Goal: Task Accomplishment & Management: Use online tool/utility

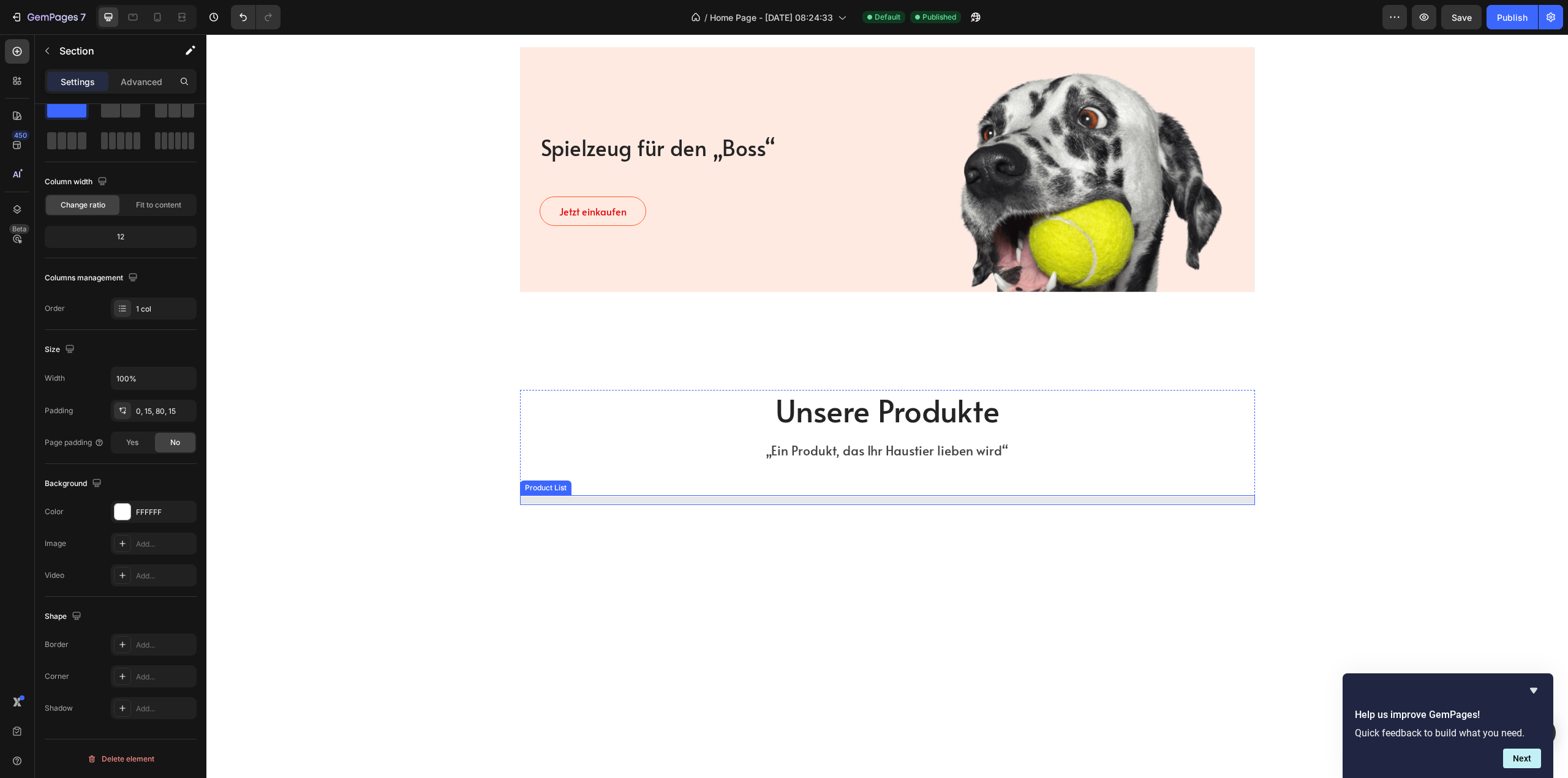
scroll to position [980, 0]
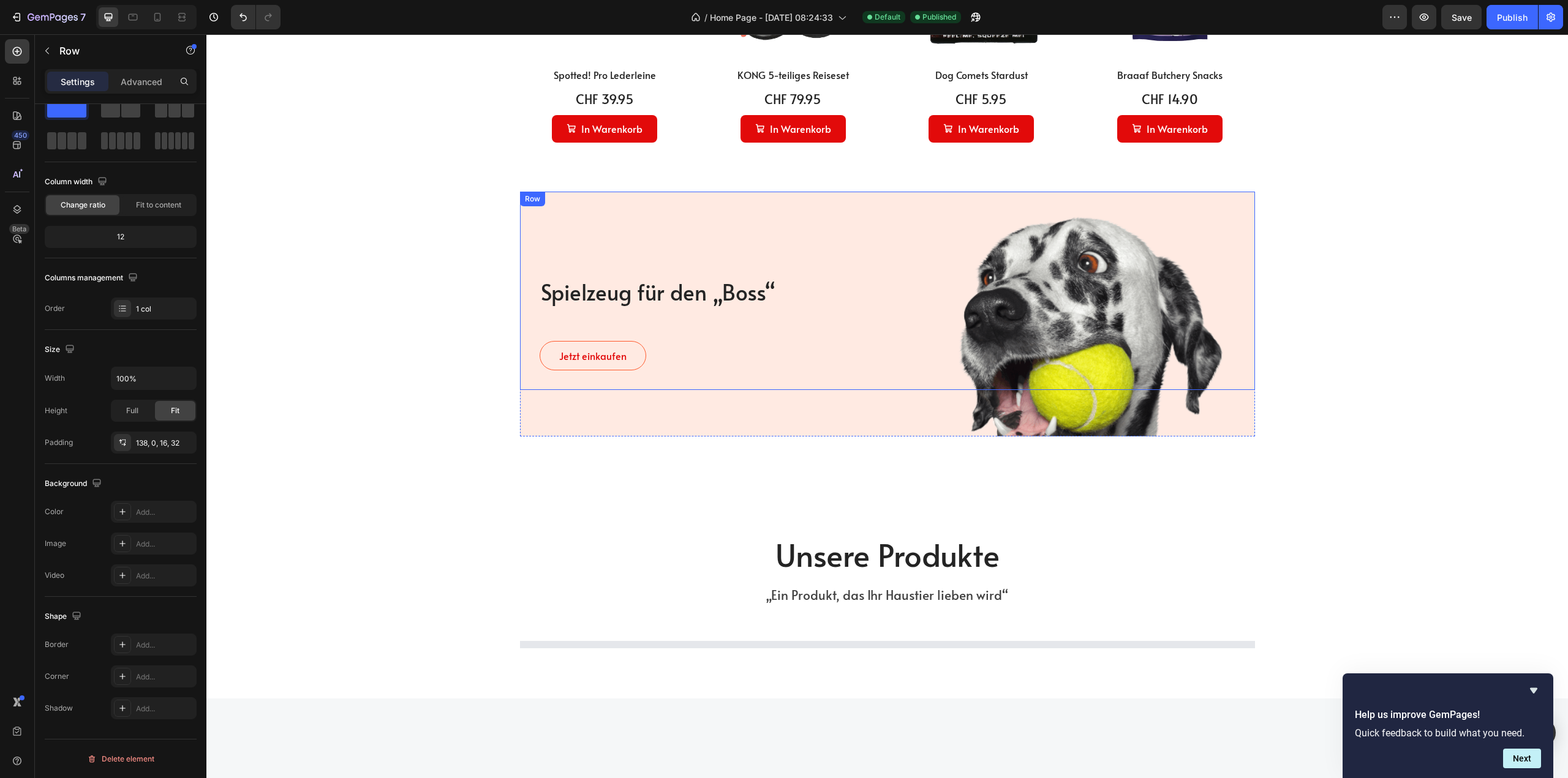
click at [618, 267] on div "Spielzeug für den „Boss“ Heading Jetzt einkaufen Button Row" at bounding box center [887, 291] width 735 height 199
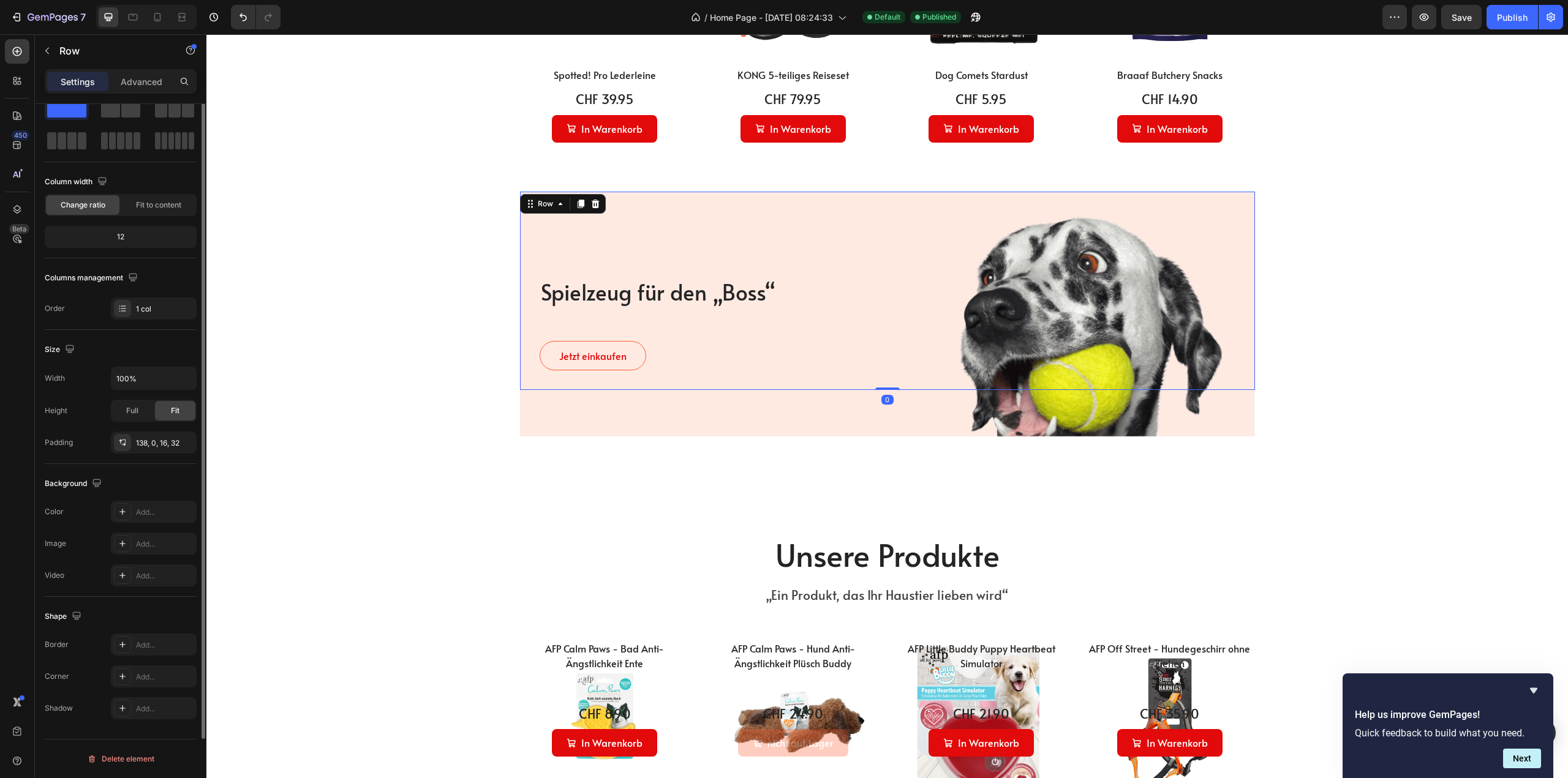
scroll to position [0, 0]
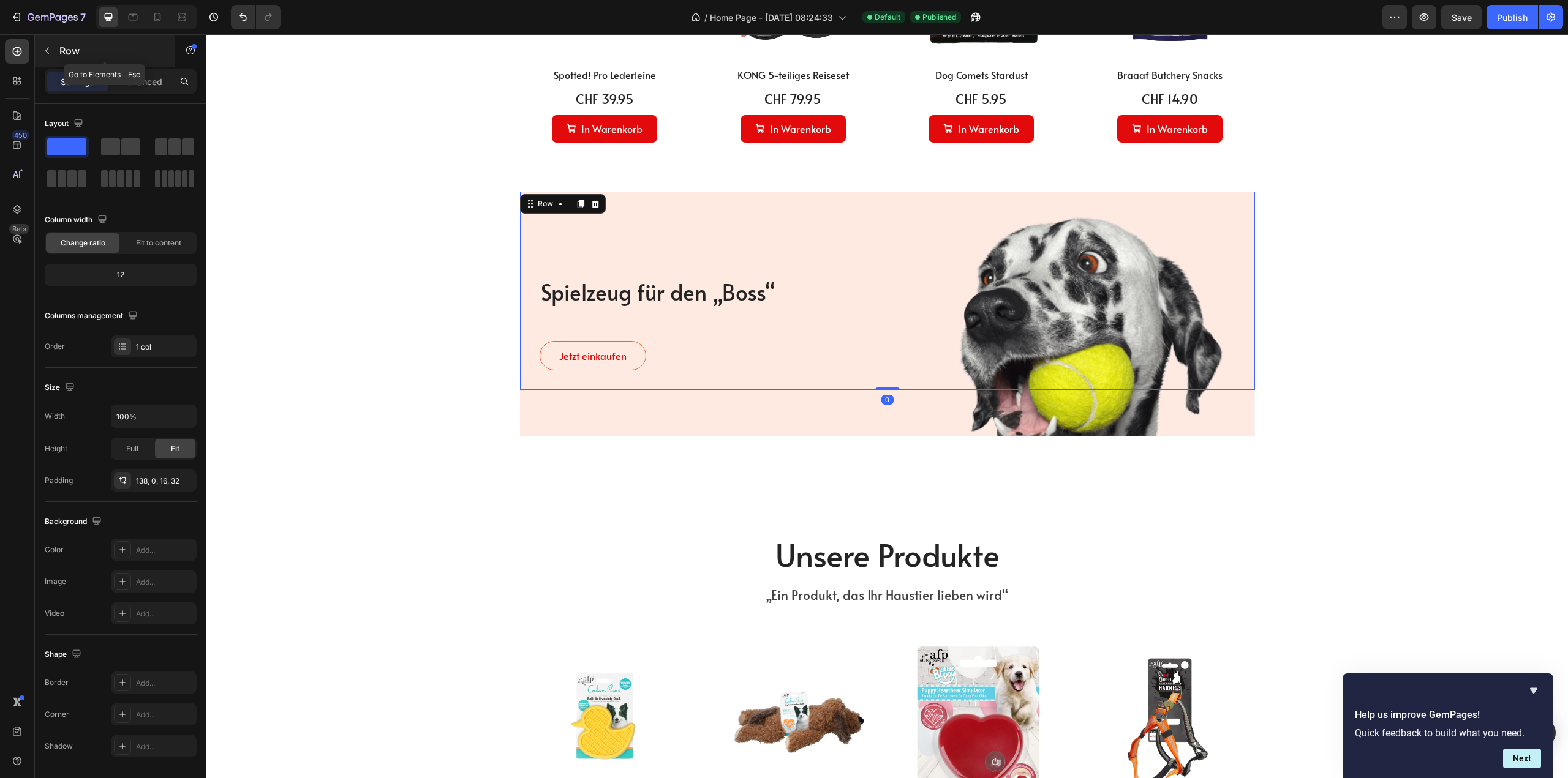
click at [46, 49] on icon "button" at bounding box center [47, 51] width 10 height 10
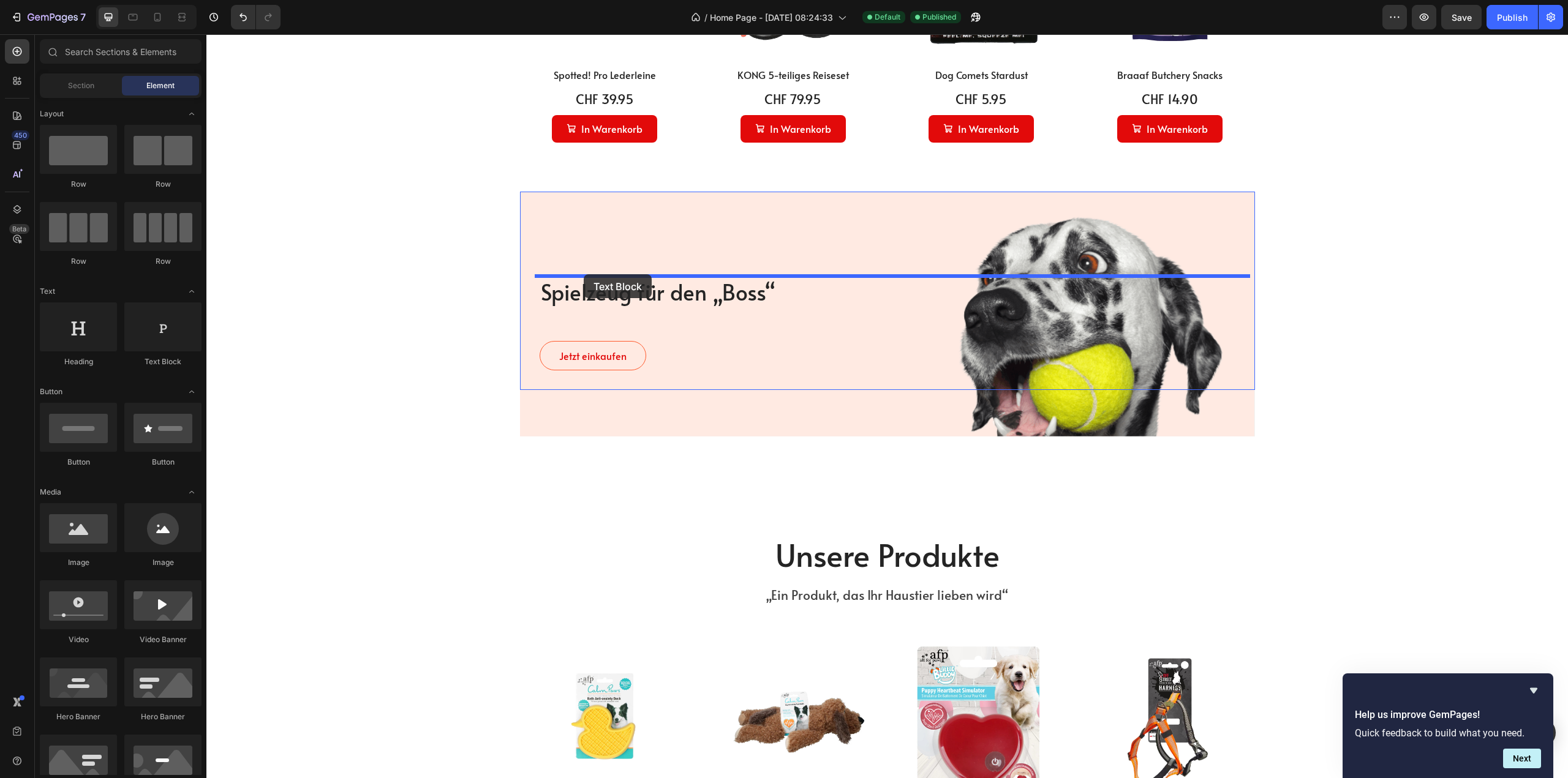
drag, startPoint x: 269, startPoint y: 353, endPoint x: 583, endPoint y: 274, distance: 323.8
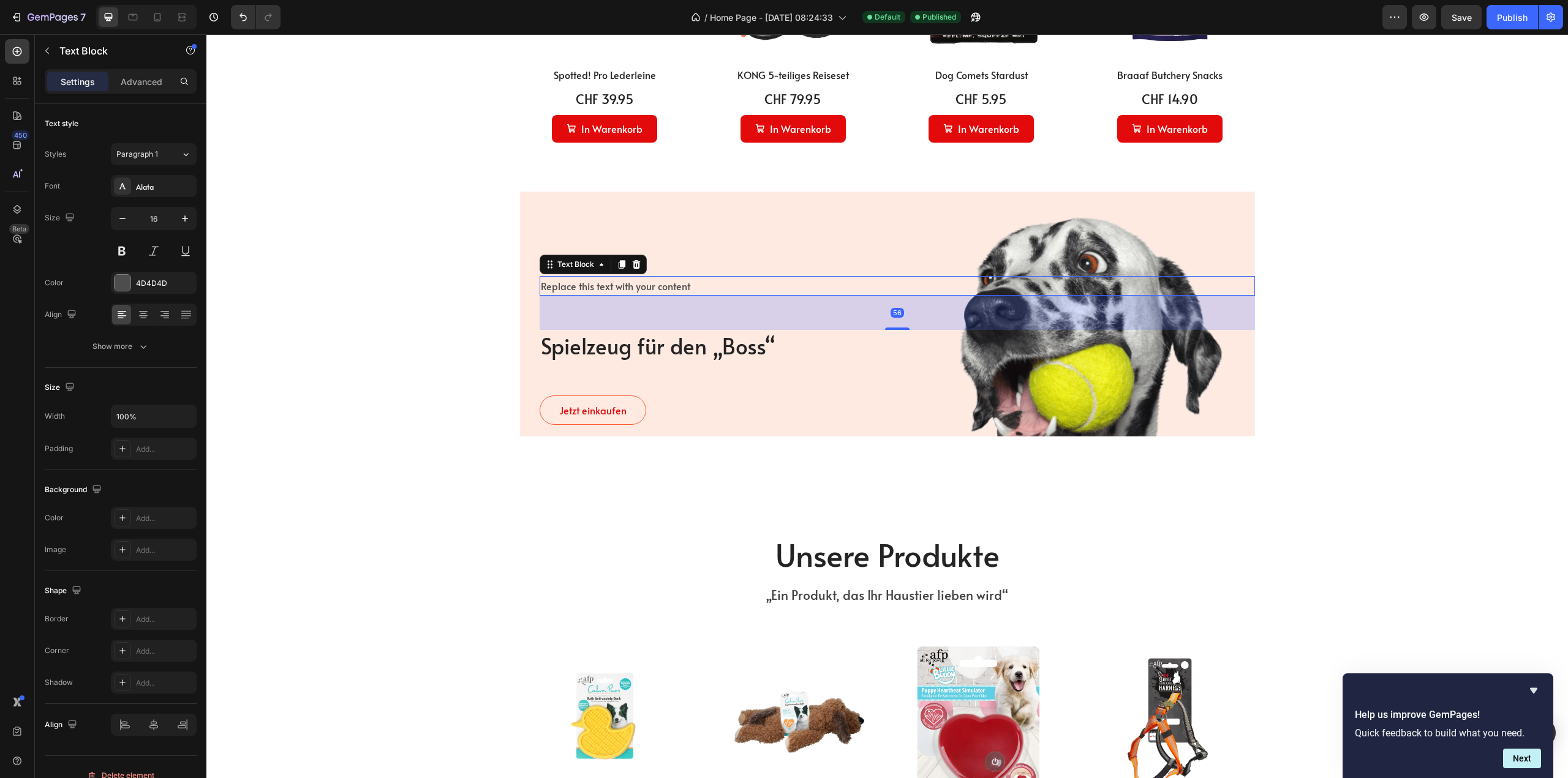
click at [585, 285] on div "Replace this text with your content" at bounding box center [897, 286] width 715 height 20
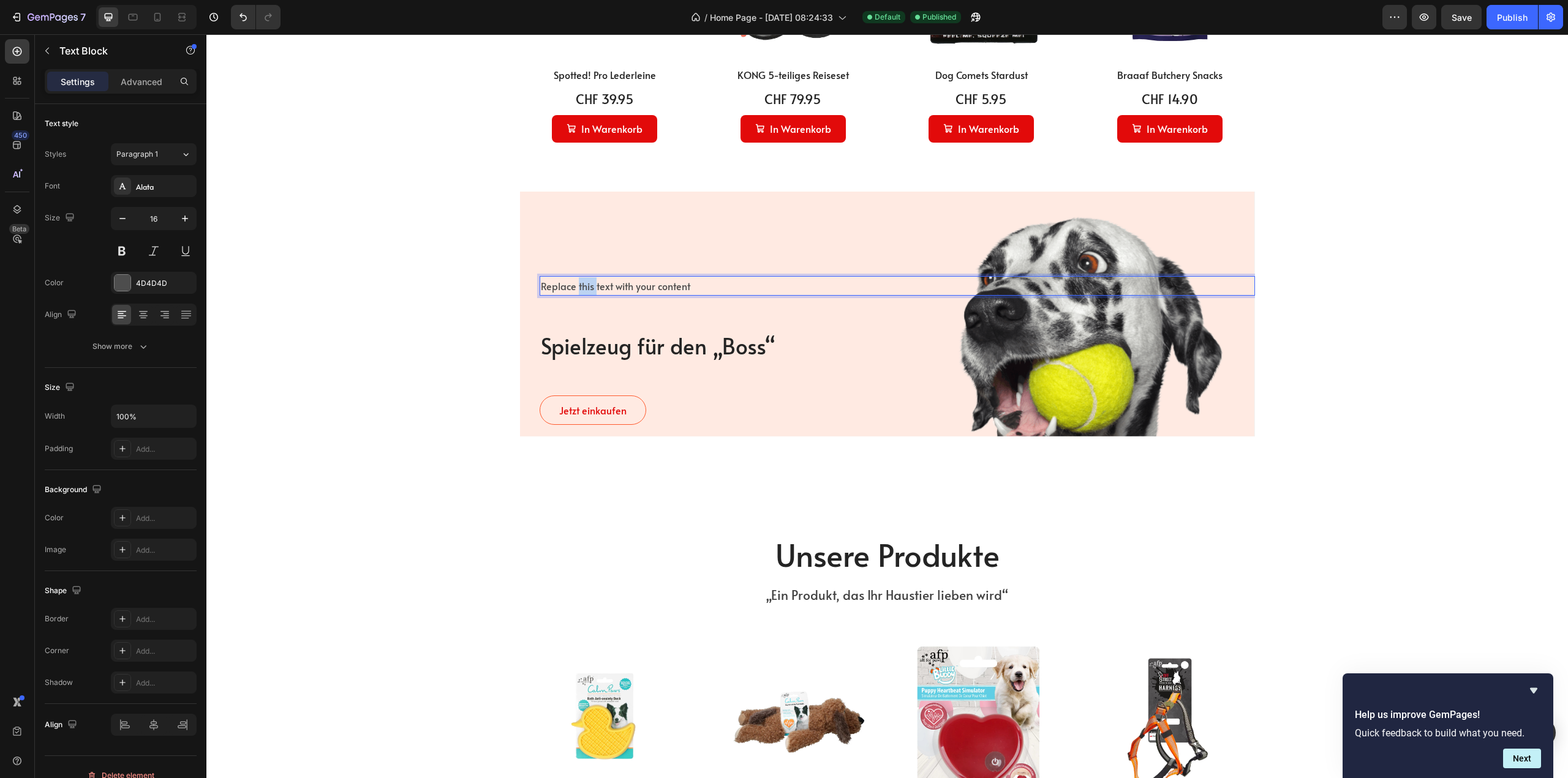
click at [585, 285] on p "Replace this text with your content" at bounding box center [897, 286] width 713 height 17
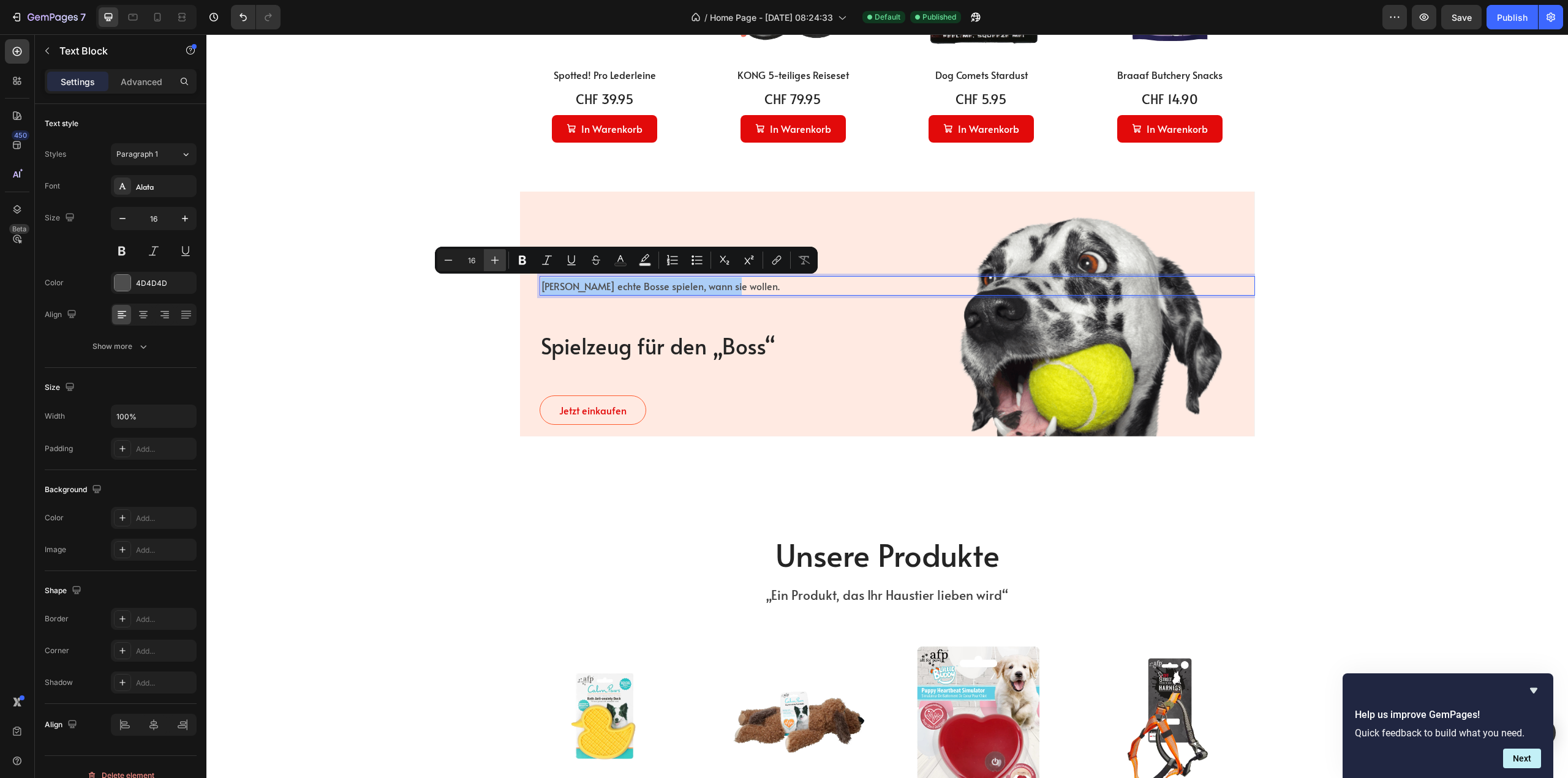
click at [495, 259] on icon "Editor contextual toolbar" at bounding box center [495, 260] width 12 height 12
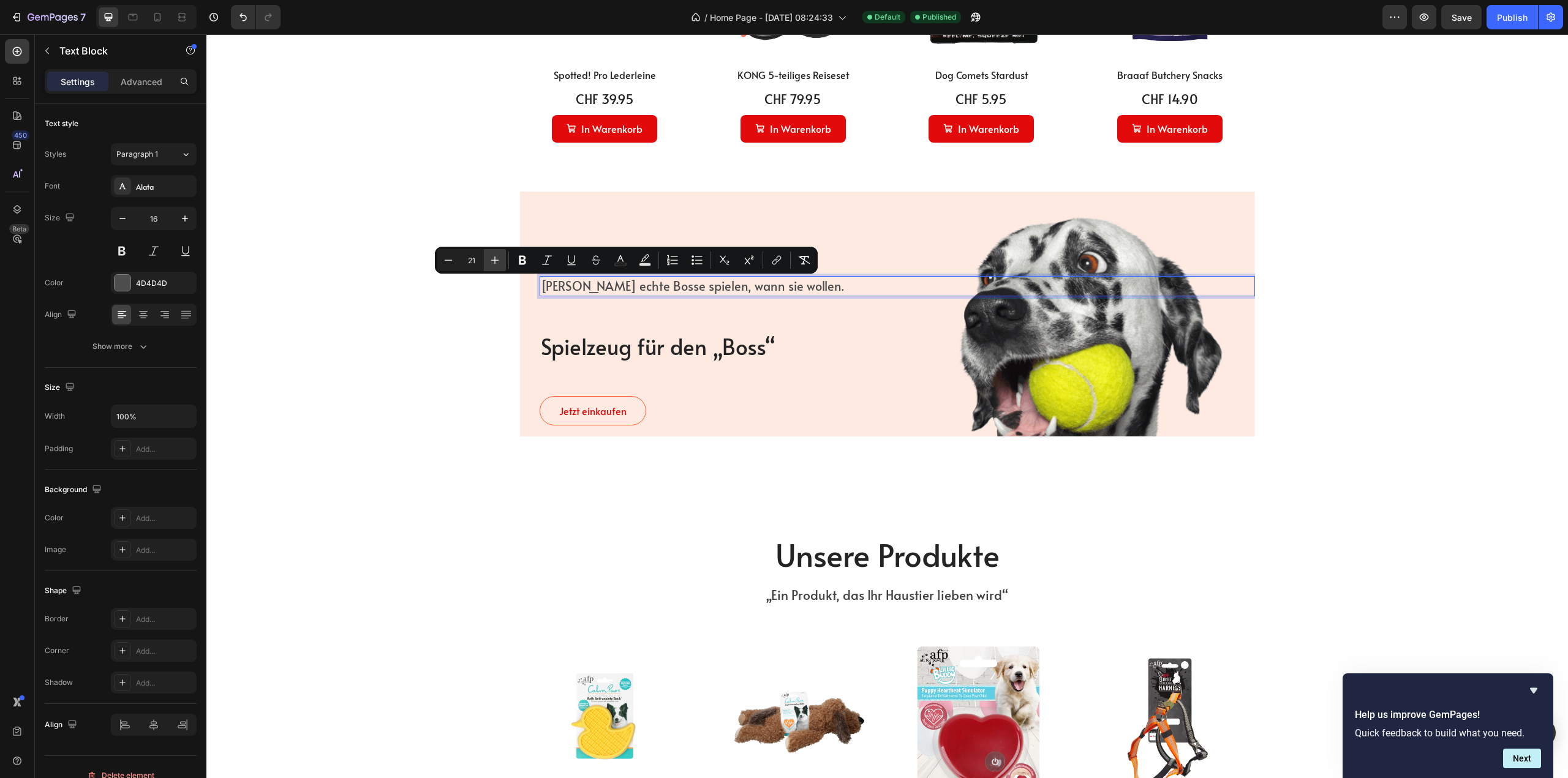
click at [496, 259] on icon "Editor contextual toolbar" at bounding box center [495, 260] width 12 height 12
type input "25"
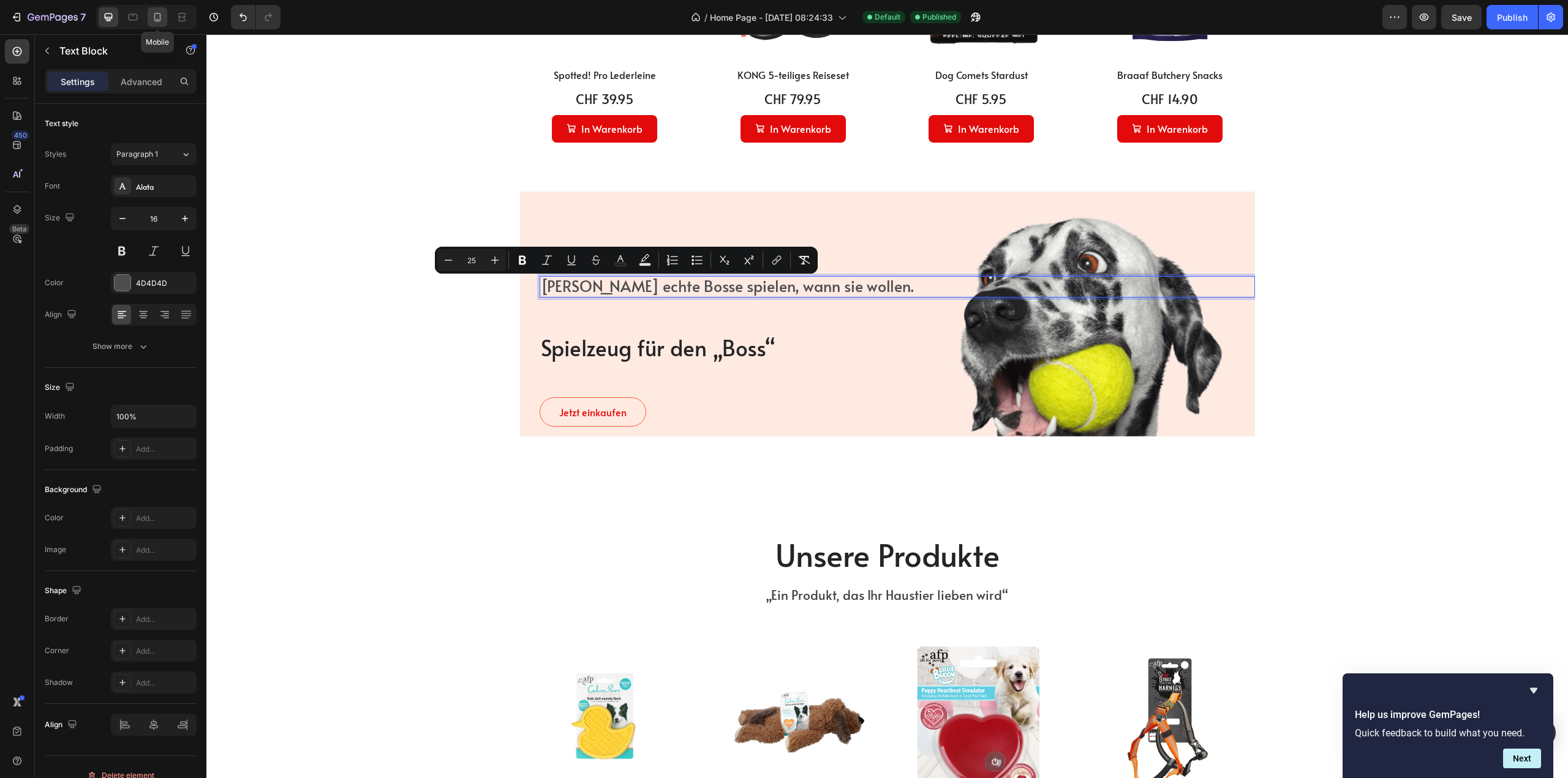
click at [161, 22] on icon at bounding box center [157, 17] width 12 height 12
type input "14"
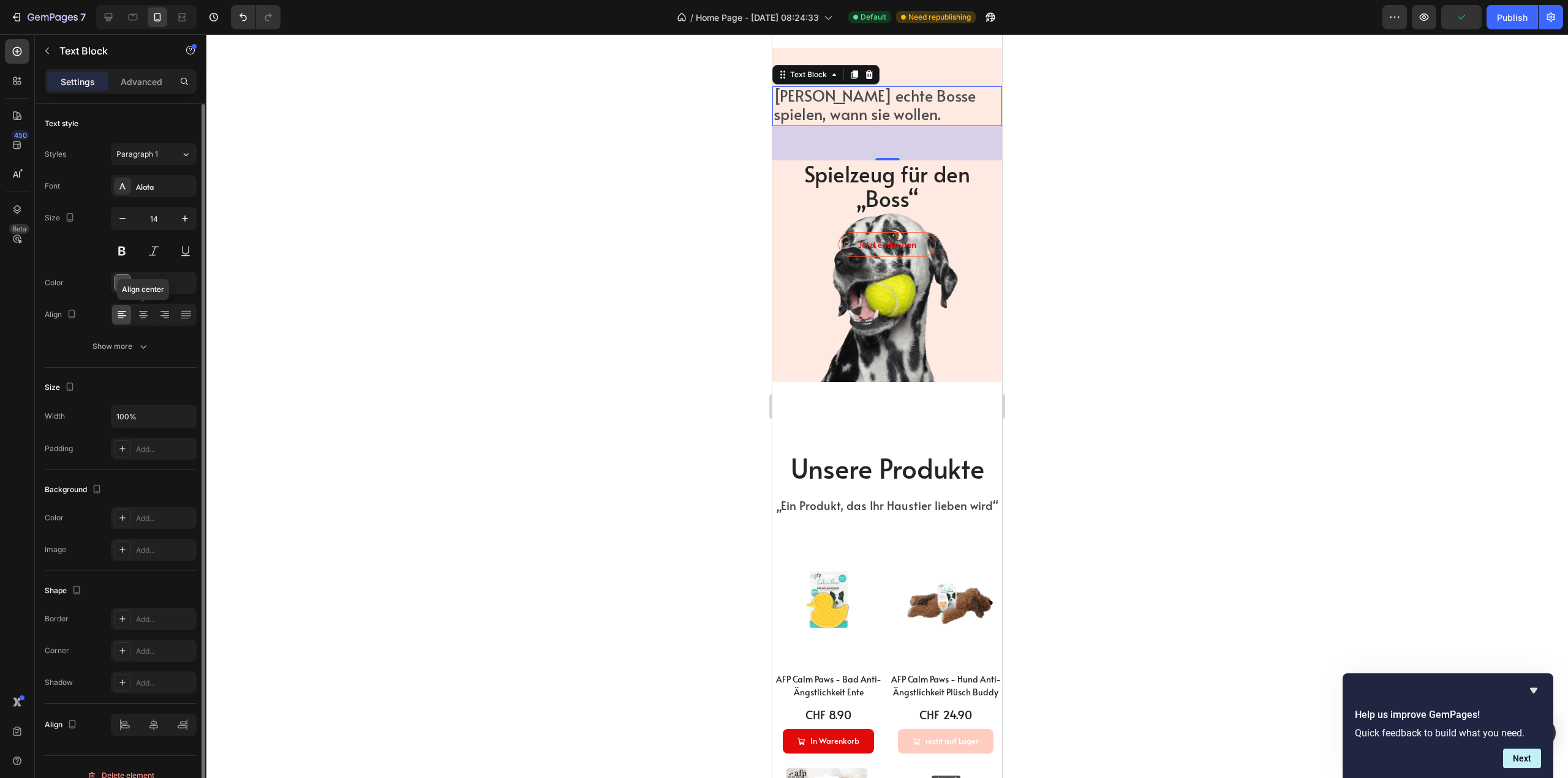
scroll to position [16, 0]
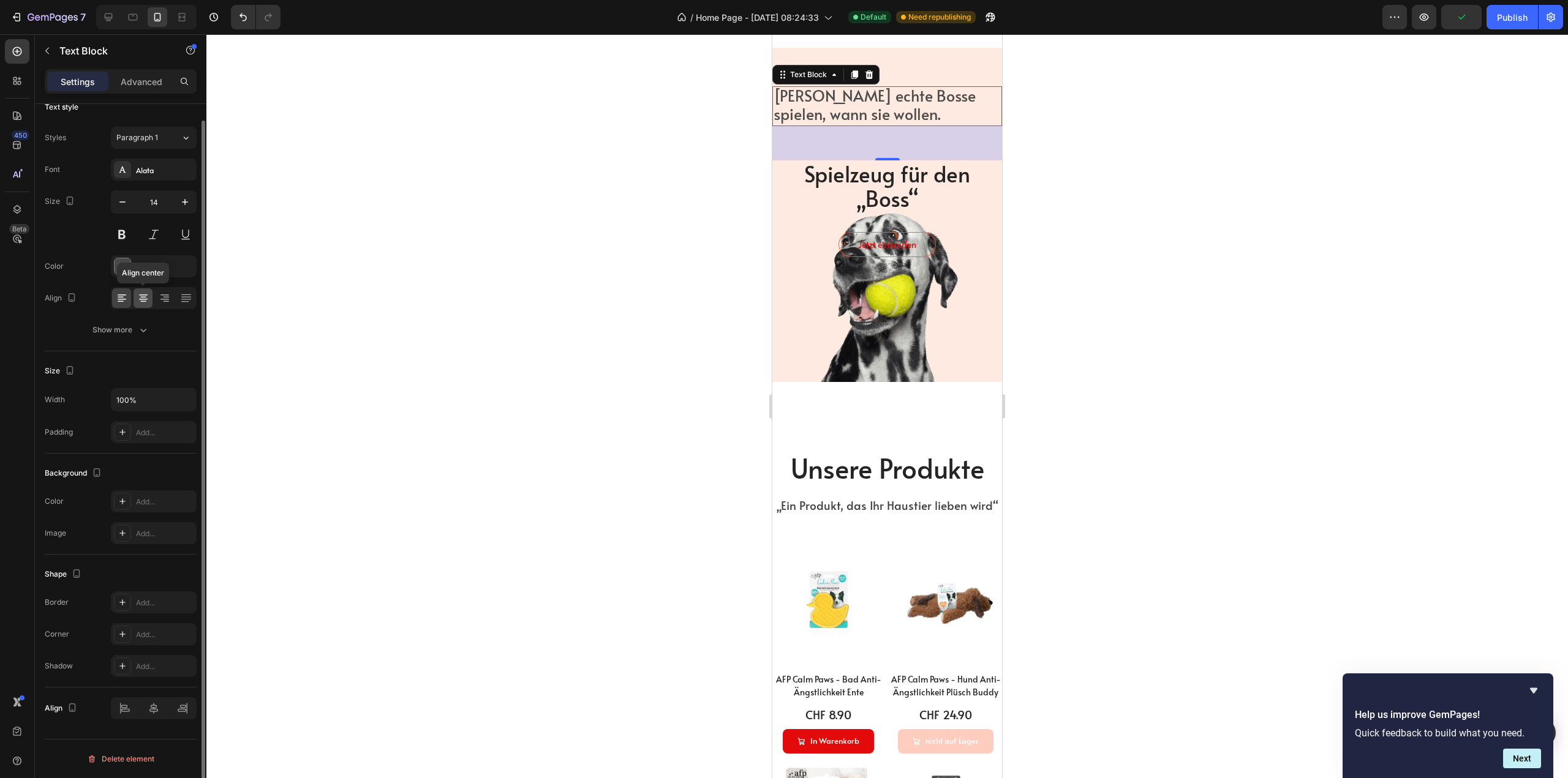
click at [147, 293] on div "Align center" at bounding box center [153, 298] width 86 height 22
click at [147, 294] on icon at bounding box center [144, 298] width 12 height 12
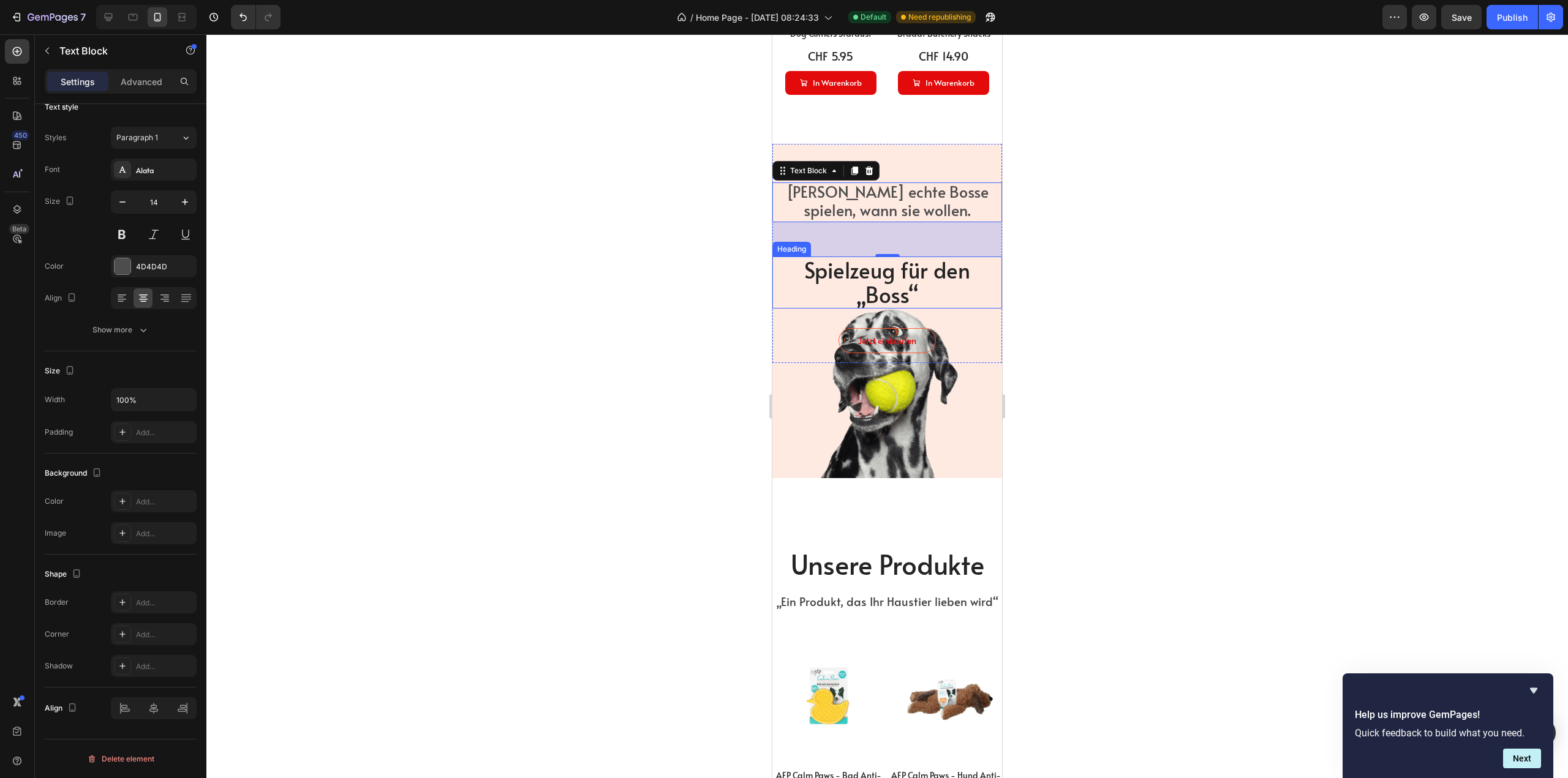
scroll to position [1150, 0]
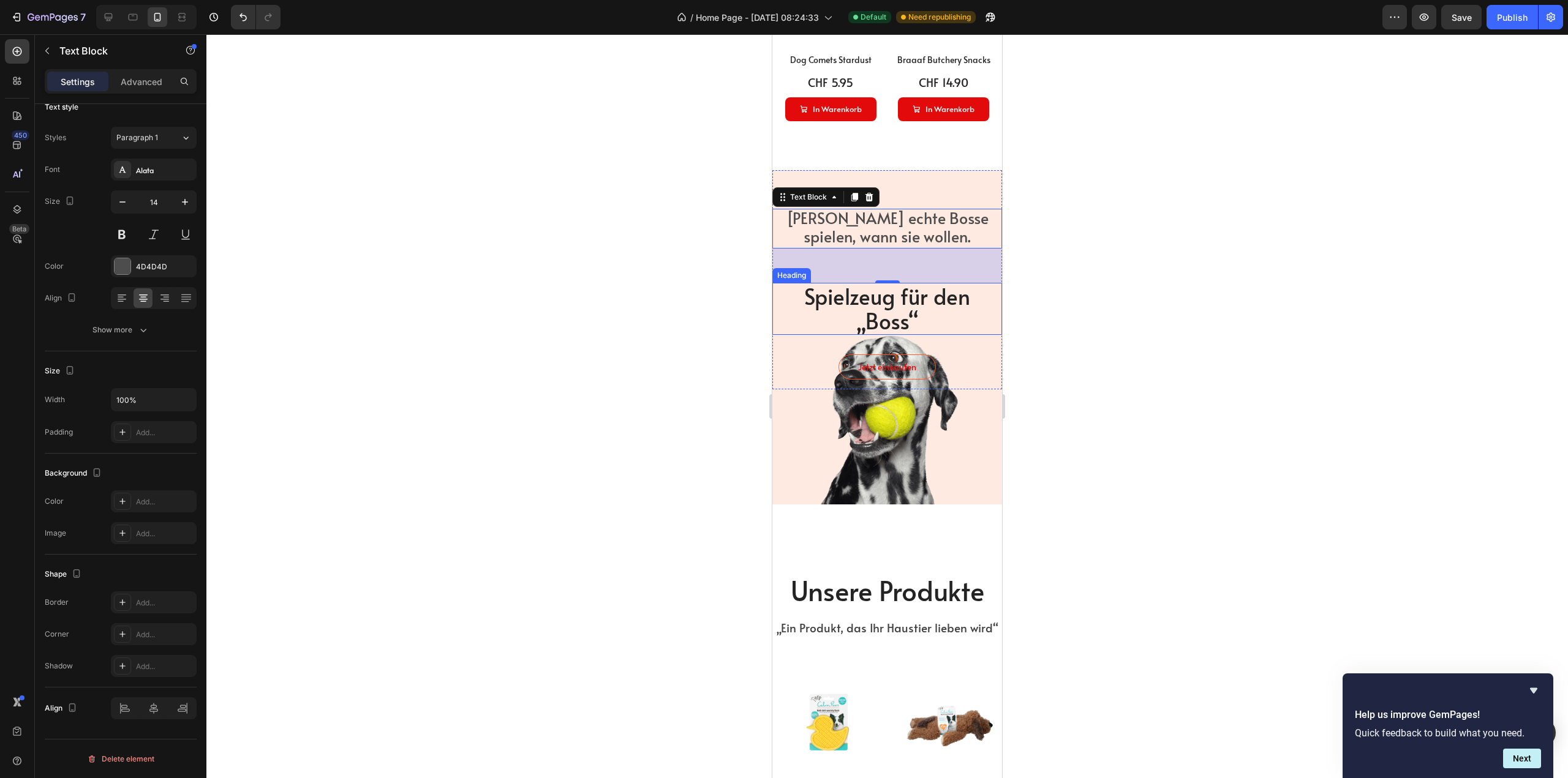
click at [865, 299] on span "Spielzeug für den „Boss“" at bounding box center [887, 308] width 166 height 55
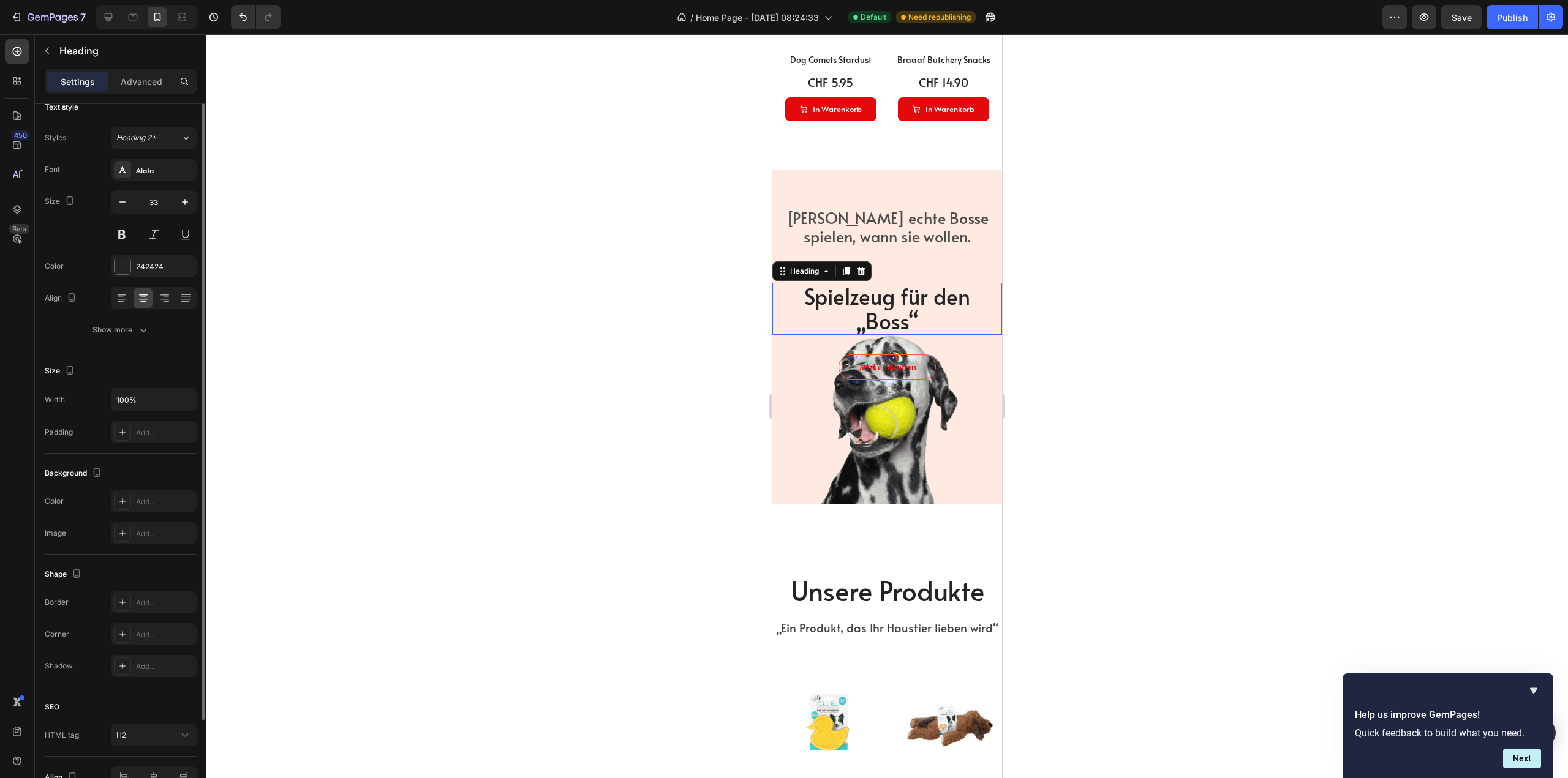
scroll to position [0, 0]
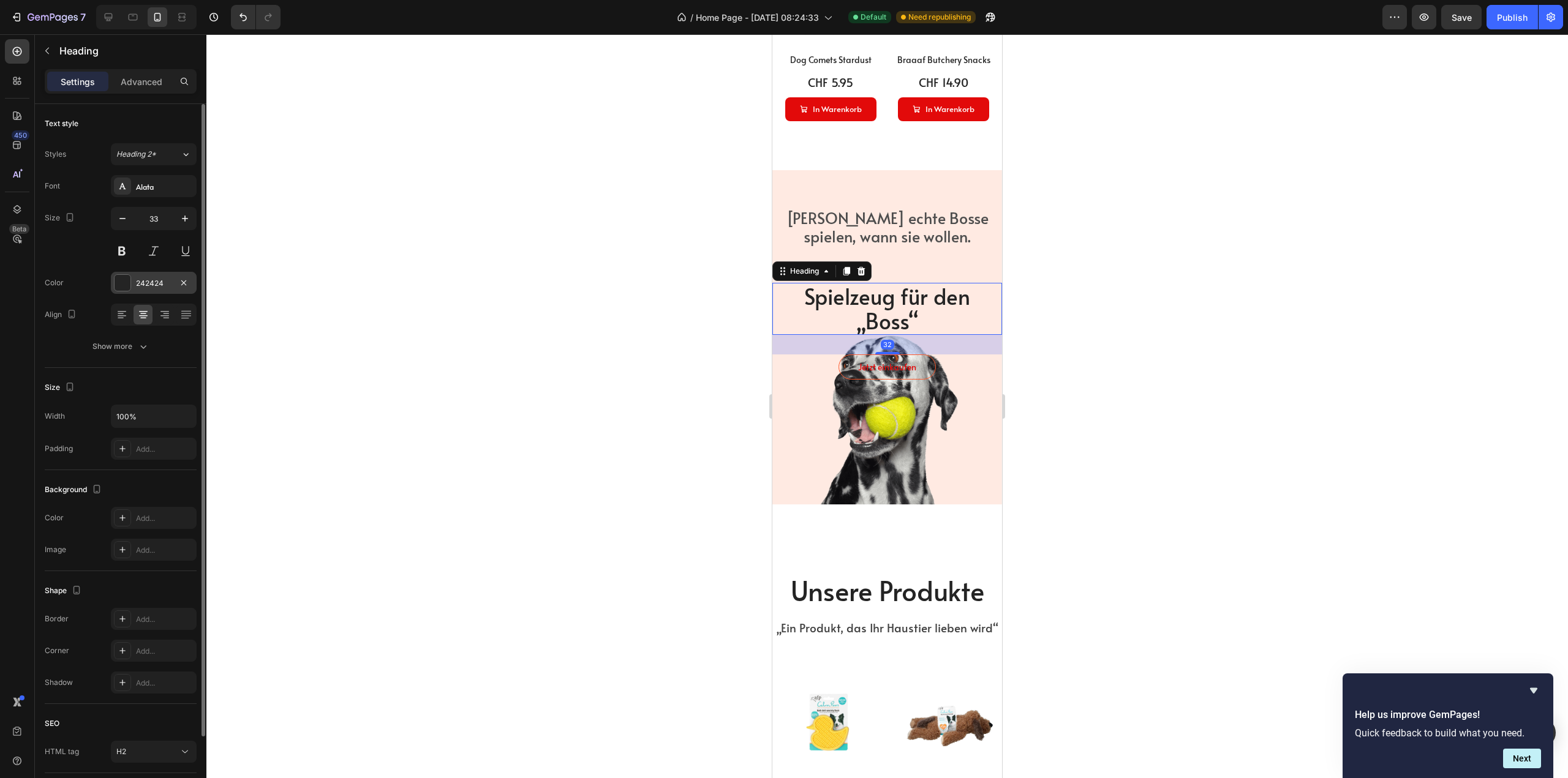
click at [159, 278] on div "242424" at bounding box center [154, 283] width 36 height 11
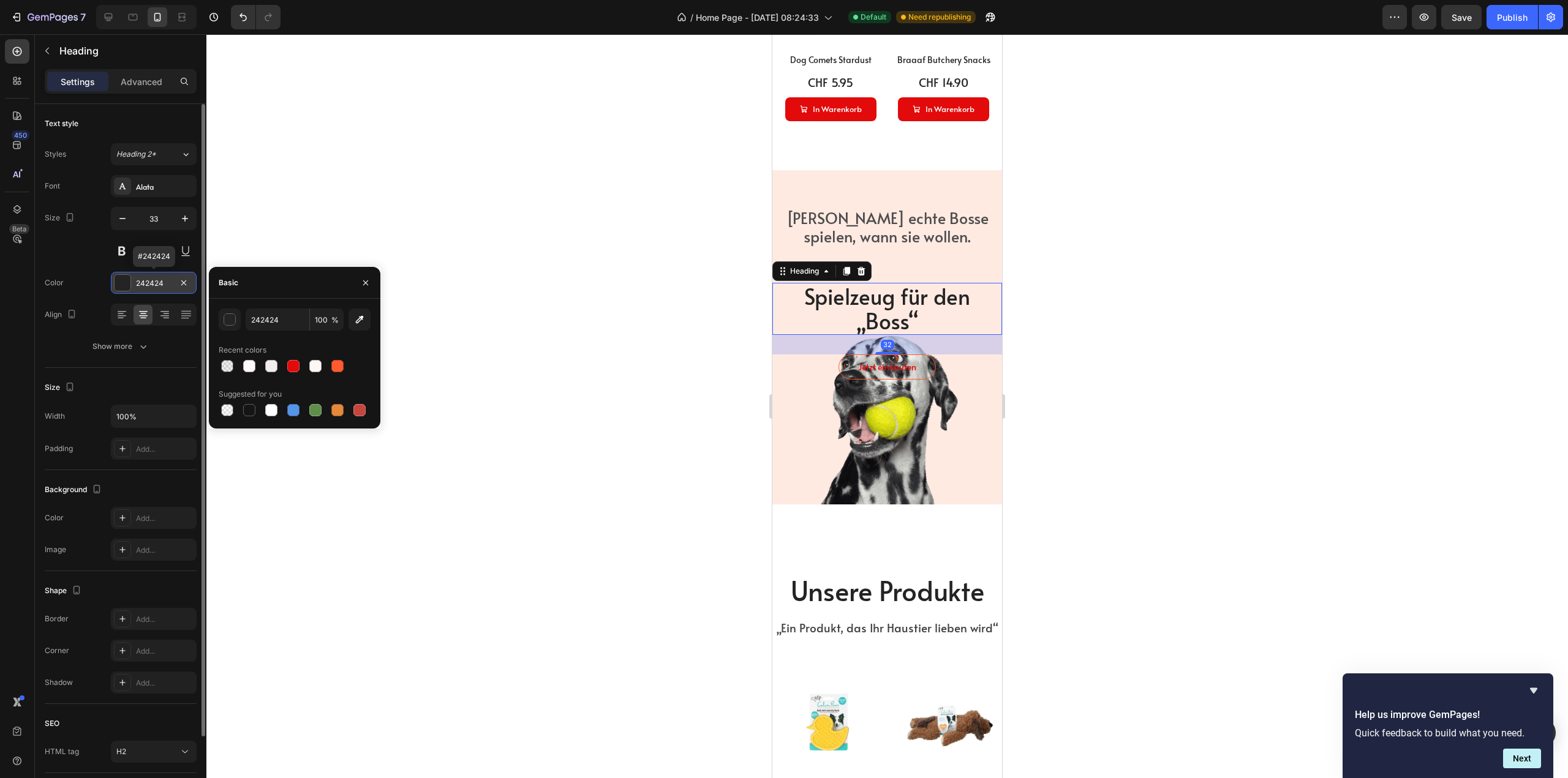
click at [156, 282] on div "242424" at bounding box center [154, 283] width 36 height 11
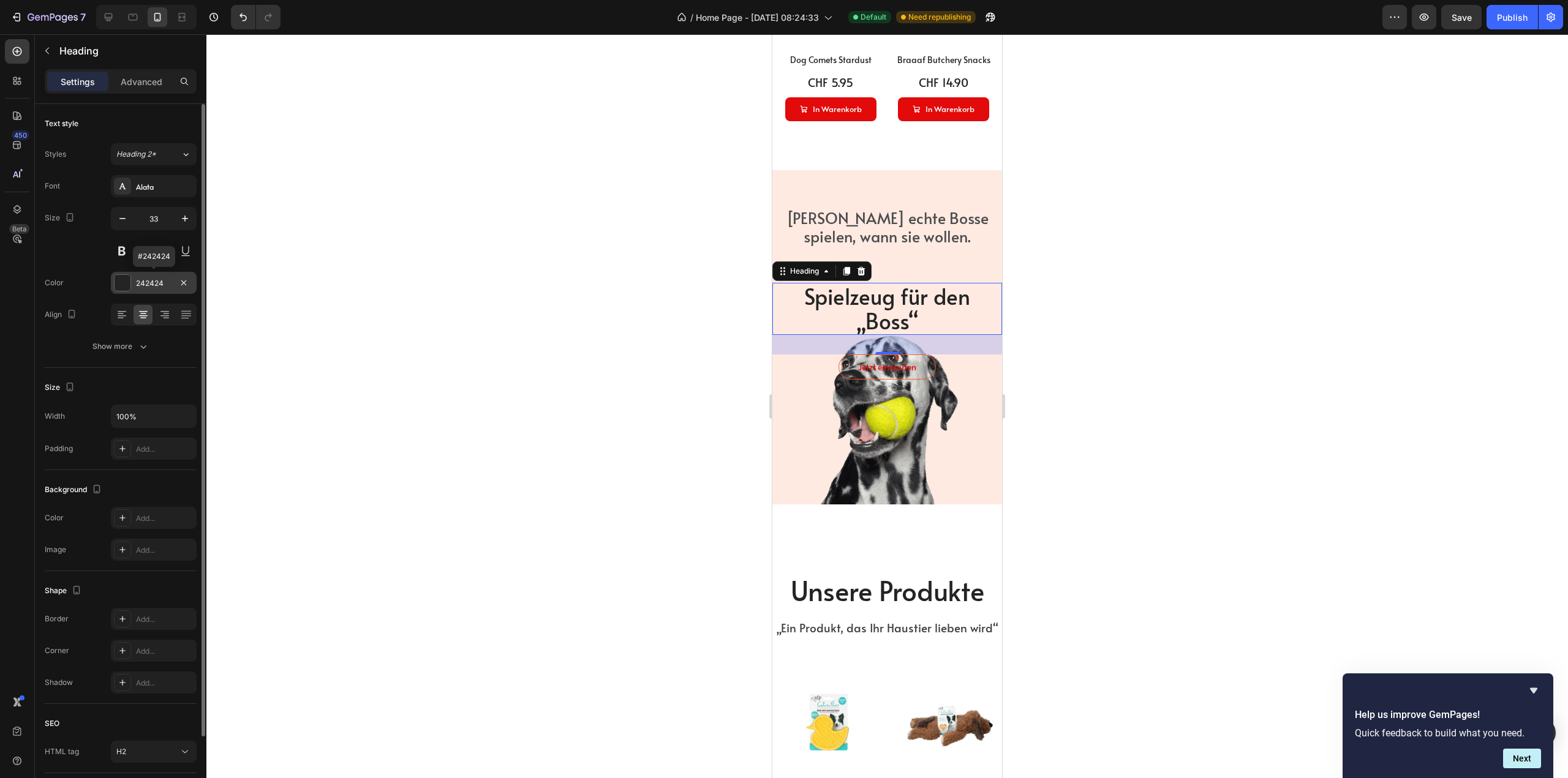
click at [156, 282] on div "242424" at bounding box center [154, 283] width 36 height 11
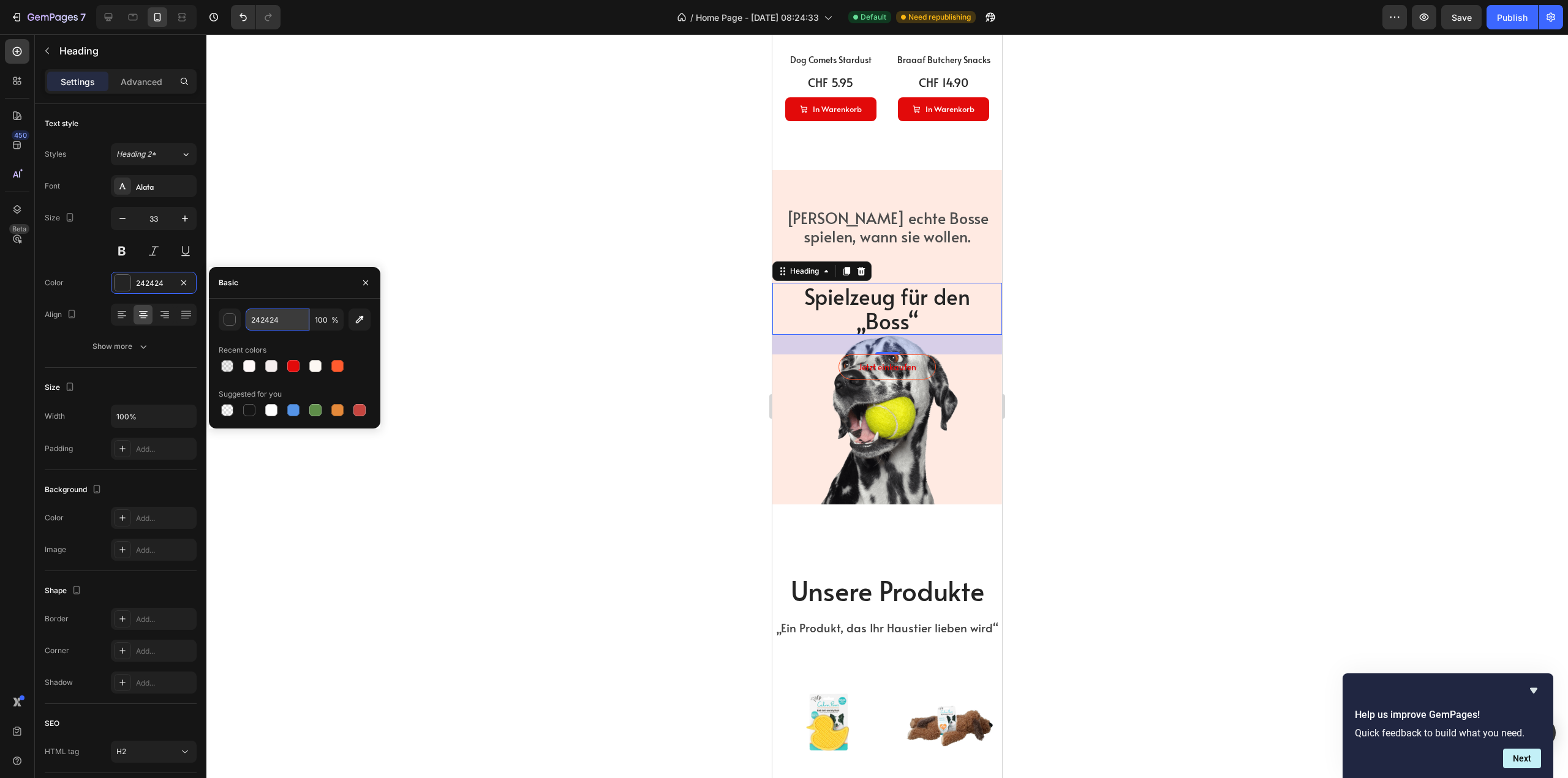
click at [279, 320] on input "242424" at bounding box center [277, 319] width 64 height 22
click at [848, 215] on div "[PERSON_NAME] echte Bosse spielen, wann sie wollen. Text Block" at bounding box center [887, 228] width 230 height 39
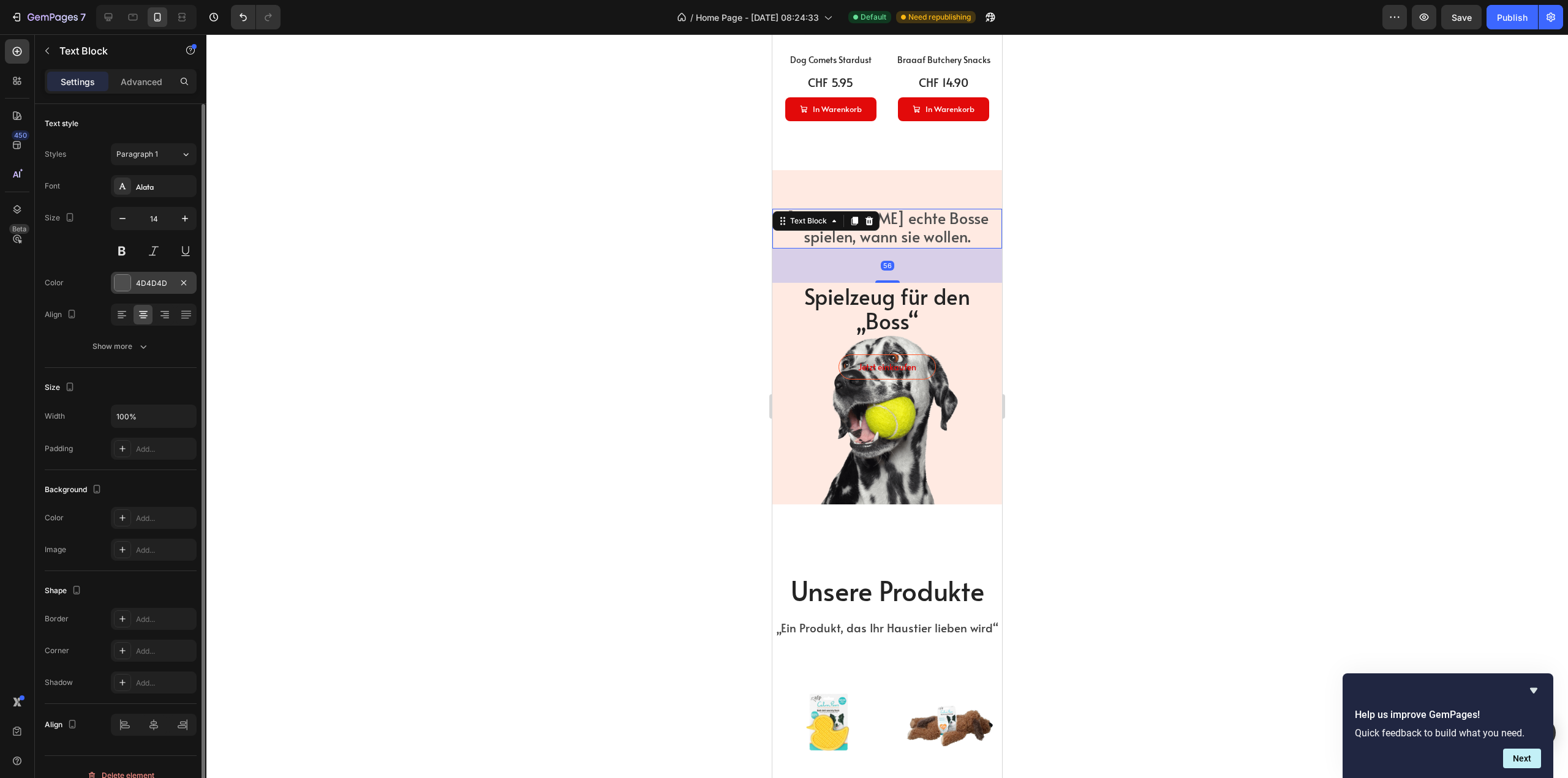
click at [152, 289] on div "4D4D4D" at bounding box center [153, 282] width 86 height 22
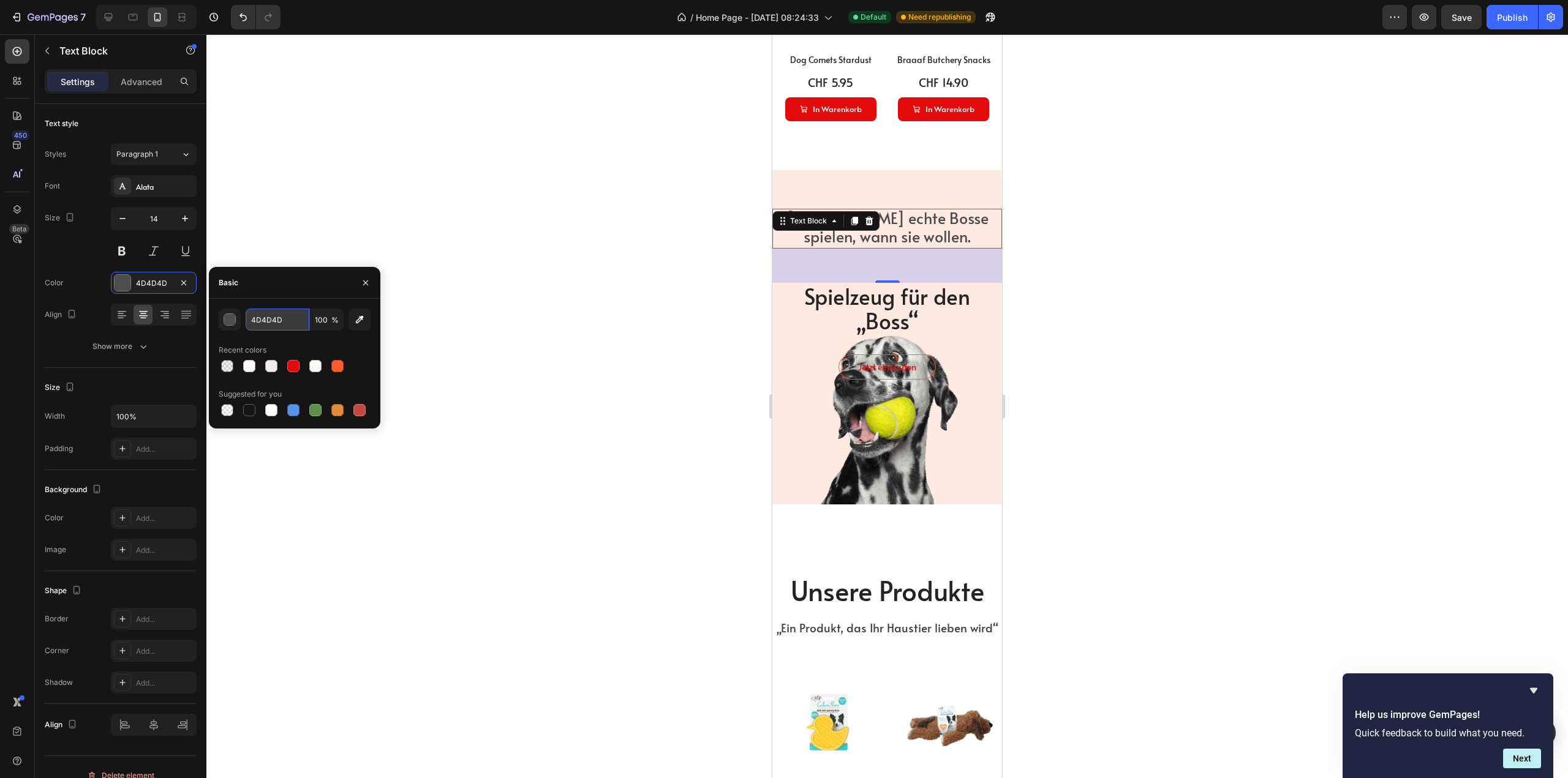
click at [277, 317] on input "4D4D4D" at bounding box center [277, 319] width 64 height 22
paste input "242424"
type input "242424"
click at [86, 261] on div "Size 14" at bounding box center [121, 234] width 152 height 55
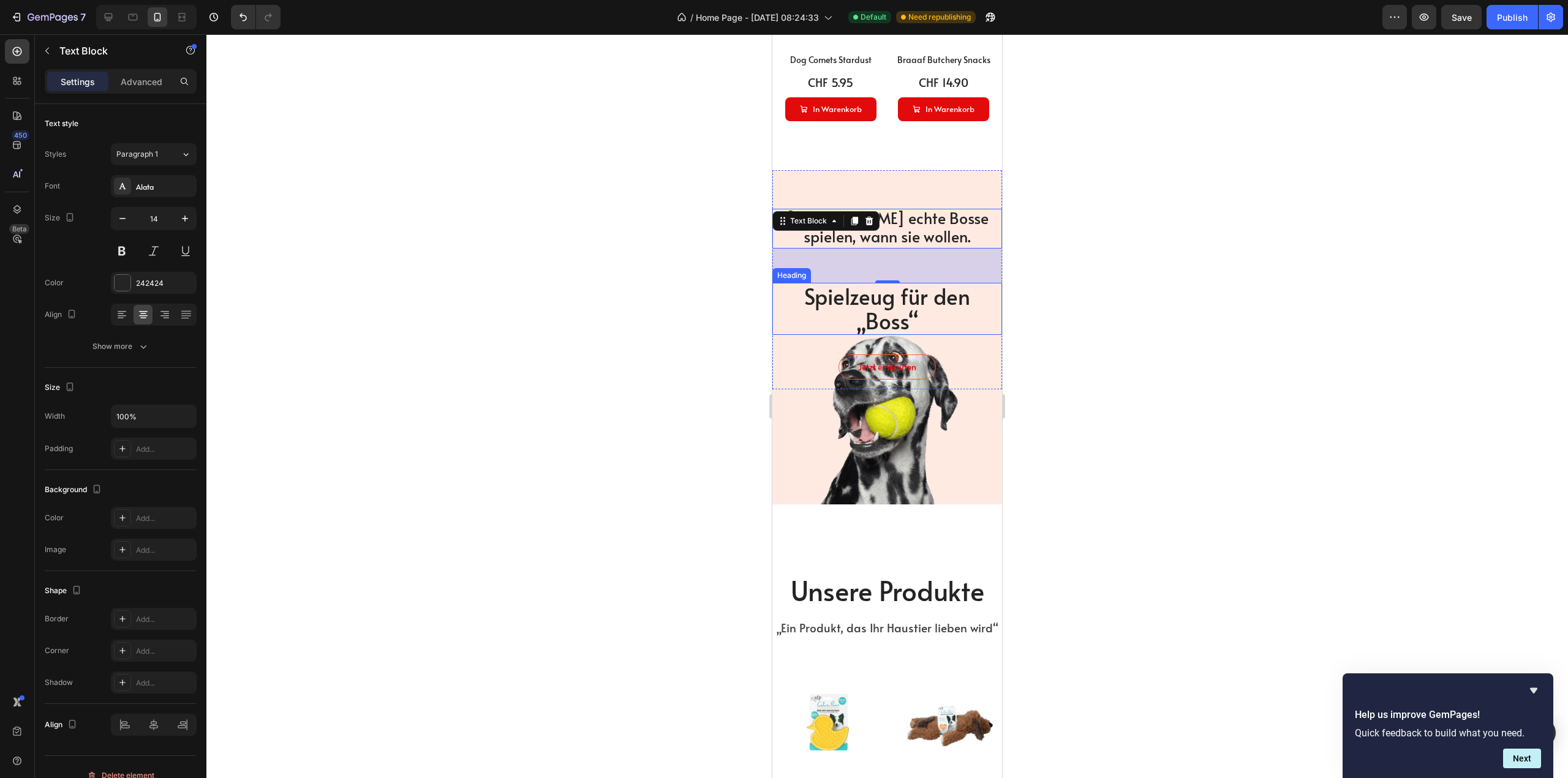
click at [559, 300] on div at bounding box center [887, 406] width 1362 height 744
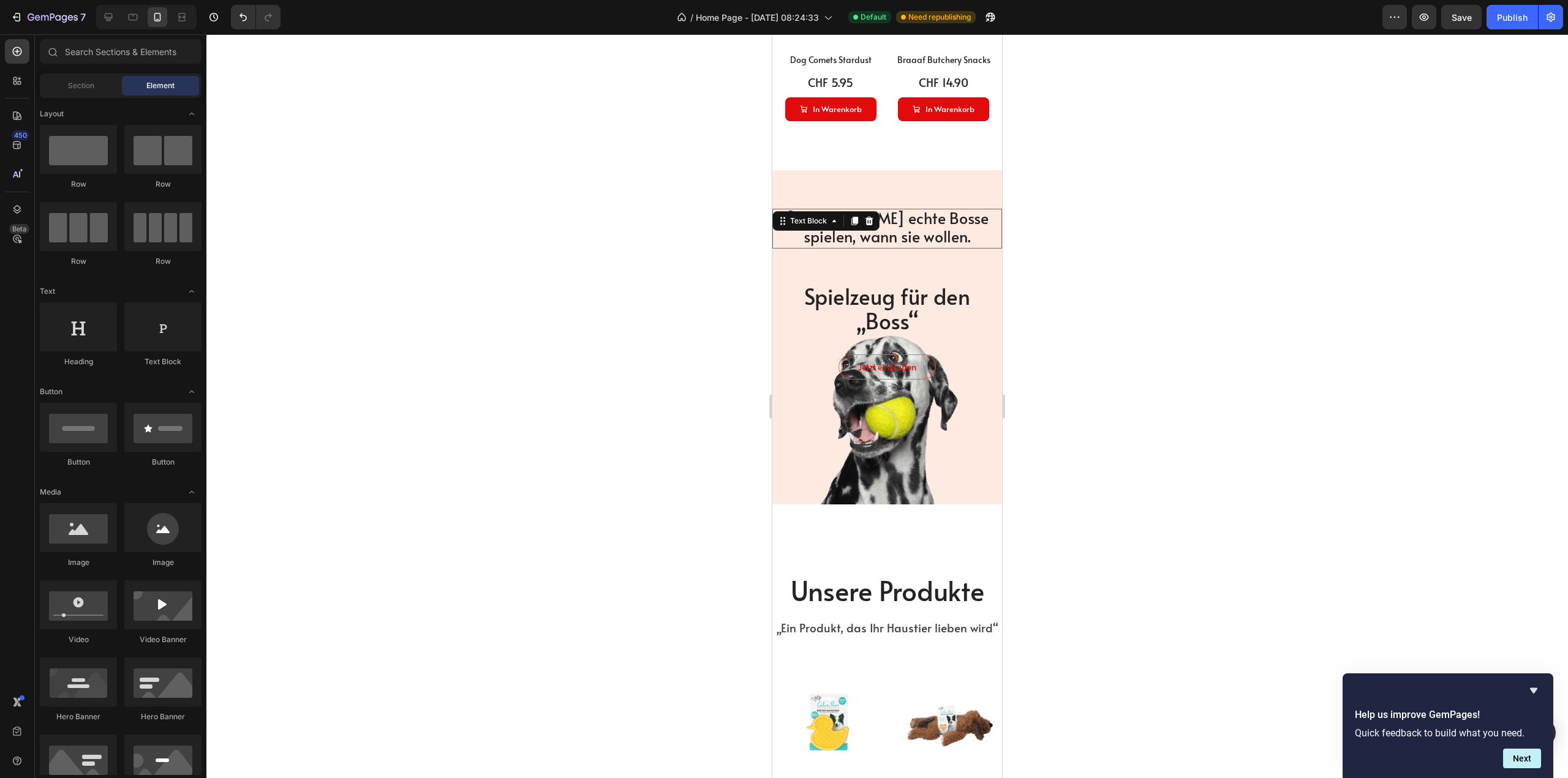
click at [913, 215] on span "[PERSON_NAME] echte Bosse spielen, wann sie wollen." at bounding box center [888, 227] width 202 height 40
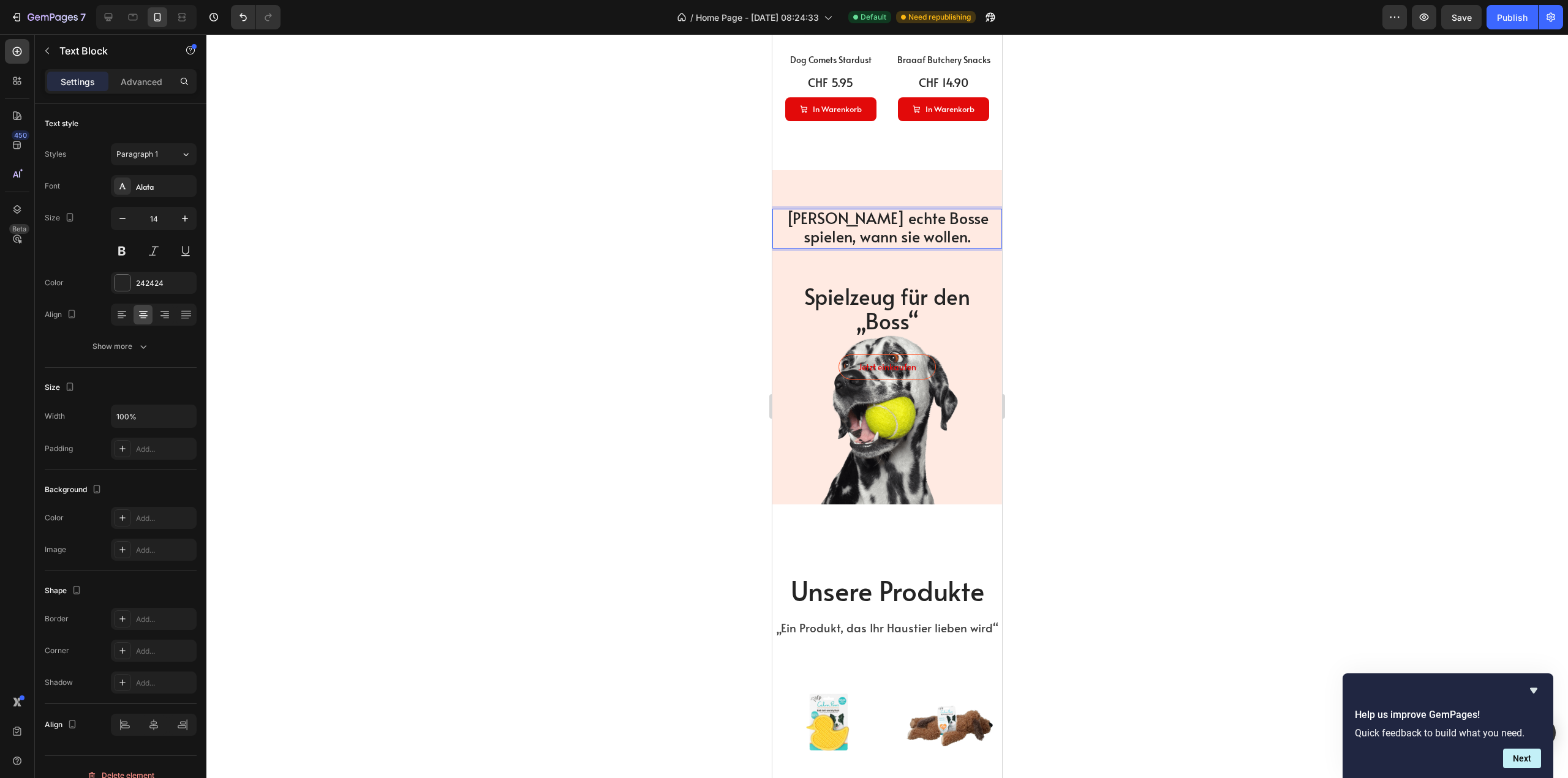
click at [861, 215] on span "[PERSON_NAME] echte Bosse spielen, wann sie wollen." at bounding box center [888, 227] width 202 height 40
click at [786, 261] on div "[PERSON_NAME] echte Bosse spielen, wann sie wollen. Text Block Spielzeug für de…" at bounding box center [887, 298] width 230 height 180
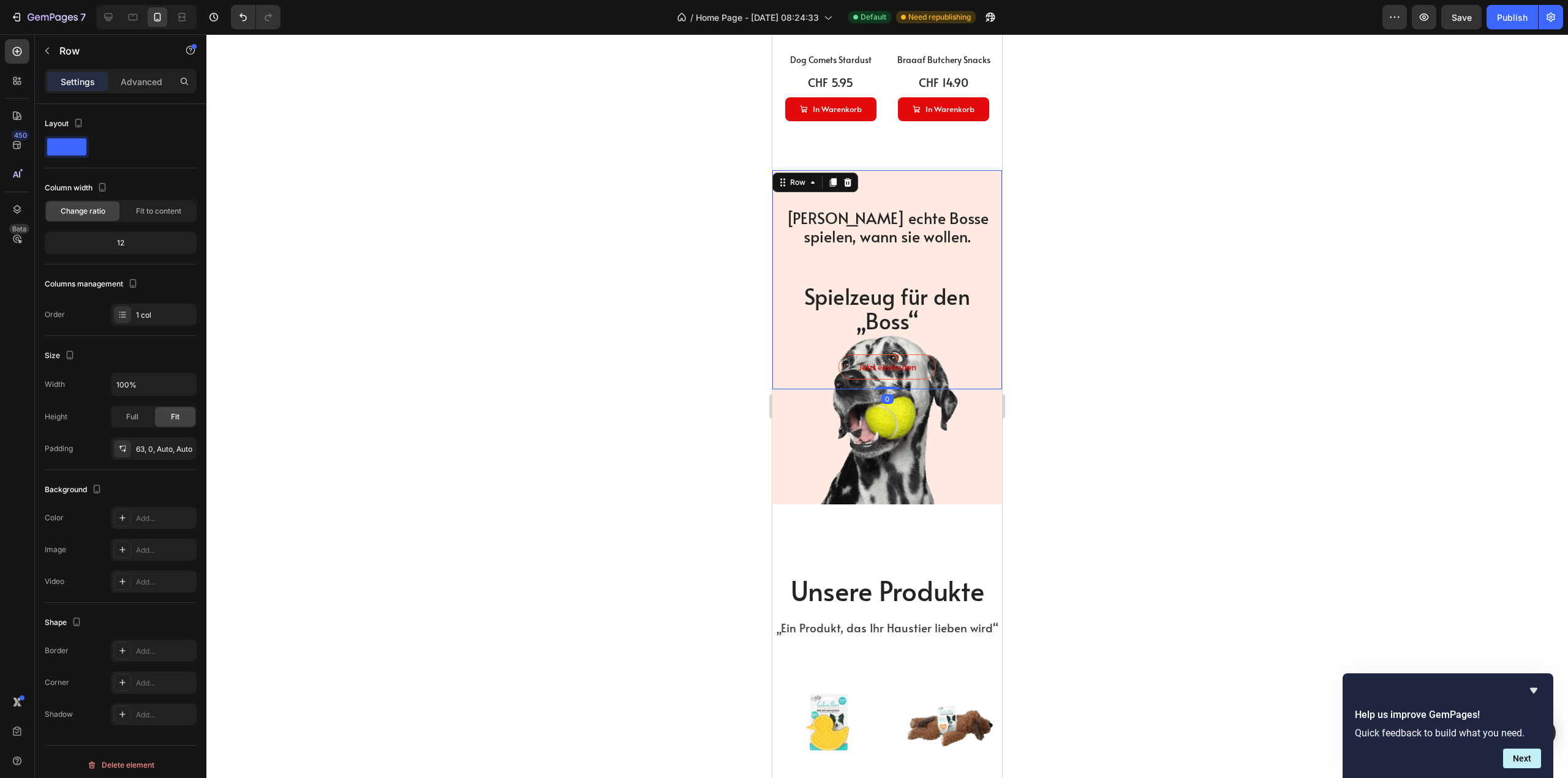
click at [887, 217] on span "[PERSON_NAME] echte Bosse spielen, wann sie wollen." at bounding box center [888, 227] width 202 height 40
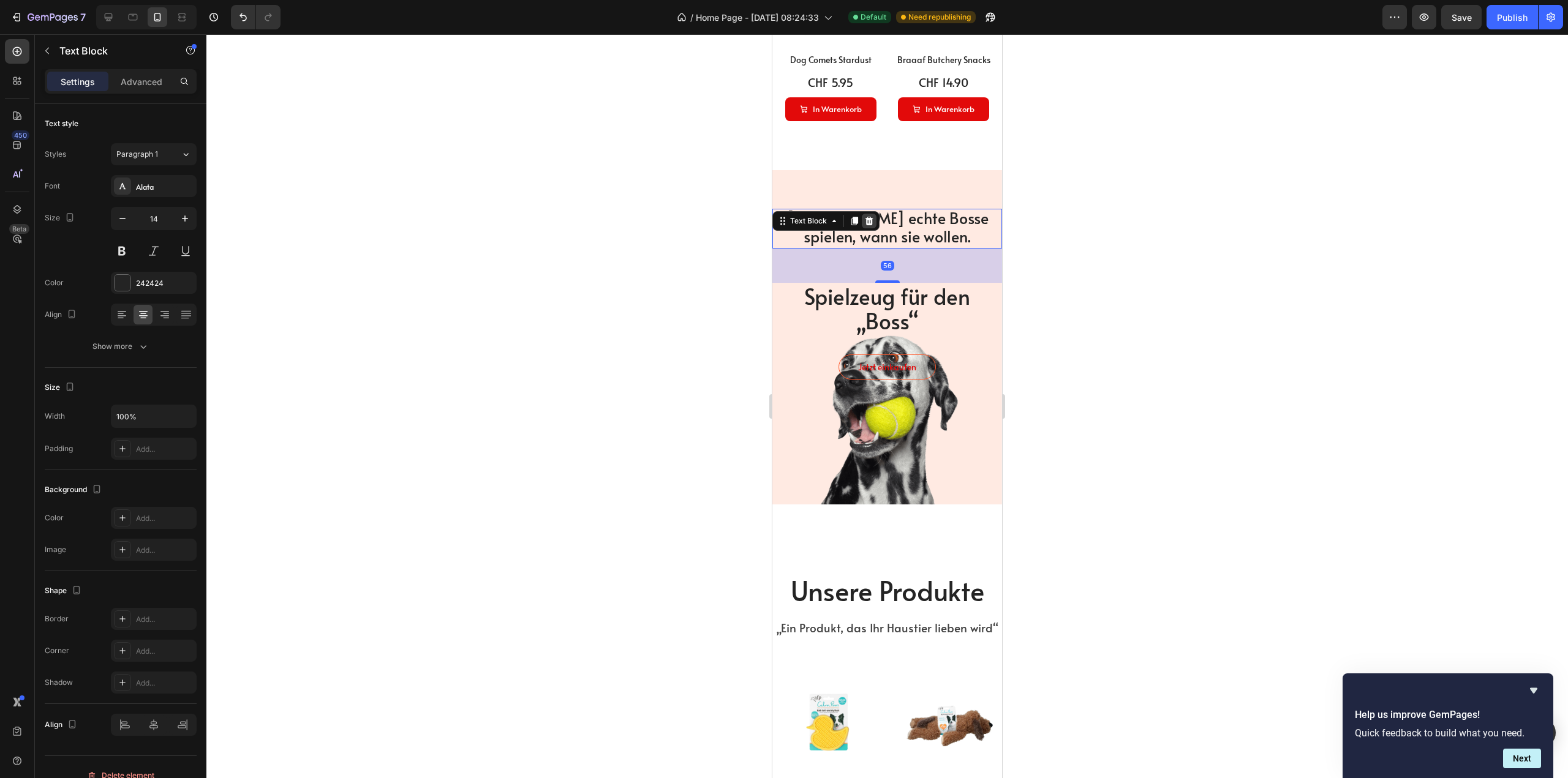
click at [867, 217] on icon at bounding box center [869, 221] width 8 height 9
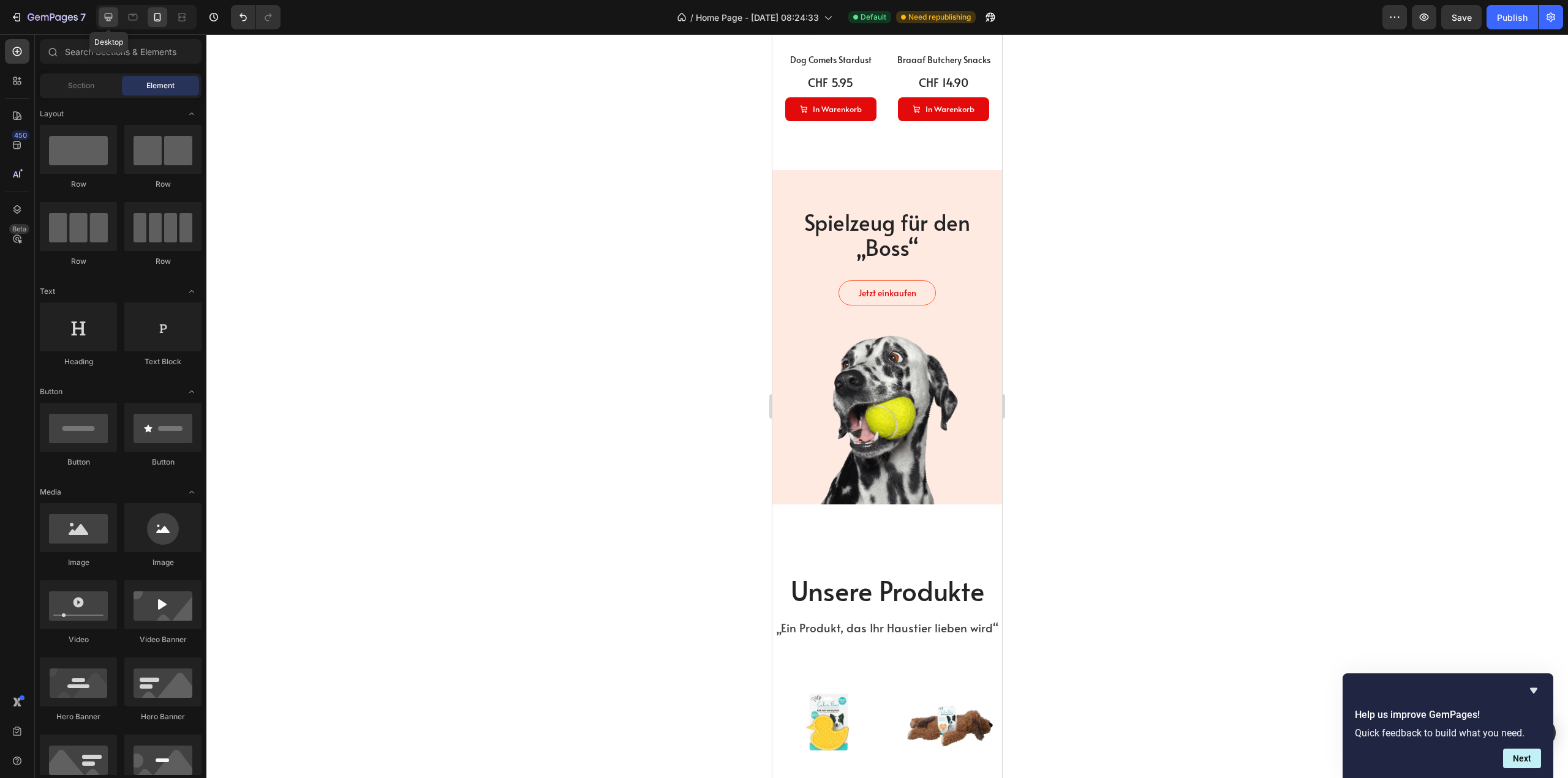
click at [107, 19] on icon at bounding box center [109, 17] width 8 height 8
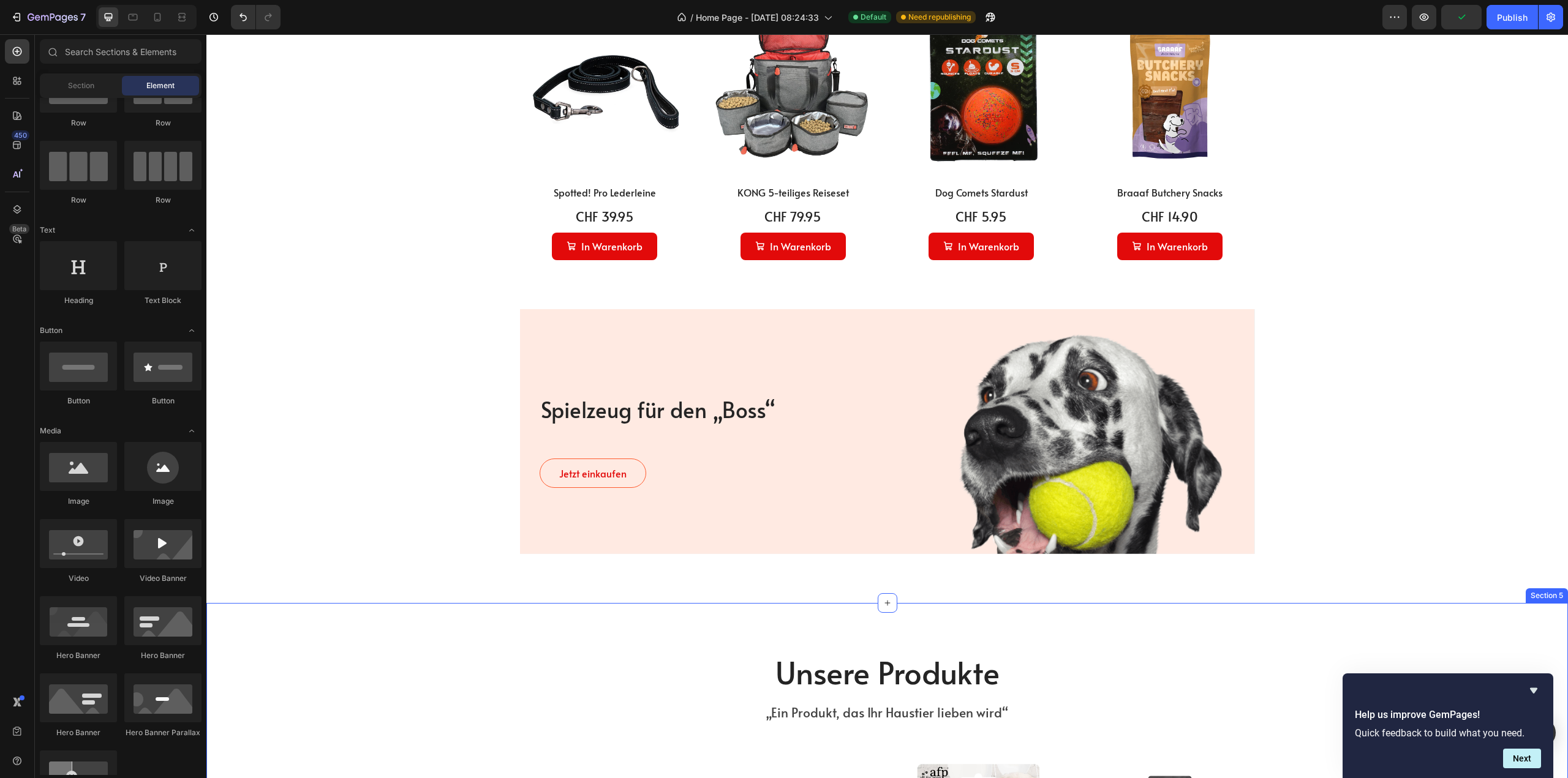
scroll to position [860, 0]
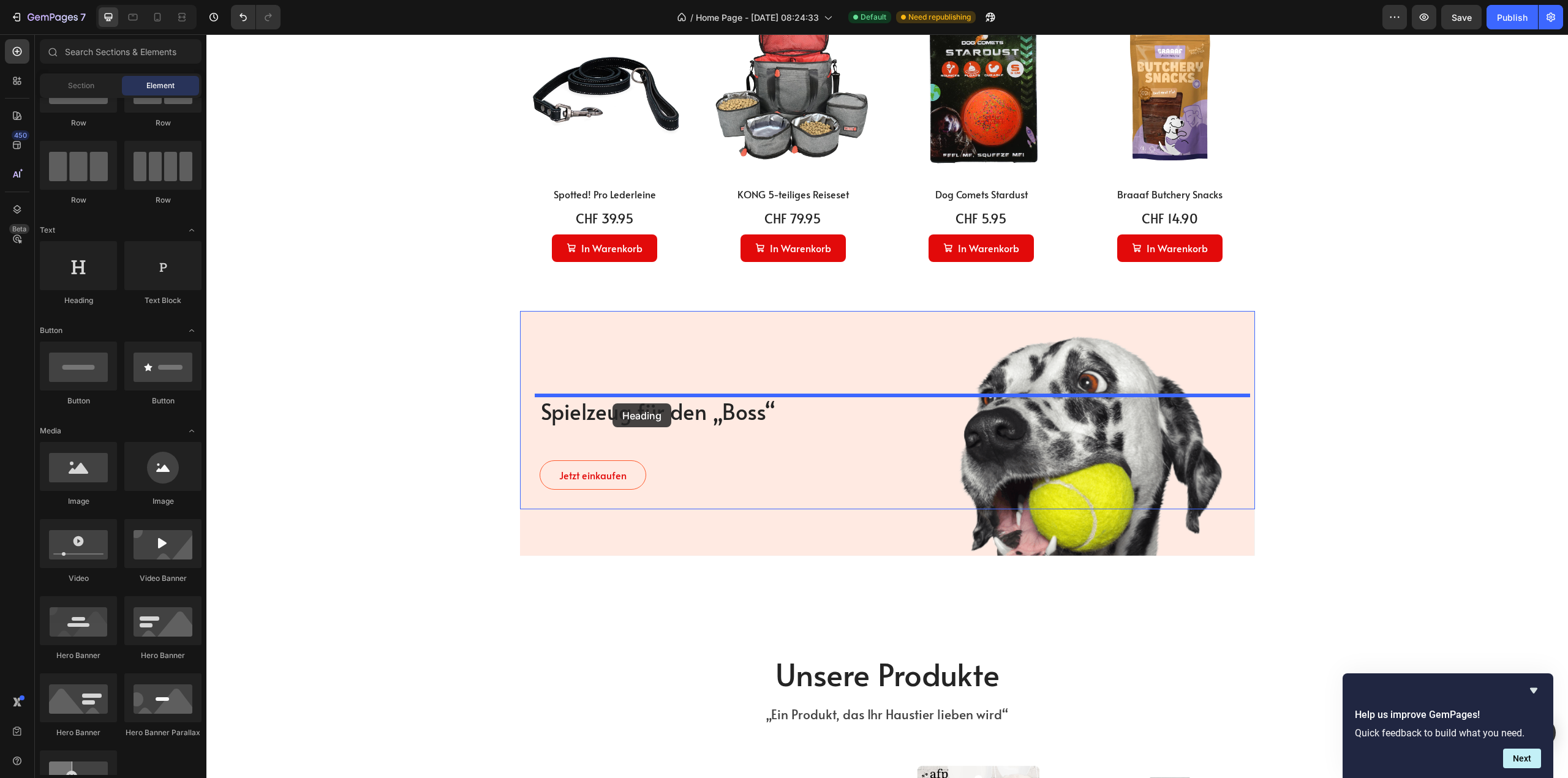
drag, startPoint x: 279, startPoint y: 303, endPoint x: 613, endPoint y: 401, distance: 348.1
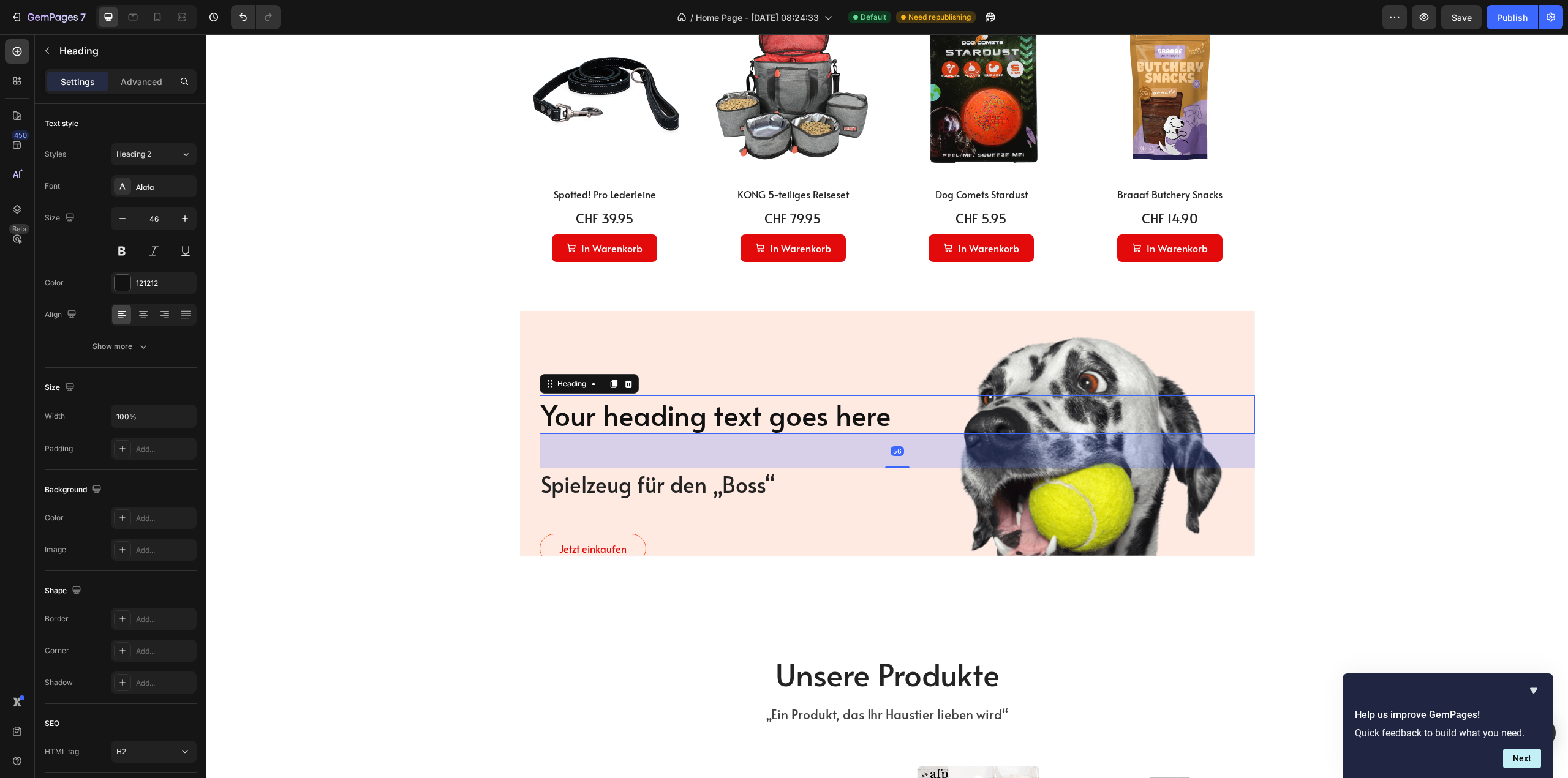
click at [612, 411] on h2 "Your heading text goes here" at bounding box center [897, 415] width 715 height 39
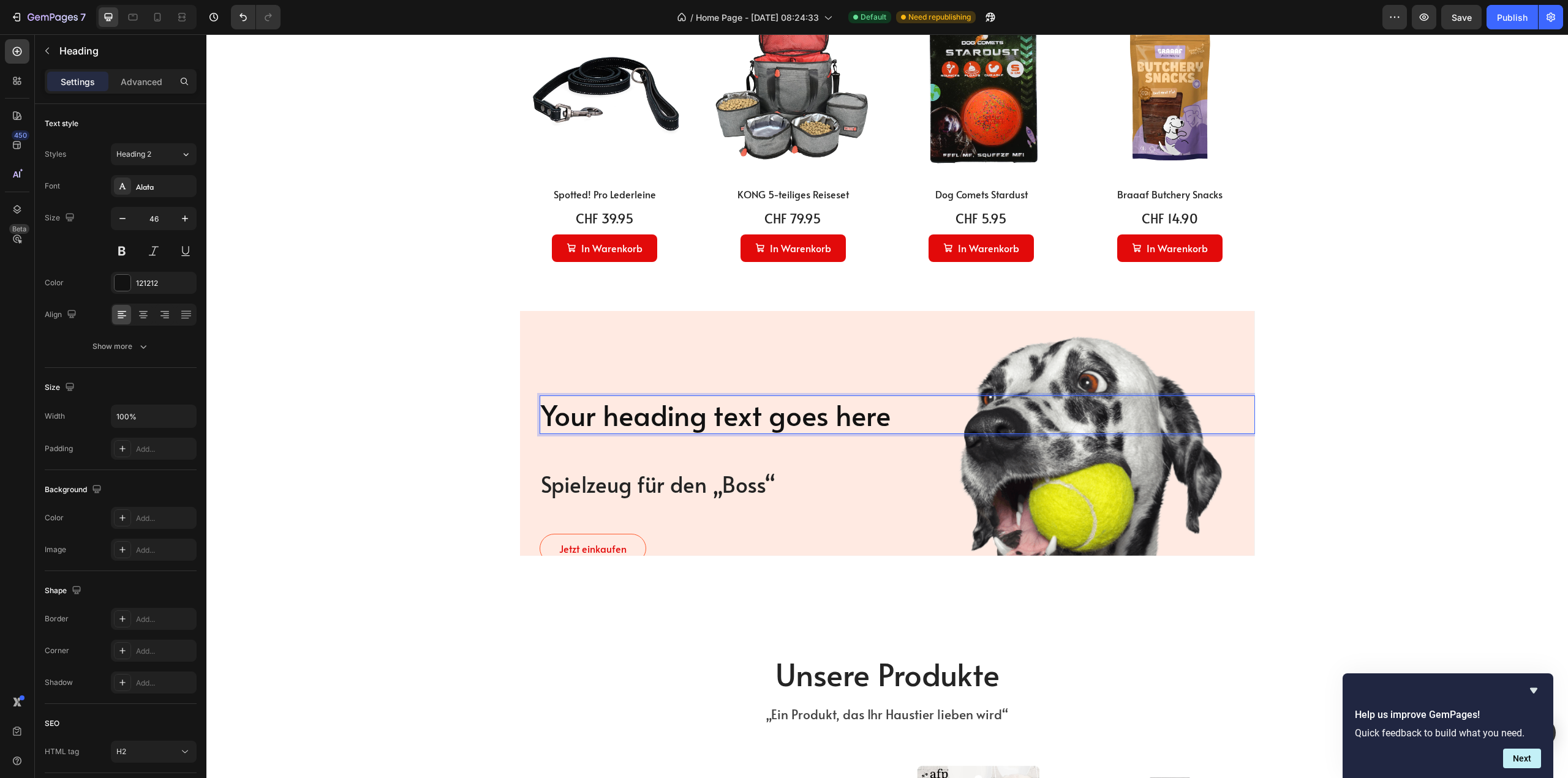
click at [612, 411] on p "Your heading text goes here" at bounding box center [897, 415] width 713 height 37
click at [851, 420] on p "[PERSON_NAME] echte Bosse spielen, wann sie wollen." at bounding box center [897, 415] width 713 height 37
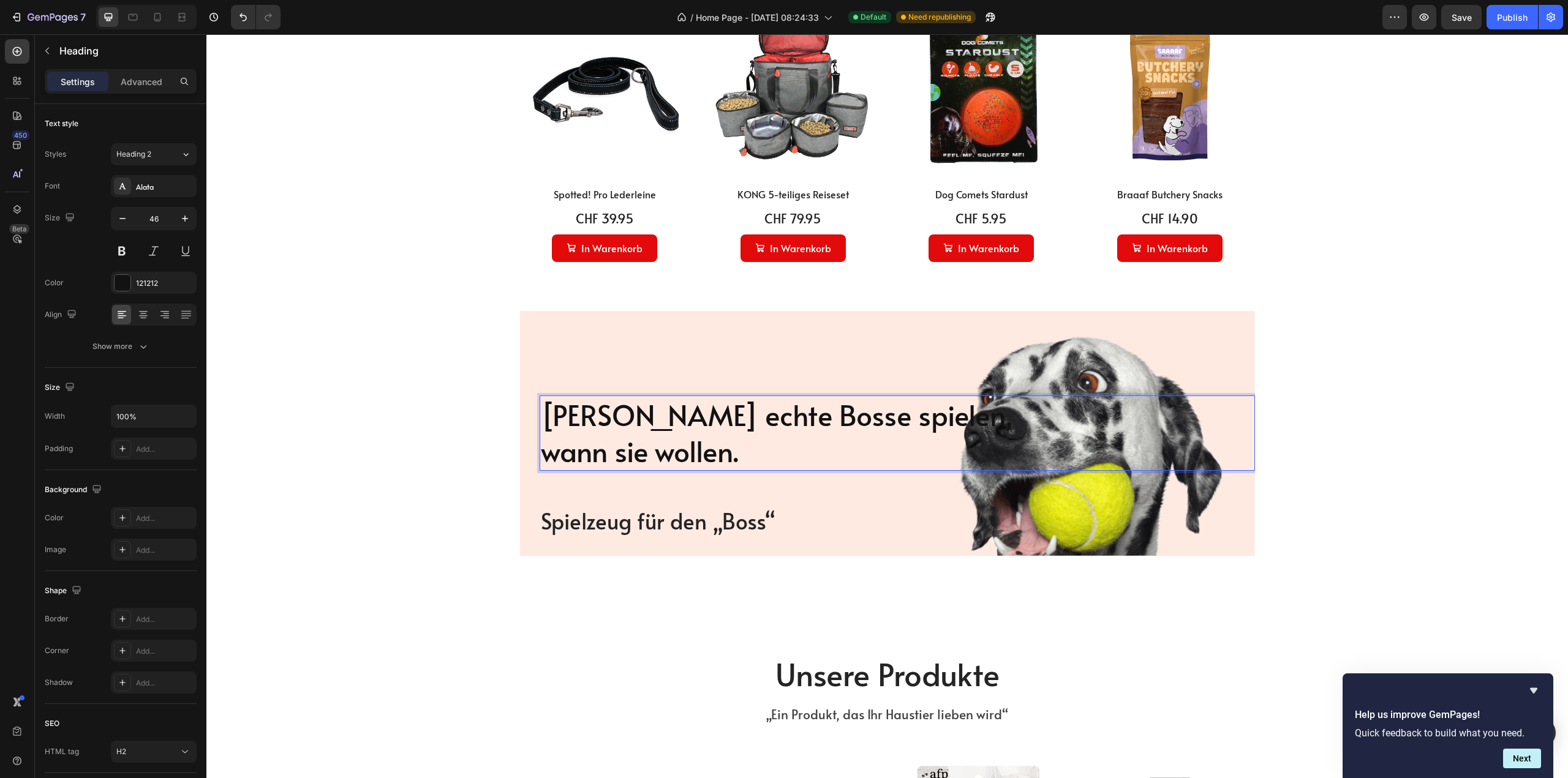
click at [545, 454] on p "[PERSON_NAME] echte Bosse spielen, wann sie wollen." at bounding box center [897, 433] width 713 height 74
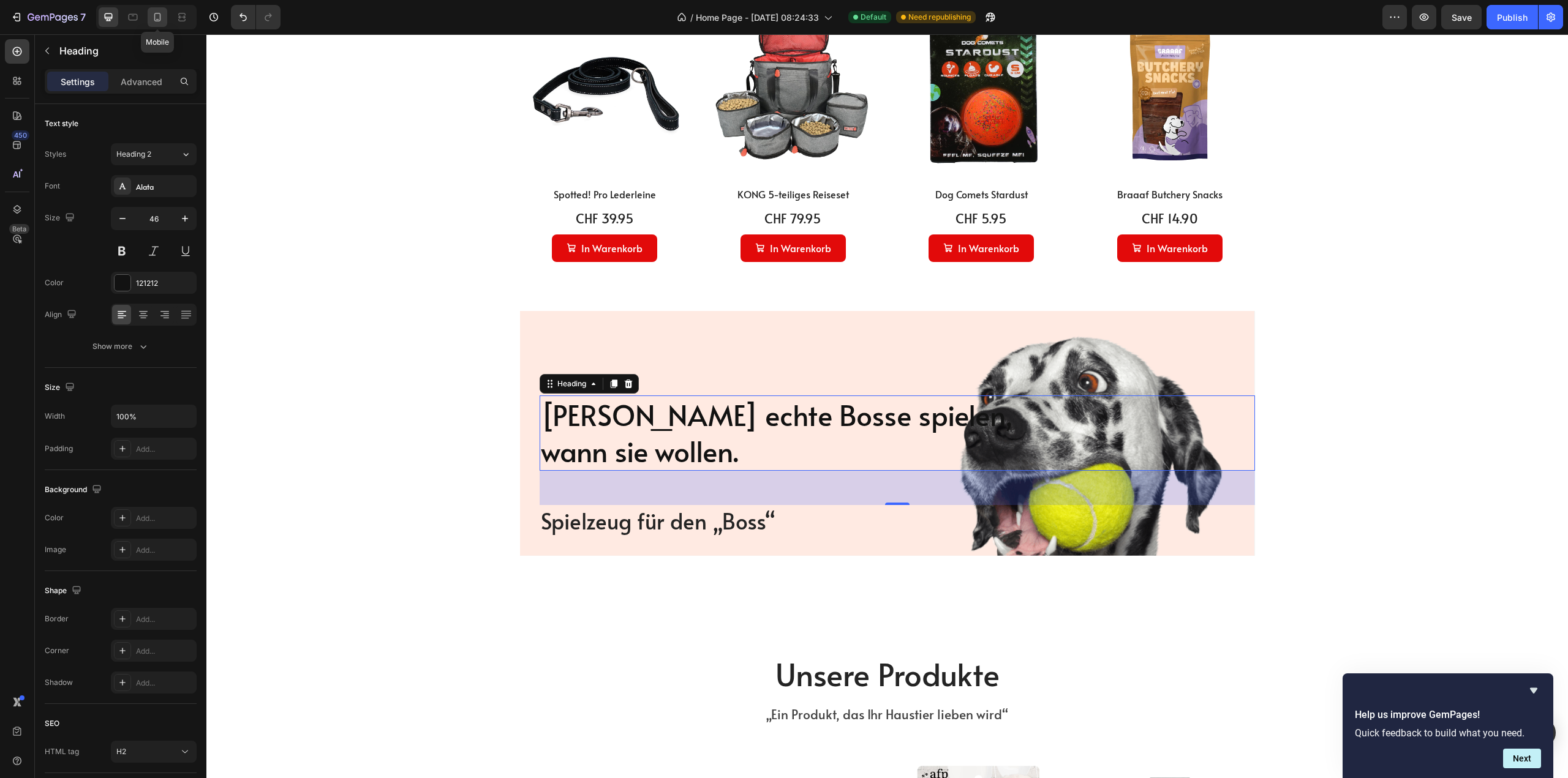
click at [157, 17] on icon at bounding box center [157, 17] width 12 height 12
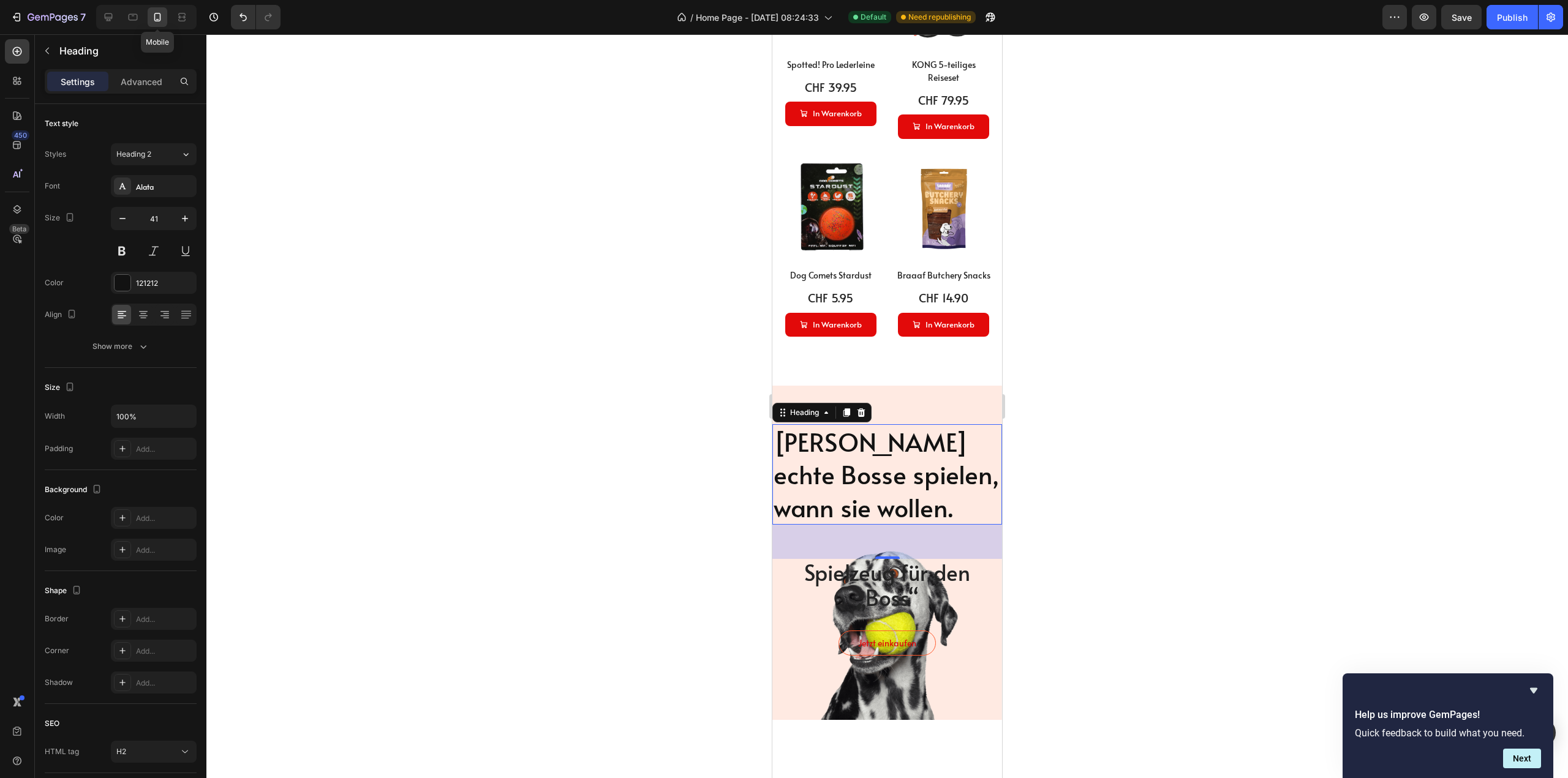
scroll to position [1273, 0]
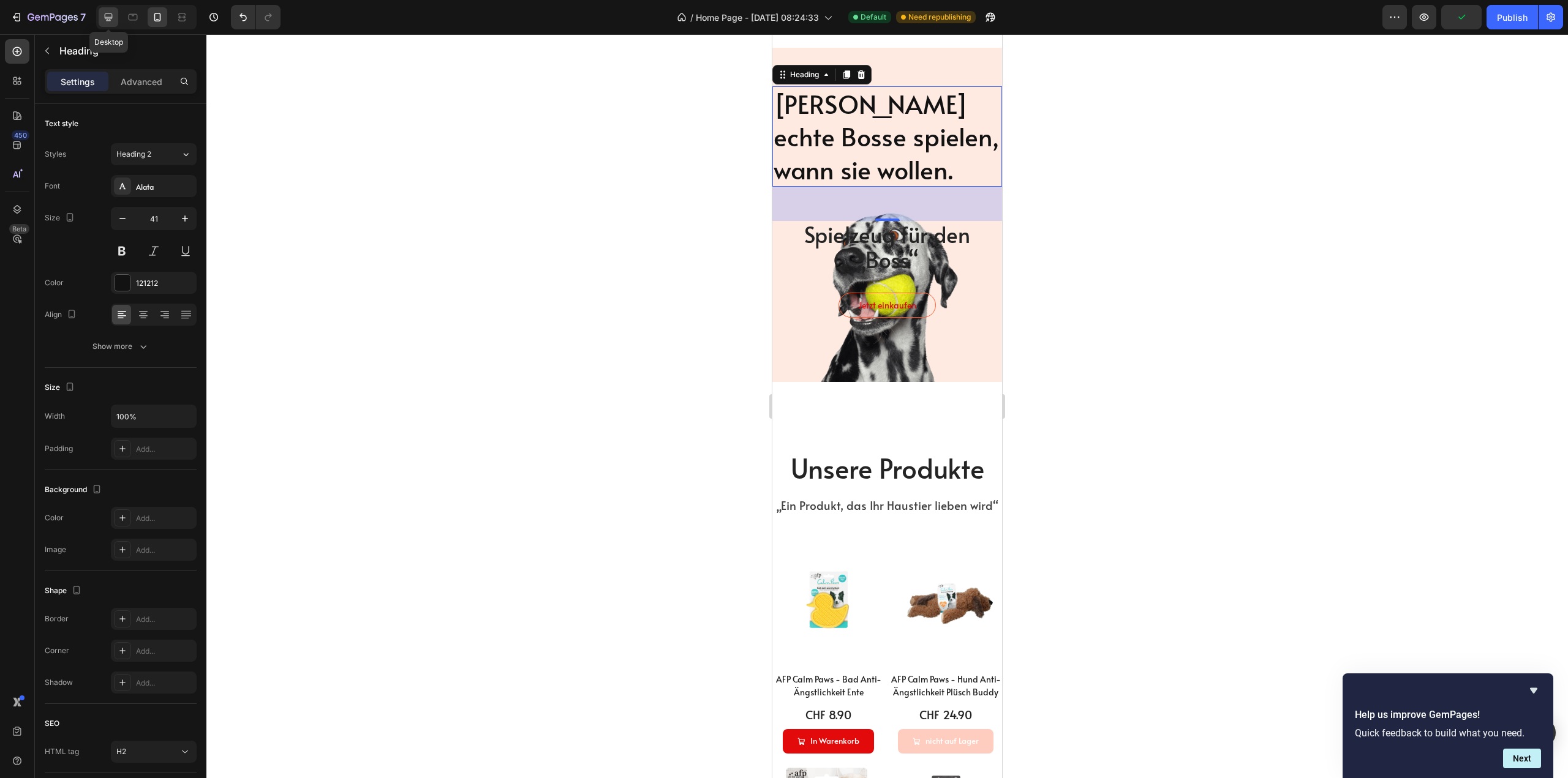
click at [112, 18] on icon at bounding box center [109, 17] width 12 height 12
type input "46"
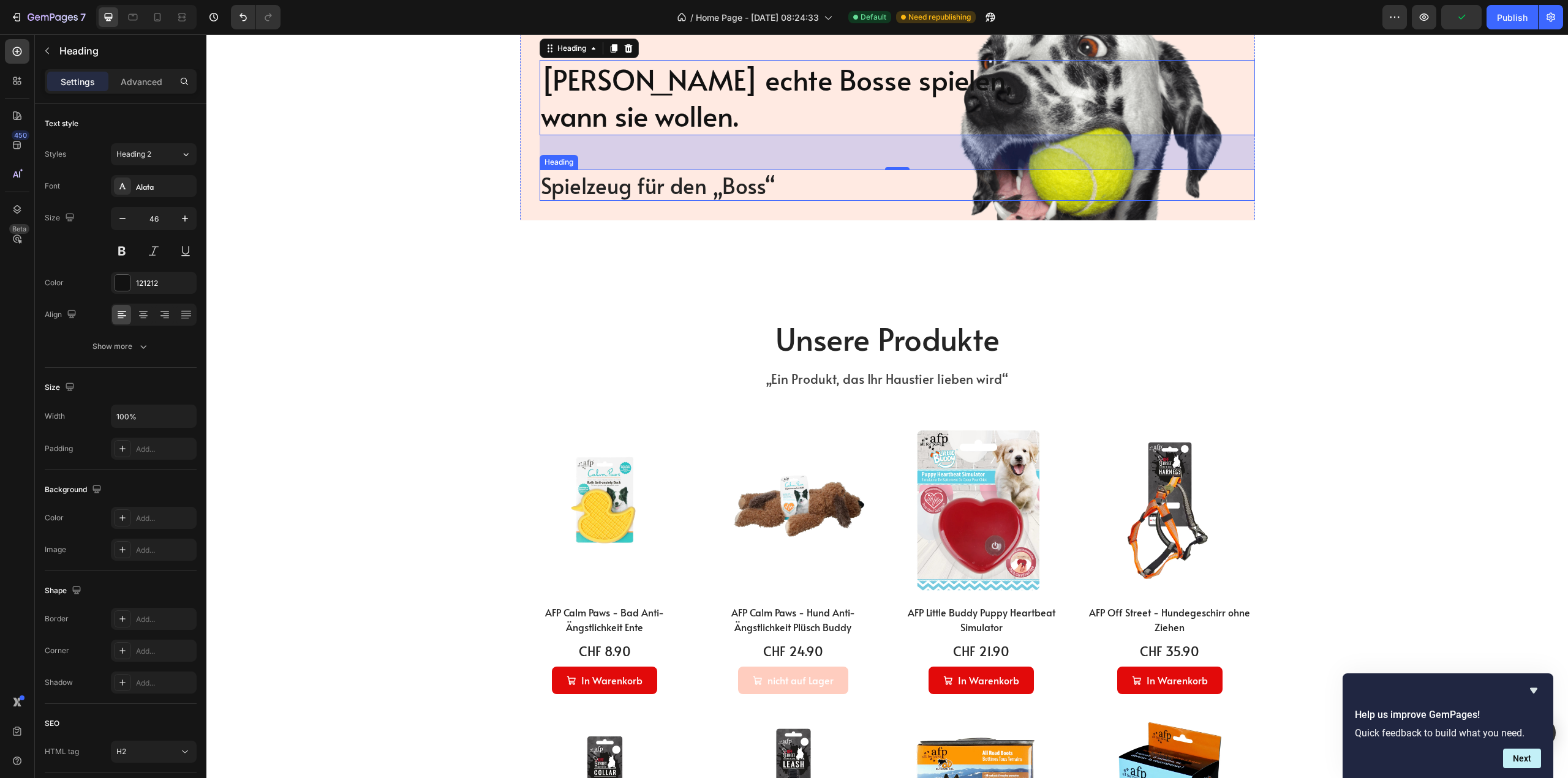
scroll to position [933, 0]
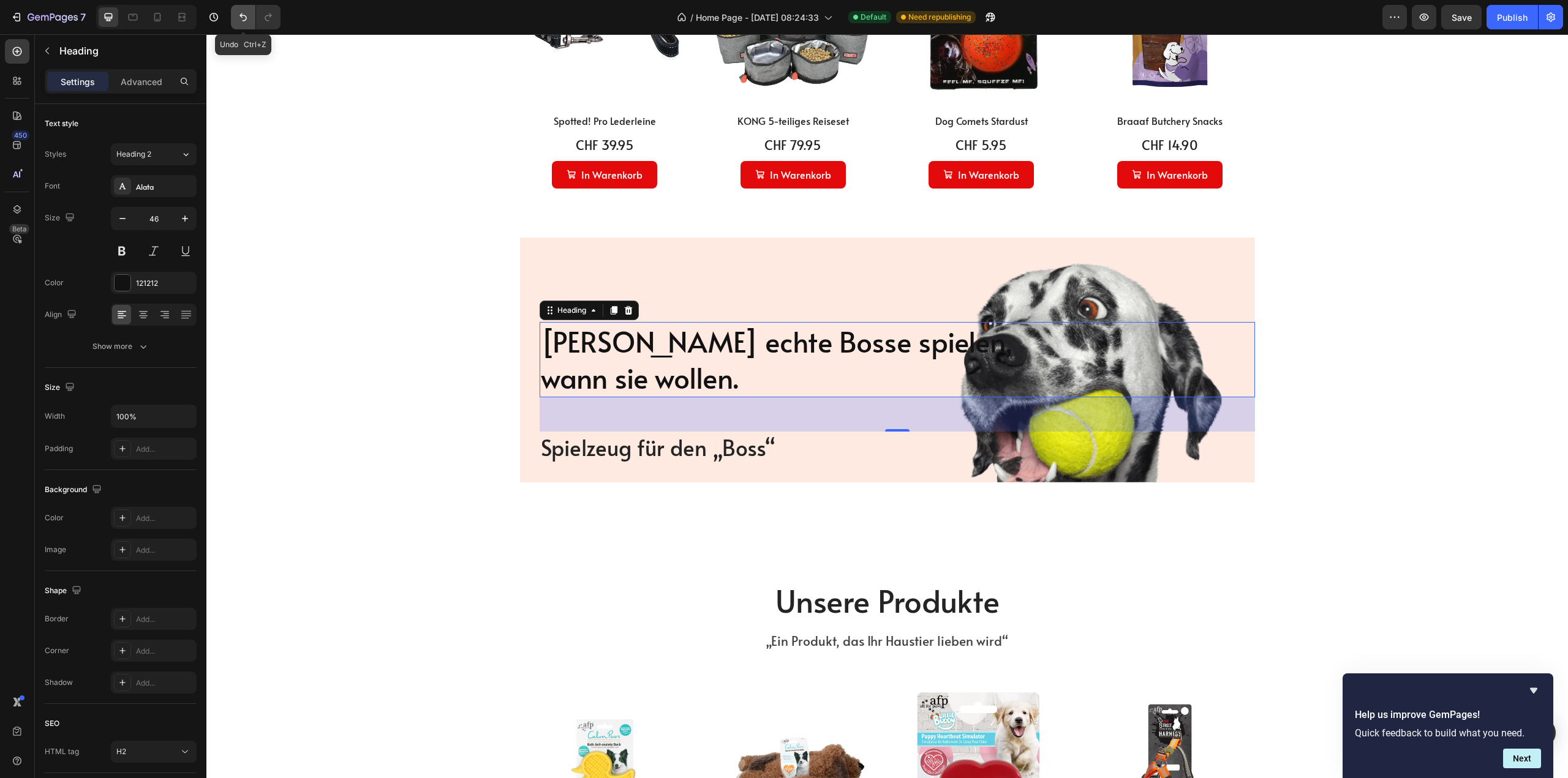
click at [241, 22] on icon "Undo/Redo" at bounding box center [243, 17] width 12 height 12
click at [240, 24] on button "Undo/Redo" at bounding box center [243, 17] width 24 height 24
click at [239, 24] on button "Undo/Redo" at bounding box center [243, 17] width 24 height 24
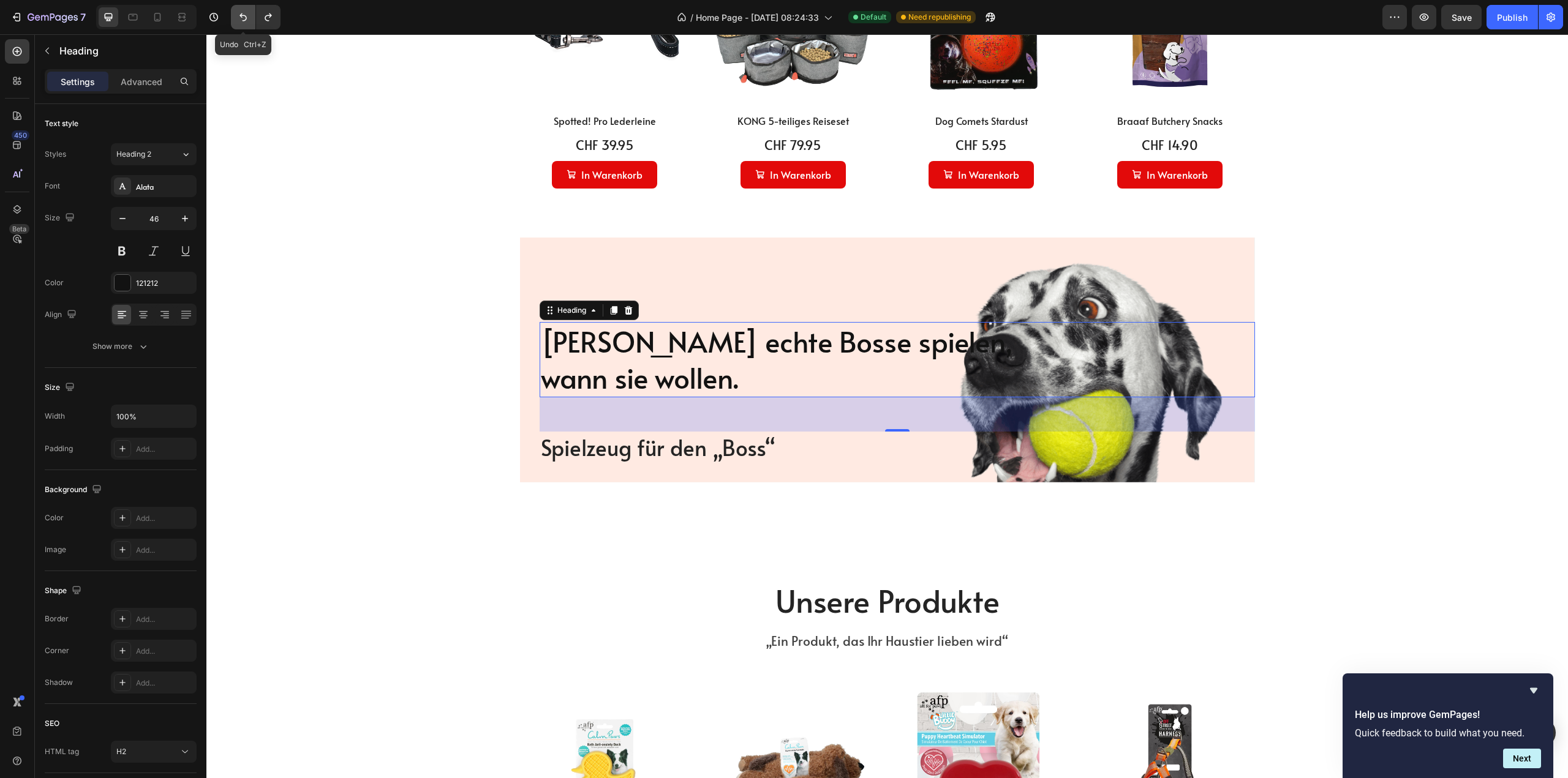
click at [239, 24] on button "Undo/Redo" at bounding box center [243, 17] width 24 height 24
click at [239, 17] on icon "Undo/Redo" at bounding box center [243, 17] width 12 height 12
click at [236, 21] on button "Undo/Redo" at bounding box center [243, 17] width 24 height 24
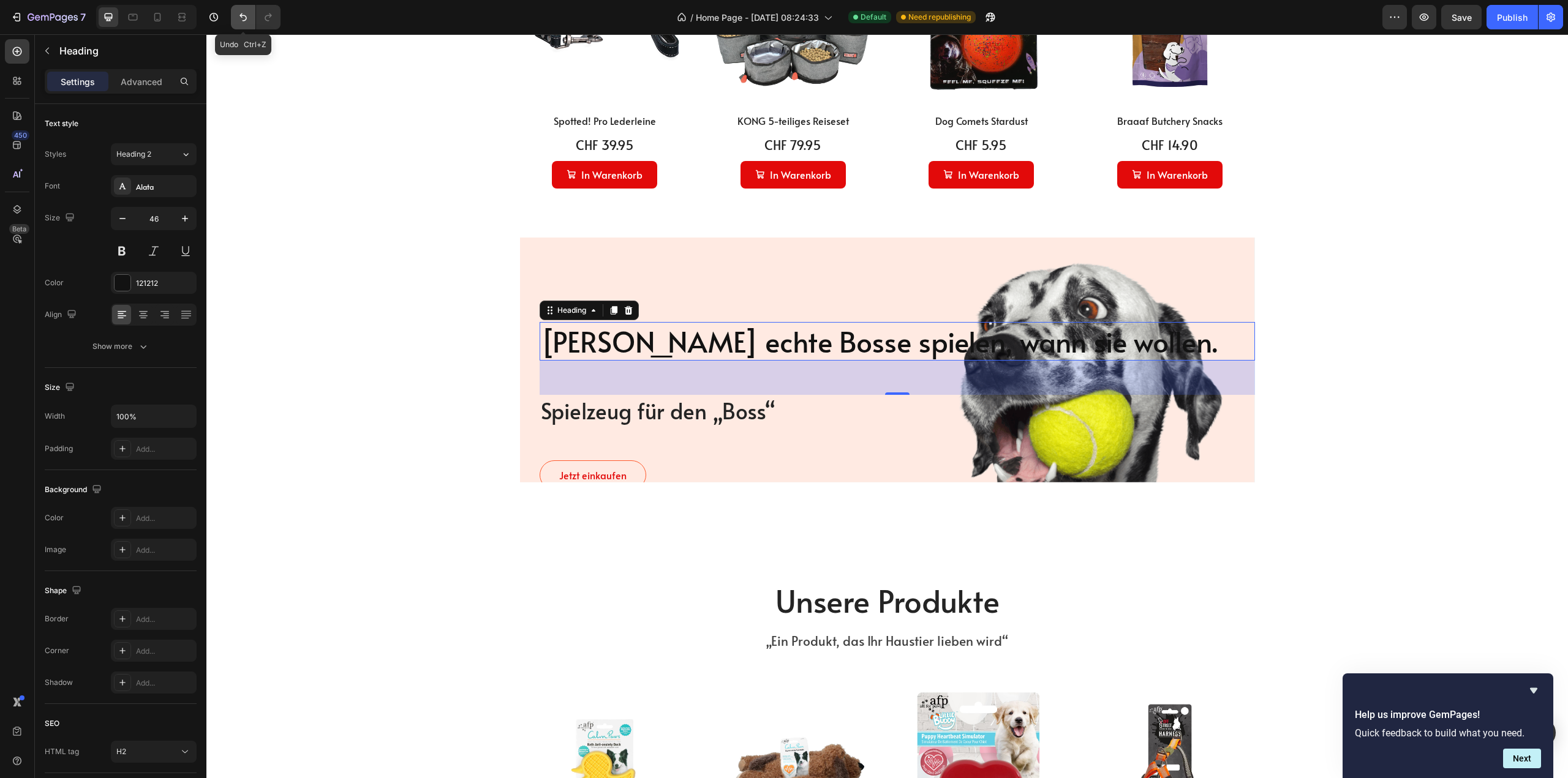
click at [236, 21] on button "Undo/Redo" at bounding box center [243, 17] width 24 height 24
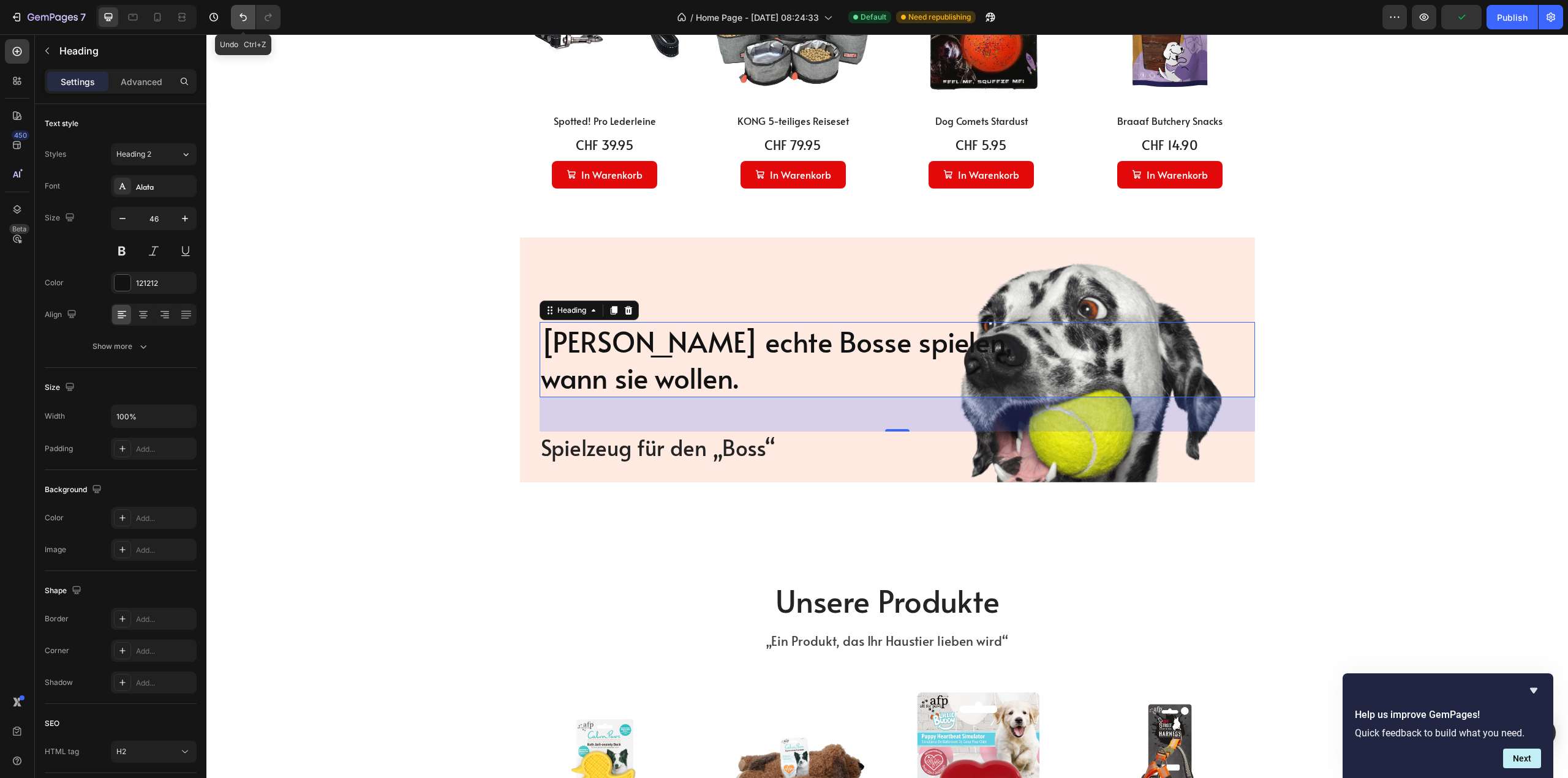
click at [238, 20] on icon "Undo/Redo" at bounding box center [243, 17] width 12 height 12
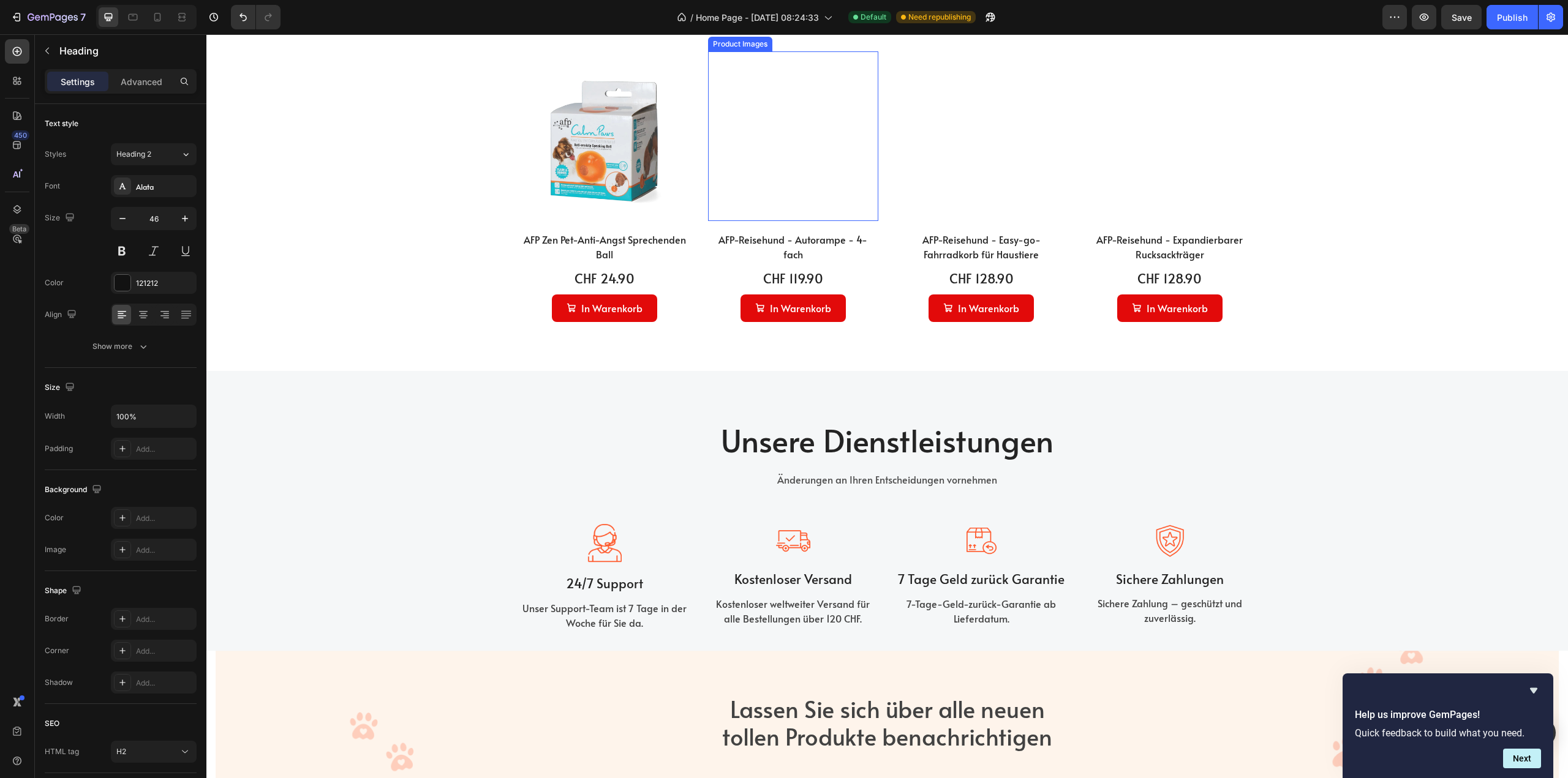
scroll to position [2607, 0]
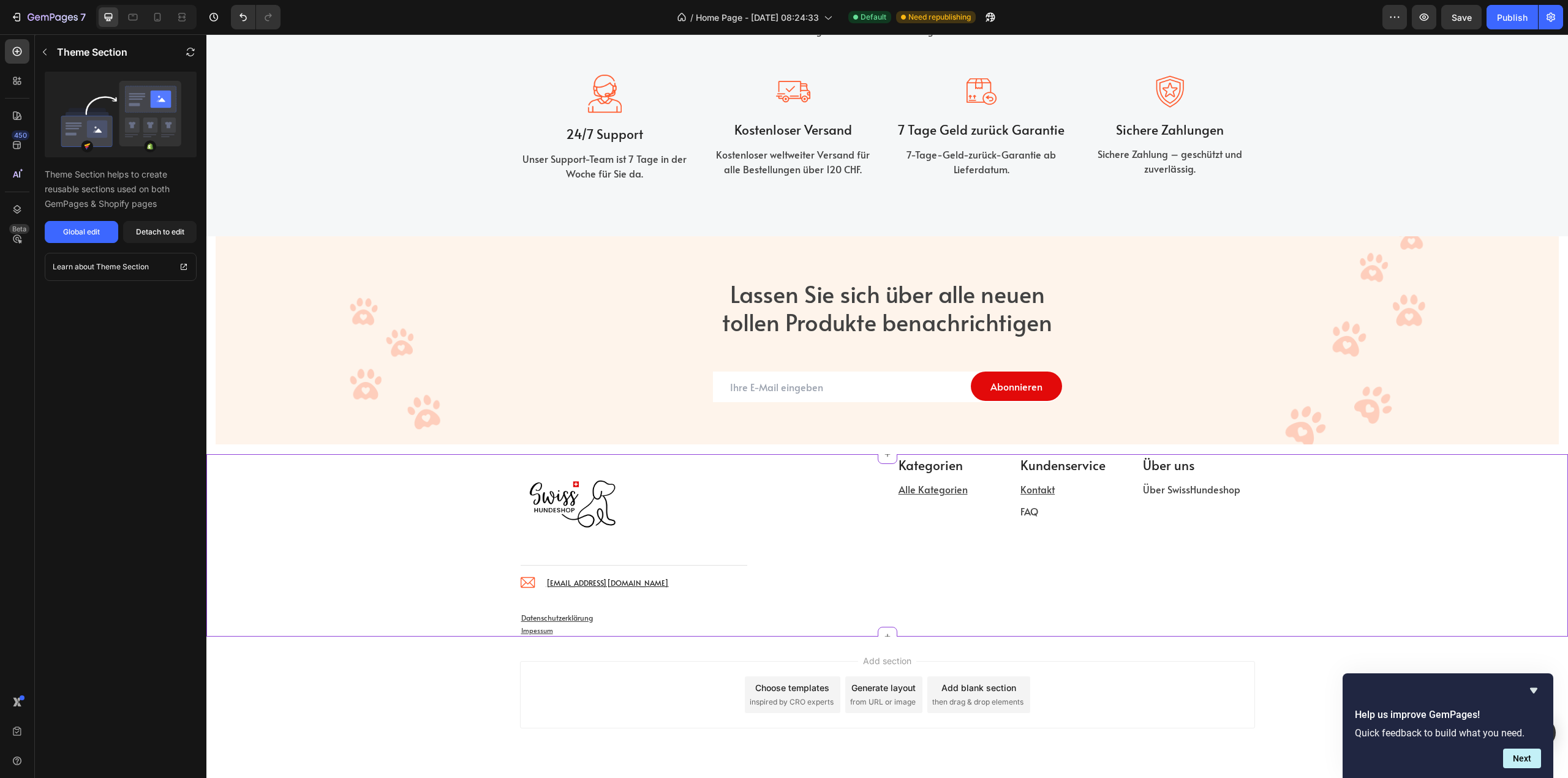
click at [828, 480] on div "Image Title Line Image [EMAIL_ADDRESS][DOMAIN_NAME] Text block Icon List Row" at bounding box center [698, 533] width 358 height 157
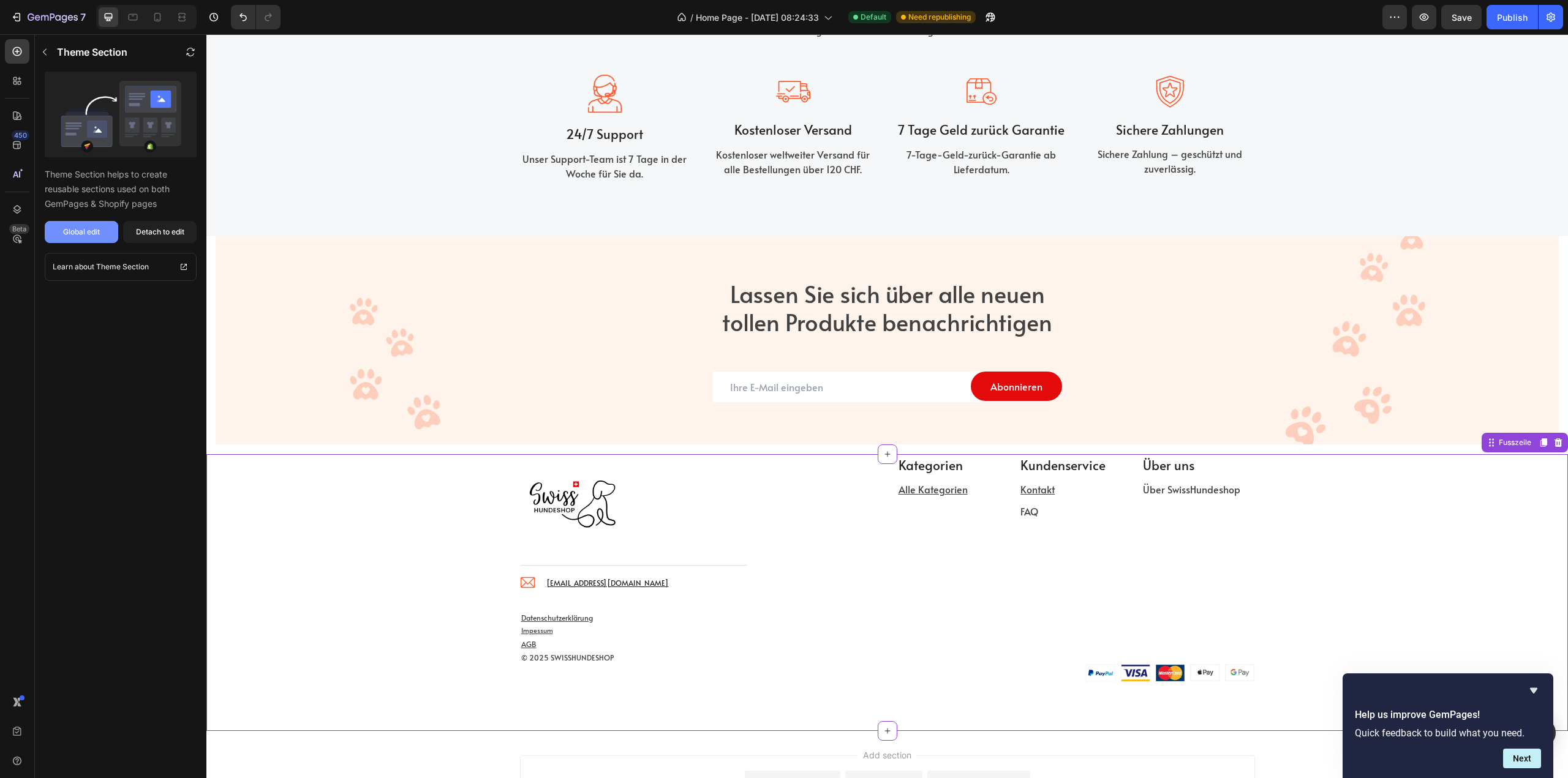
click at [65, 227] on div "Global edit" at bounding box center [81, 232] width 37 height 11
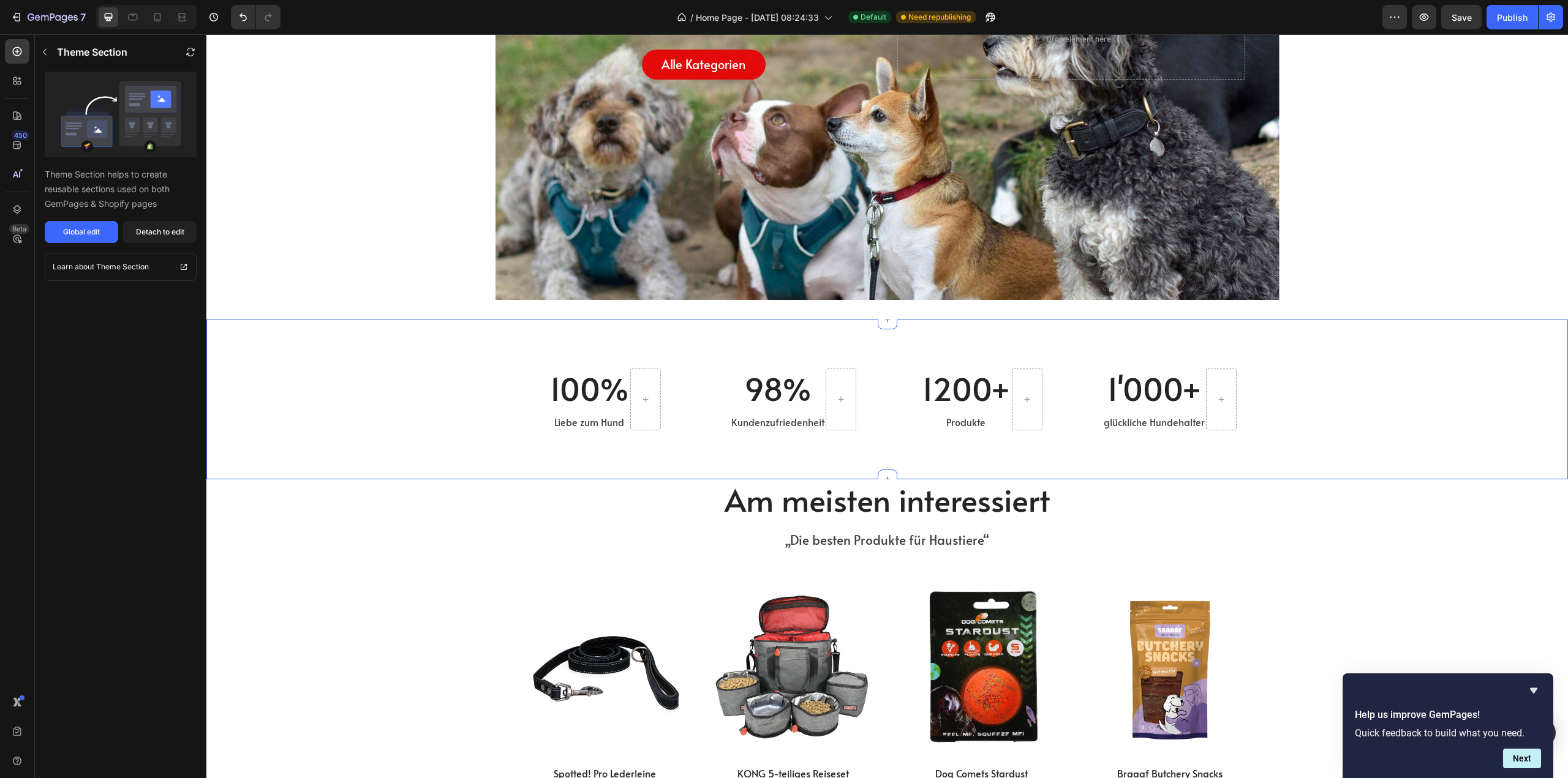
scroll to position [0, 0]
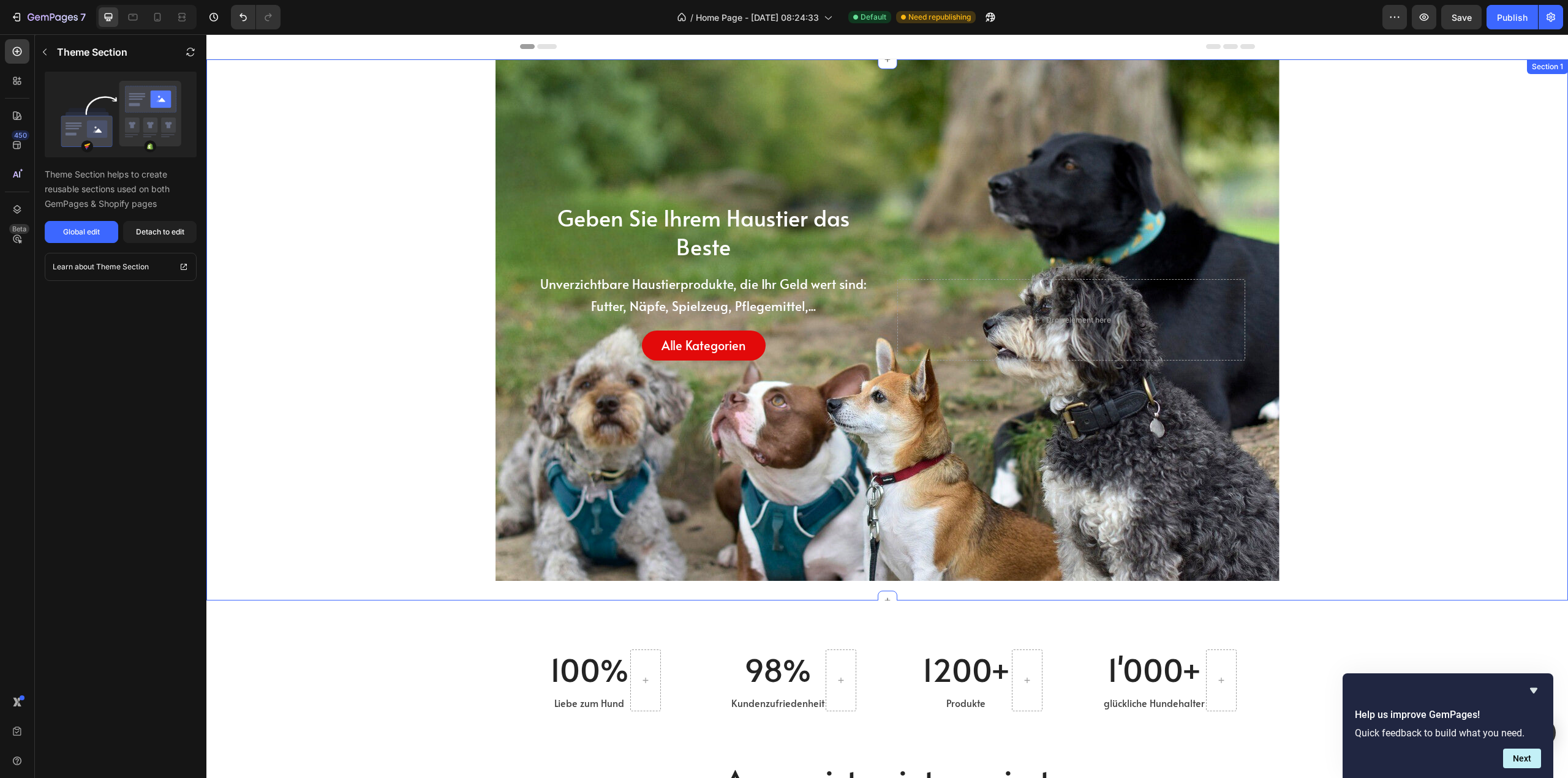
click at [468, 112] on div "Geben Sie Ihrem Haustier das Beste Heading Unverzichtbare Haustierprodukte, die…" at bounding box center [887, 330] width 1362 height 502
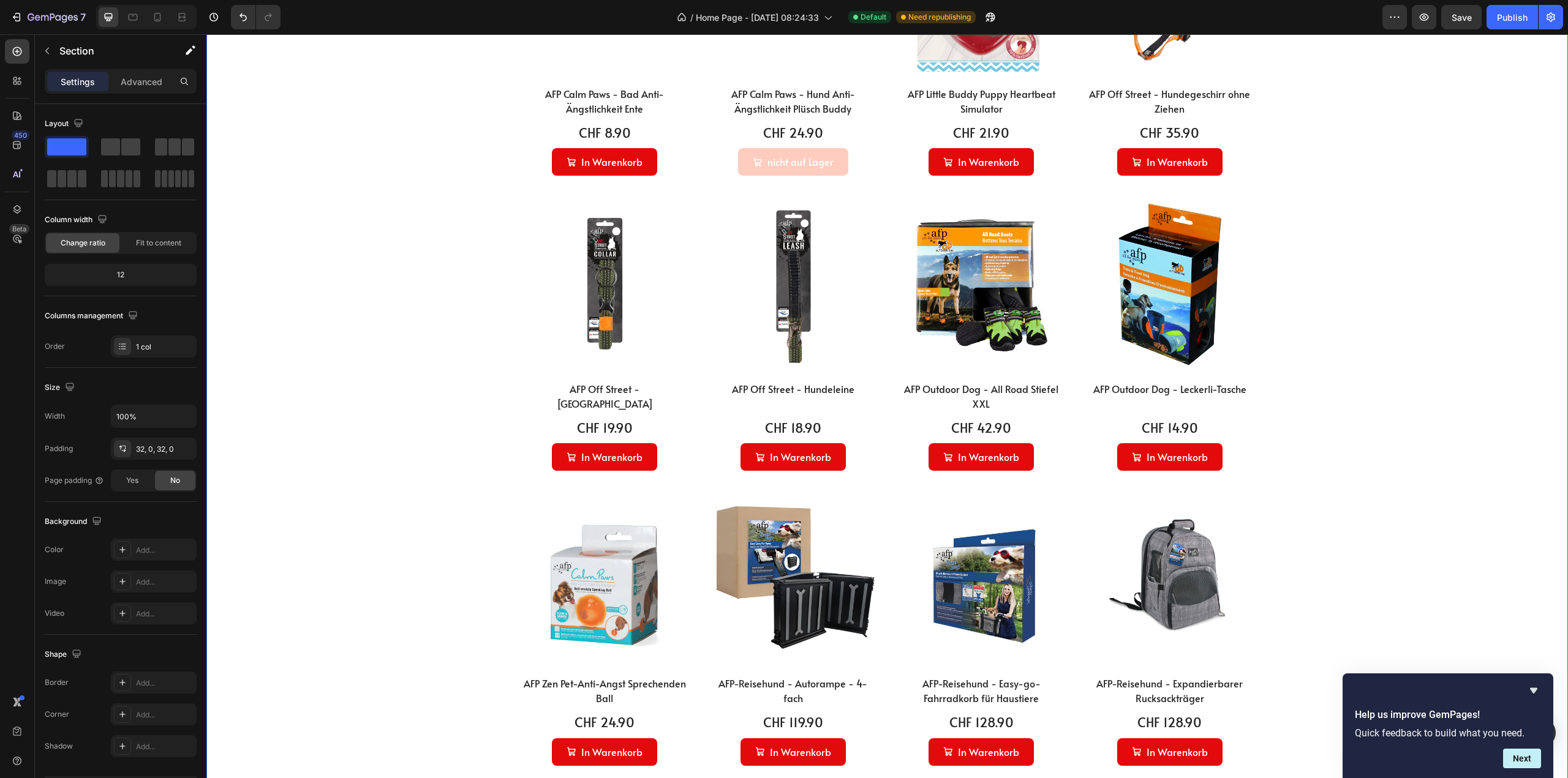
scroll to position [1451, 0]
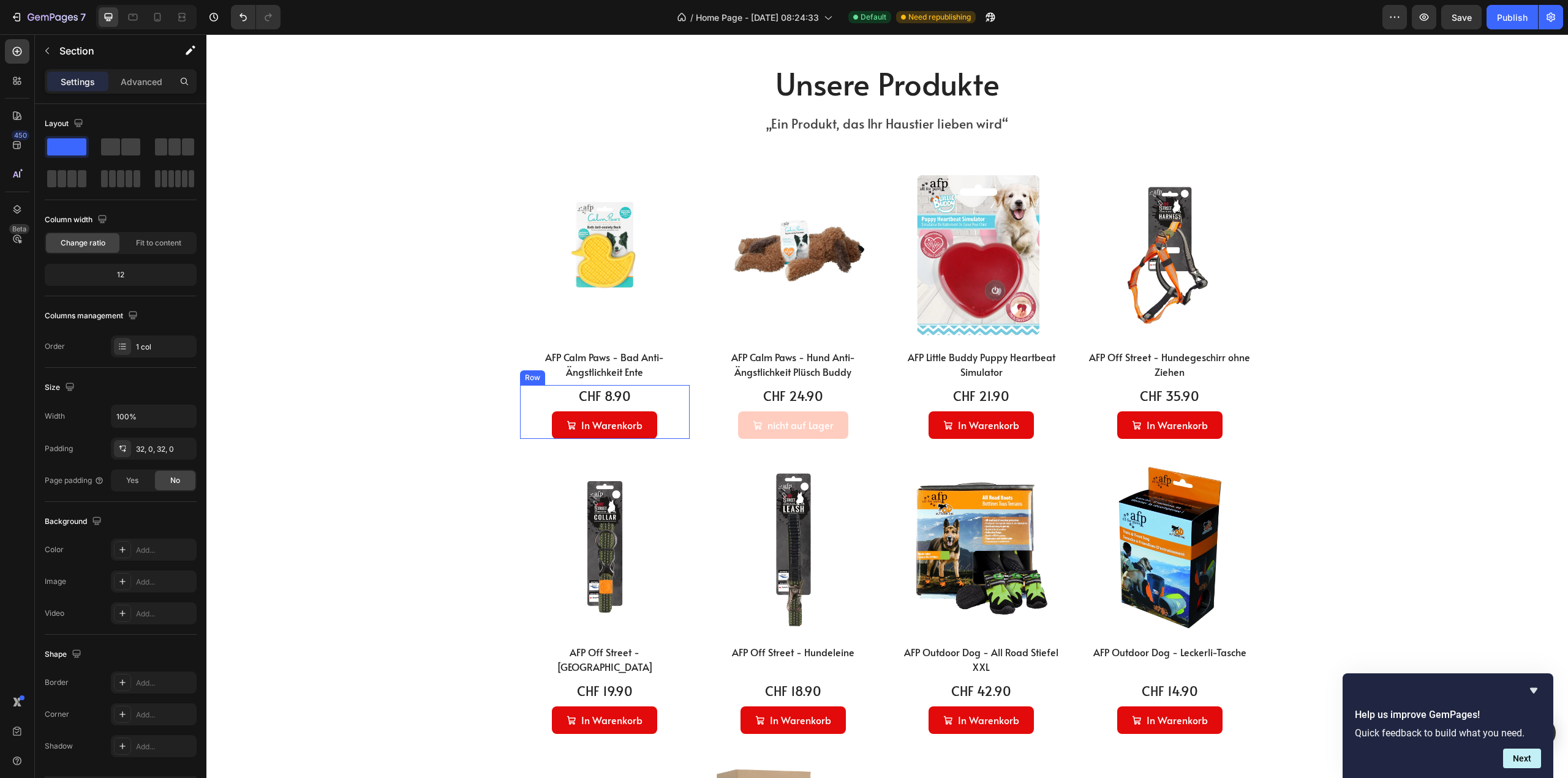
click at [667, 430] on div "CHF 8.90 (P) Price (P) Price In Warenkorb Add to Cart Row" at bounding box center [605, 412] width 171 height 54
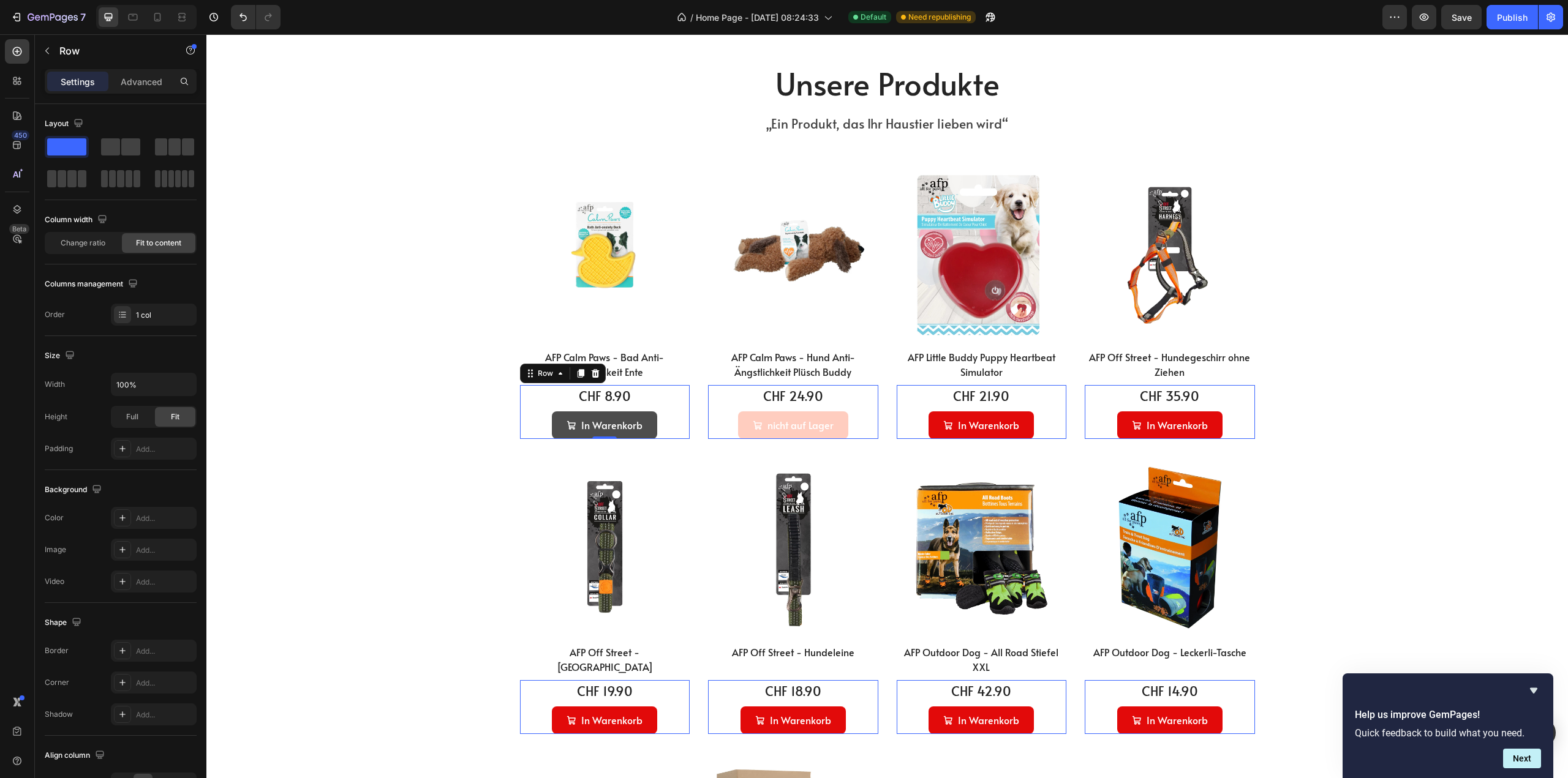
click at [645, 430] on button "In Warenkorb" at bounding box center [604, 425] width 106 height 27
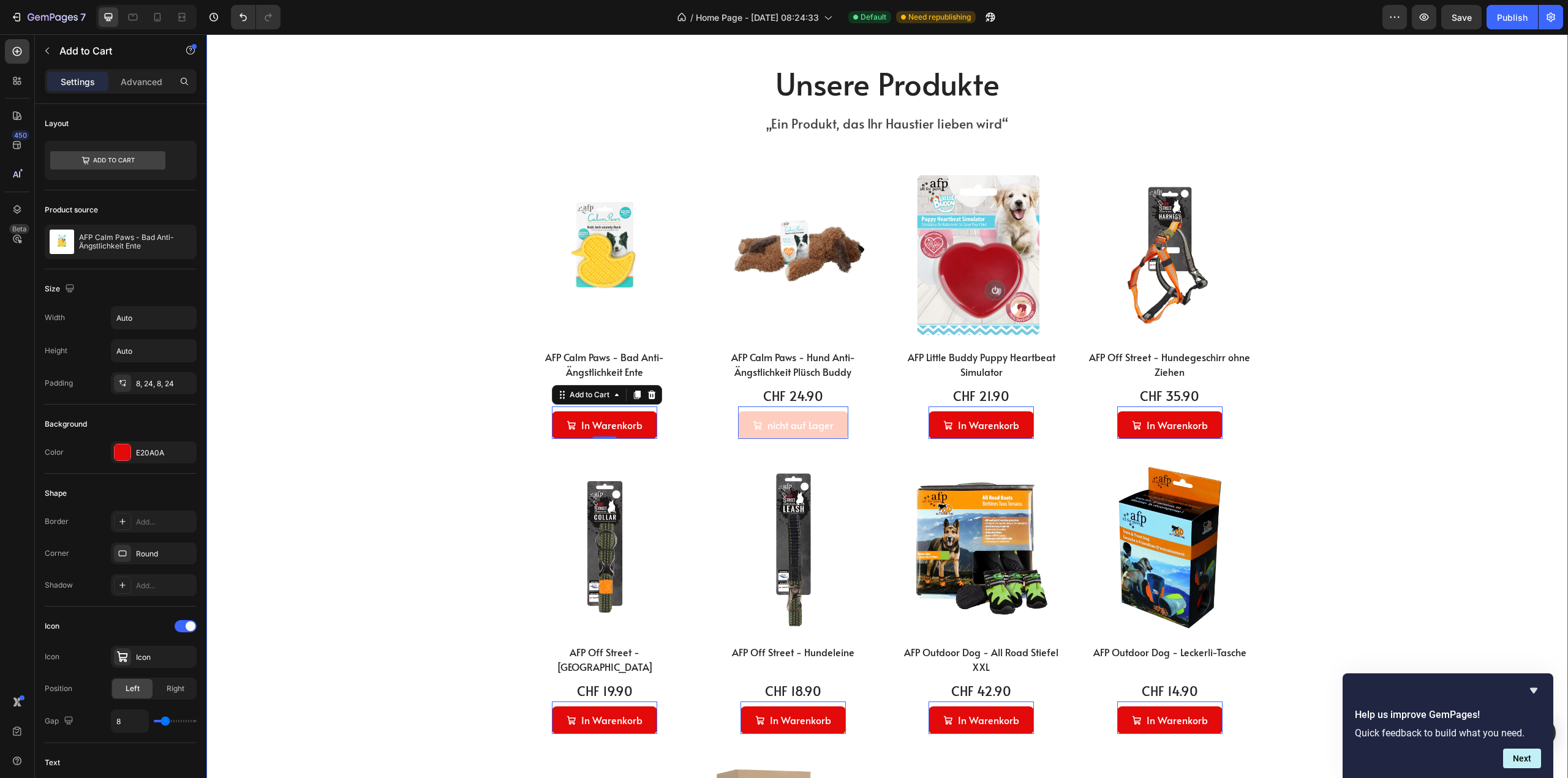
click at [422, 449] on div "Unsere Produkte Heading „Ein Produkt, das Ihr Haustier lieben wird“ Text block …" at bounding box center [887, 546] width 1343 height 966
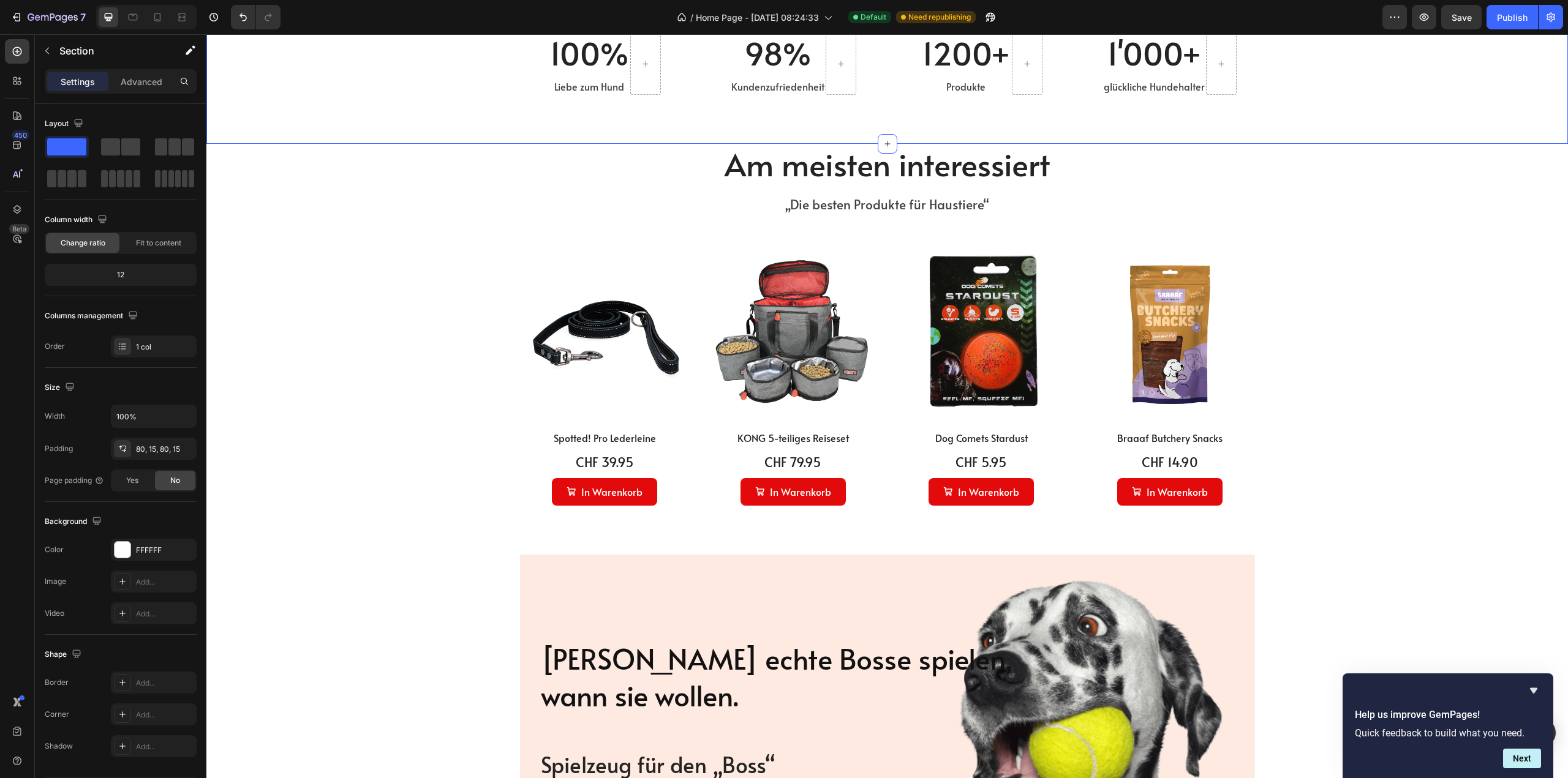
scroll to position [655, 0]
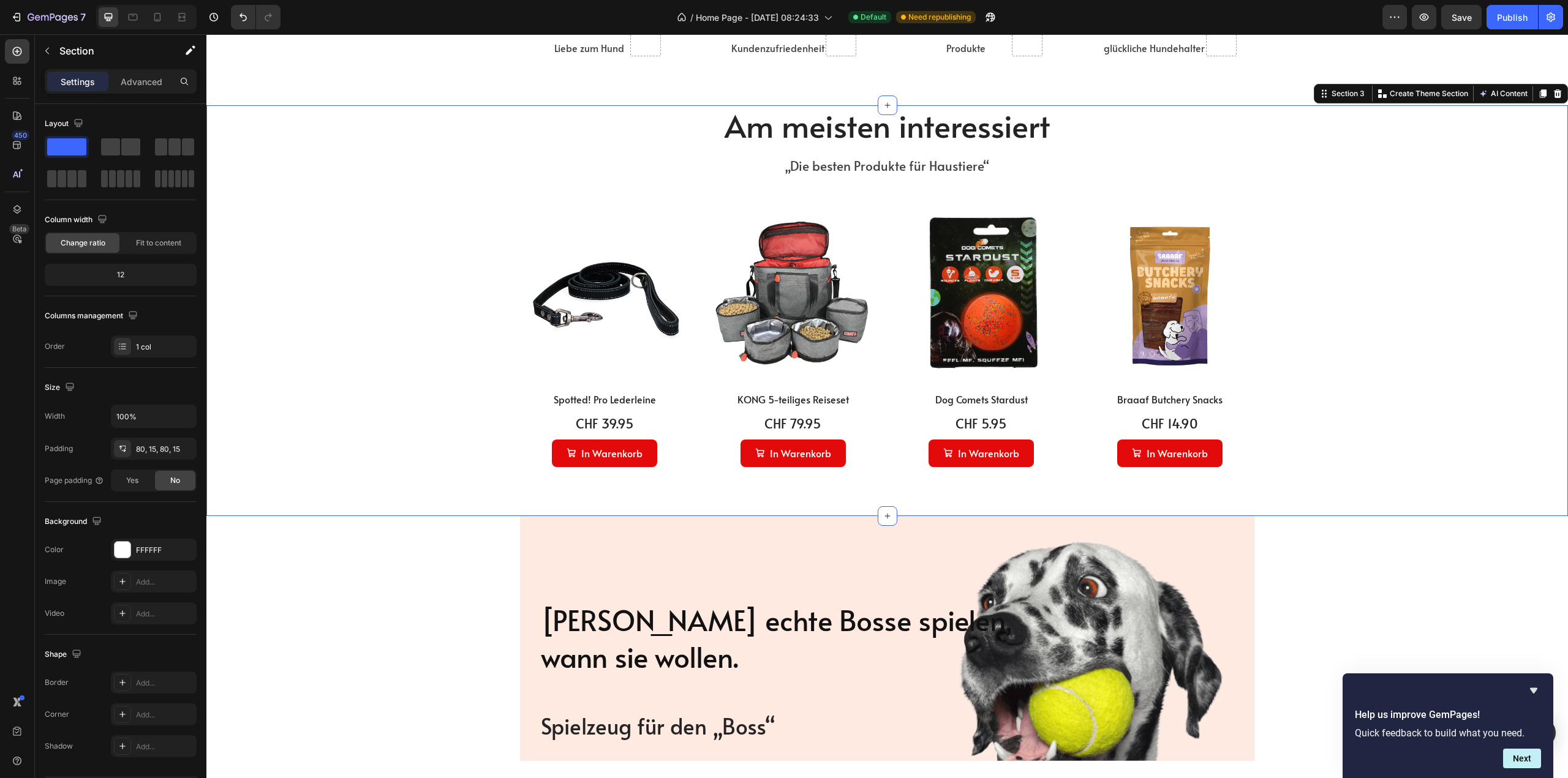
click at [678, 479] on div "Am meisten interessiert Heading „Die besten Produkte für Haustiere“ Text block …" at bounding box center [887, 311] width 1362 height 411
click at [648, 456] on button "In Warenkorb" at bounding box center [604, 453] width 106 height 27
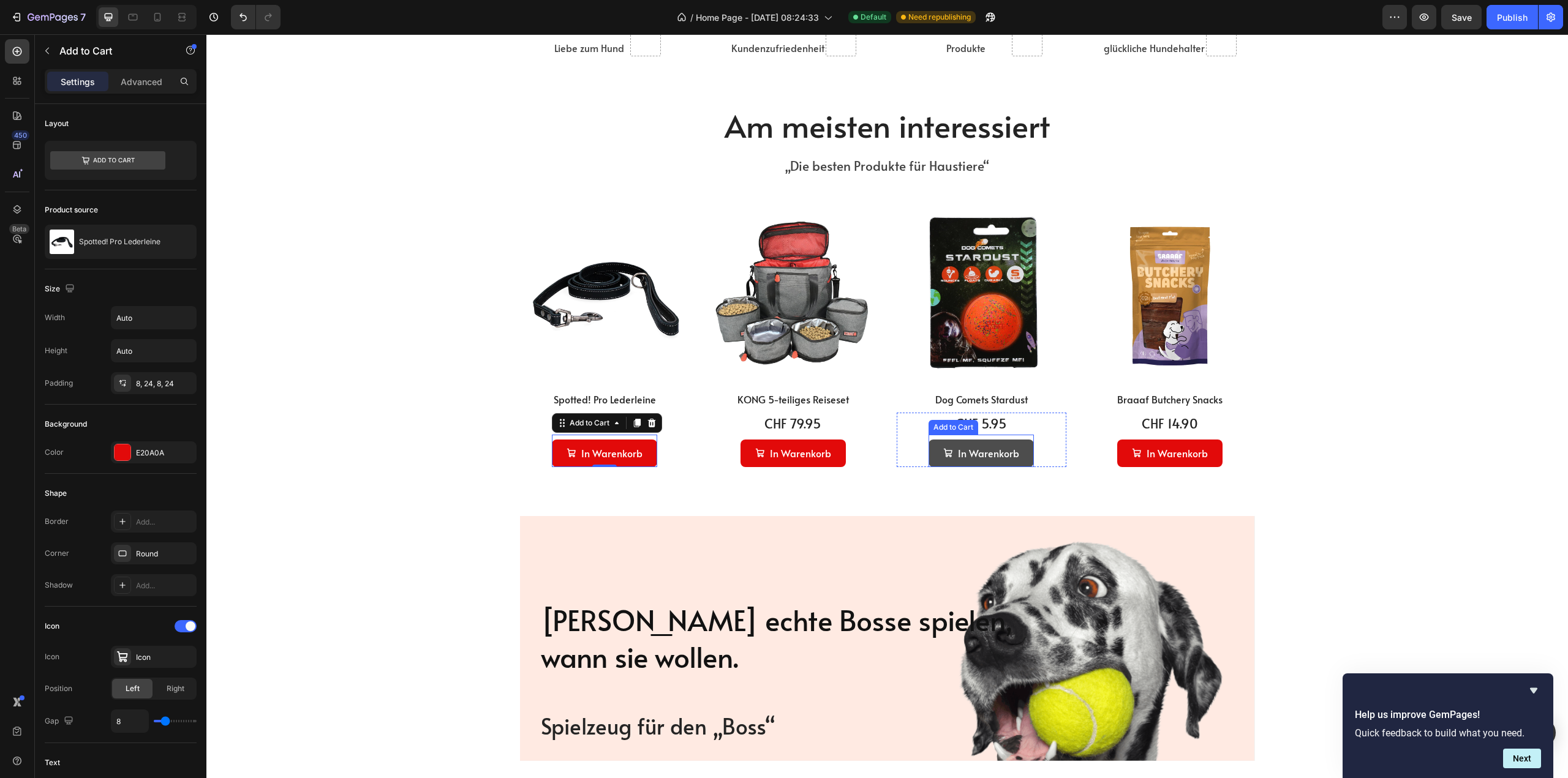
click at [1026, 451] on button "In Warenkorb" at bounding box center [981, 453] width 106 height 27
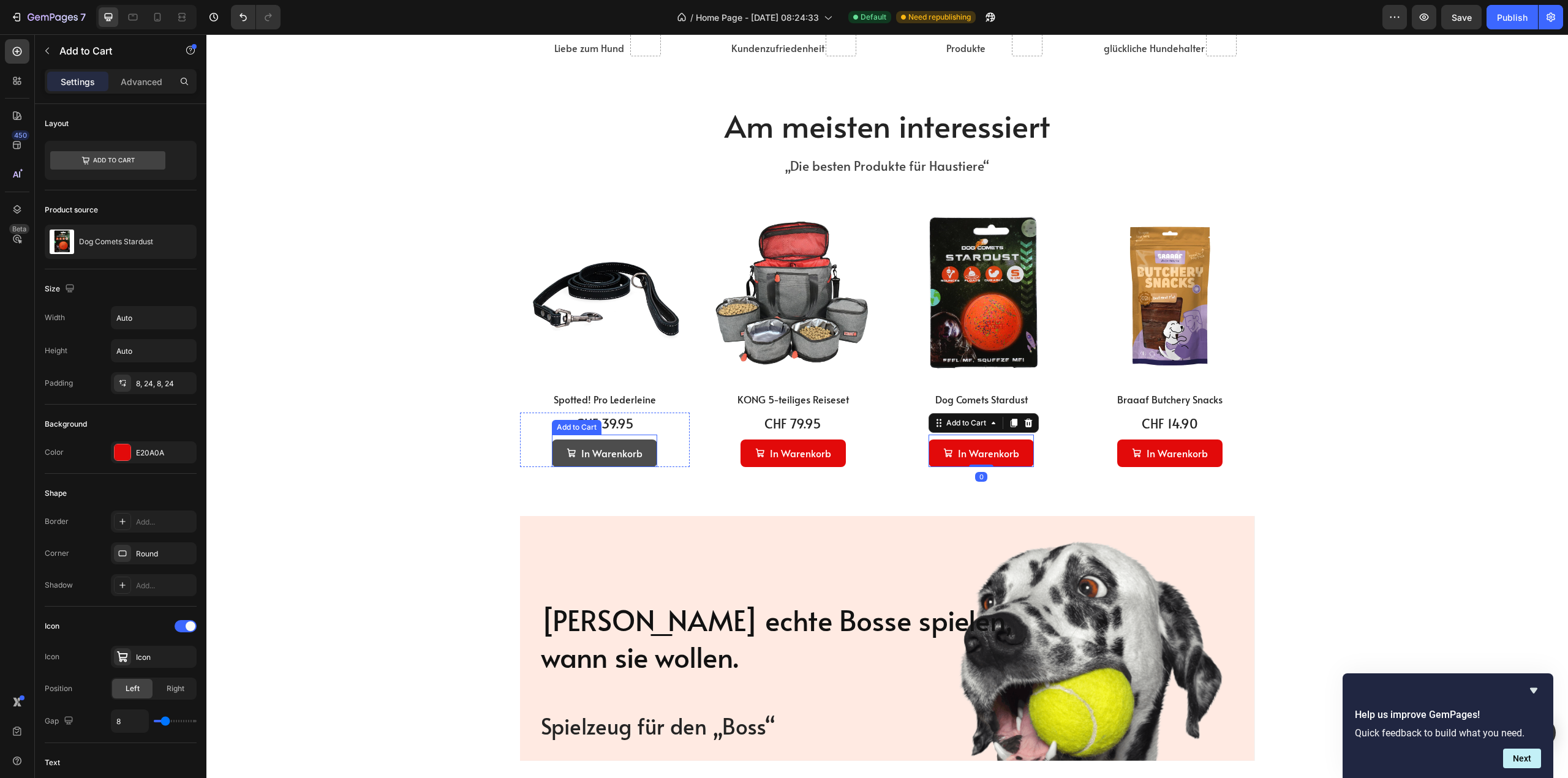
click at [645, 461] on button "In Warenkorb" at bounding box center [604, 453] width 106 height 27
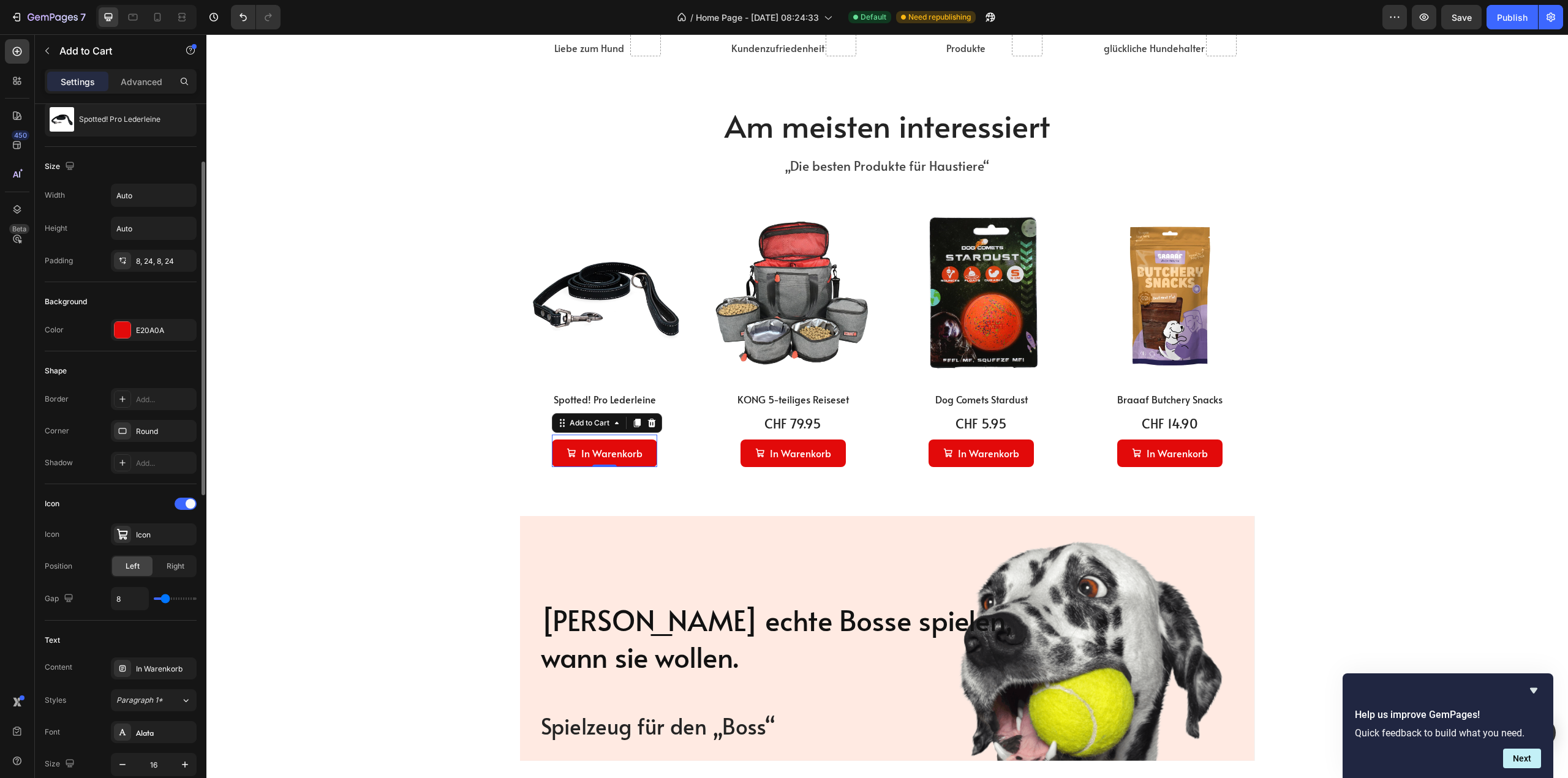
scroll to position [306, 0]
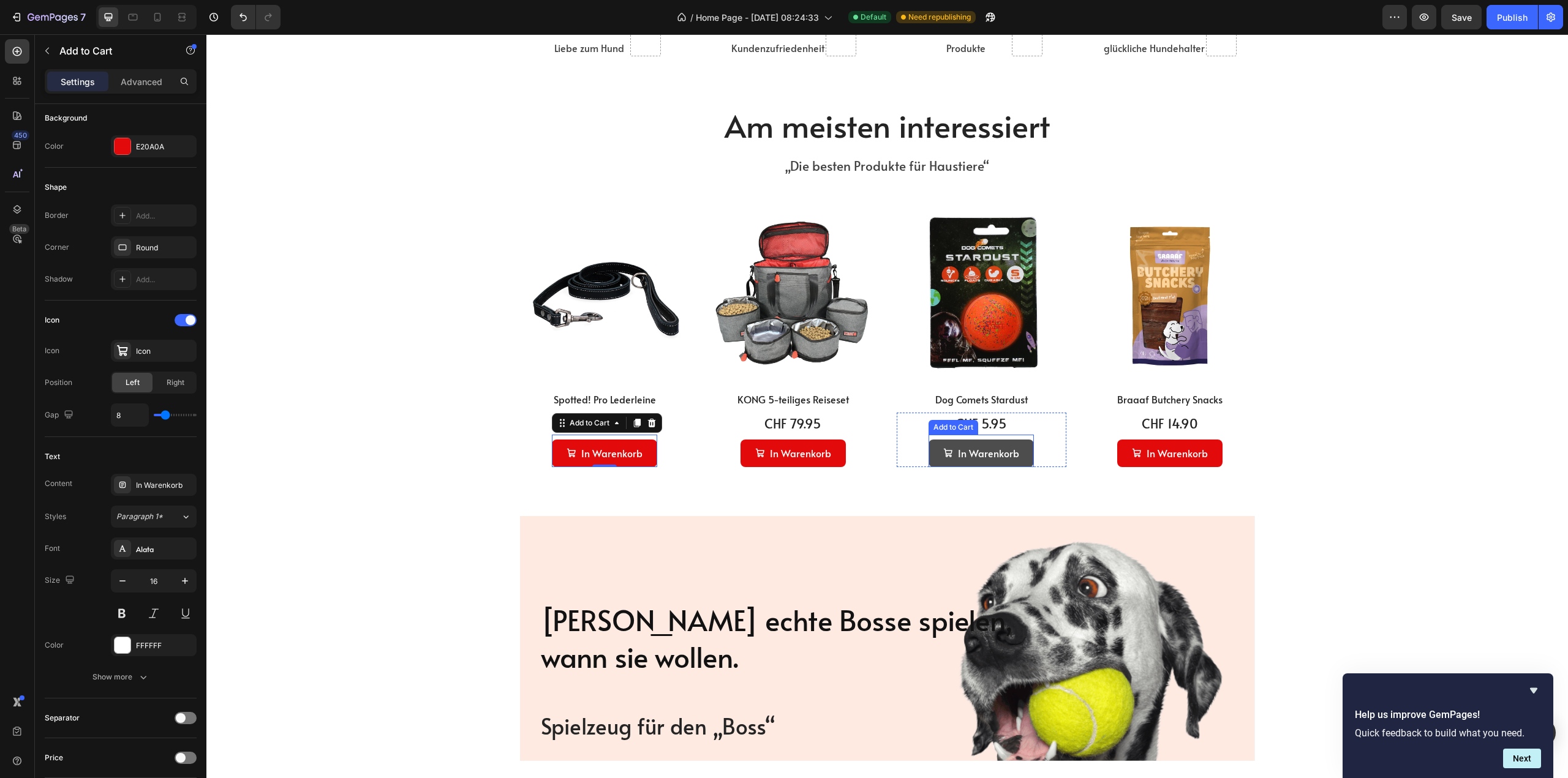
click at [1023, 458] on button "In Warenkorb" at bounding box center [981, 453] width 106 height 27
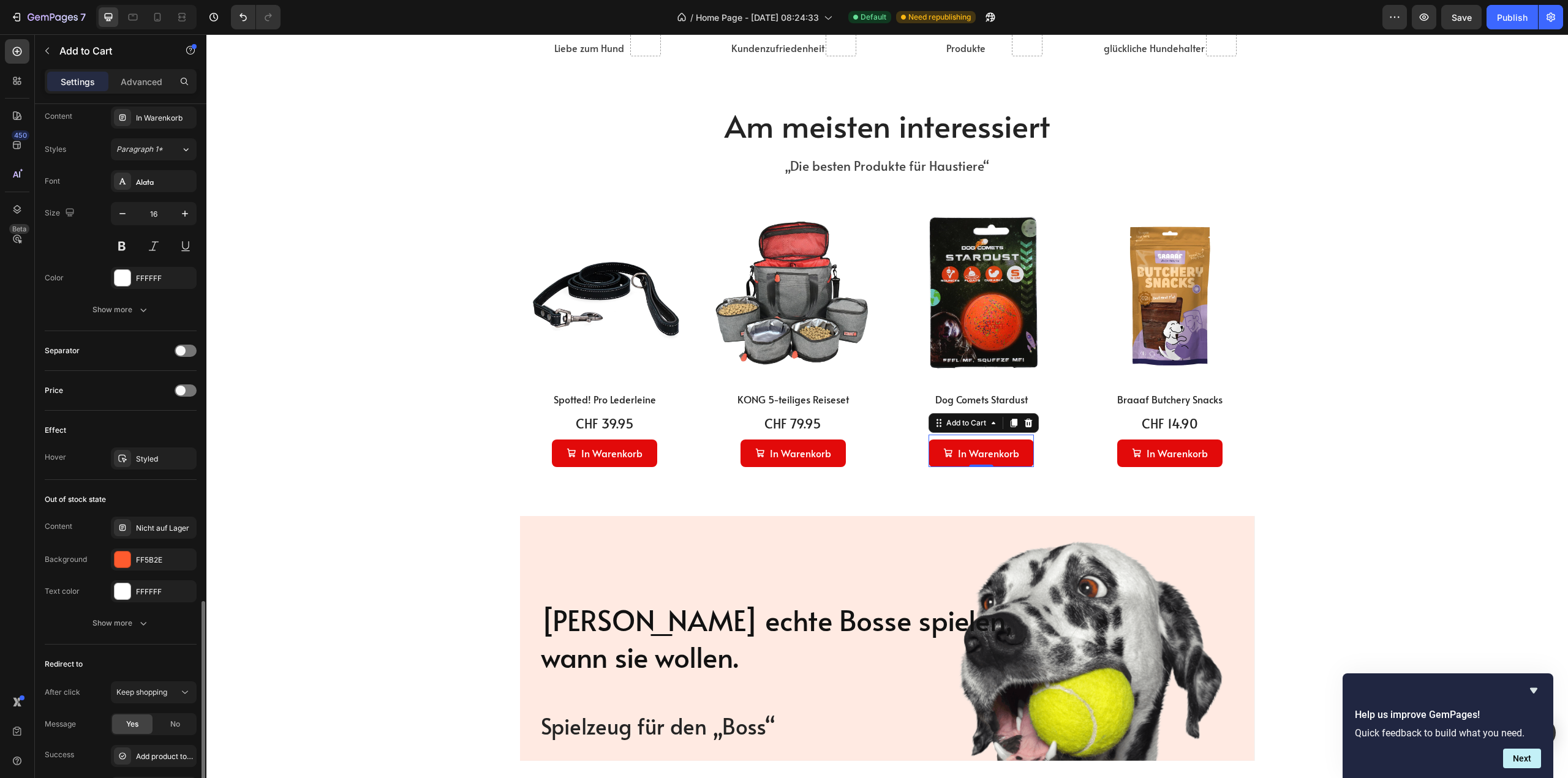
scroll to position [795, 0]
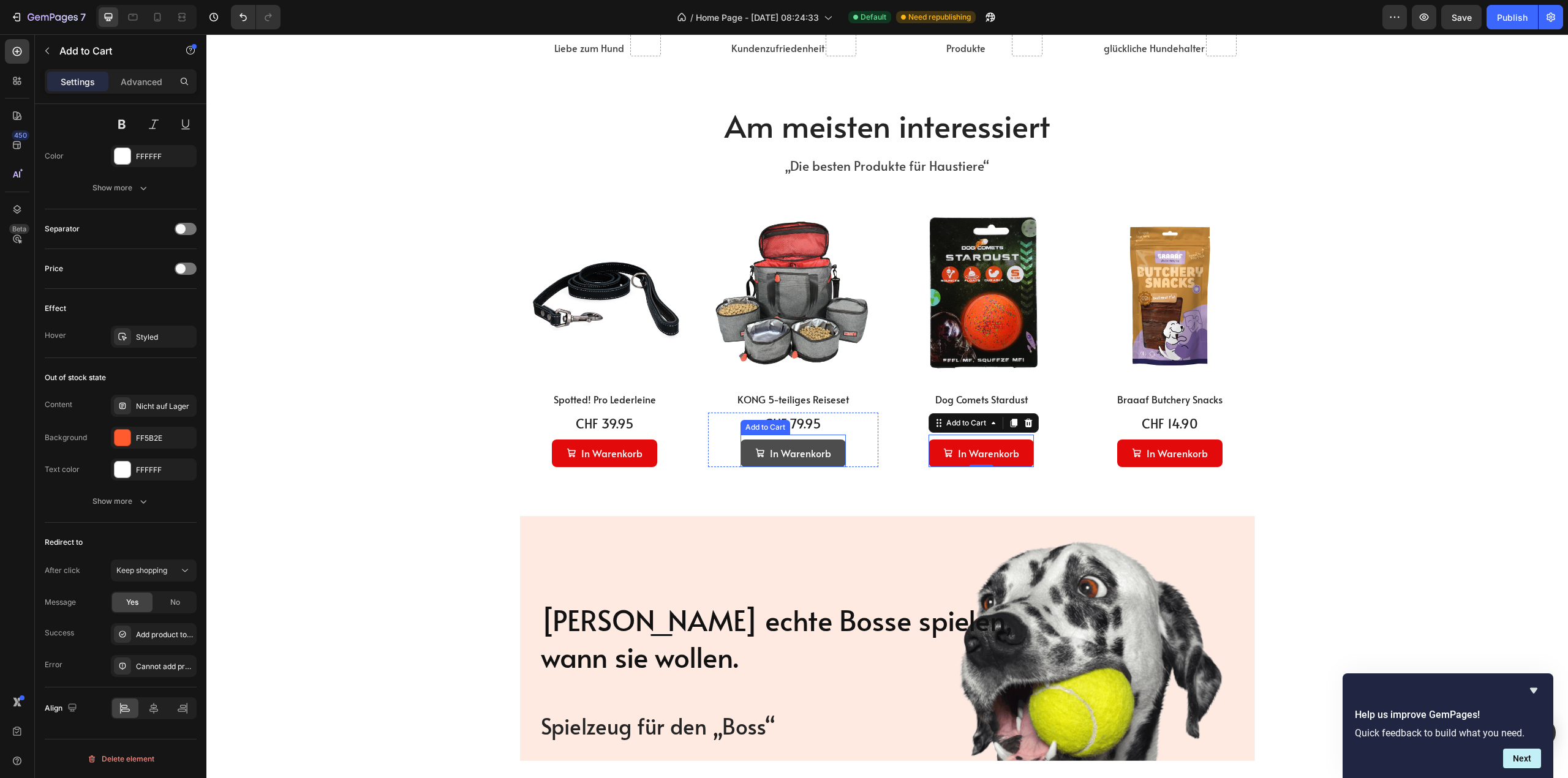
click at [833, 460] on button "In Warenkorb" at bounding box center [793, 453] width 106 height 27
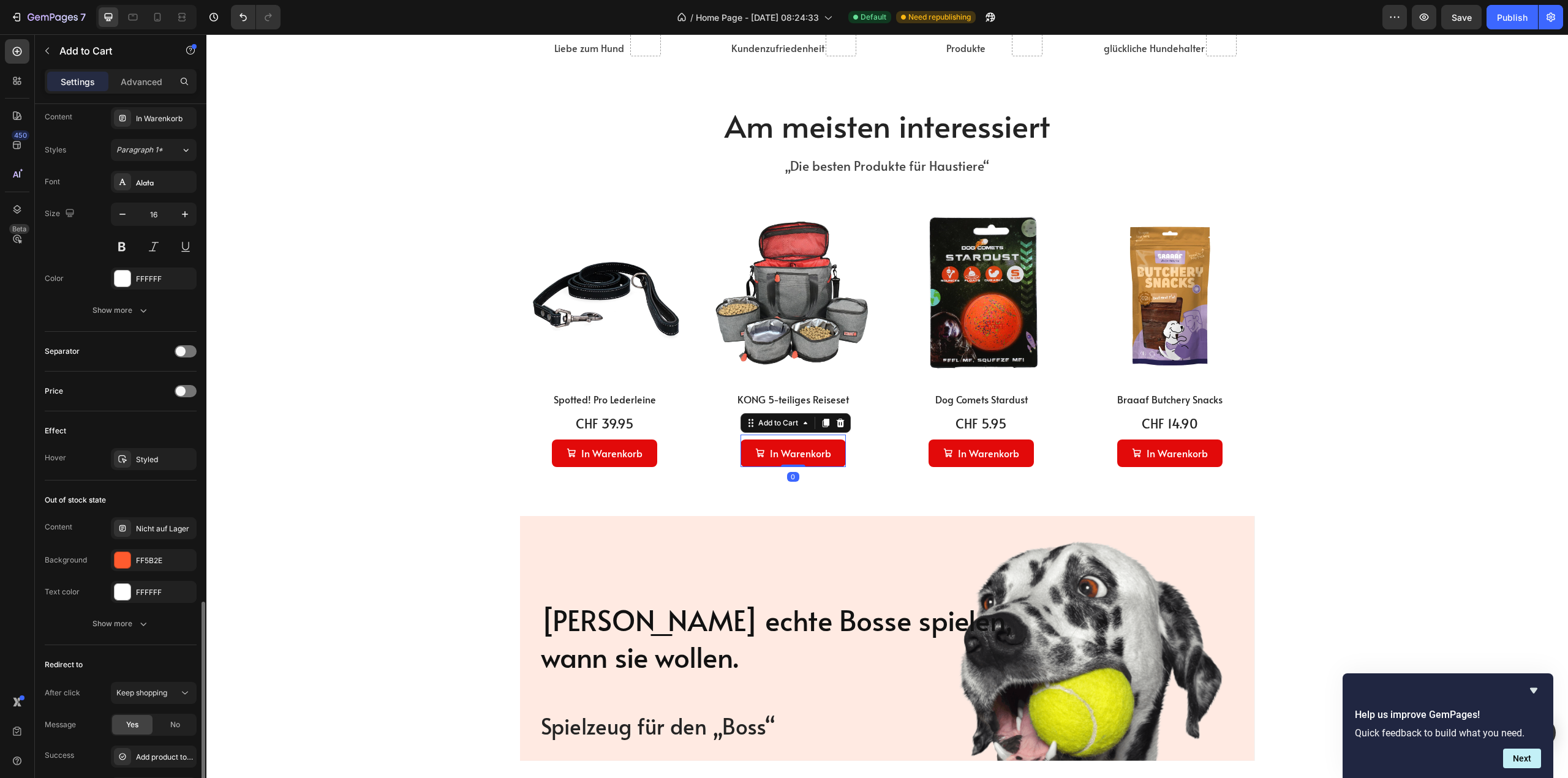
scroll to position [550, 0]
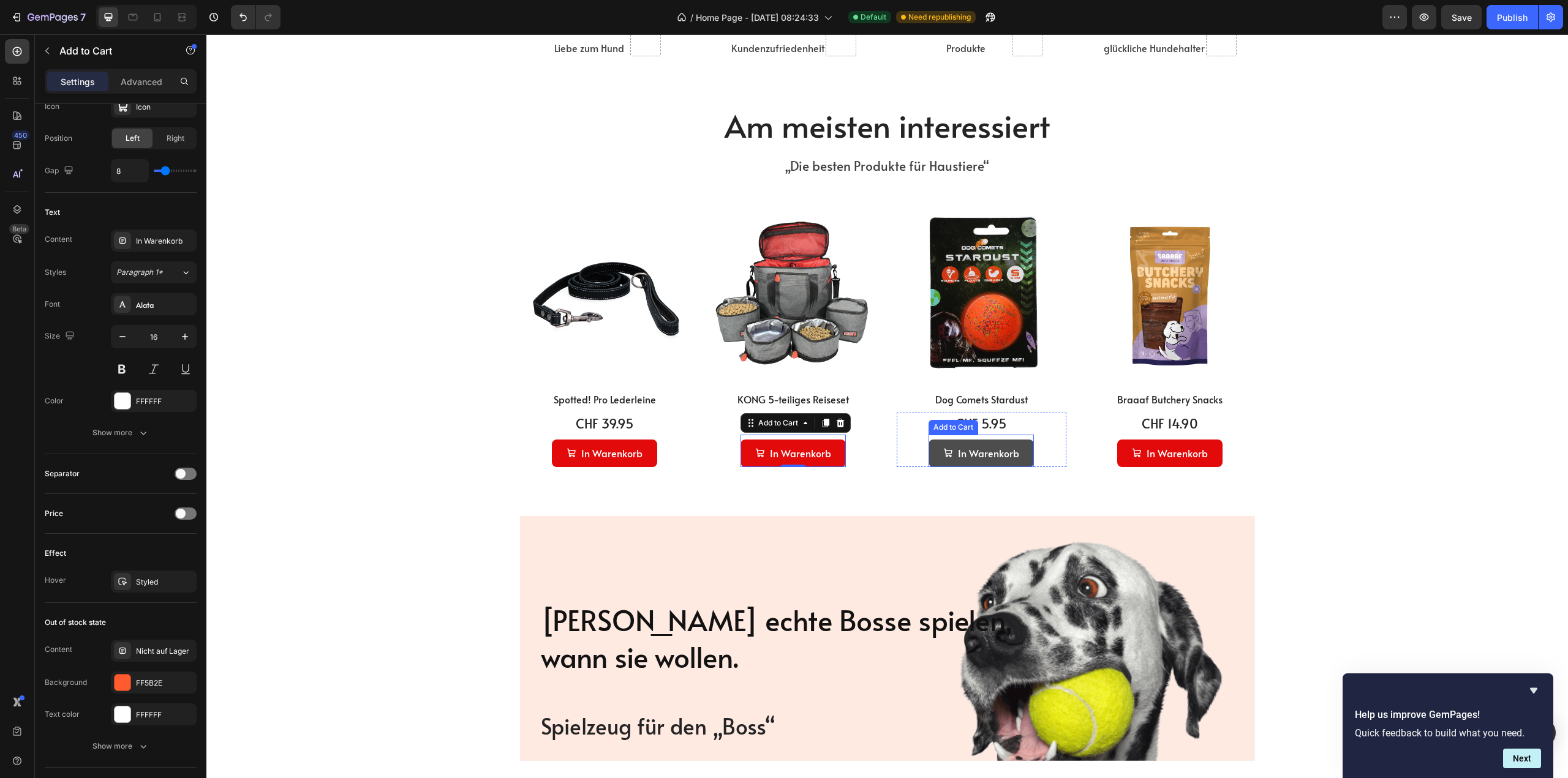
click at [934, 462] on button "In Warenkorb" at bounding box center [981, 453] width 106 height 27
click at [985, 456] on div "In Warenkorb" at bounding box center [989, 453] width 61 height 17
click at [815, 453] on div "In Warenkorb" at bounding box center [801, 453] width 61 height 17
click at [933, 460] on button "In Warenkorb" at bounding box center [981, 453] width 106 height 27
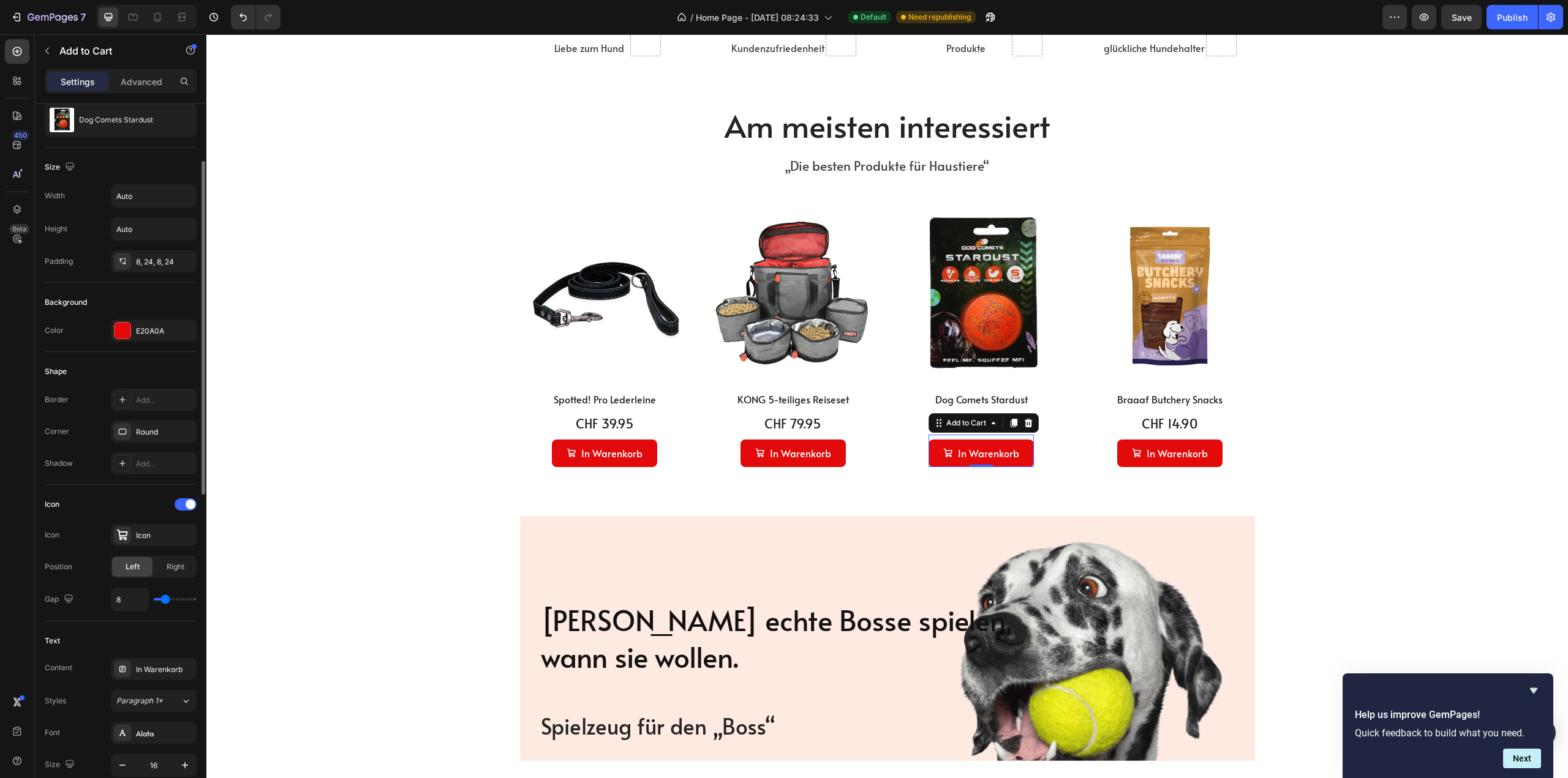
scroll to position [0, 0]
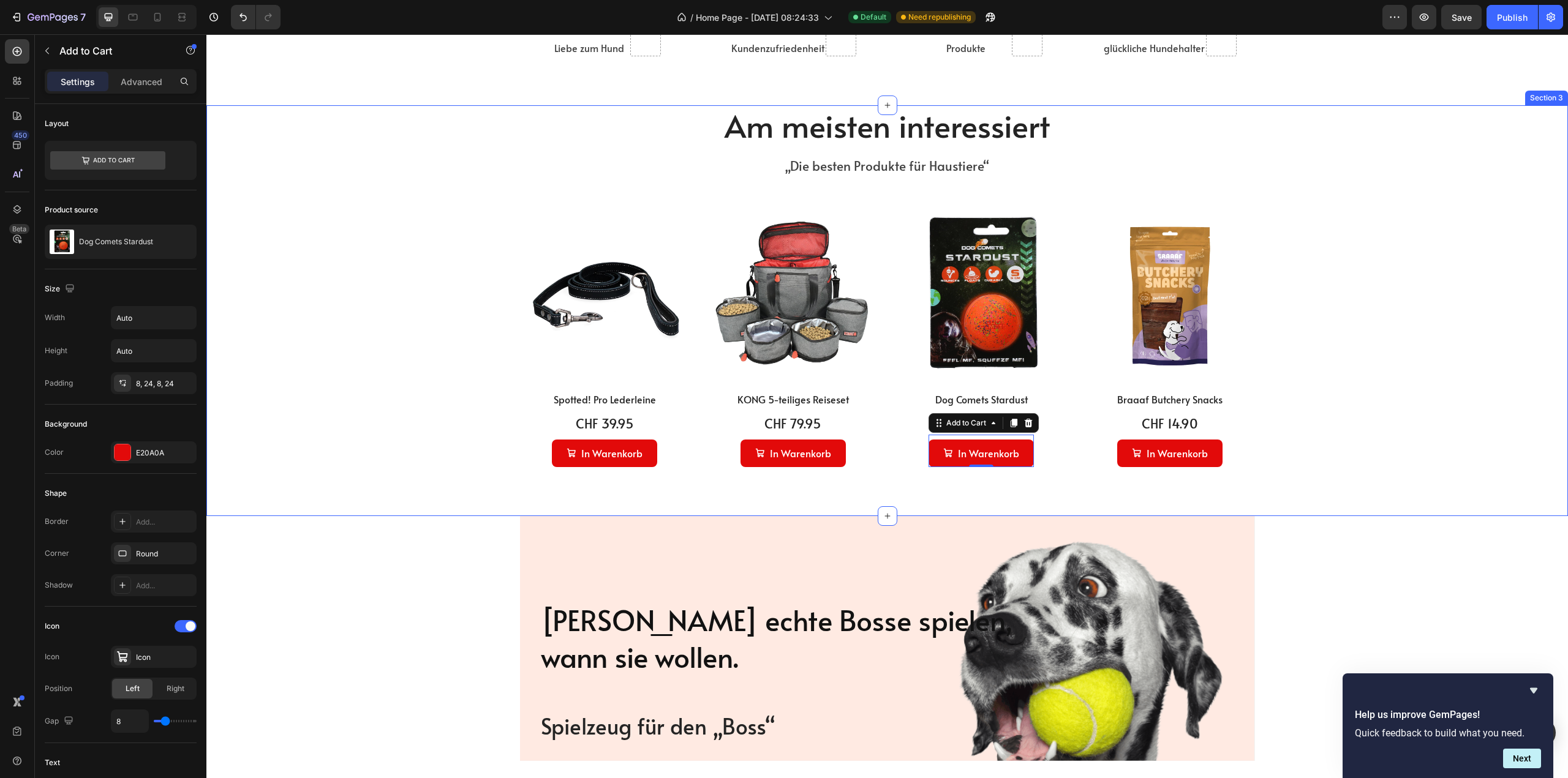
click at [431, 456] on div "Am meisten interessiert Heading „Die besten Produkte für Haustiere“ Text block …" at bounding box center [887, 286] width 1343 height 362
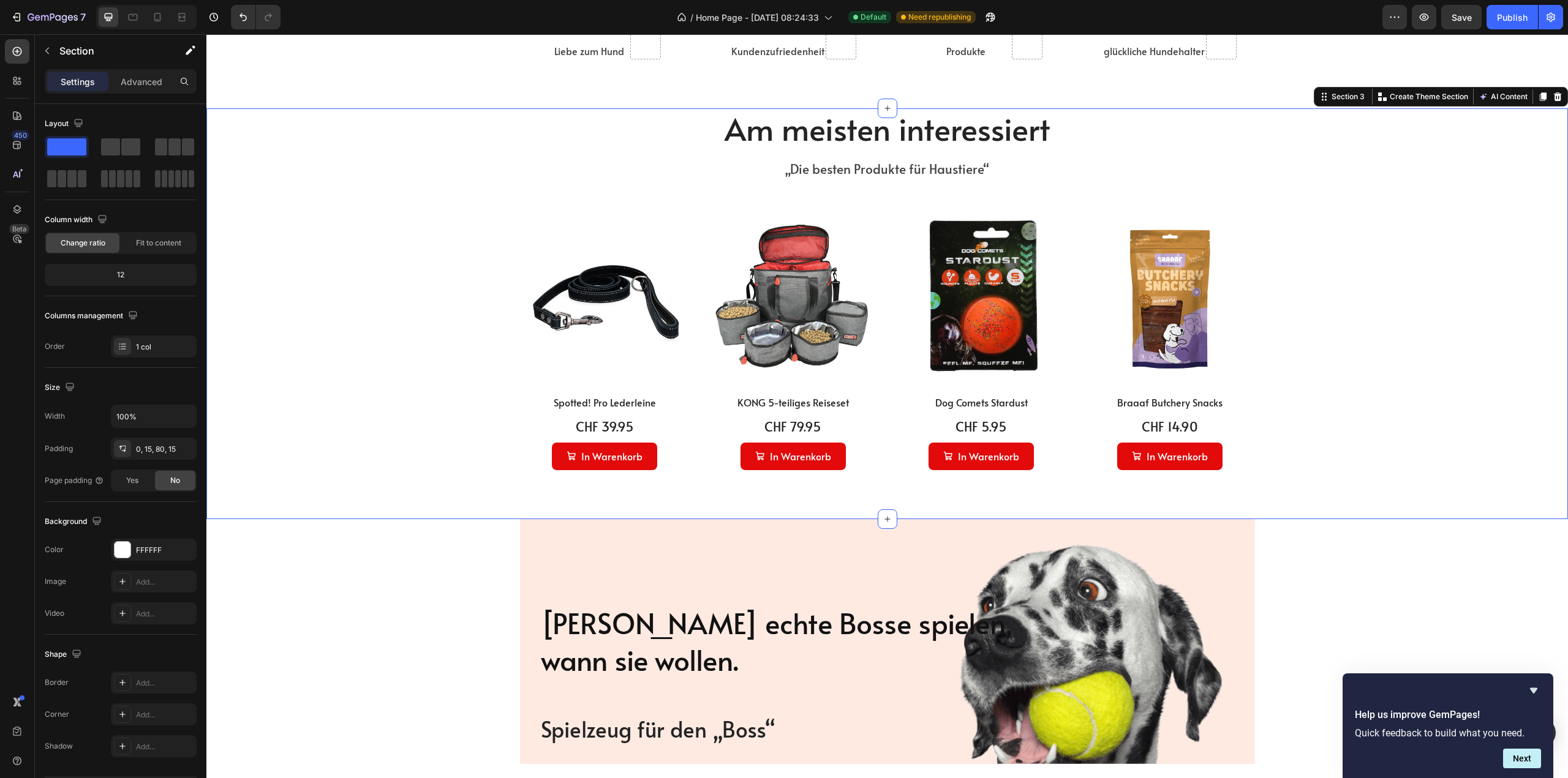
scroll to position [655, 0]
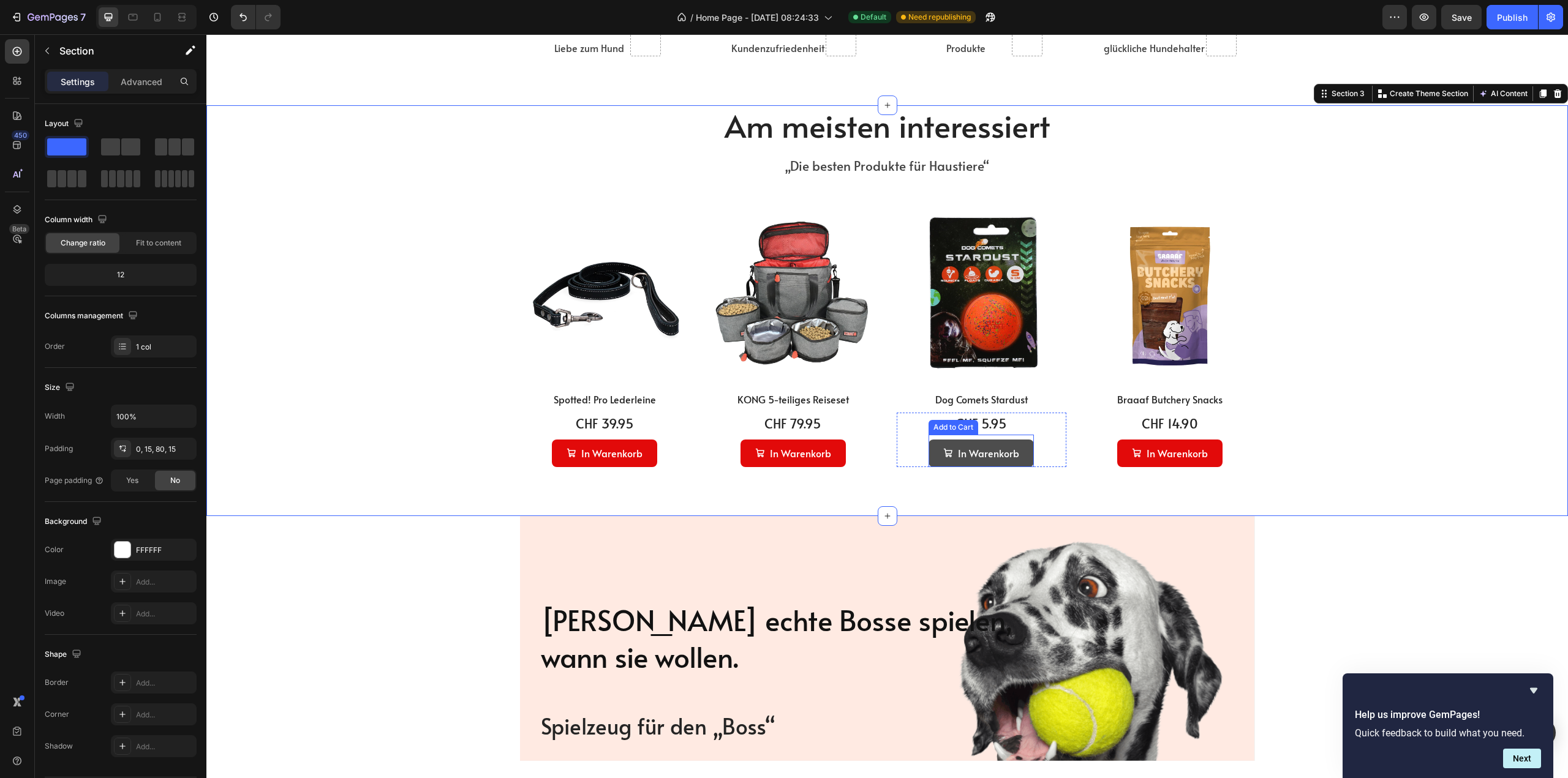
click at [1018, 448] on button "In Warenkorb" at bounding box center [981, 453] width 106 height 27
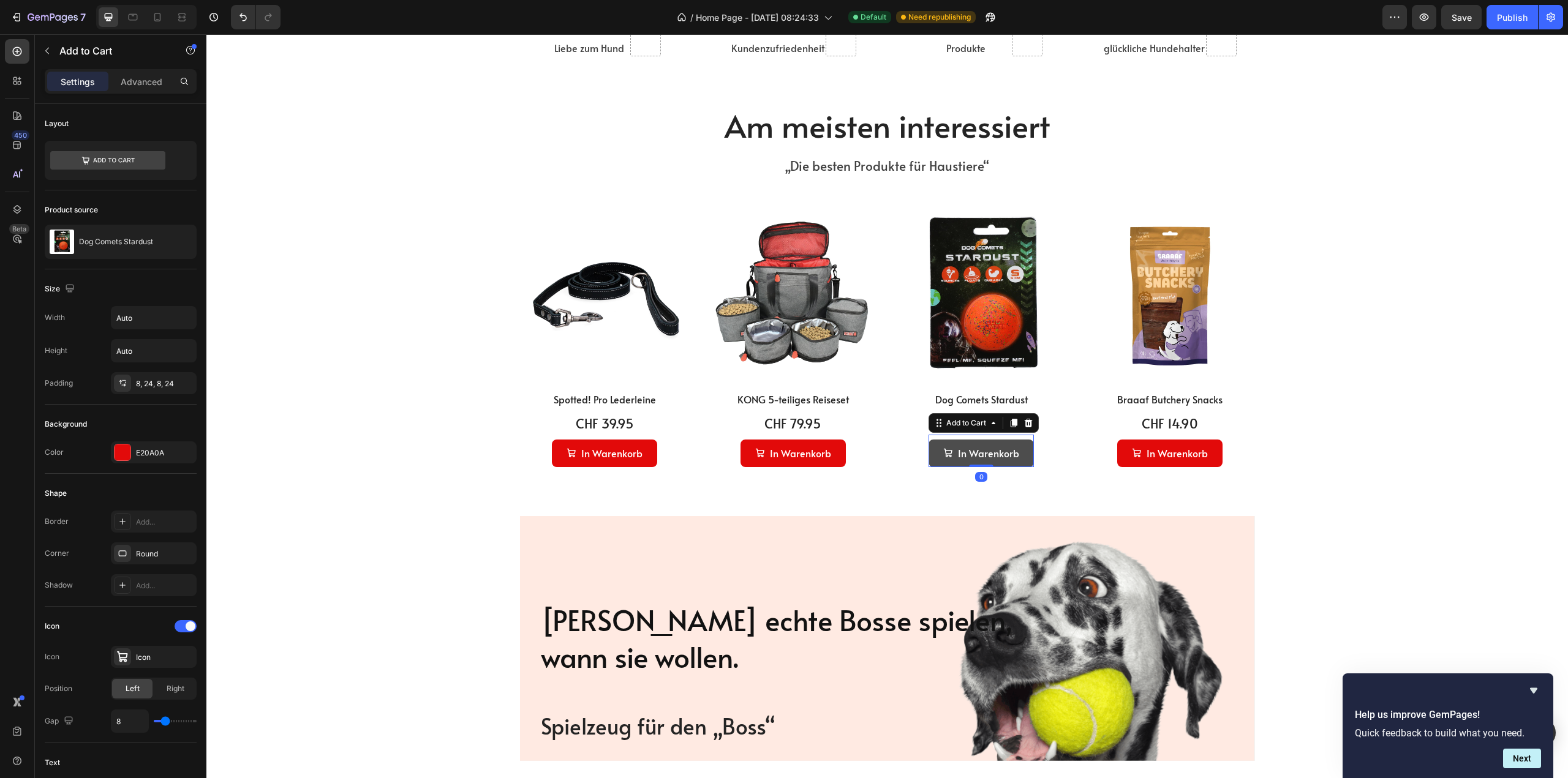
click at [943, 456] on icon "In Warenkorb" at bounding box center [948, 453] width 10 height 10
click at [1023, 462] on button "In Warenkorb" at bounding box center [981, 453] width 106 height 27
click at [893, 467] on div "Am meisten interessiert Heading „Die besten Produkte für Haustiere“ Text block …" at bounding box center [887, 311] width 1362 height 411
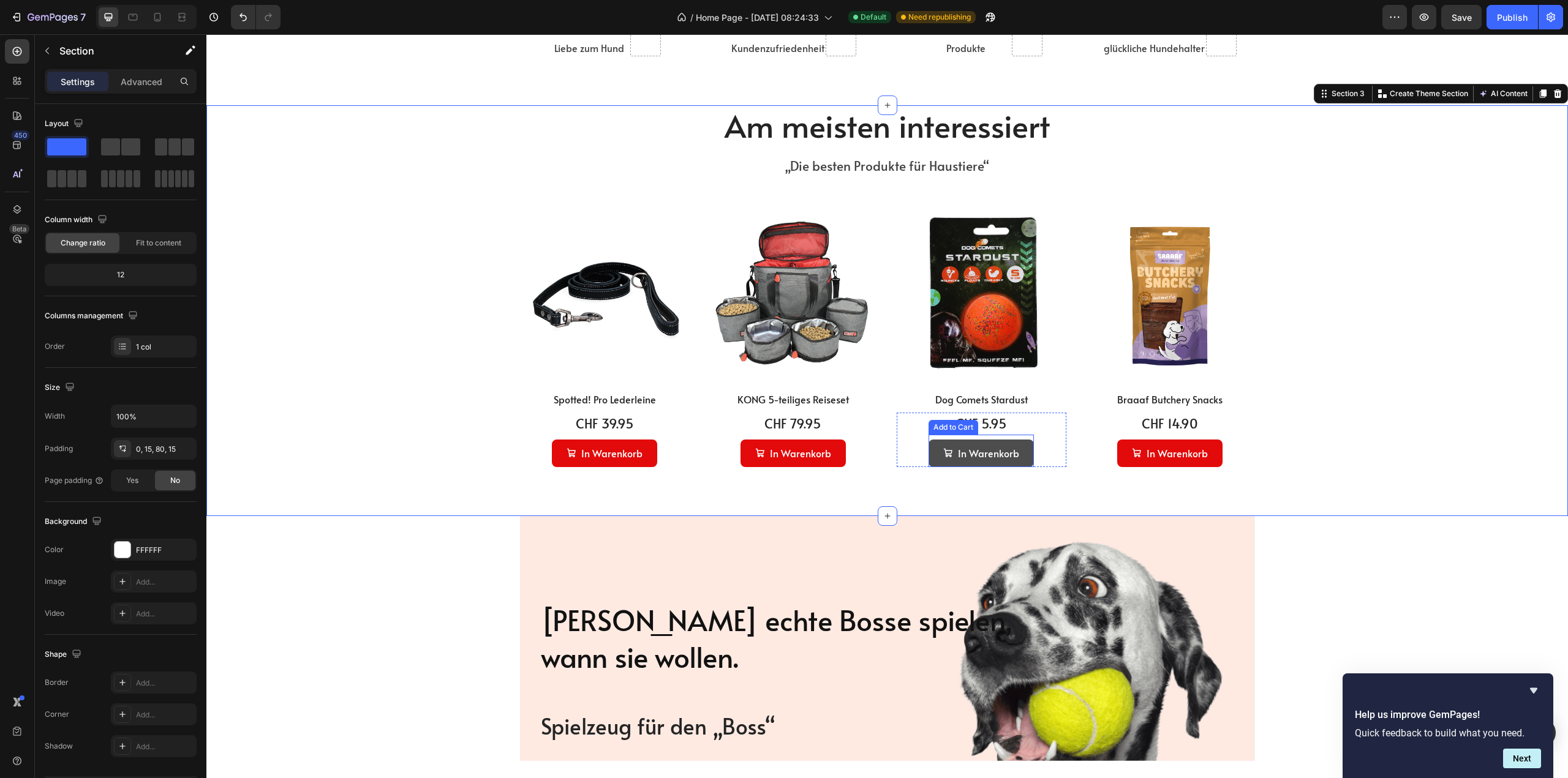
click at [1023, 459] on button "In Warenkorb" at bounding box center [981, 453] width 106 height 27
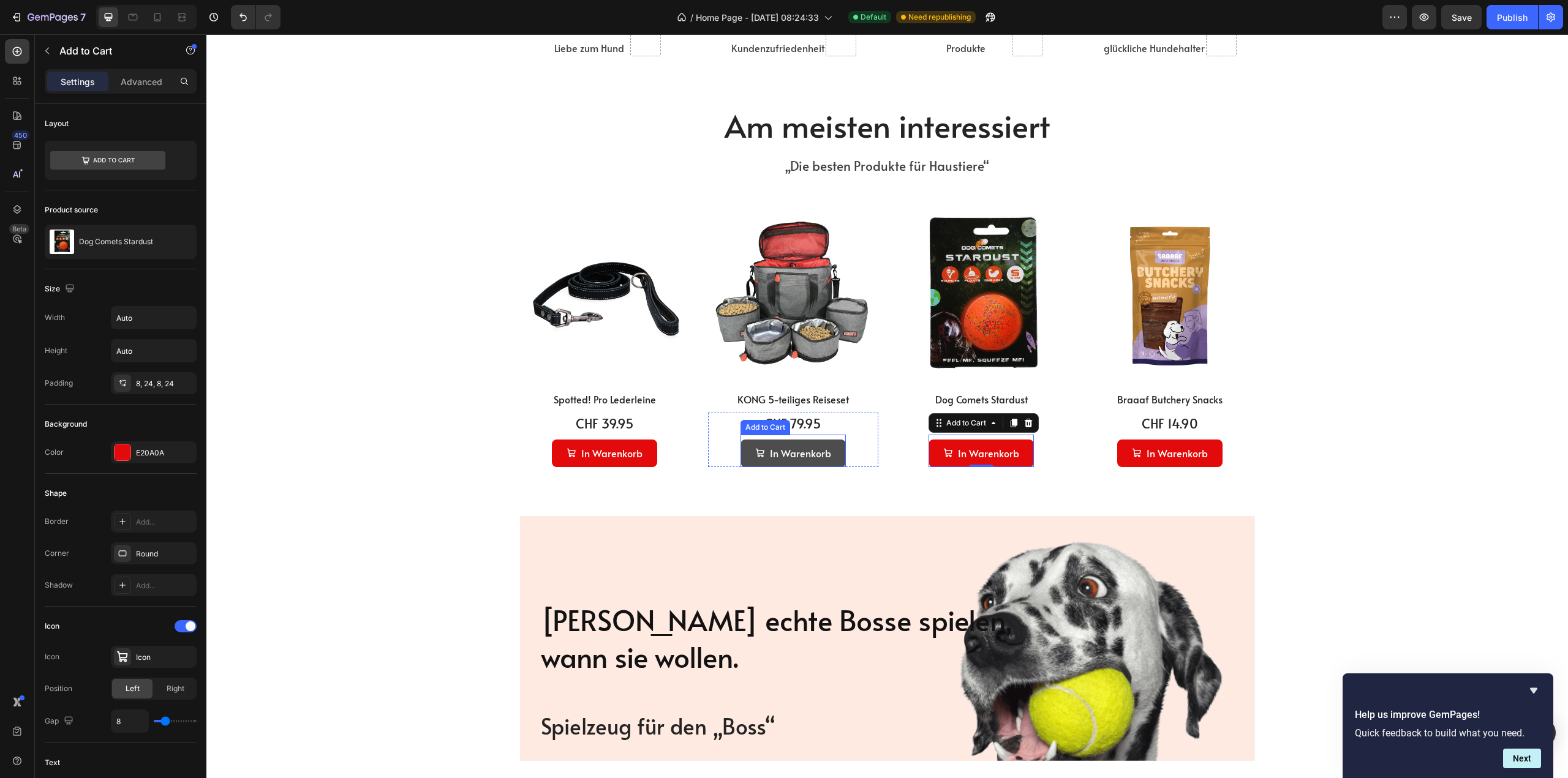
click at [836, 461] on button "In Warenkorb" at bounding box center [793, 453] width 106 height 27
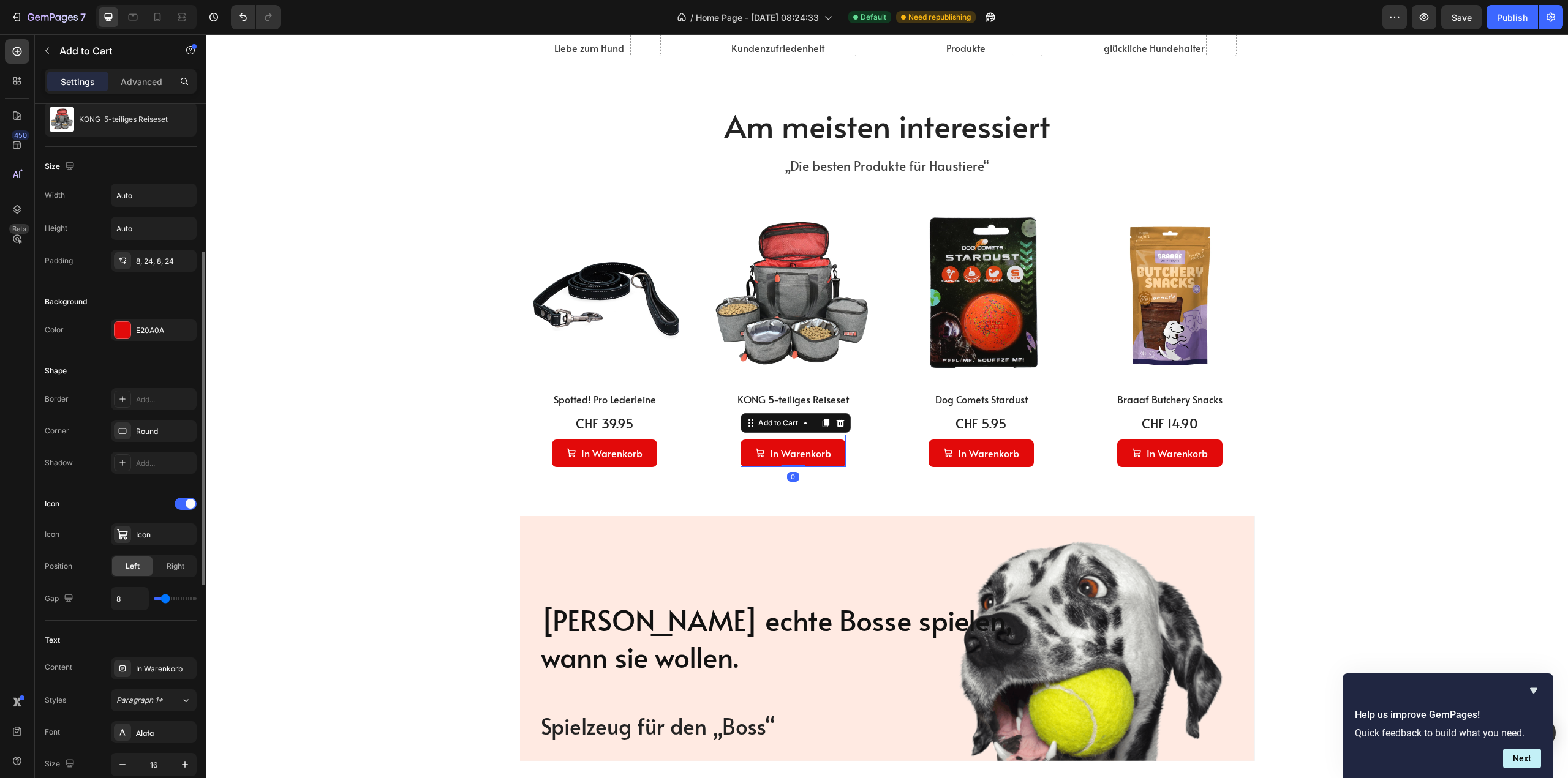
scroll to position [245, 0]
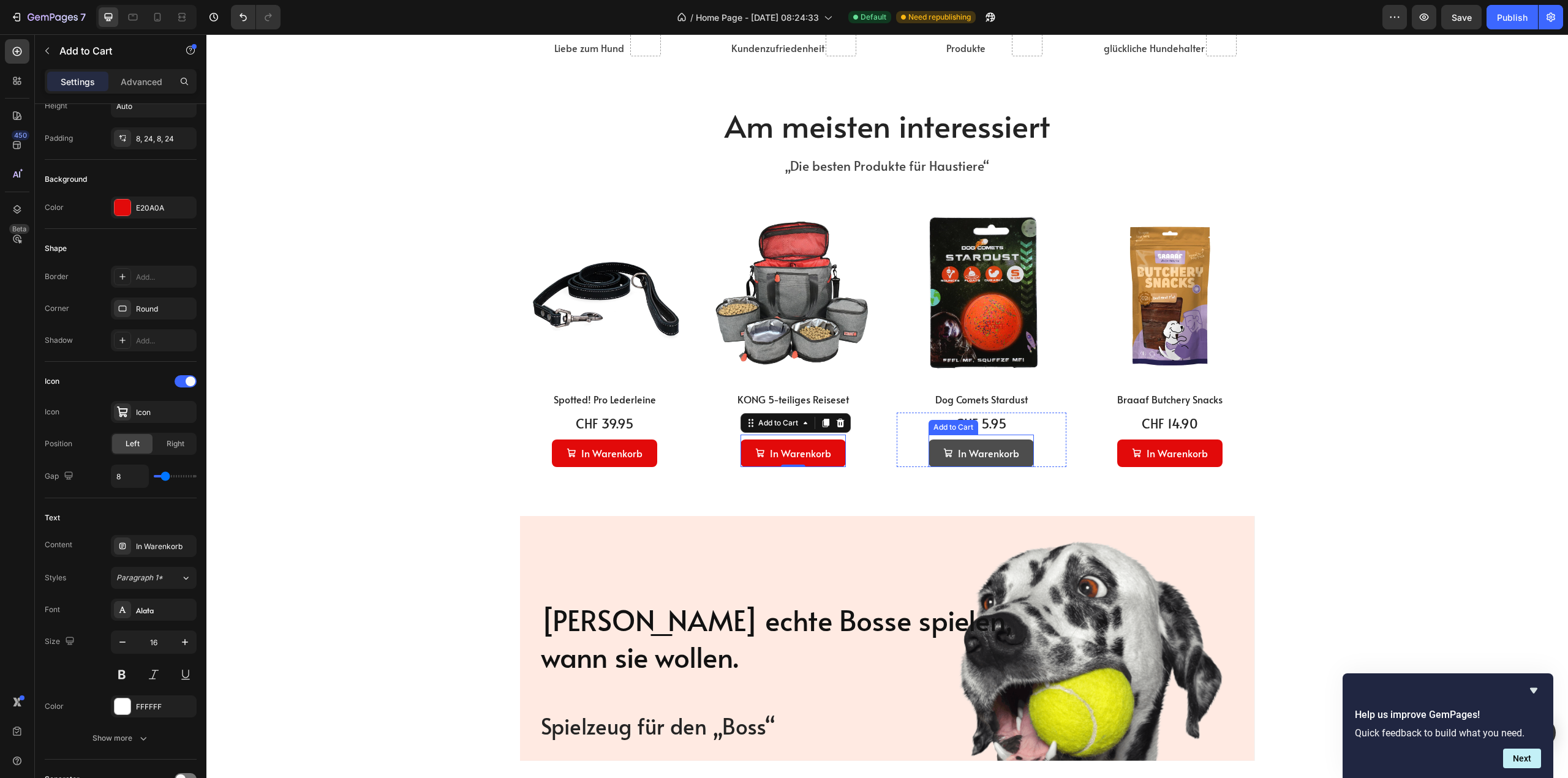
click at [1023, 460] on button "In Warenkorb" at bounding box center [981, 453] width 106 height 27
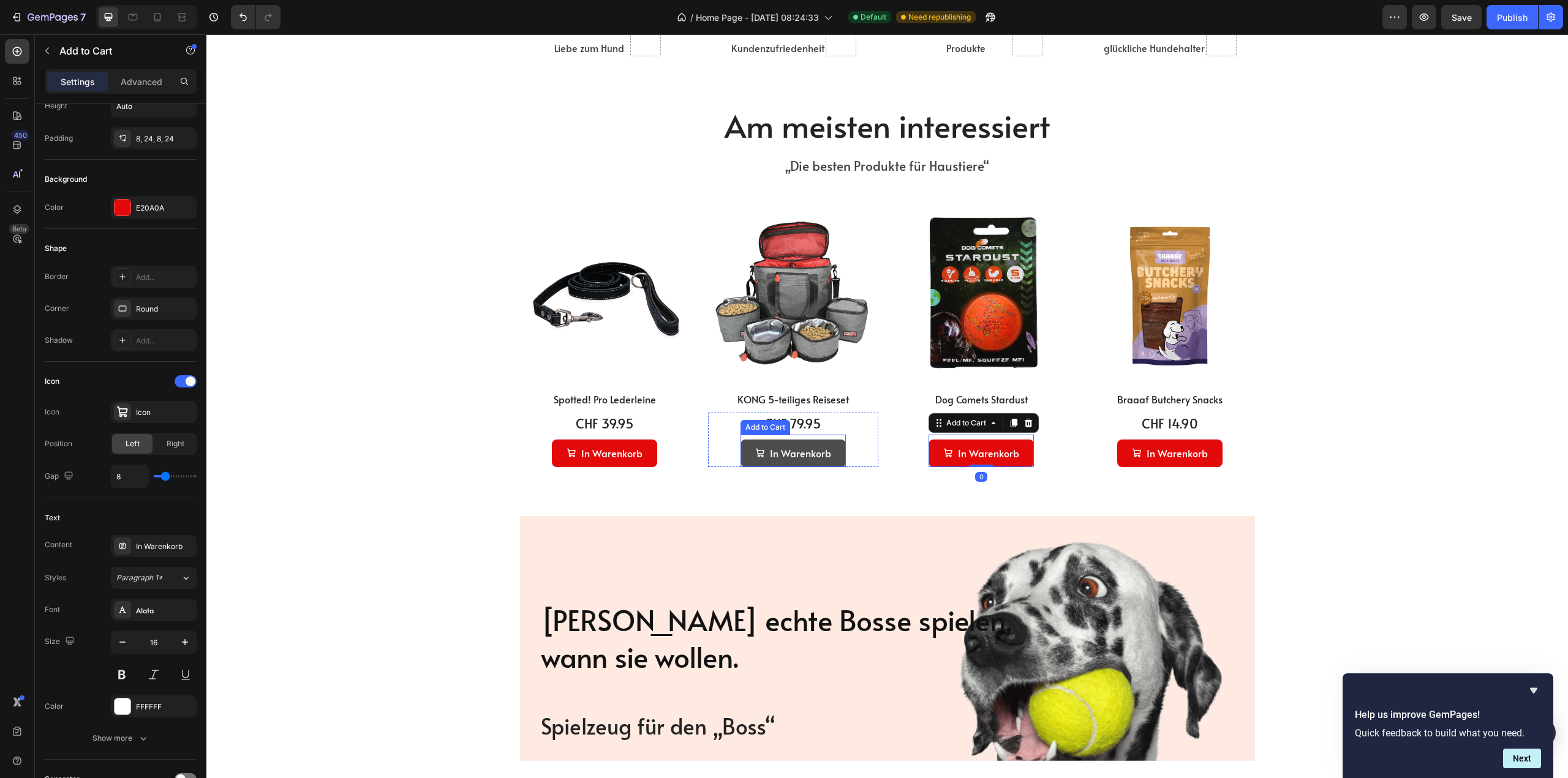
click at [836, 458] on button "In Warenkorb" at bounding box center [793, 453] width 106 height 27
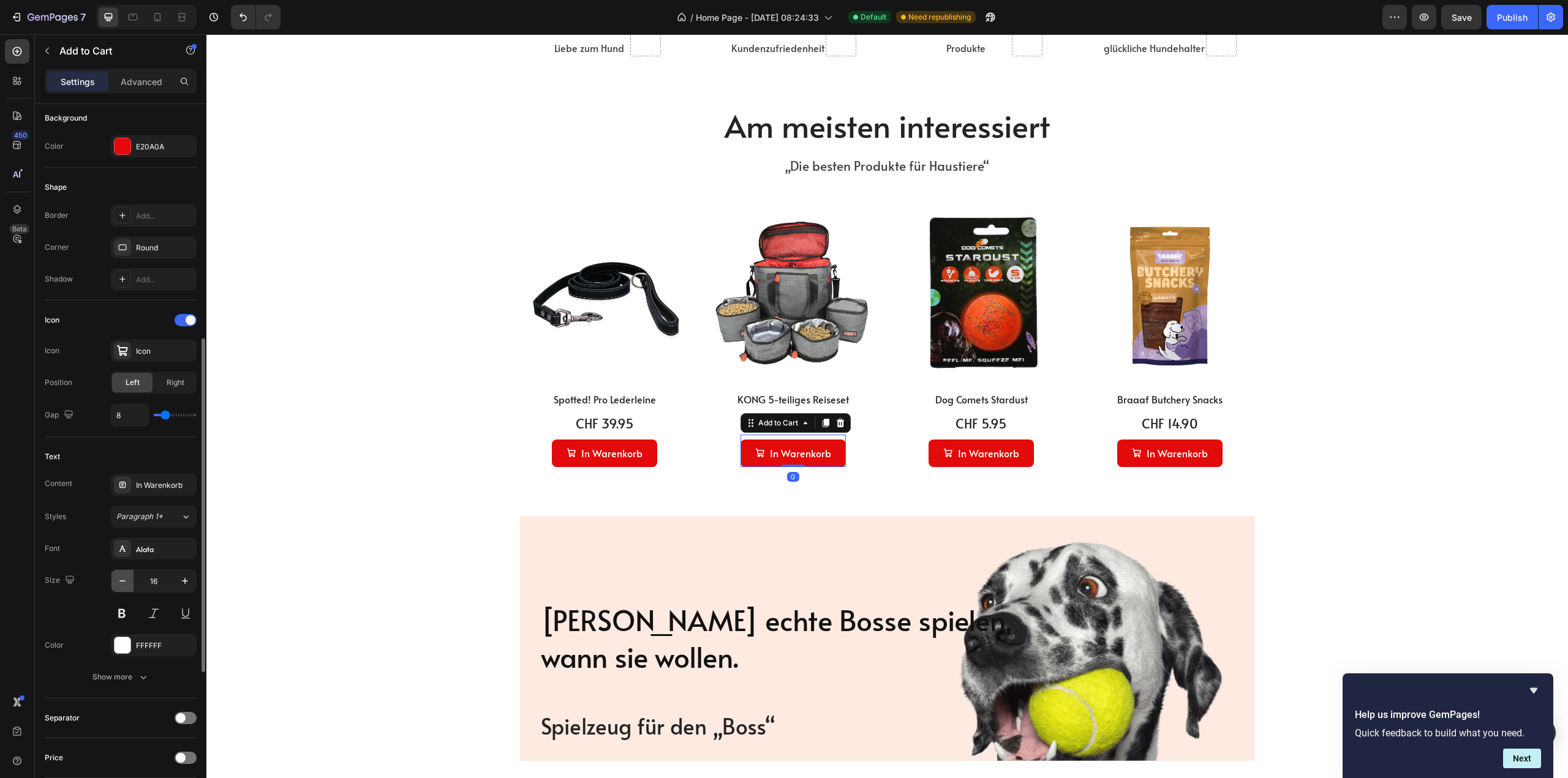
scroll to position [428, 0]
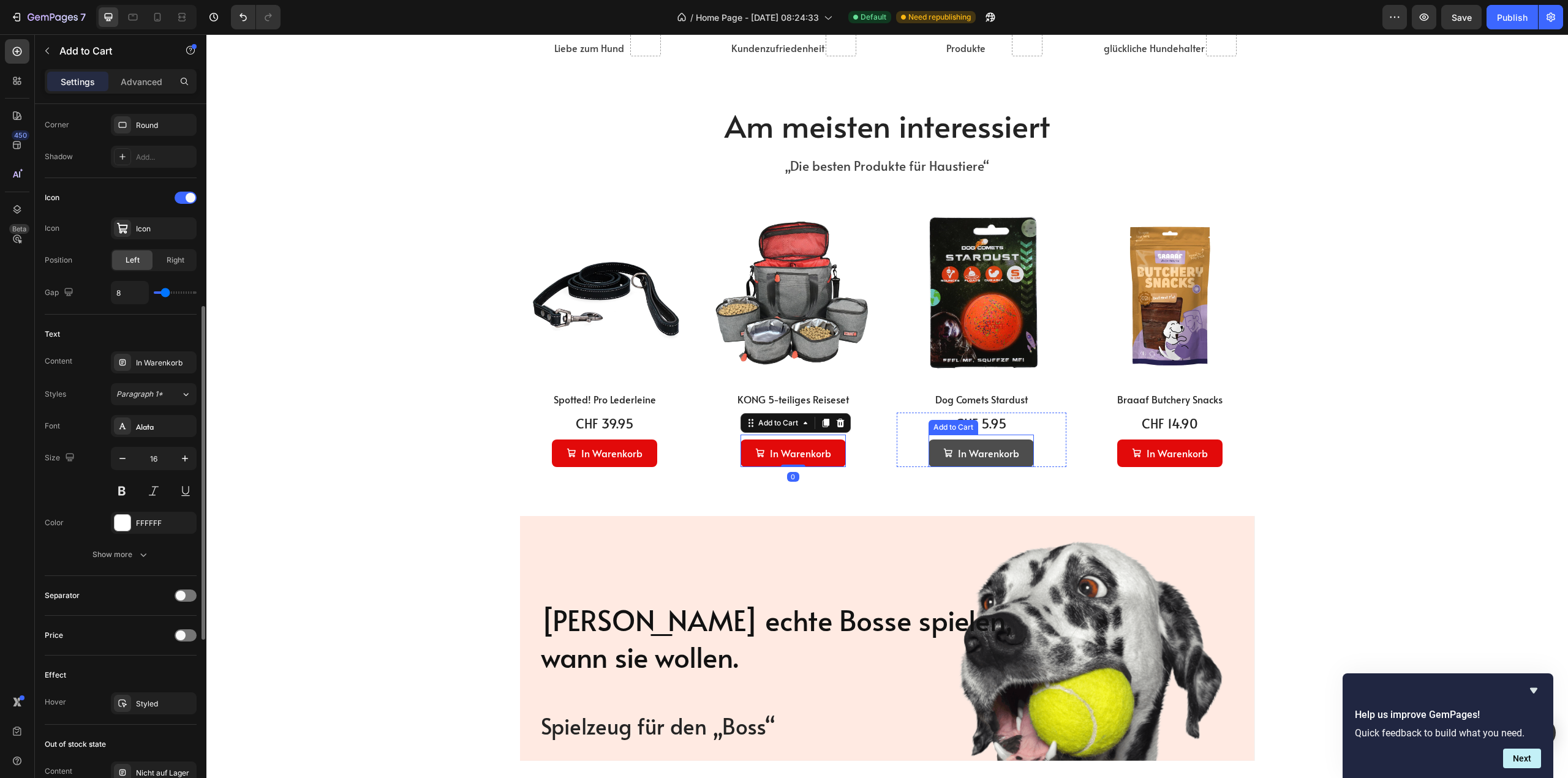
click at [1024, 460] on button "In Warenkorb" at bounding box center [981, 453] width 106 height 27
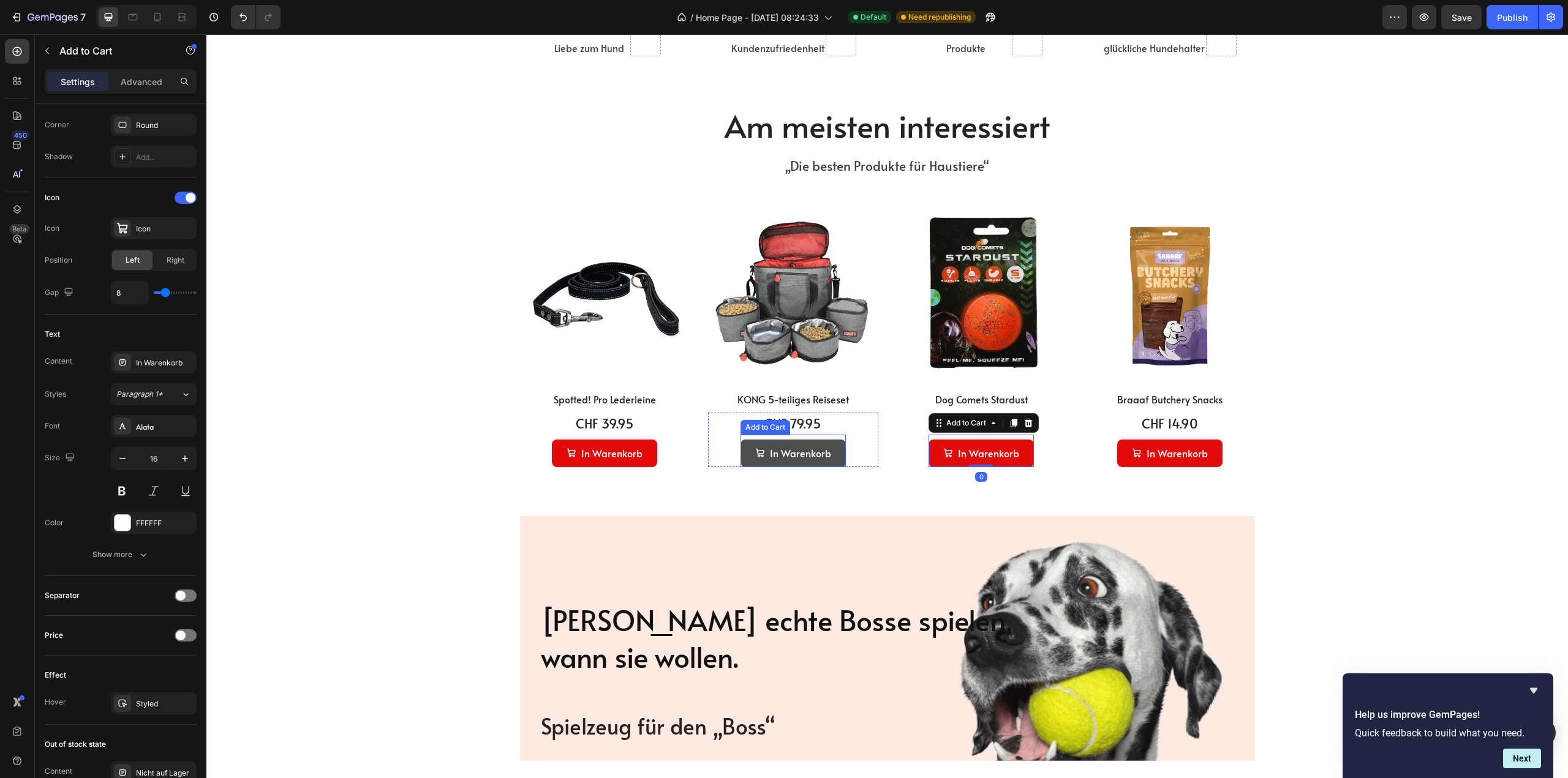
click at [833, 459] on button "In Warenkorb" at bounding box center [793, 453] width 106 height 27
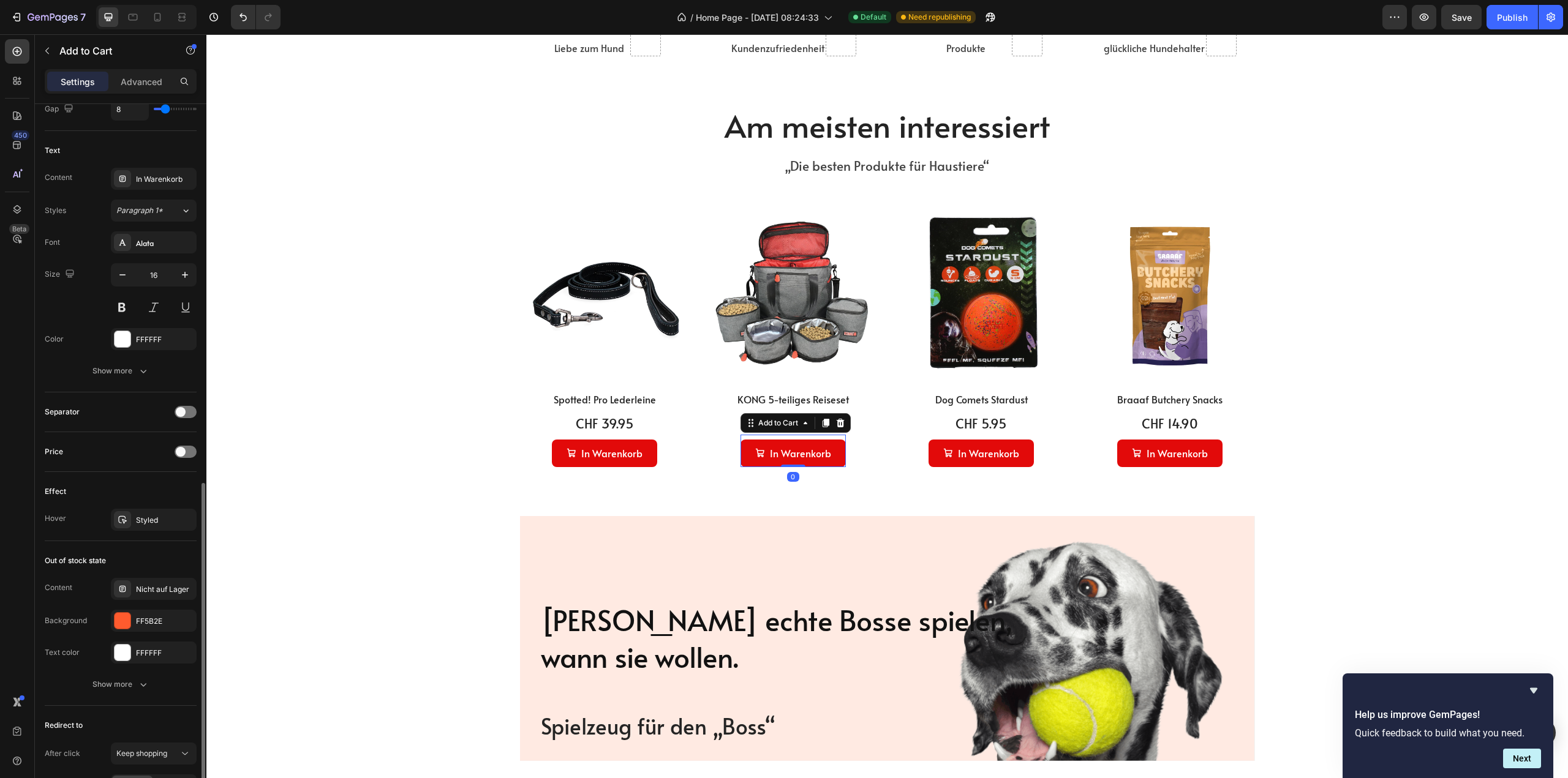
scroll to position [735, 0]
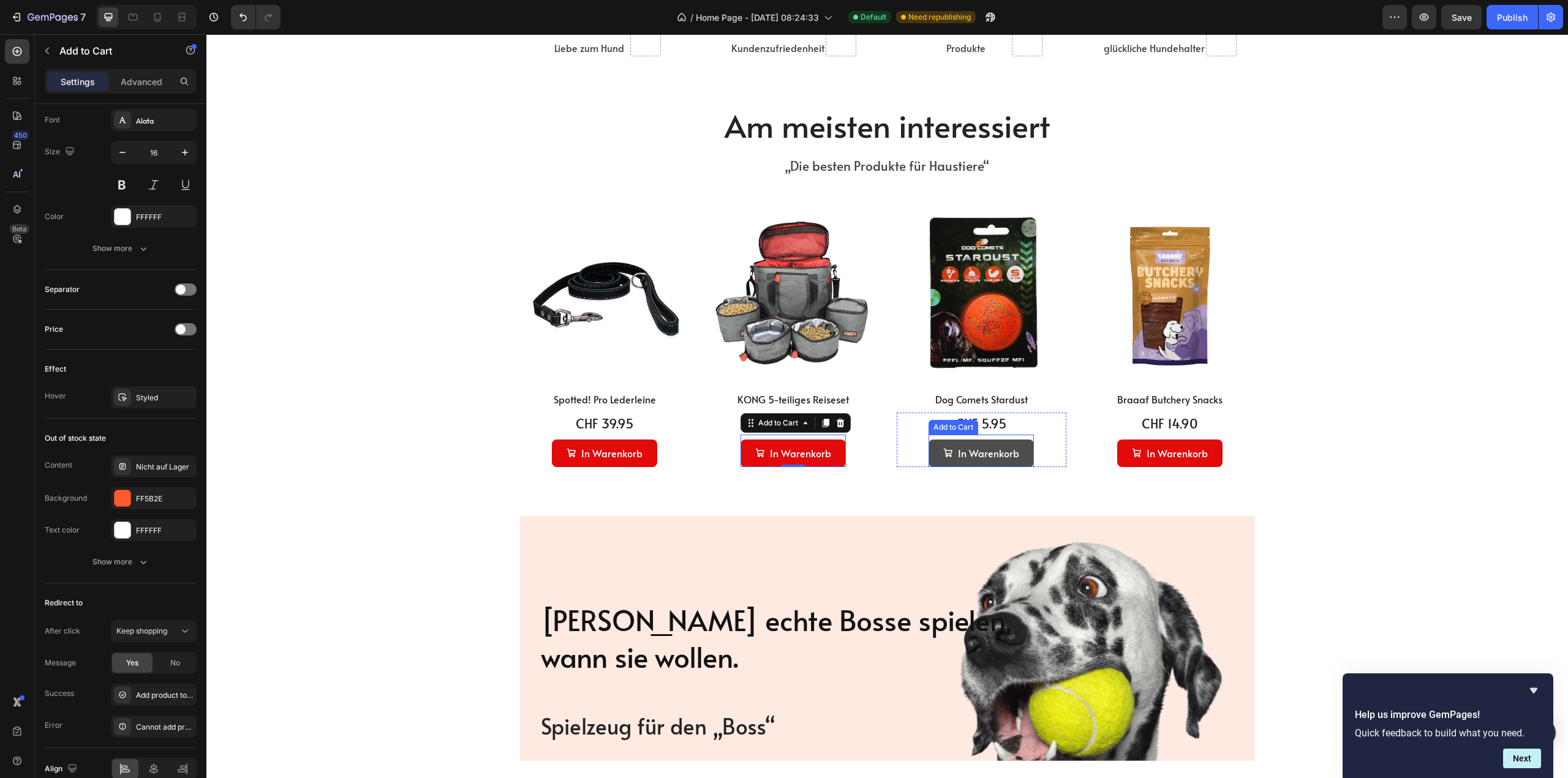
click at [933, 462] on button "In Warenkorb" at bounding box center [981, 453] width 106 height 27
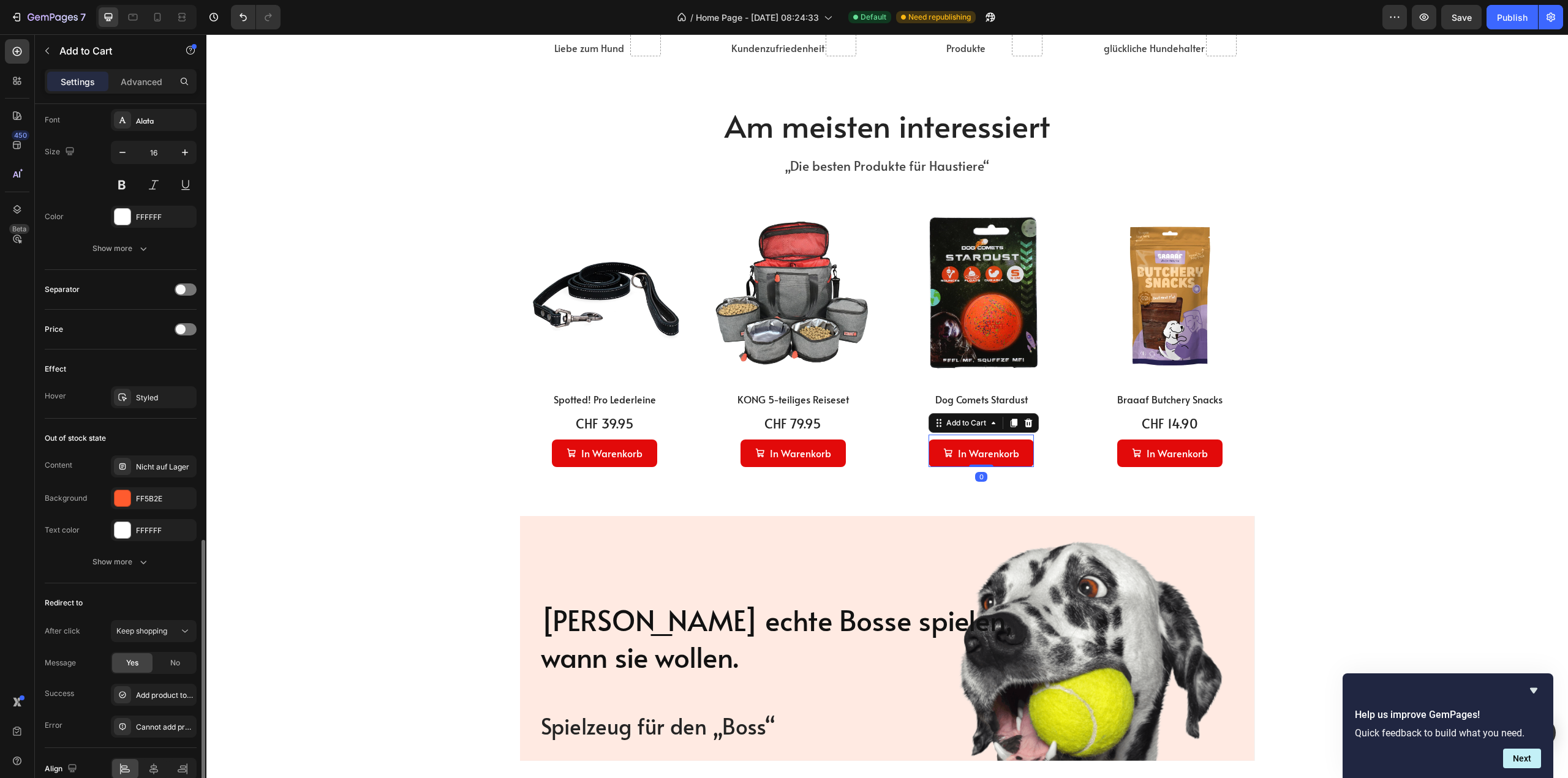
scroll to position [795, 0]
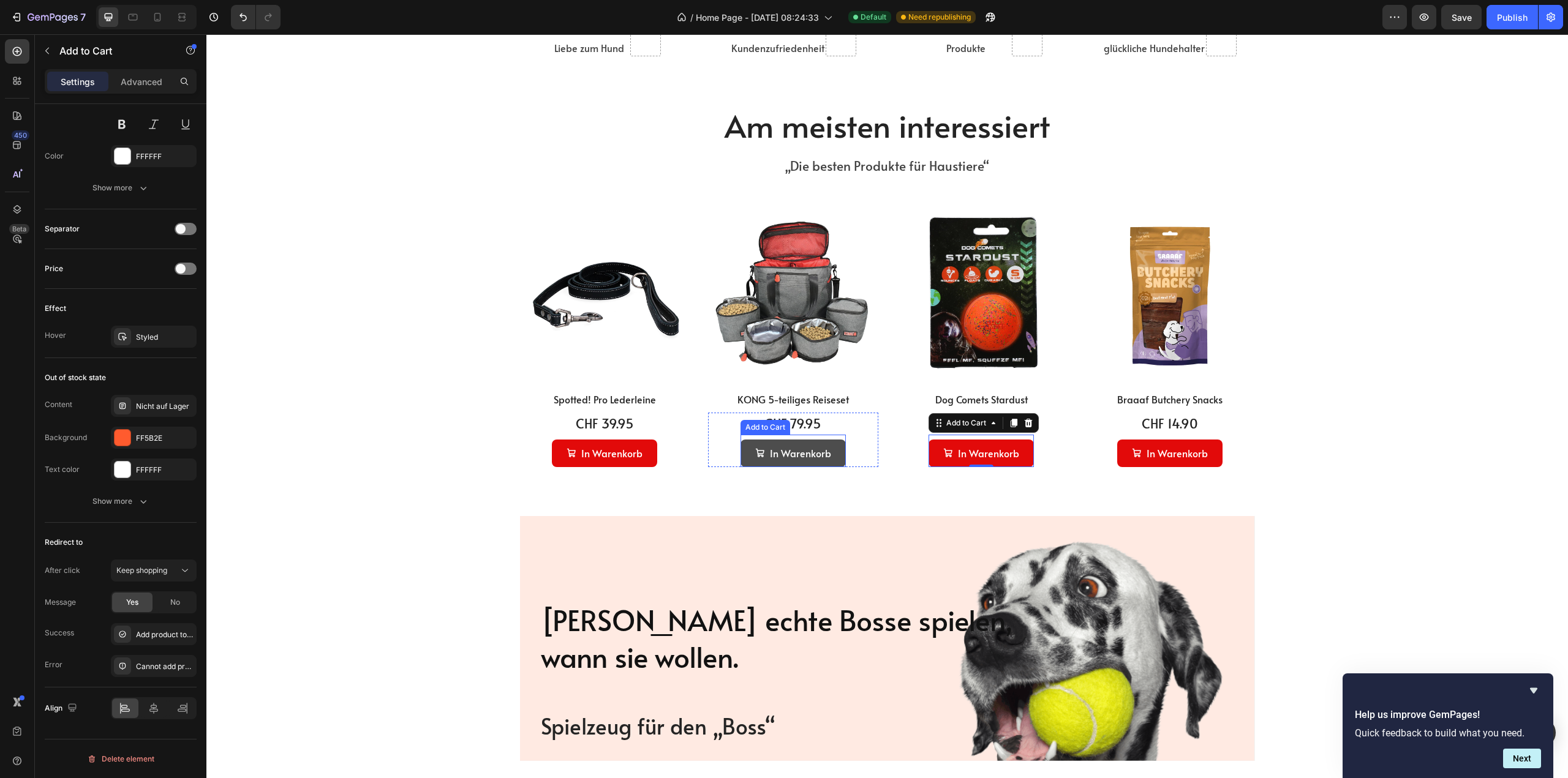
click at [833, 458] on button "In Warenkorb" at bounding box center [793, 453] width 106 height 27
click at [130, 82] on p "Advanced" at bounding box center [141, 82] width 42 height 13
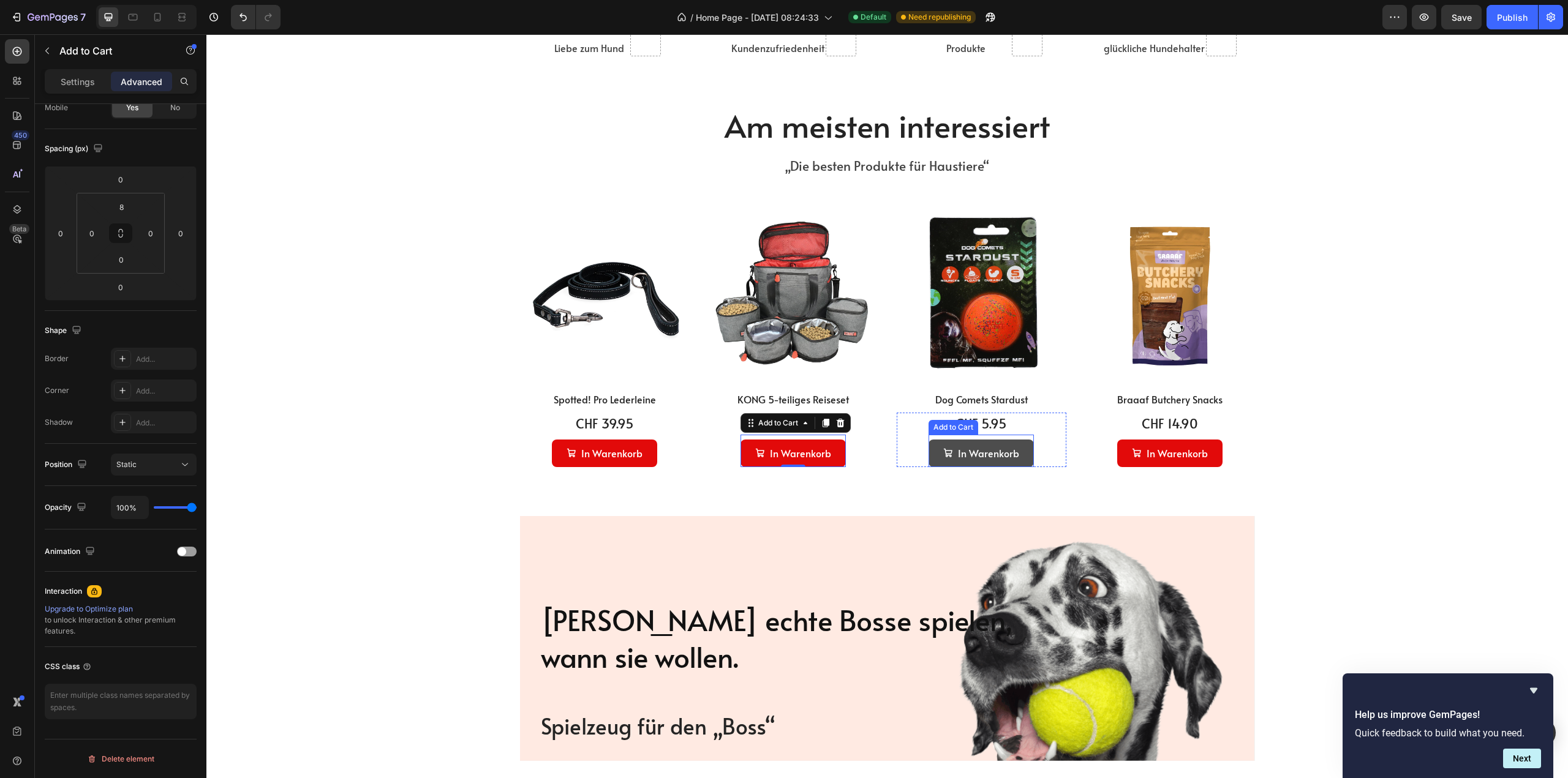
click at [935, 457] on button "In Warenkorb" at bounding box center [981, 453] width 106 height 27
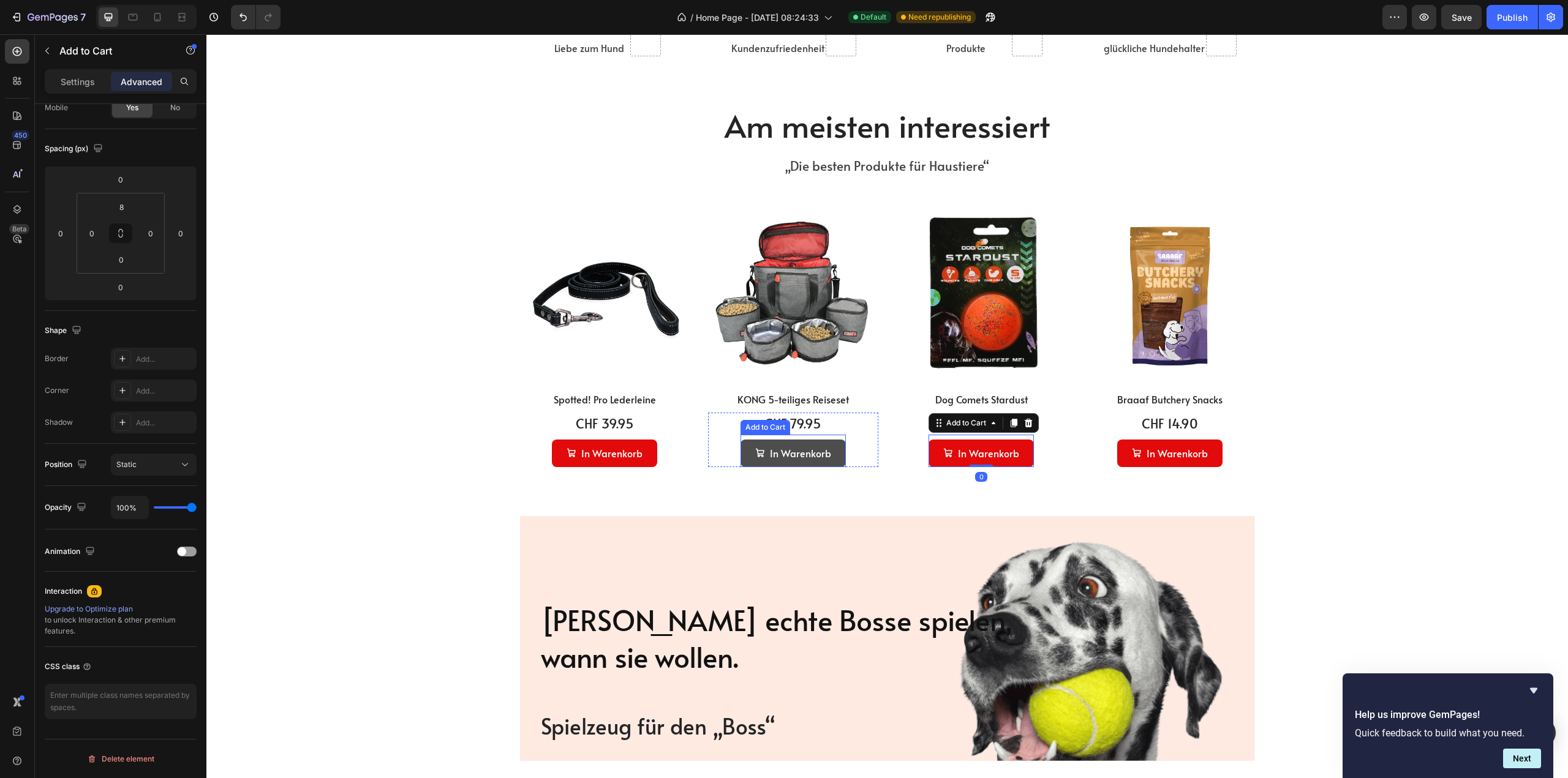
click at [828, 458] on button "In Warenkorb" at bounding box center [793, 453] width 106 height 27
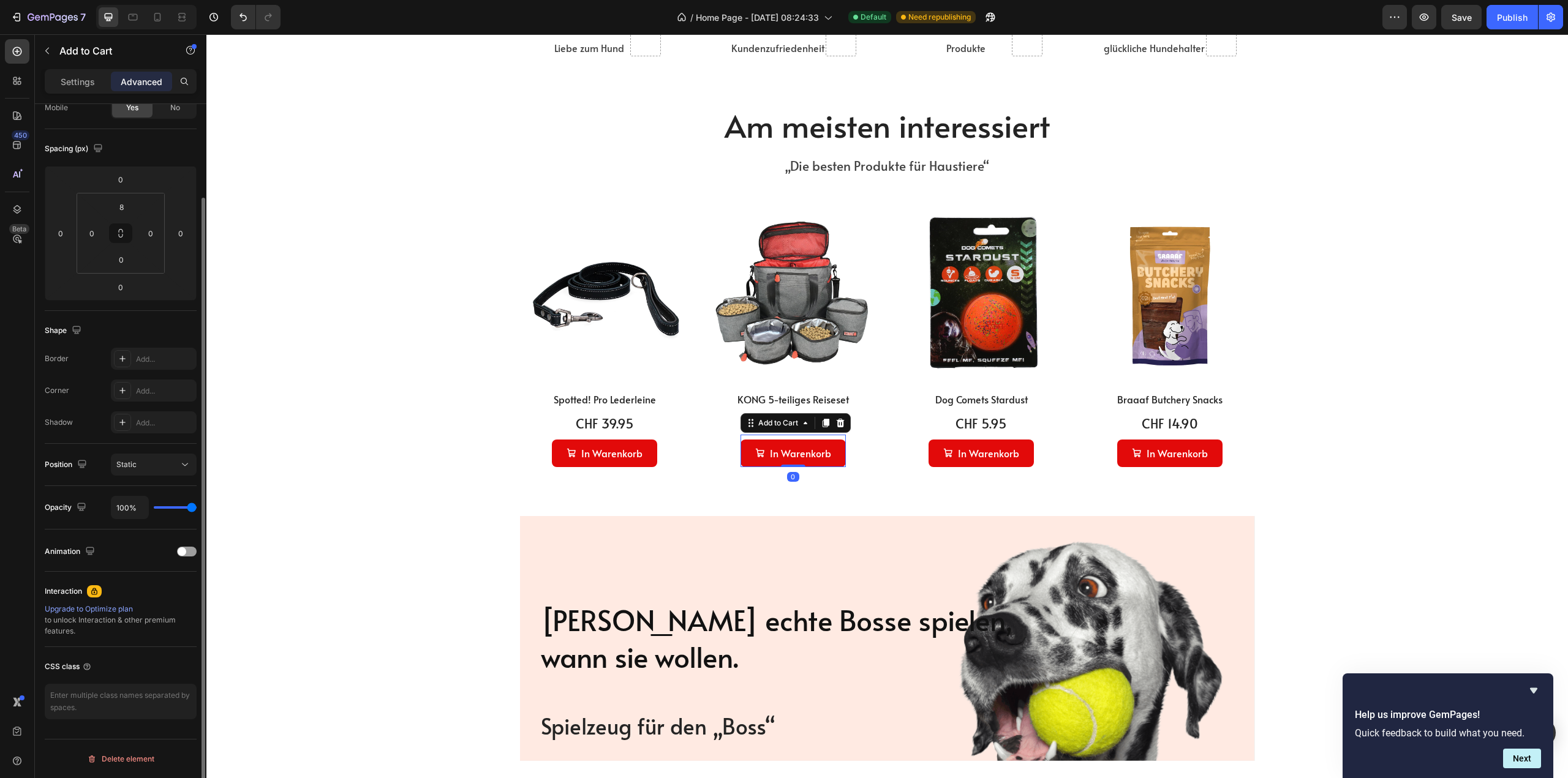
scroll to position [0, 0]
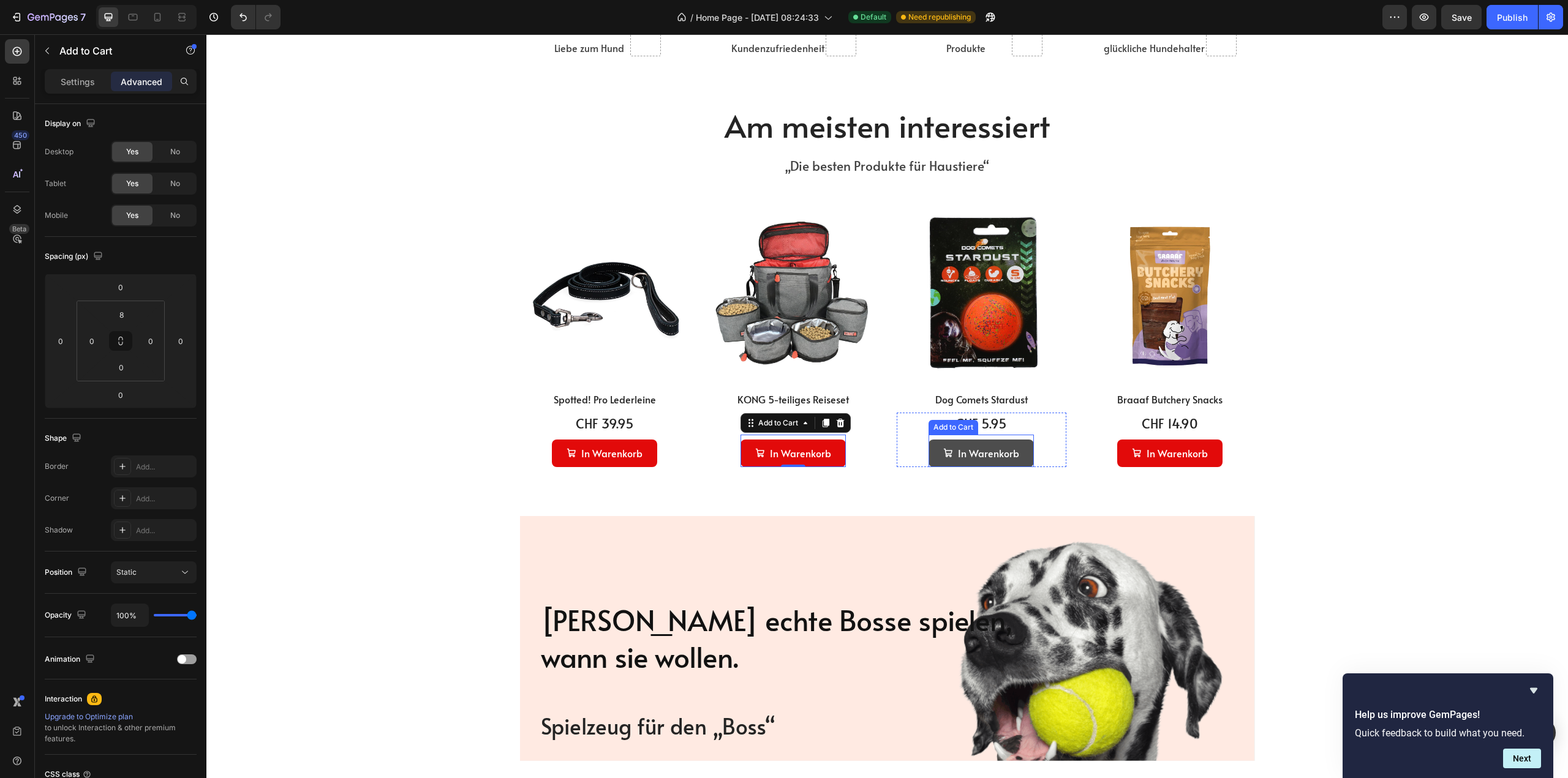
click at [935, 458] on button "In Warenkorb" at bounding box center [981, 453] width 106 height 27
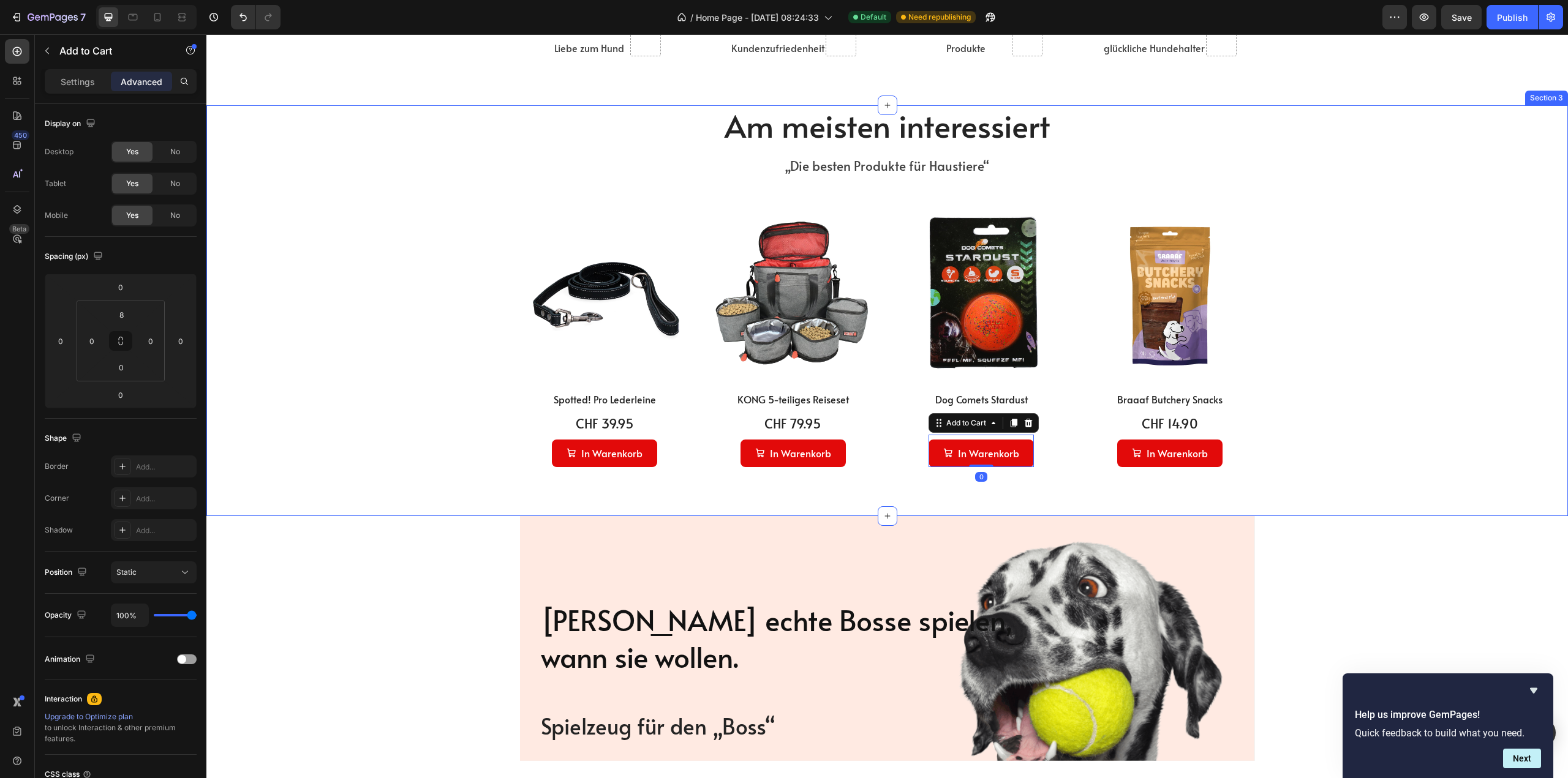
click at [884, 490] on div "Am meisten interessiert Heading „Die besten Produkte für Haustiere“ Text block …" at bounding box center [887, 311] width 1362 height 411
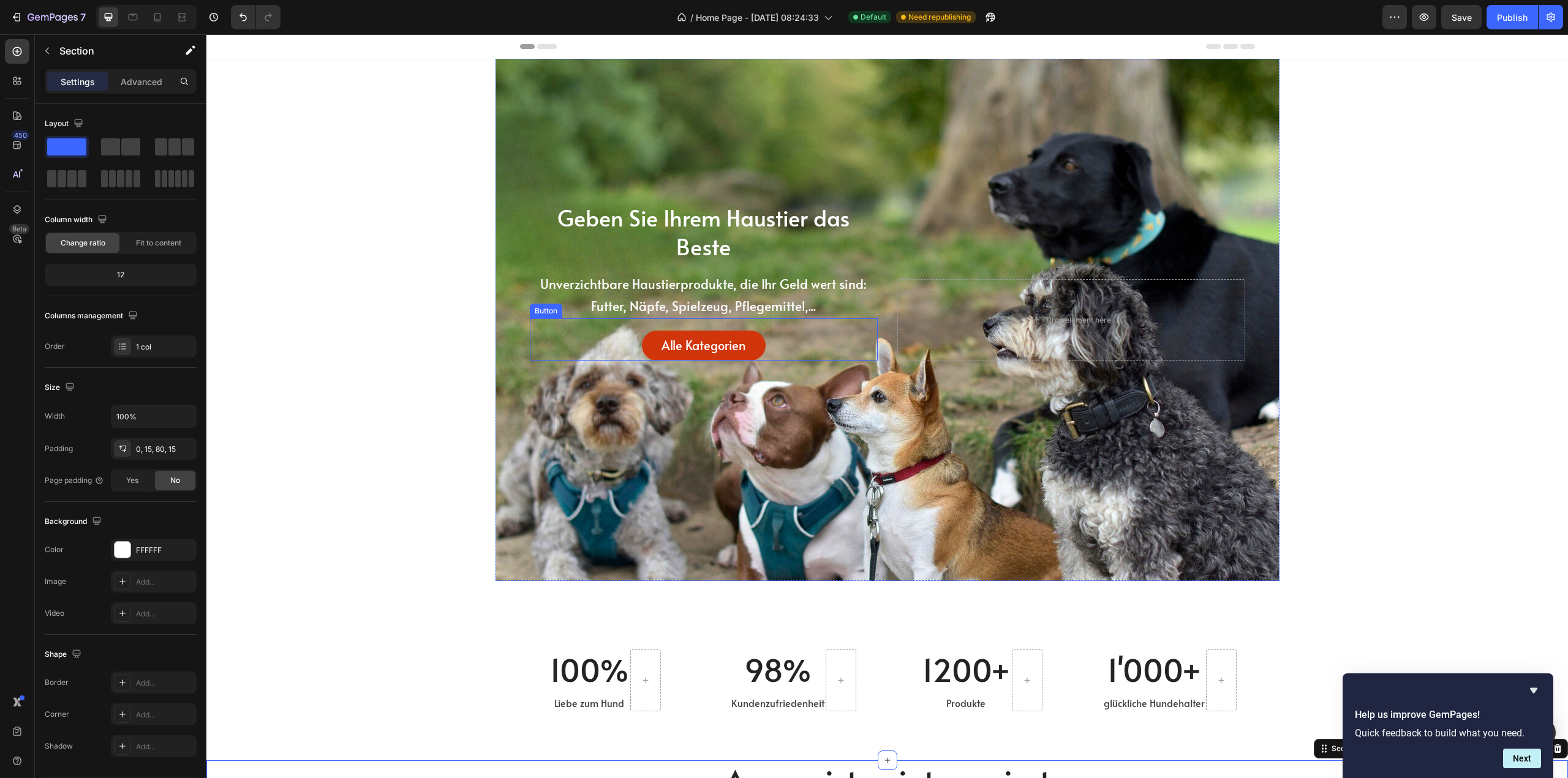
click at [652, 344] on link "Alle Kategorien" at bounding box center [704, 345] width 124 height 30
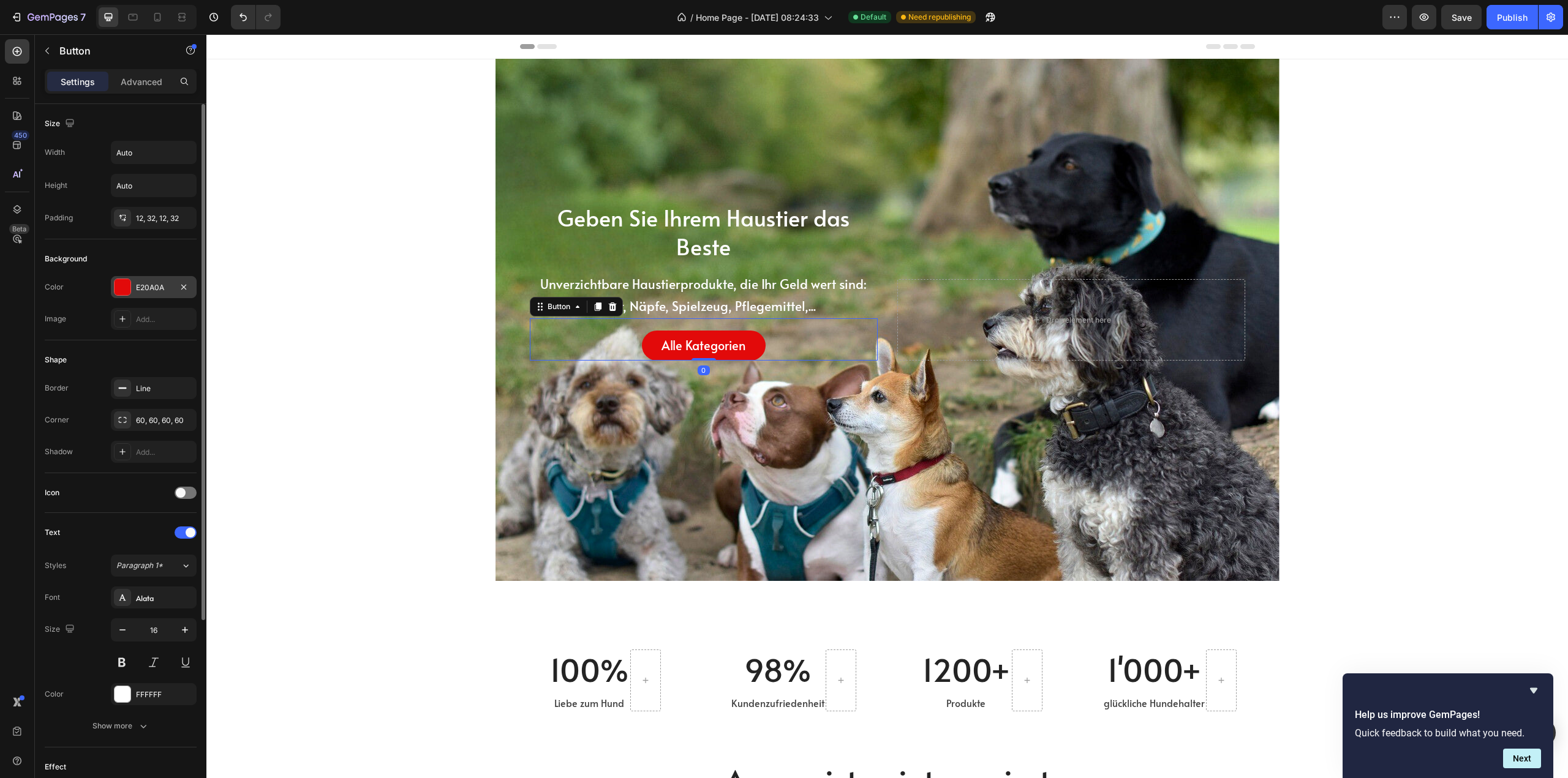
click at [147, 288] on div "E20A0A" at bounding box center [154, 288] width 36 height 11
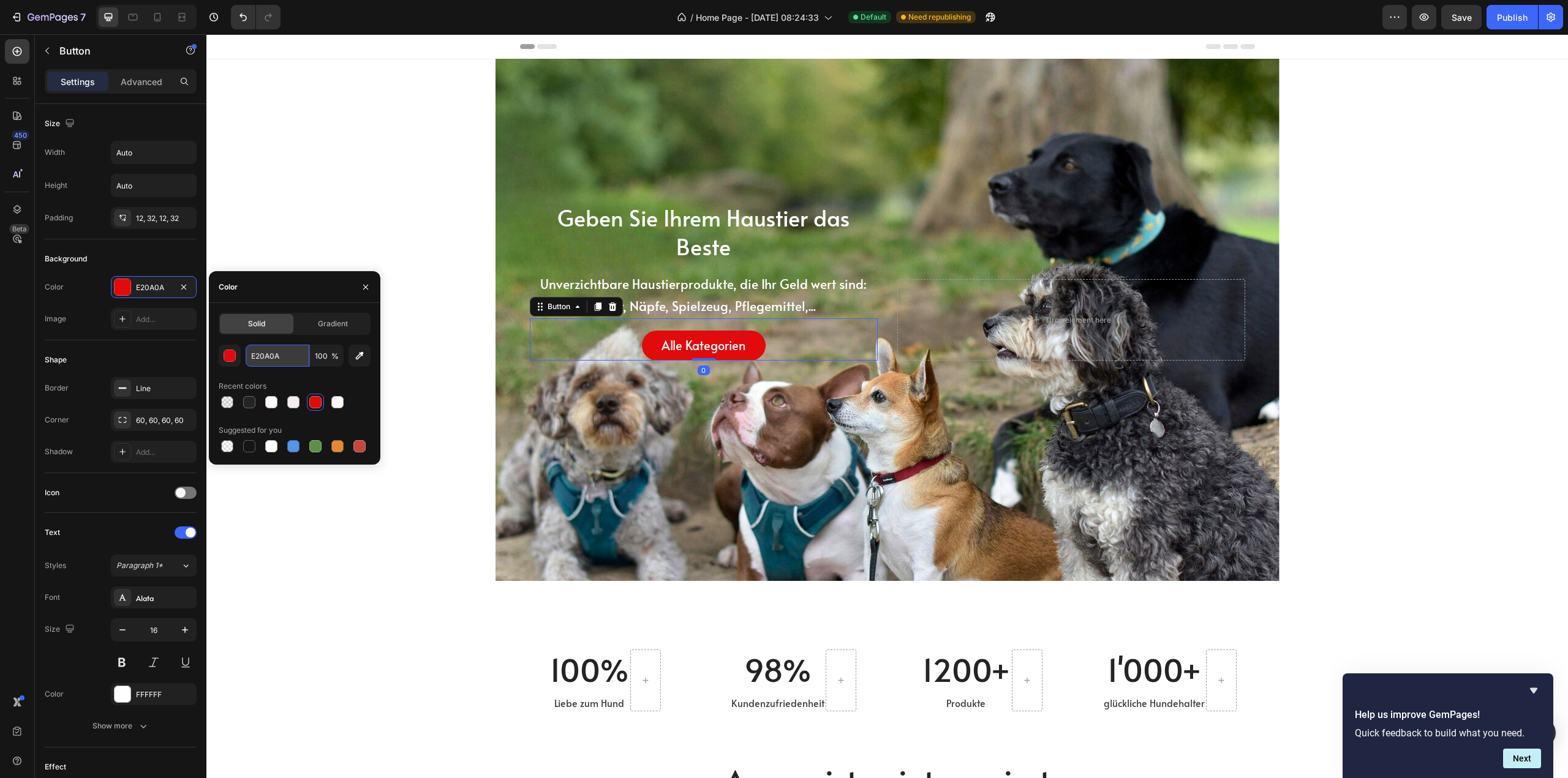
click at [269, 358] on input "E20A0A" at bounding box center [277, 355] width 64 height 22
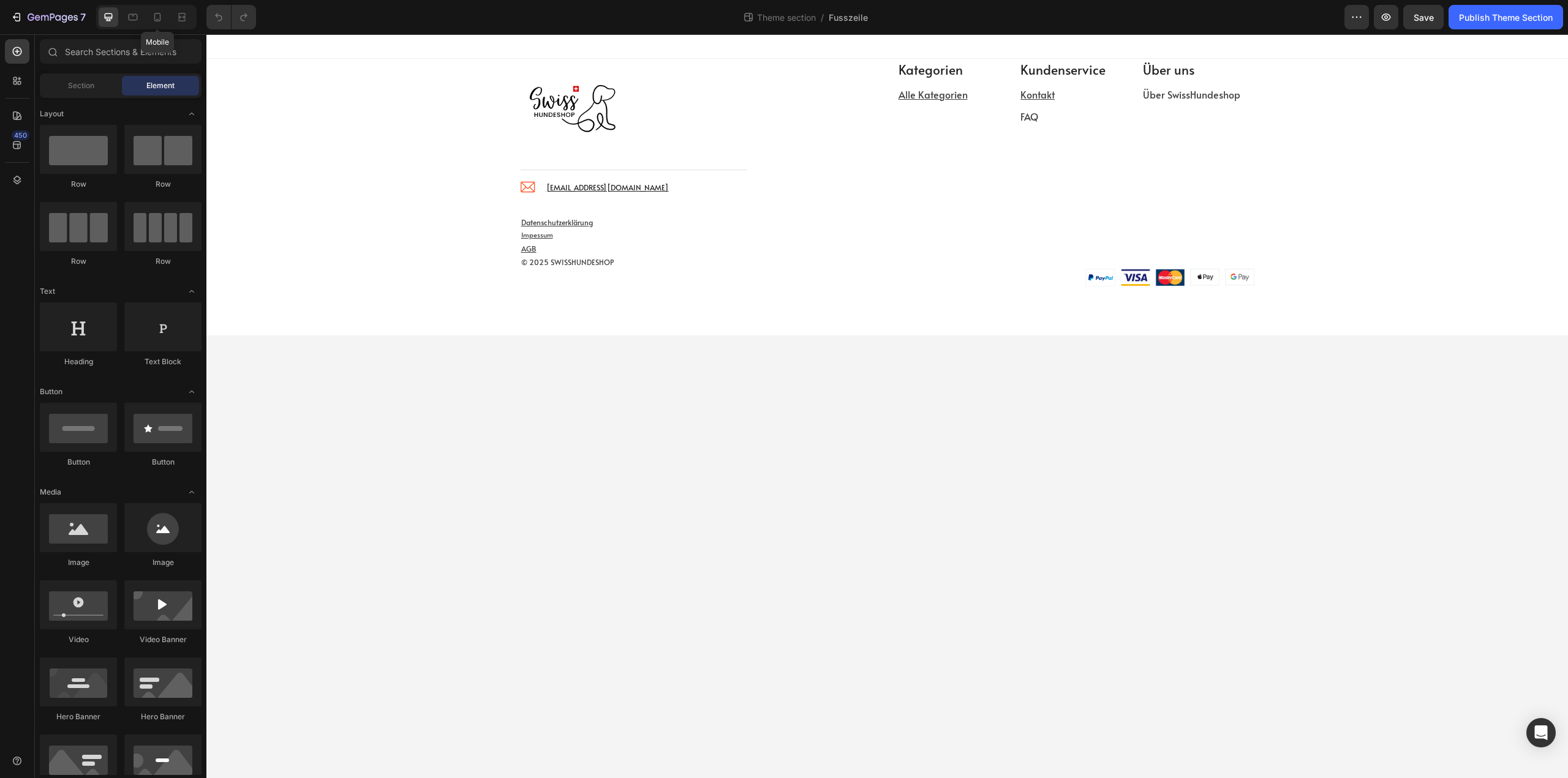
drag, startPoint x: 154, startPoint y: 23, endPoint x: 162, endPoint y: 30, distance: 10.6
click at [161, 28] on div "Mobile" at bounding box center [146, 17] width 101 height 24
click at [156, 16] on icon at bounding box center [157, 17] width 12 height 12
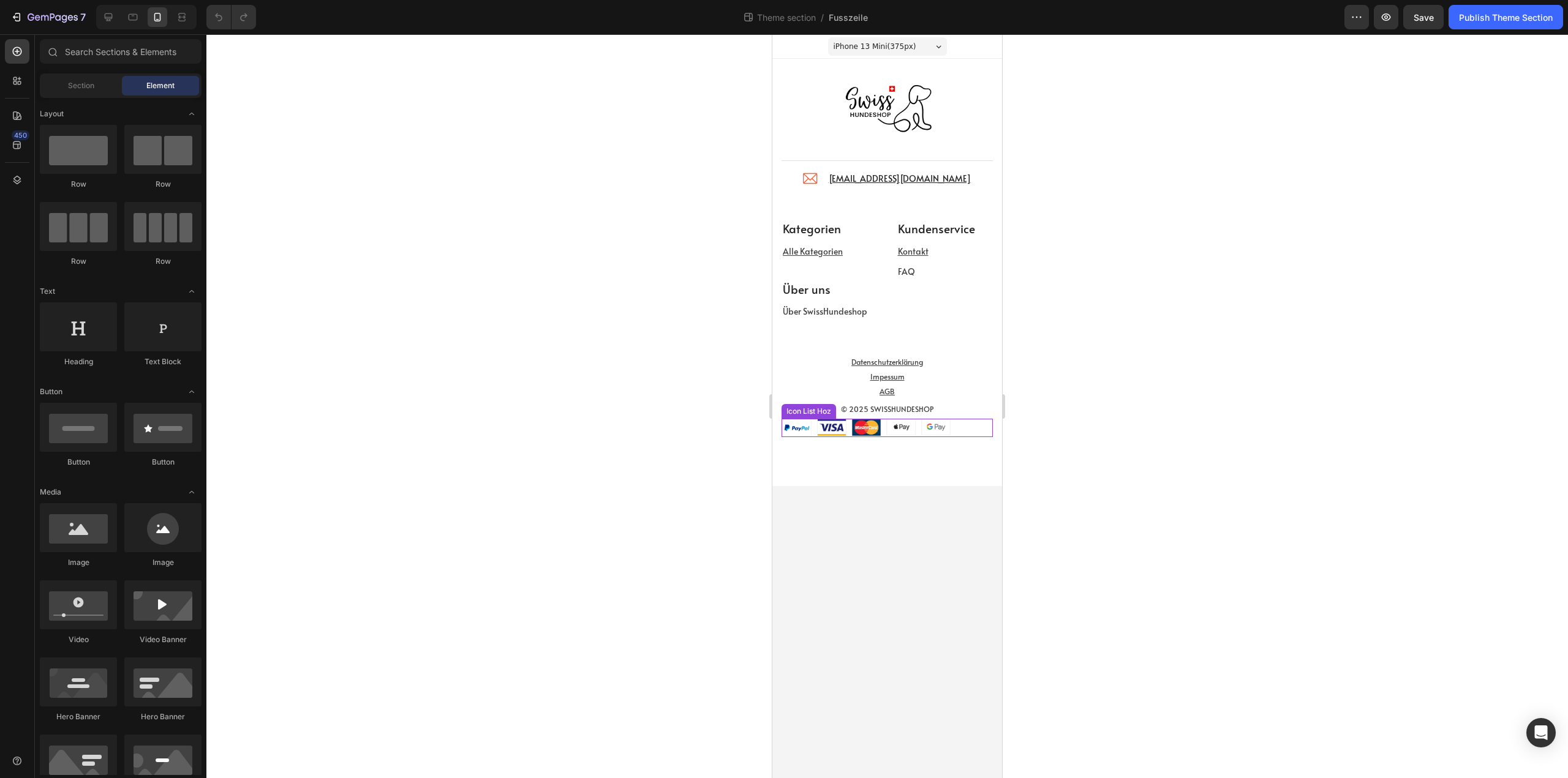
click at [965, 428] on div "Image Image Image Image Image" at bounding box center [887, 428] width 211 height 18
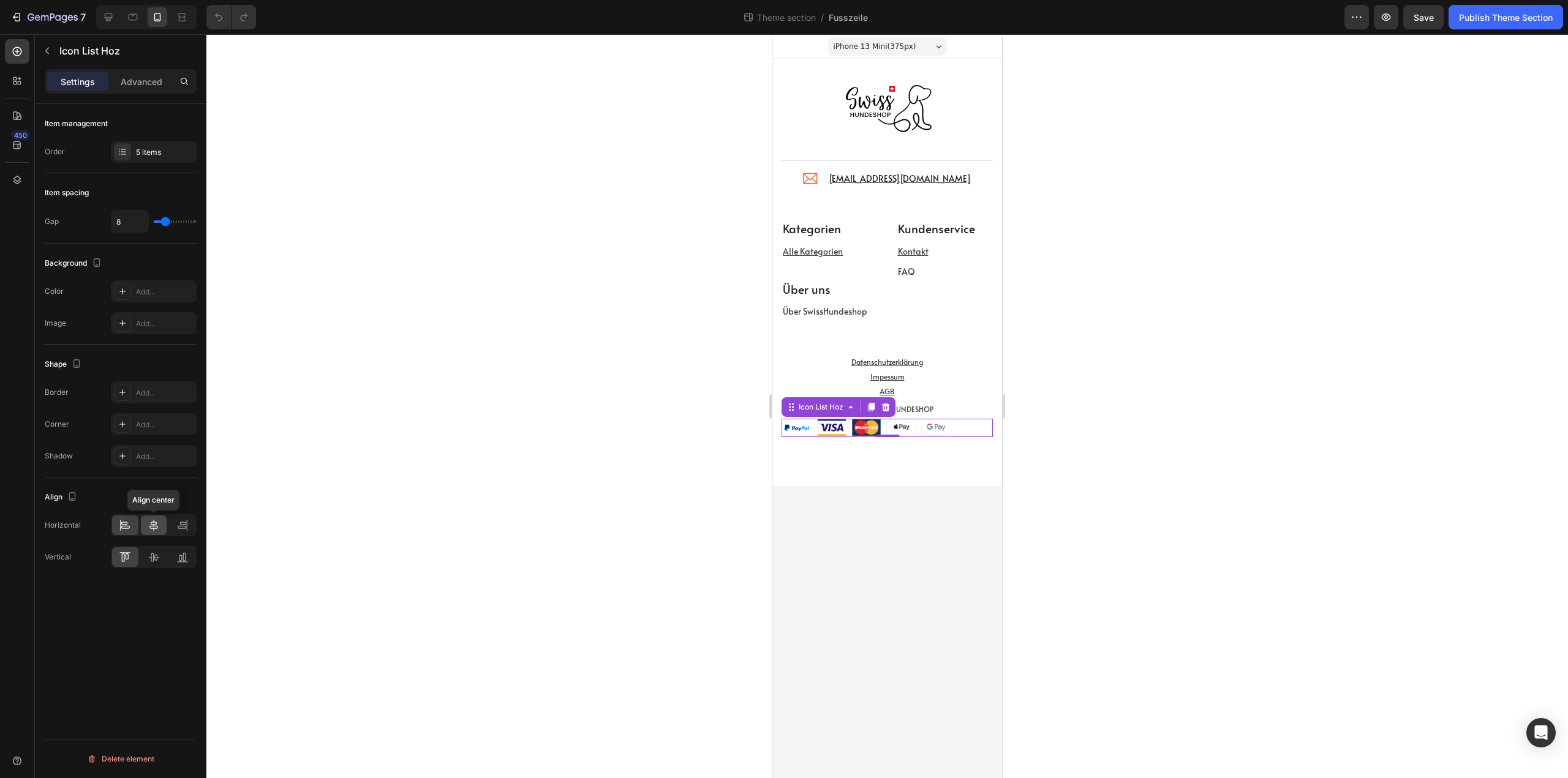
click at [149, 523] on icon at bounding box center [154, 525] width 12 height 12
click at [671, 360] on div at bounding box center [887, 406] width 1362 height 744
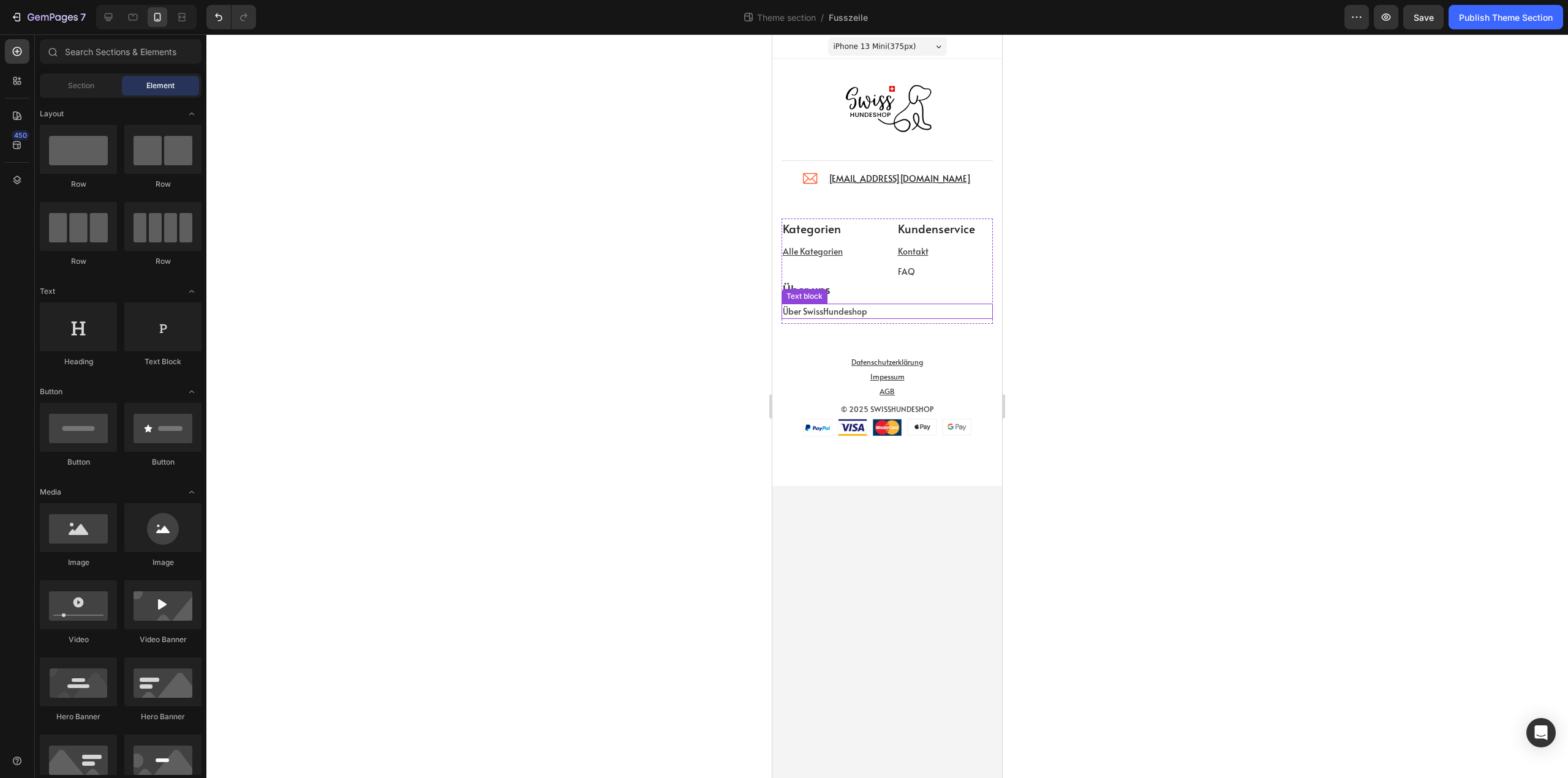
click at [886, 312] on p "Über SwissHundeshop" at bounding box center [887, 311] width 209 height 13
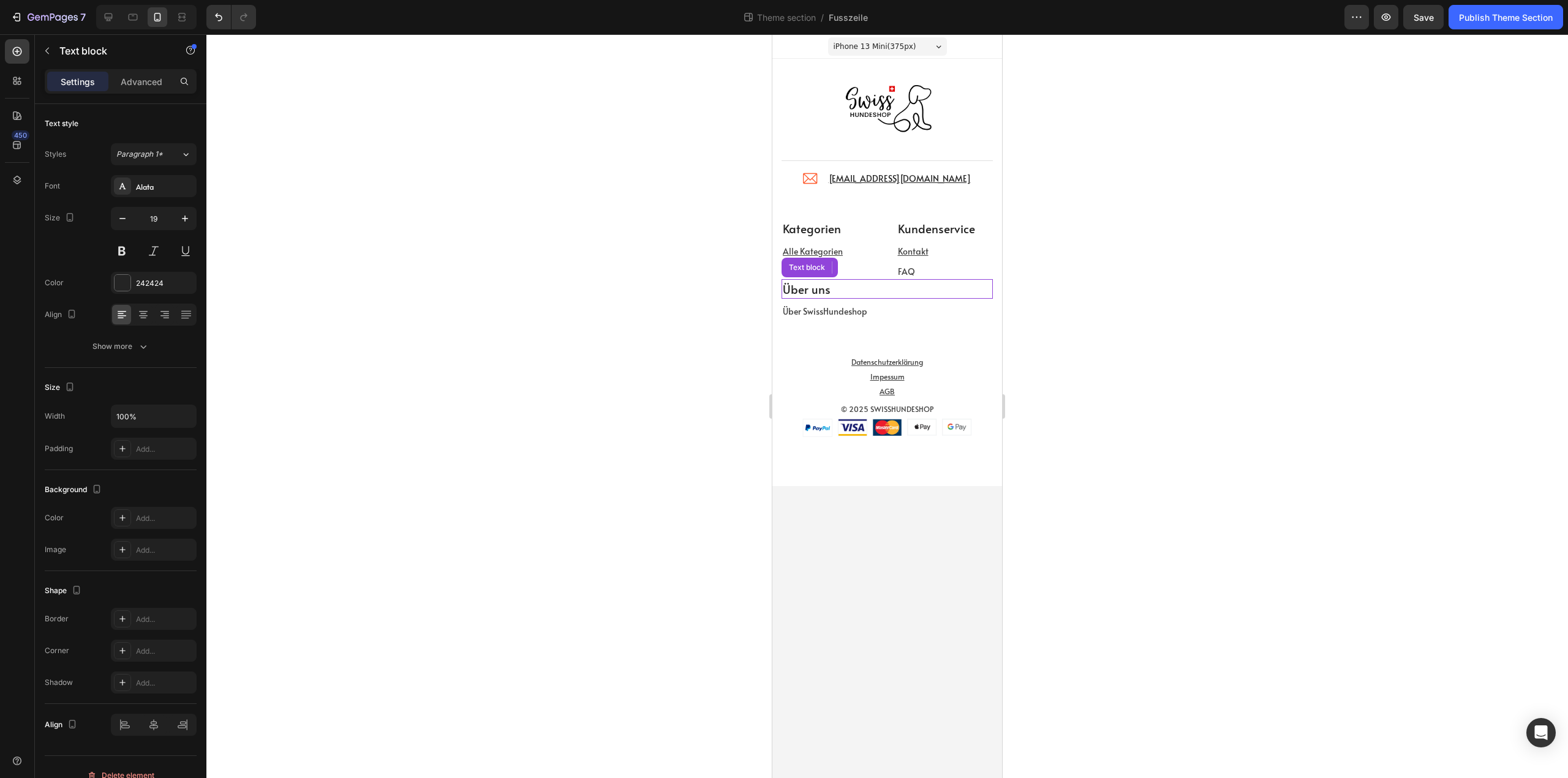
click at [971, 294] on p "Über uns" at bounding box center [887, 289] width 209 height 17
click at [988, 327] on div "Kategorien Text block Alle Kategorien Text block Kundenservice Text block Konta…" at bounding box center [887, 276] width 211 height 115
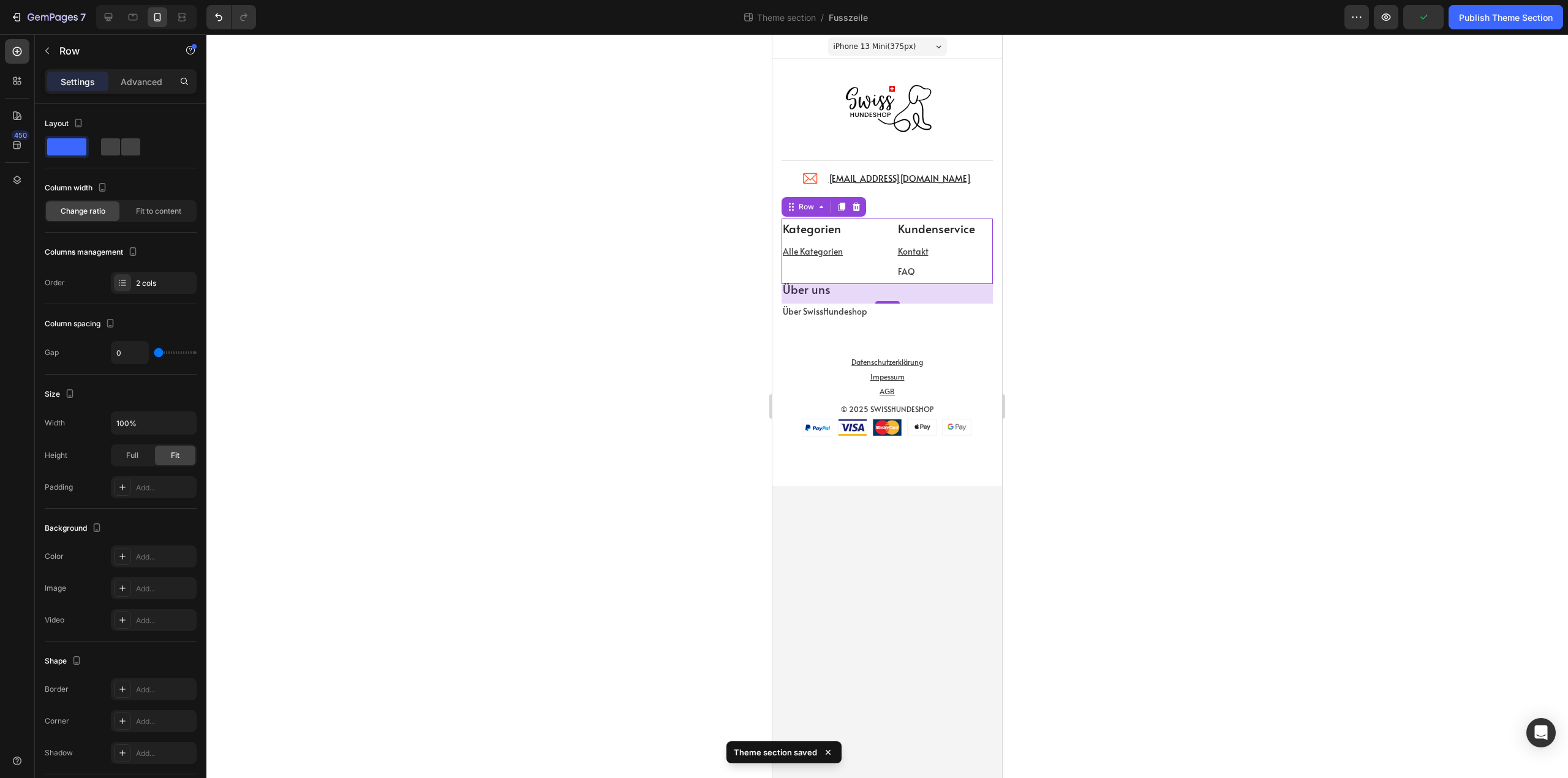
click at [881, 229] on div "Kategorien Text block Alle Kategorien Text block Kundenservice Text block Konta…" at bounding box center [887, 251] width 211 height 66
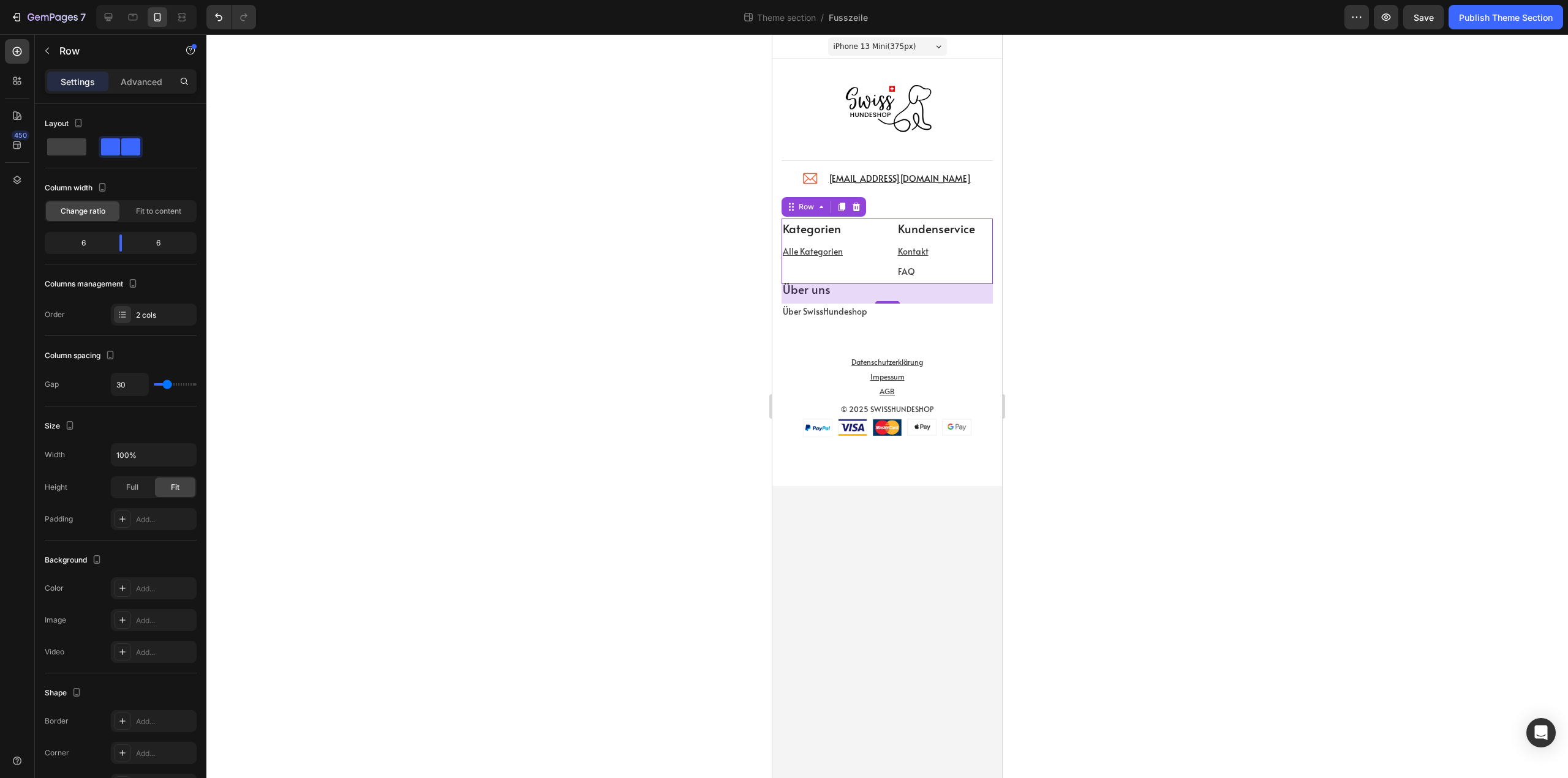
click at [895, 233] on div "Kategorien Text block Alle Kategorien Text block Kundenservice Text block Konta…" at bounding box center [887, 251] width 211 height 66
type input "40"
type input "42"
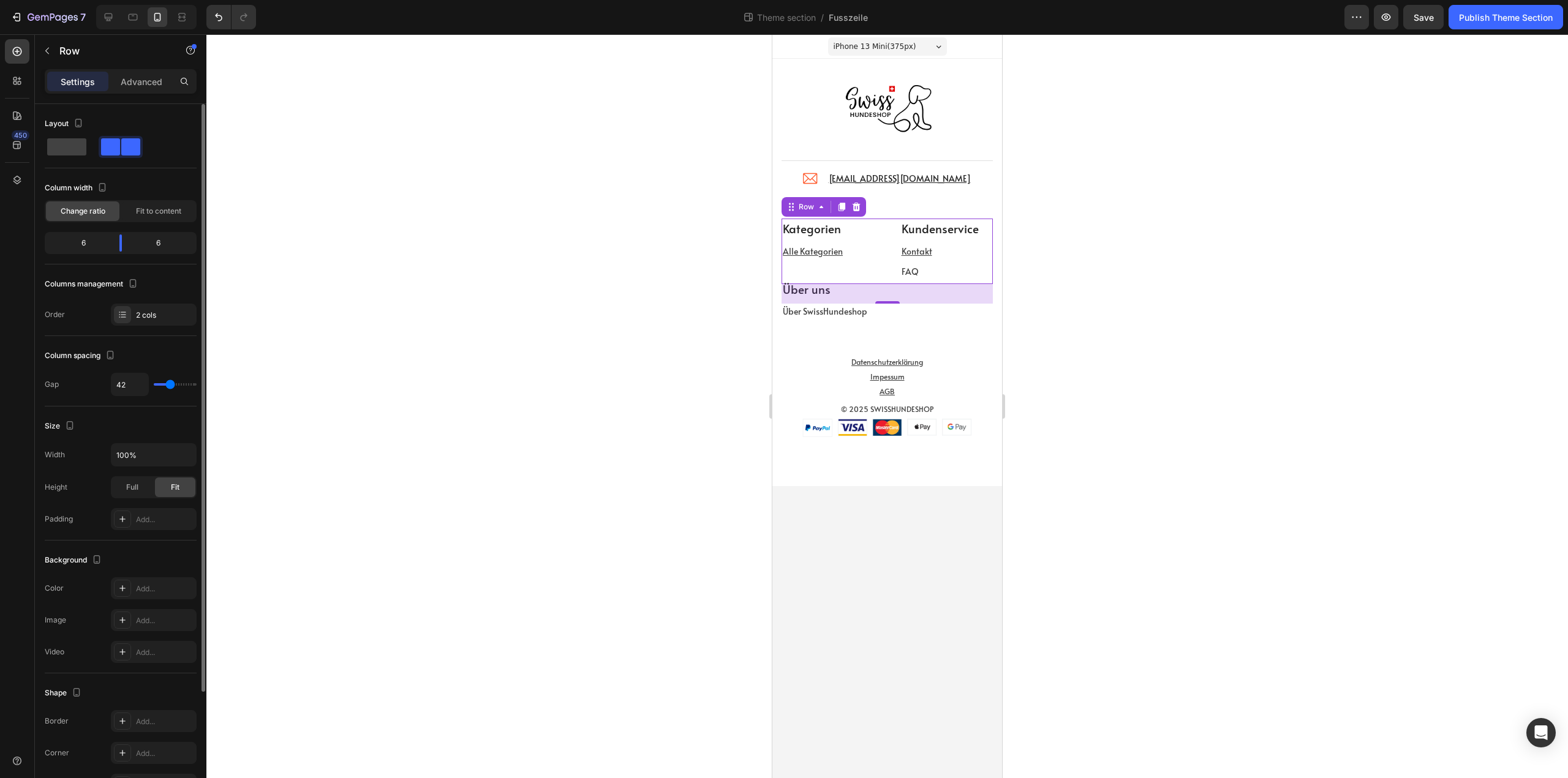
type input "44"
type input "47"
type input "49"
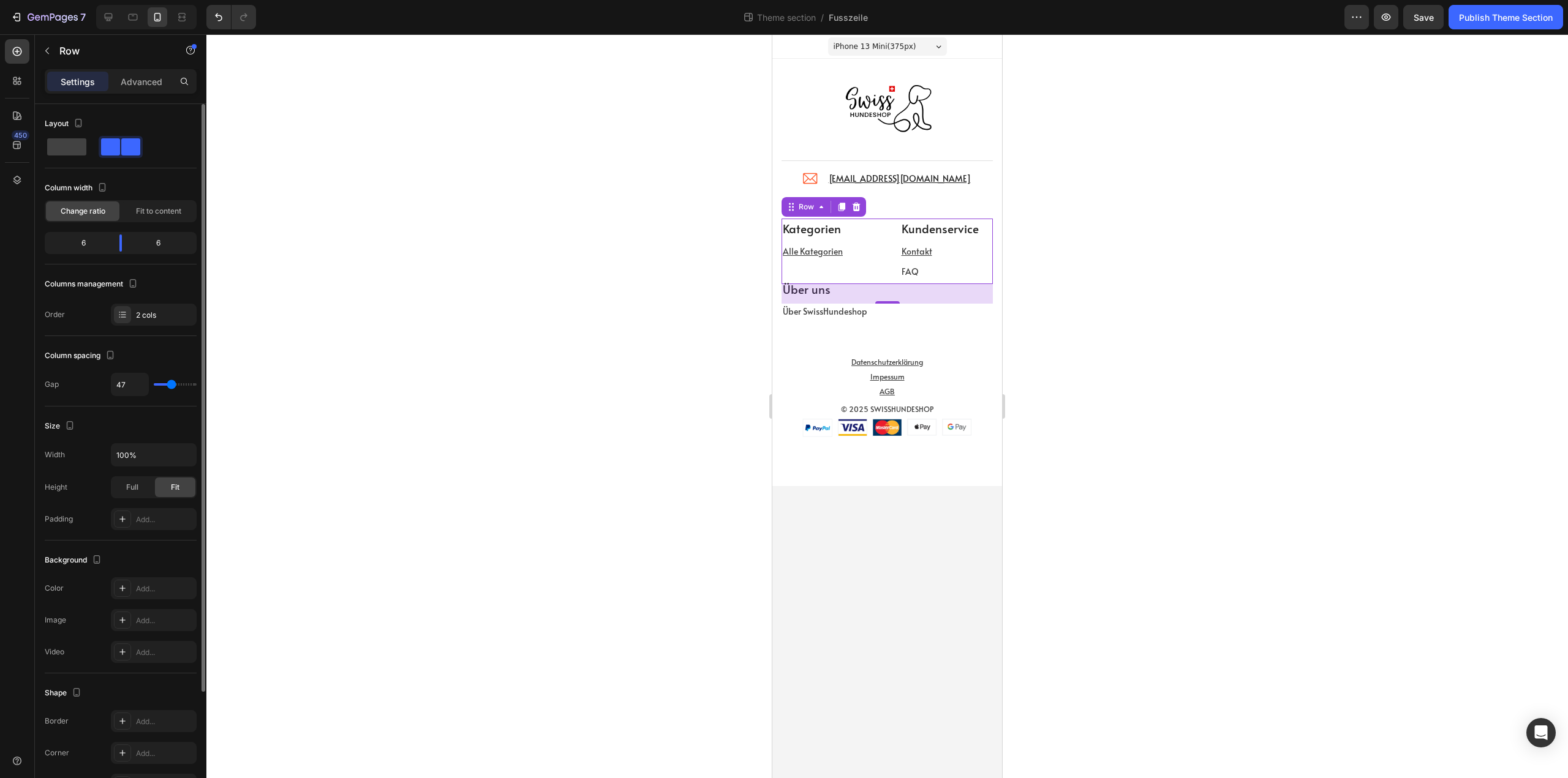
type input "49"
type input "51"
type input "53"
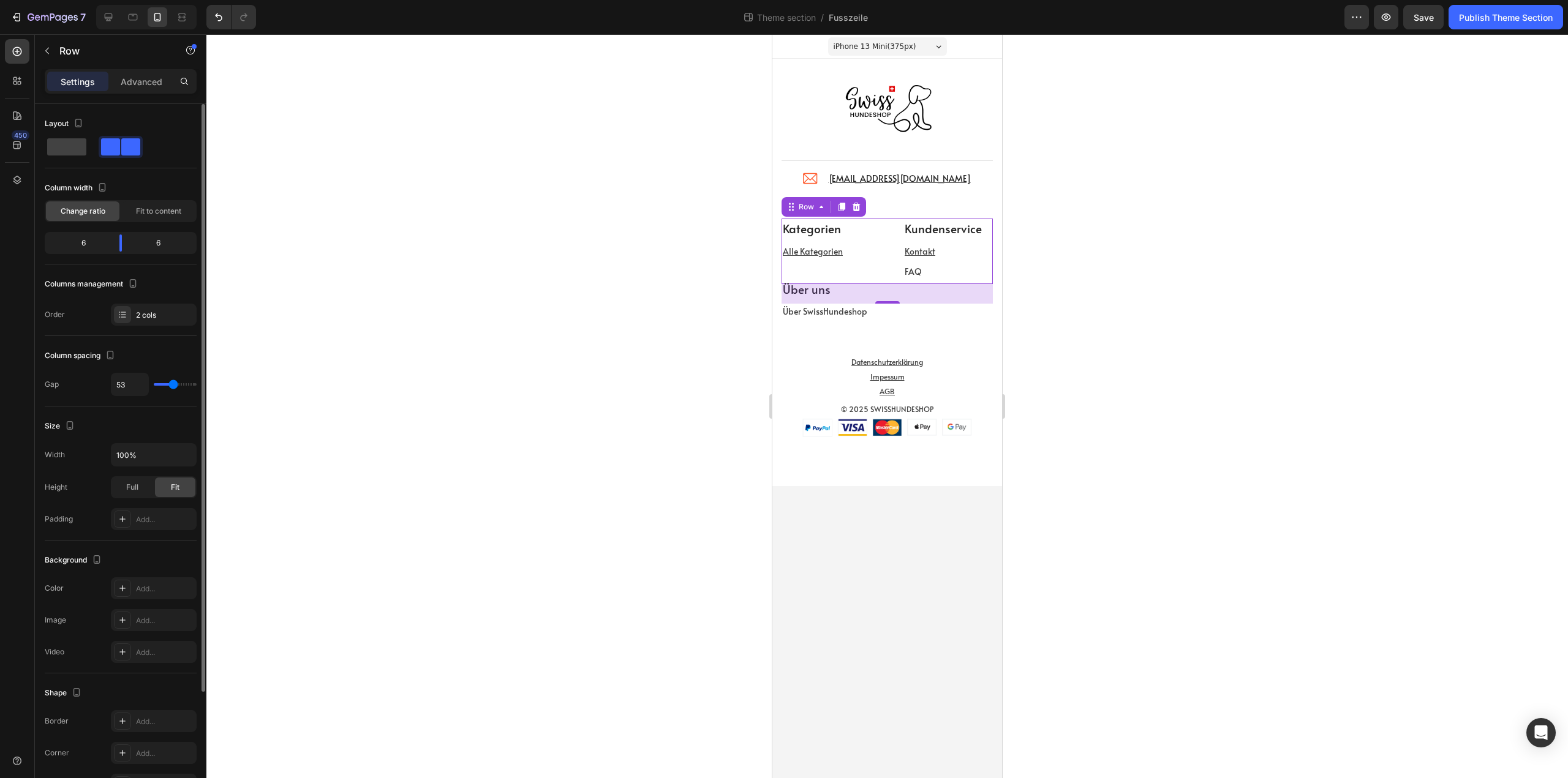
type input "56"
type input "58"
type input "60"
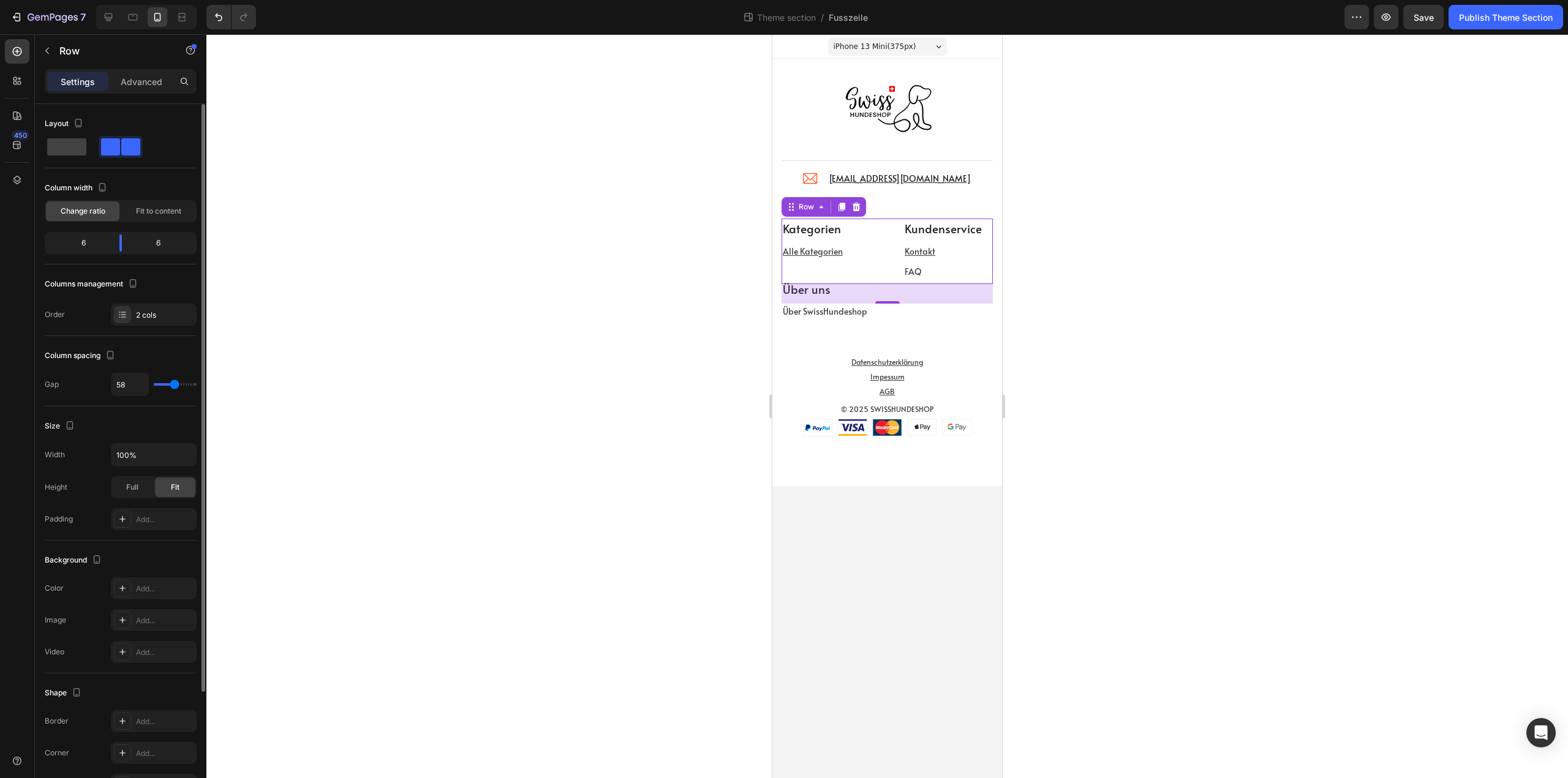
type input "60"
type input "62"
type input "64"
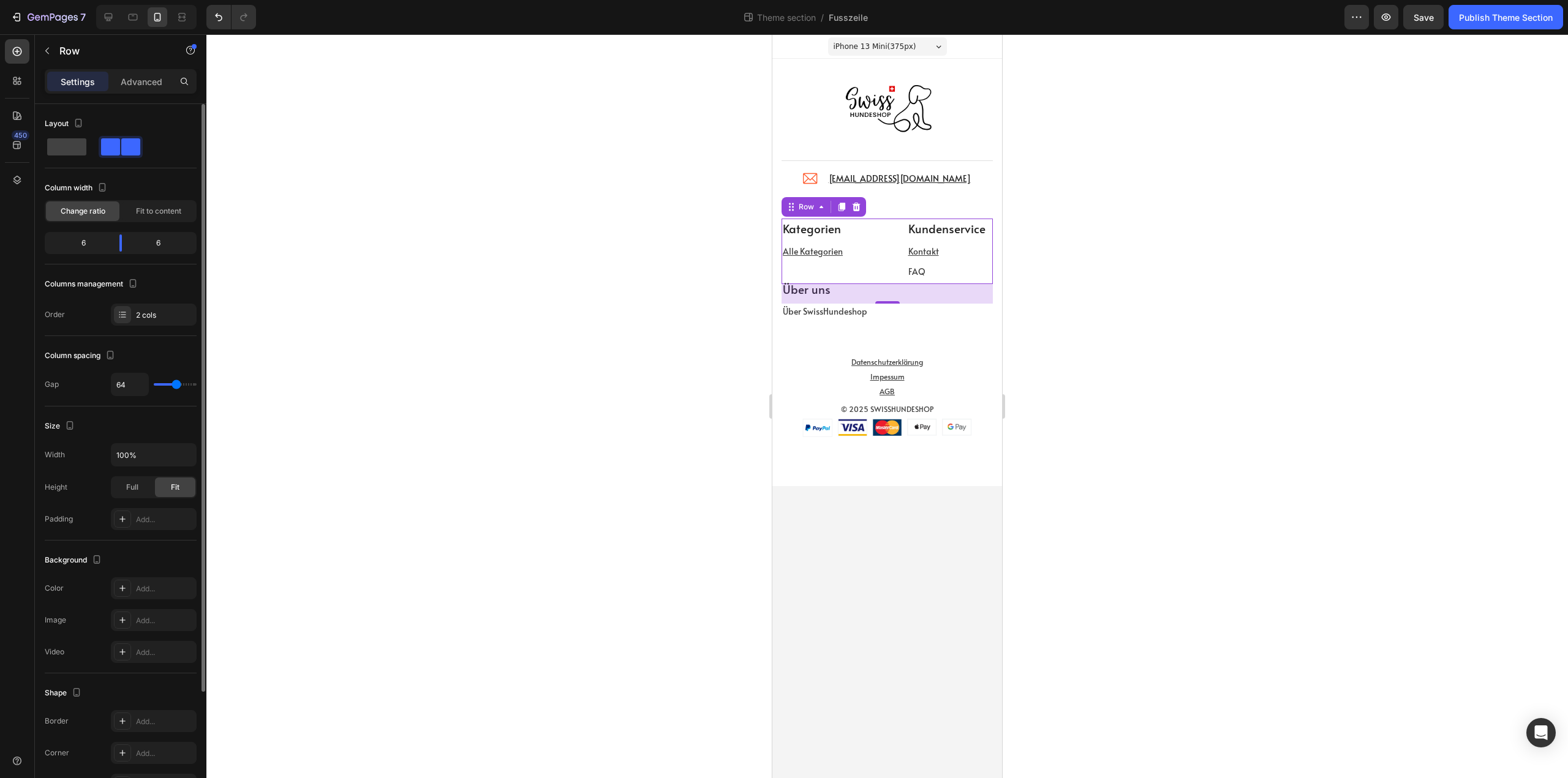
type input "67"
type input "69"
type input "71"
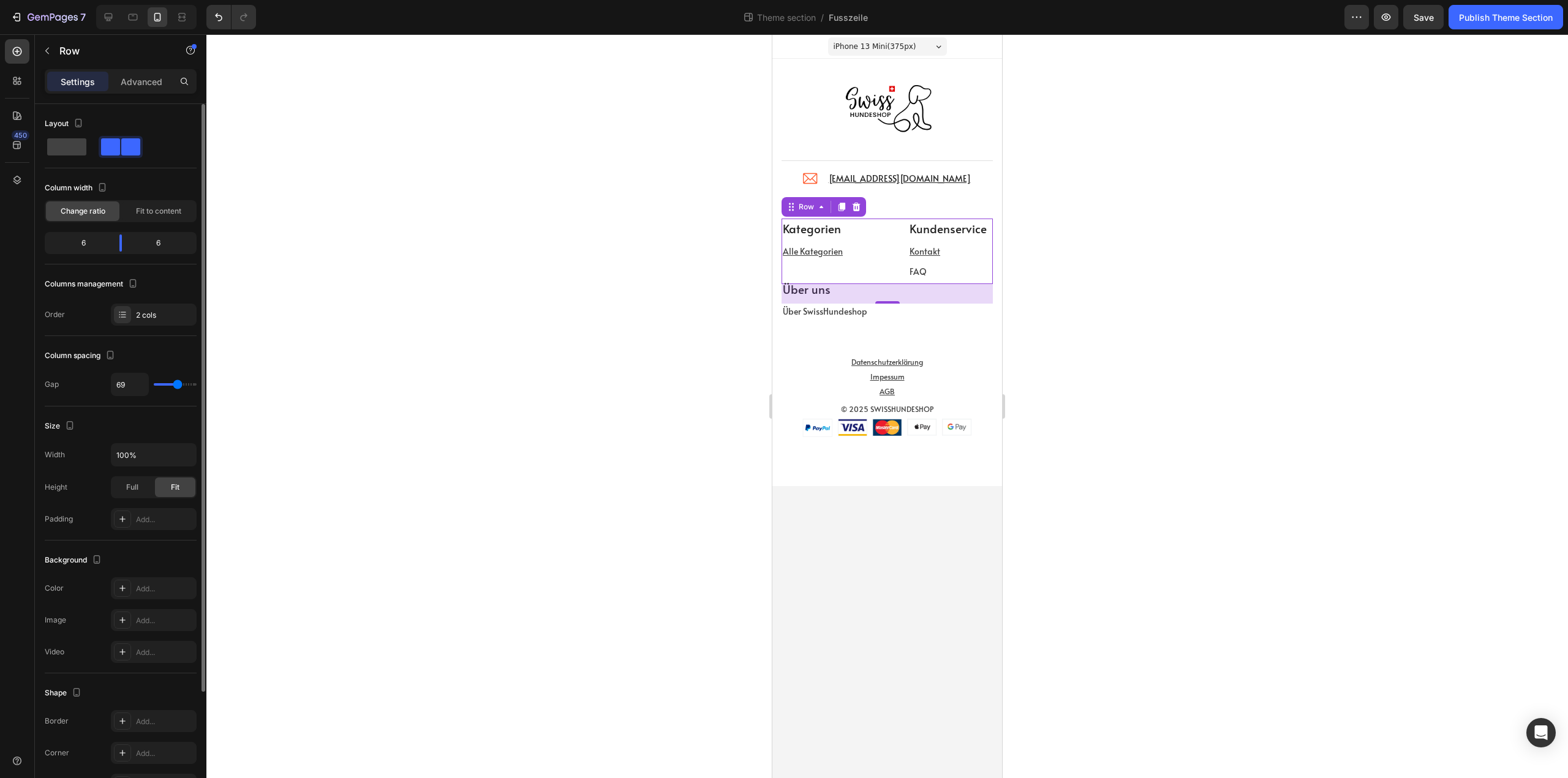
type input "71"
type input "73"
type input "76"
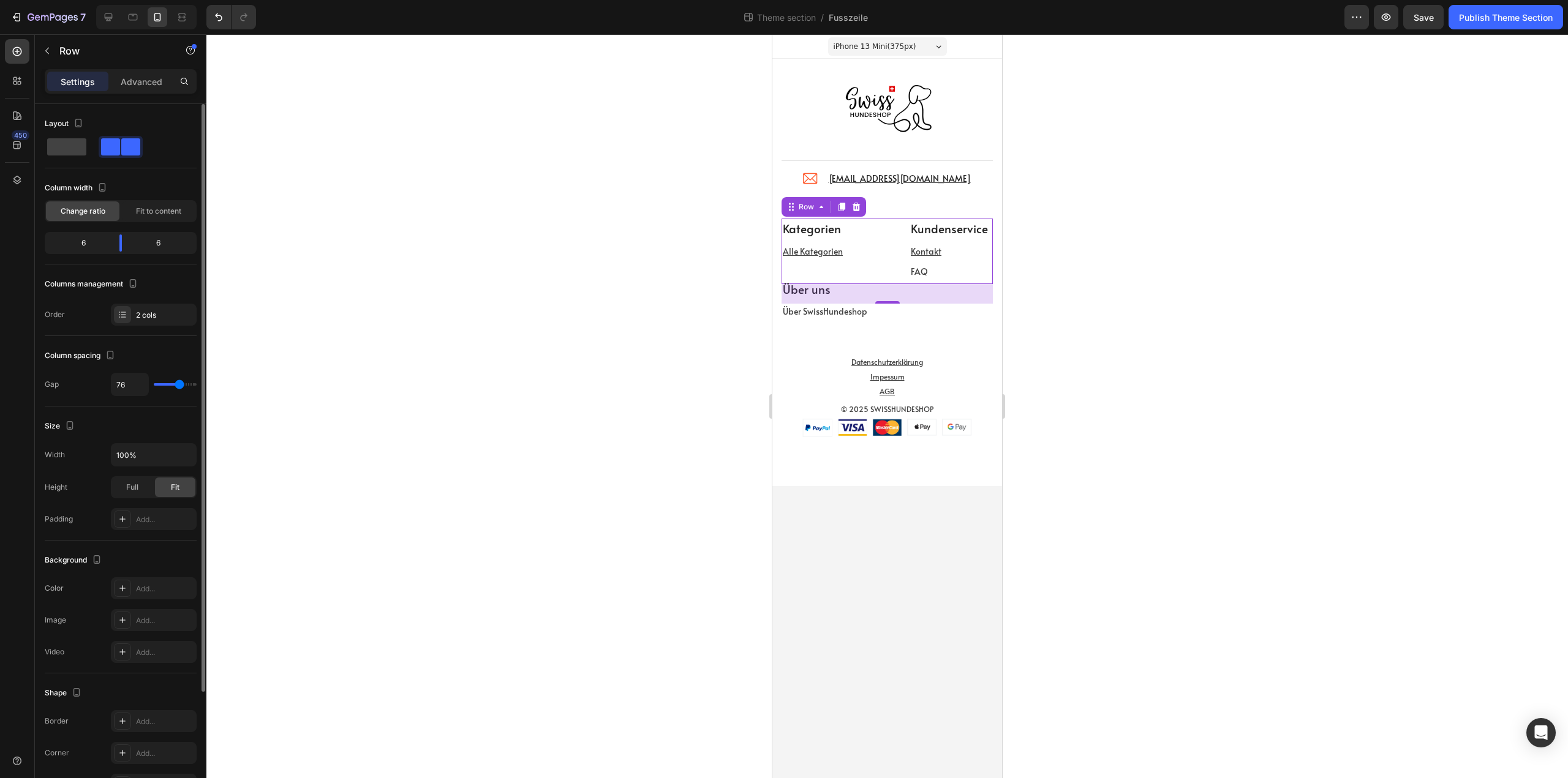
type input "78"
type input "80"
drag, startPoint x: 170, startPoint y: 387, endPoint x: 181, endPoint y: 388, distance: 11.0
type input "80"
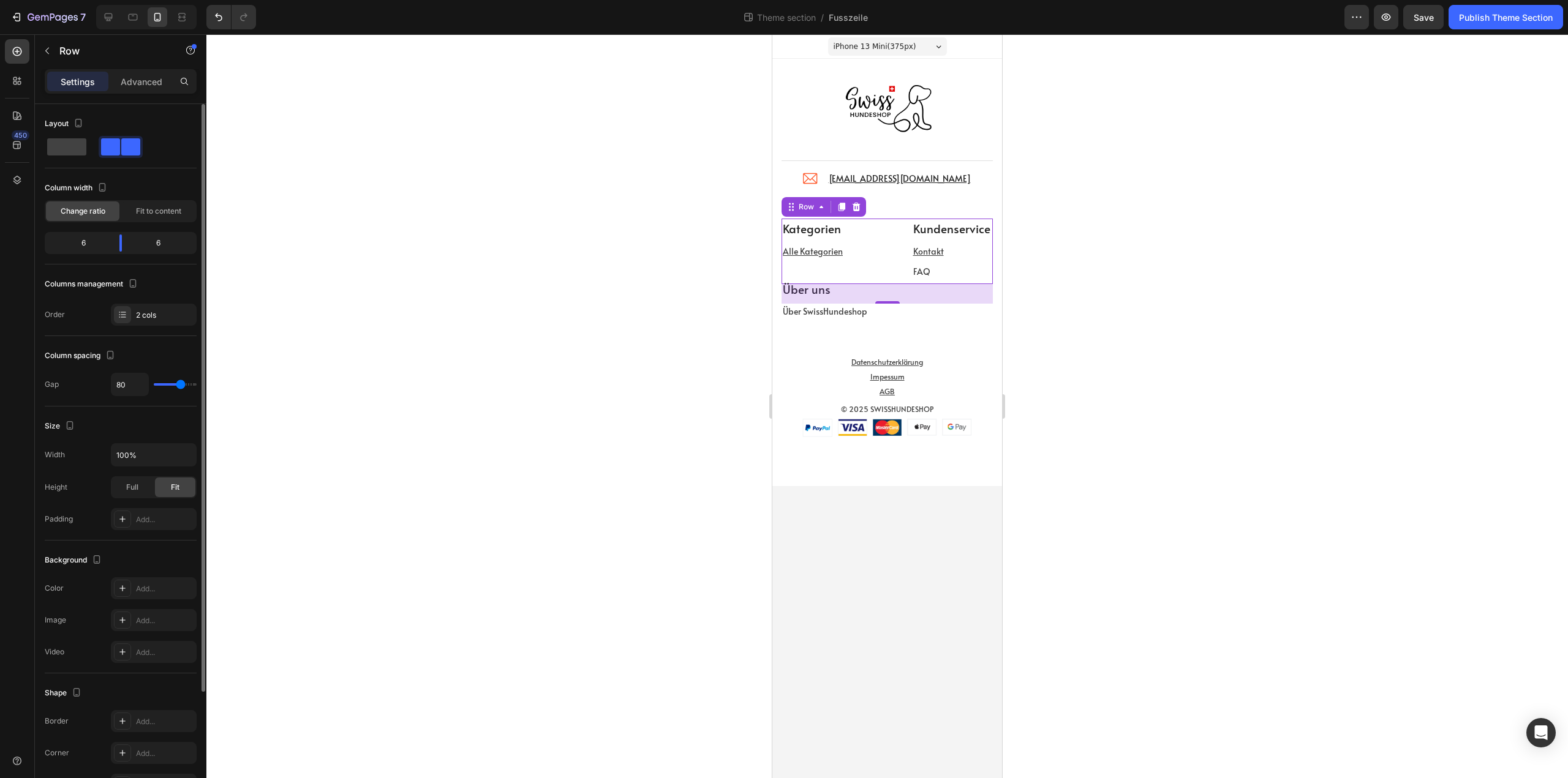
click at [181, 386] on input "range" at bounding box center [175, 385] width 43 height 2
click at [1502, 14] on div "Publish Theme Section" at bounding box center [1506, 17] width 94 height 13
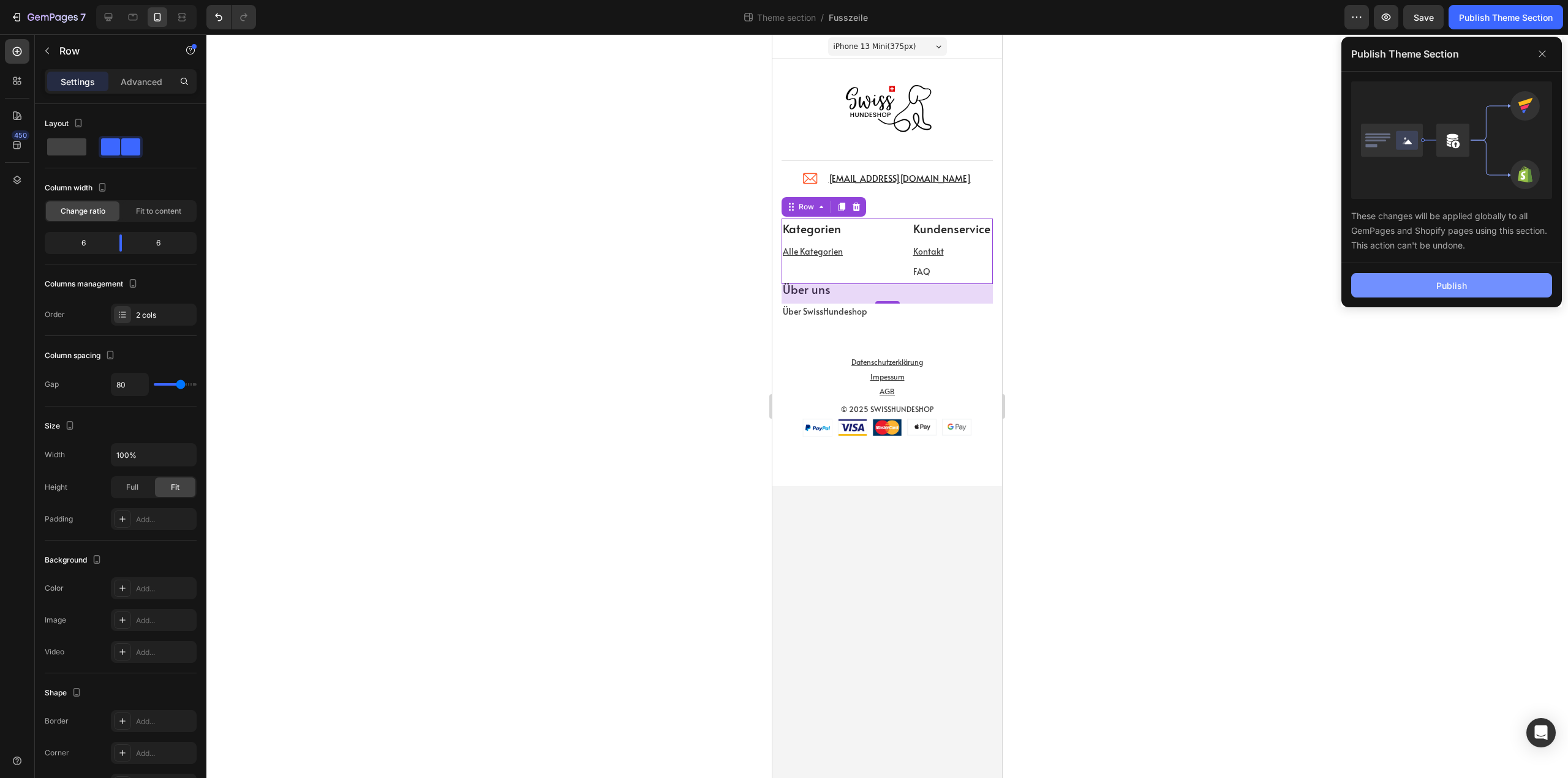
click at [1460, 279] on div "Publish" at bounding box center [1451, 285] width 31 height 13
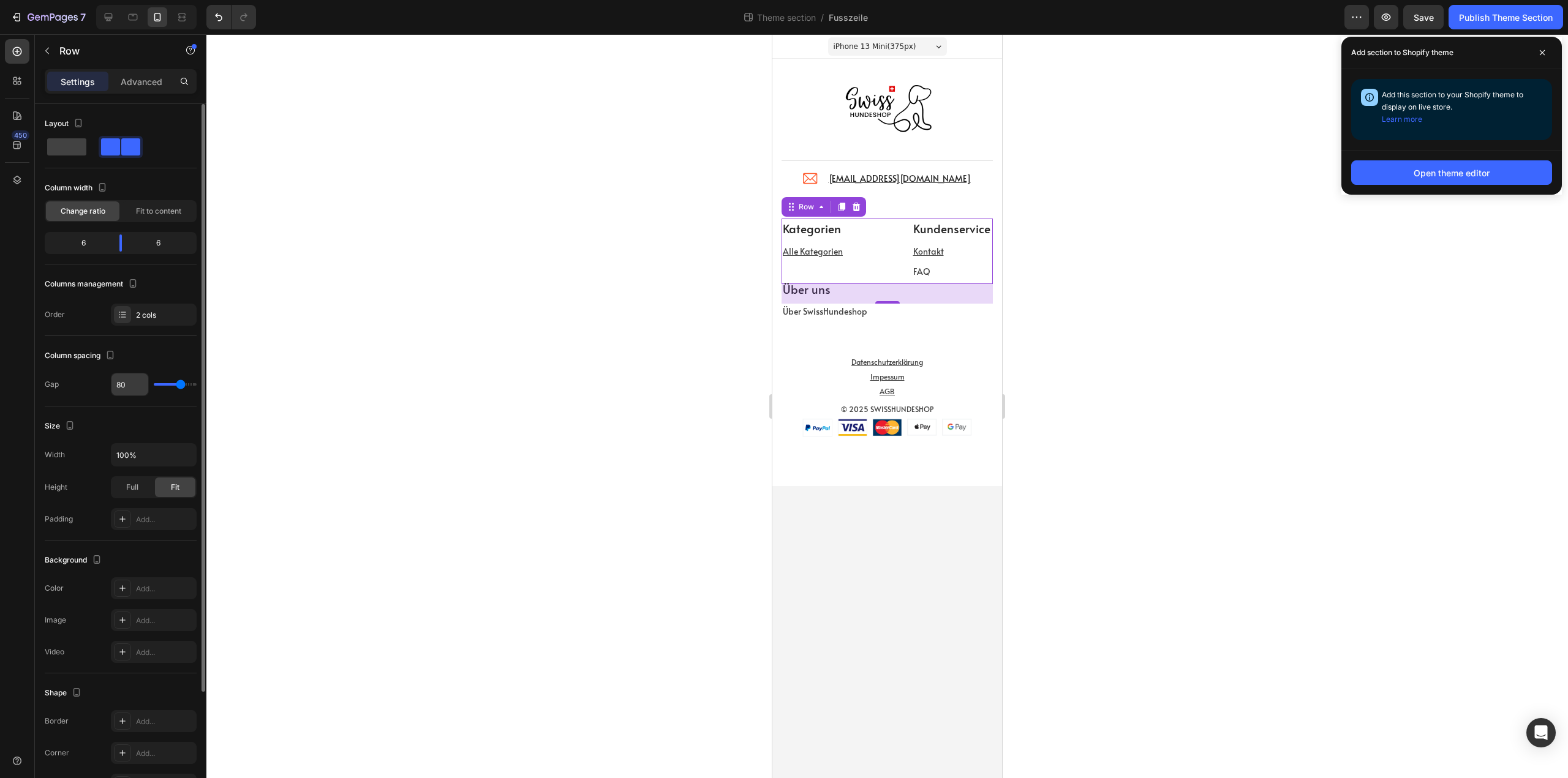
click at [127, 384] on input "80" at bounding box center [129, 384] width 37 height 22
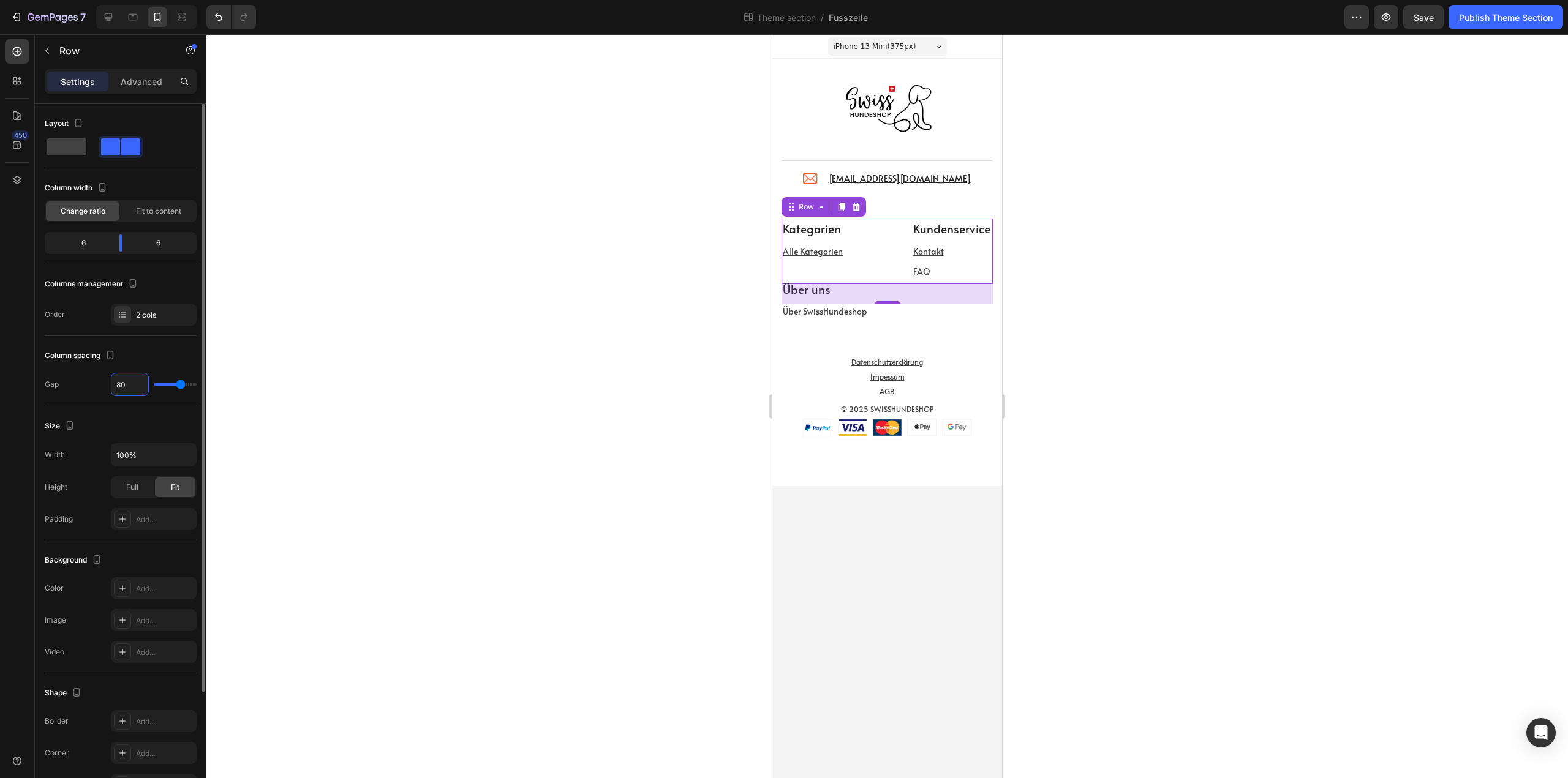
type input "9"
type input "90"
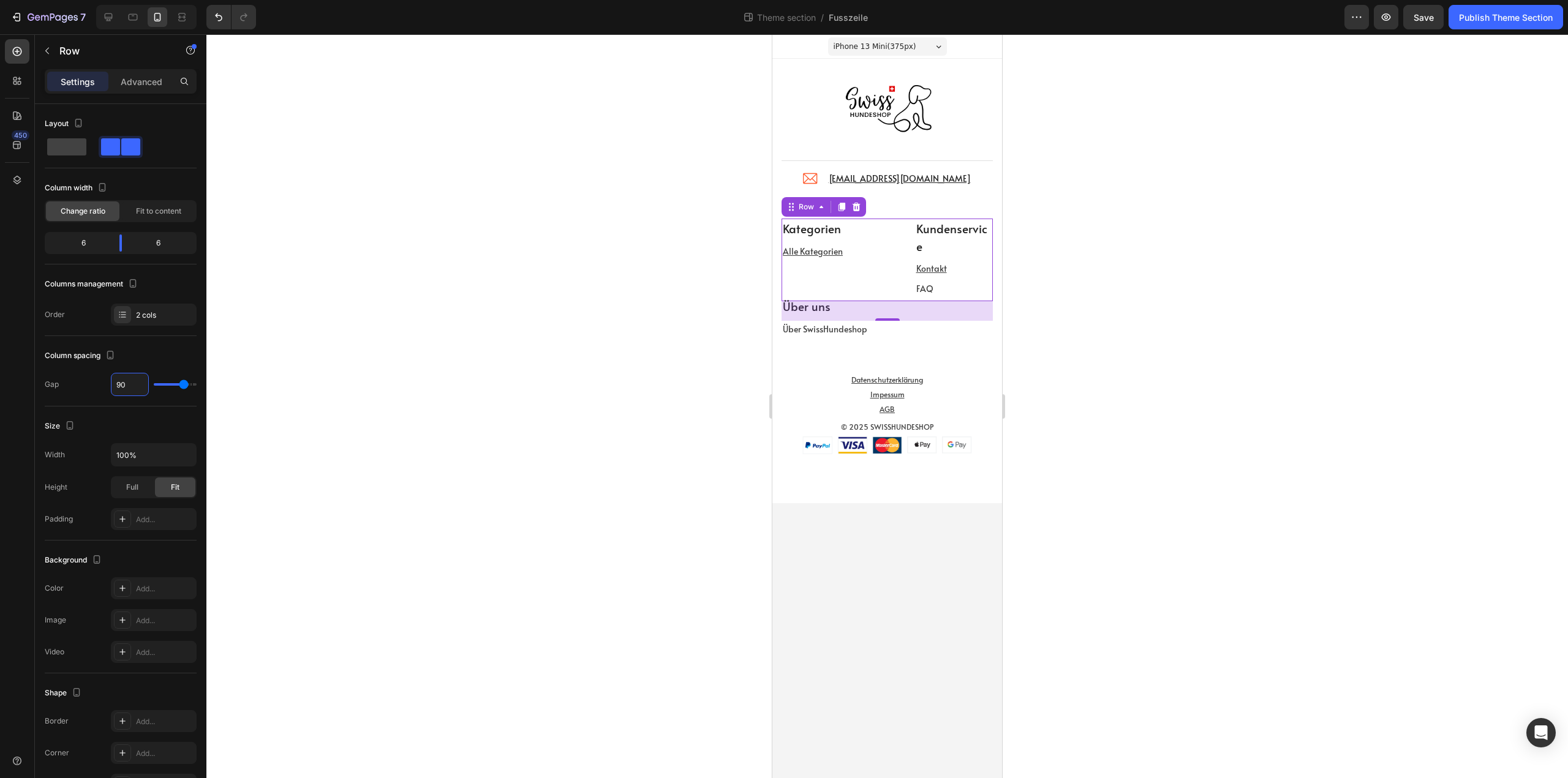
click at [695, 288] on div at bounding box center [887, 406] width 1362 height 744
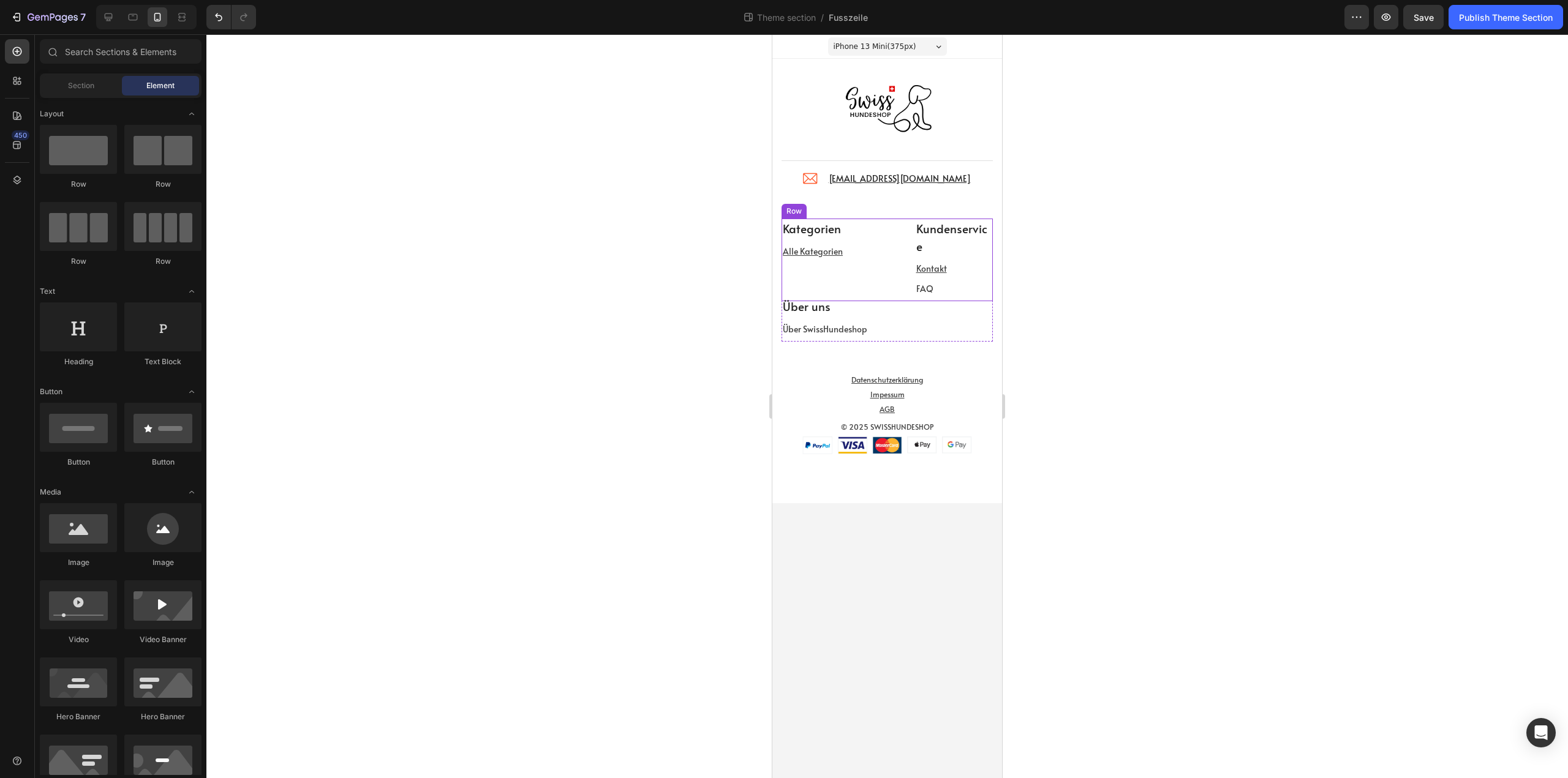
click at [898, 255] on div "Kategorien Text block Alle Kategorien Text block Kundenservice Text block Konta…" at bounding box center [887, 260] width 211 height 82
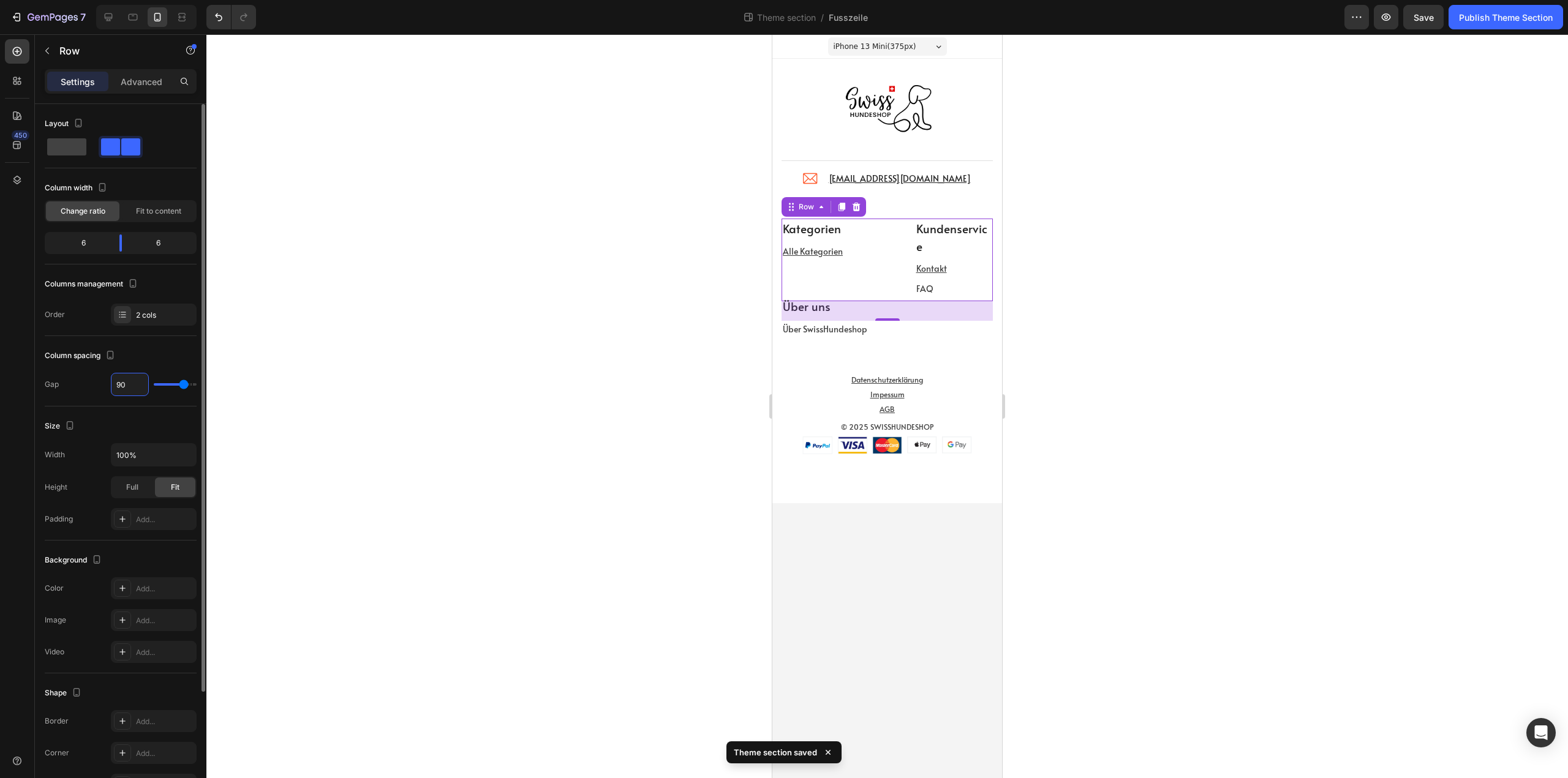
click at [127, 382] on input "90" at bounding box center [129, 384] width 37 height 22
type input "5"
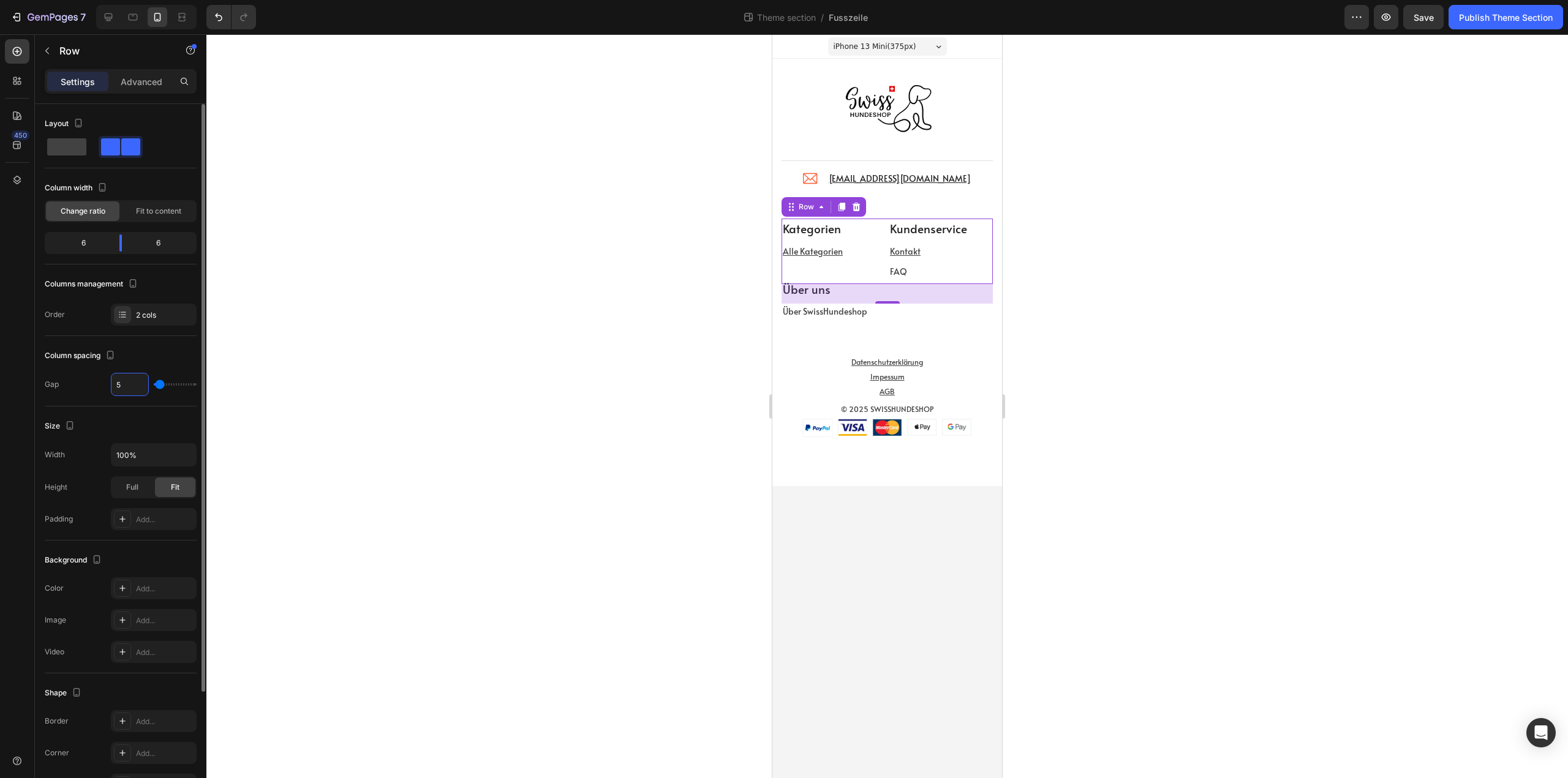
type input "50"
type input "0"
drag, startPoint x: 169, startPoint y: 382, endPoint x: 121, endPoint y: 392, distance: 49.0
type input "0"
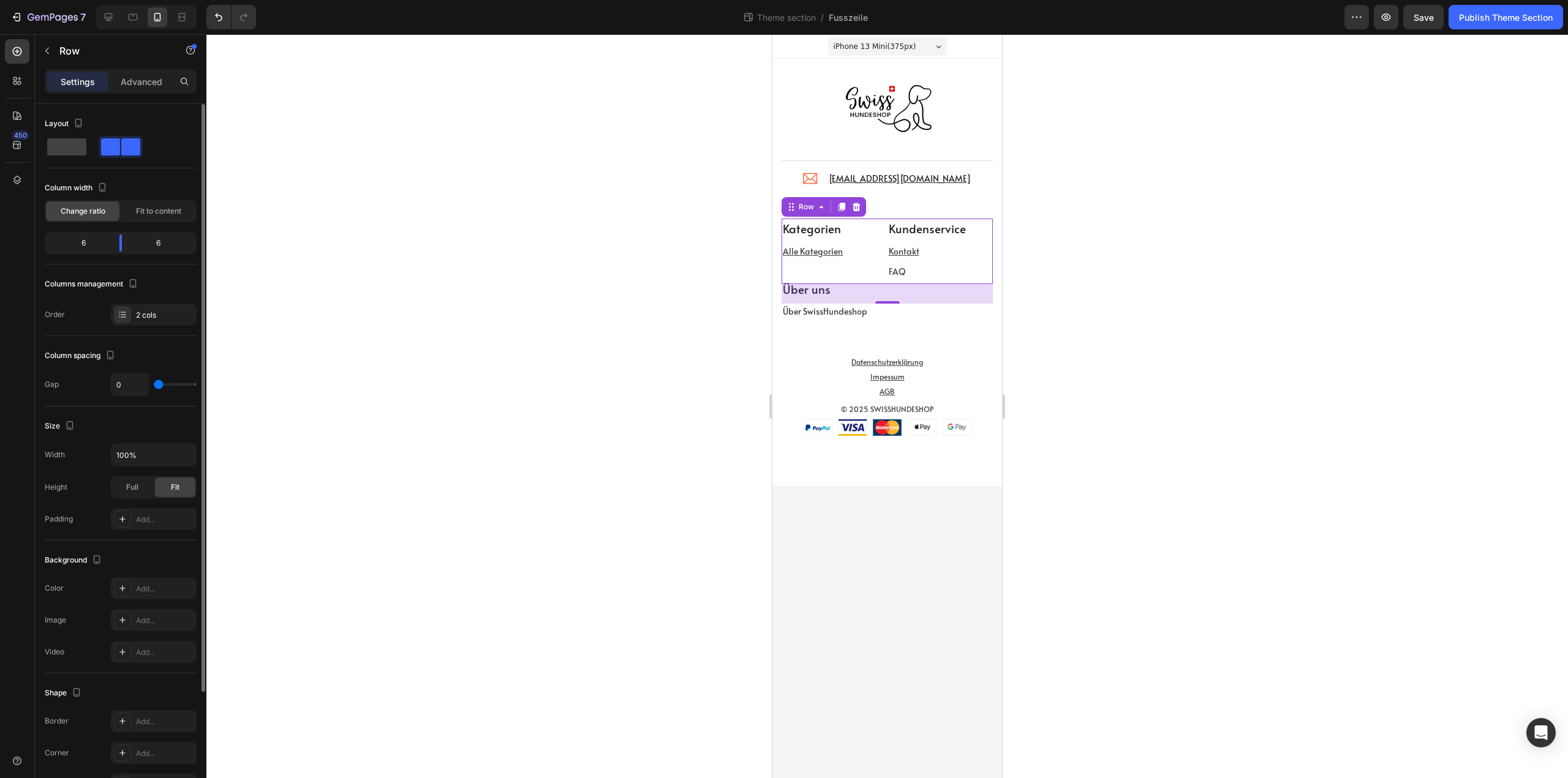
click at [154, 386] on input "range" at bounding box center [175, 385] width 43 height 2
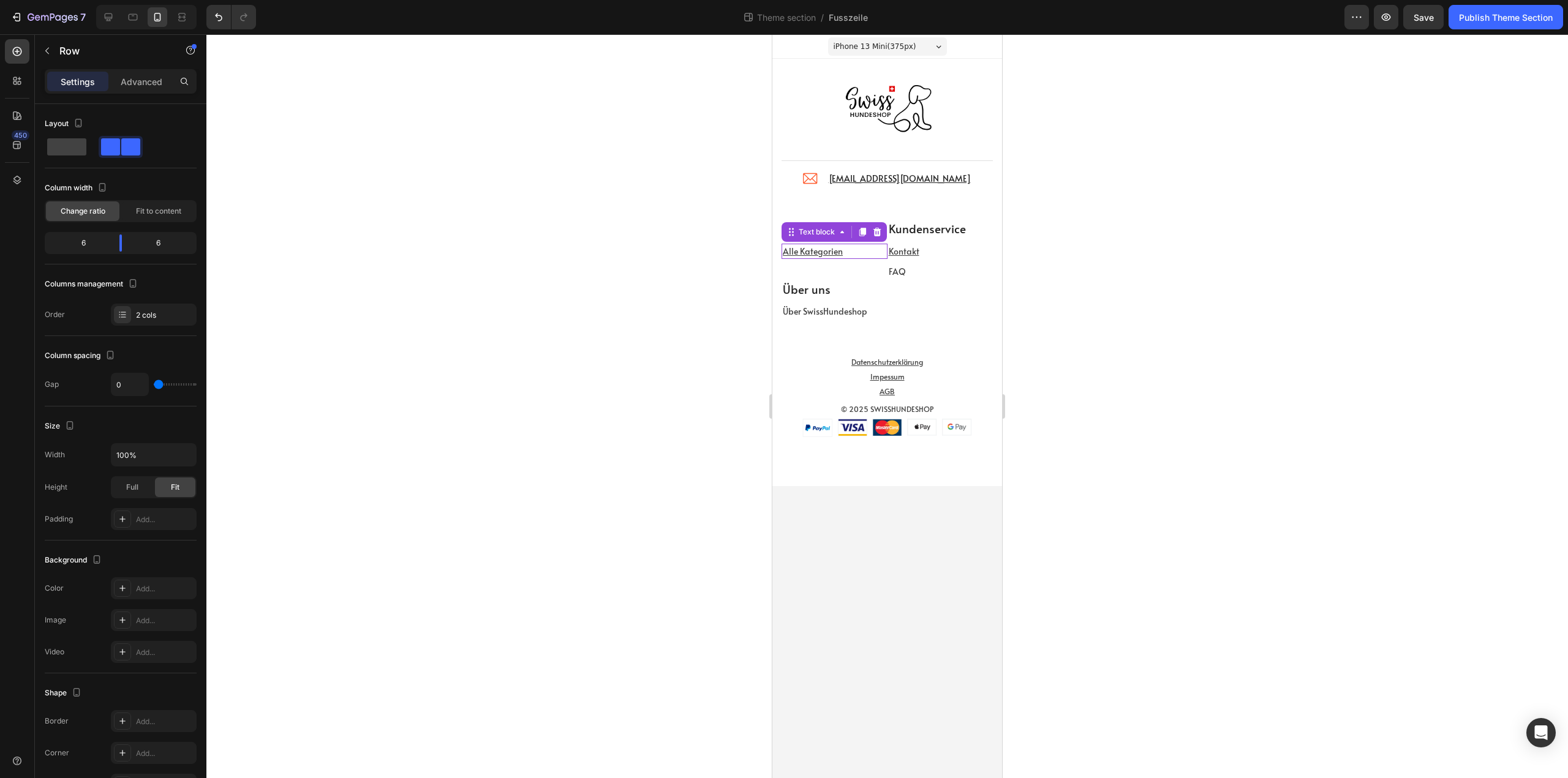
click at [873, 248] on p "Alle Kategorien" at bounding box center [835, 251] width 104 height 13
click at [879, 277] on div "Kategorien Text block Alle Kategorien Text block 41" at bounding box center [835, 251] width 106 height 66
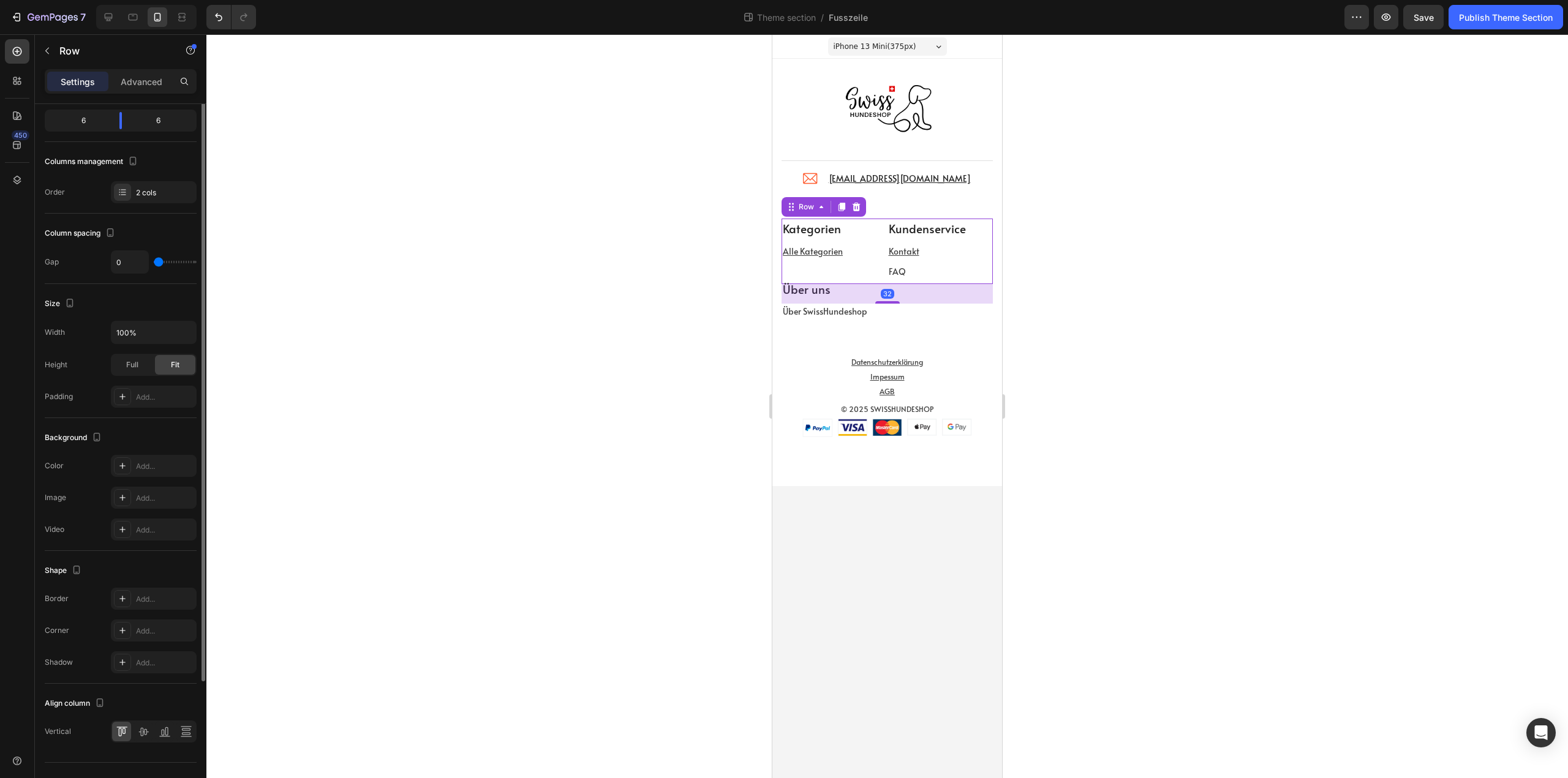
scroll to position [145, 0]
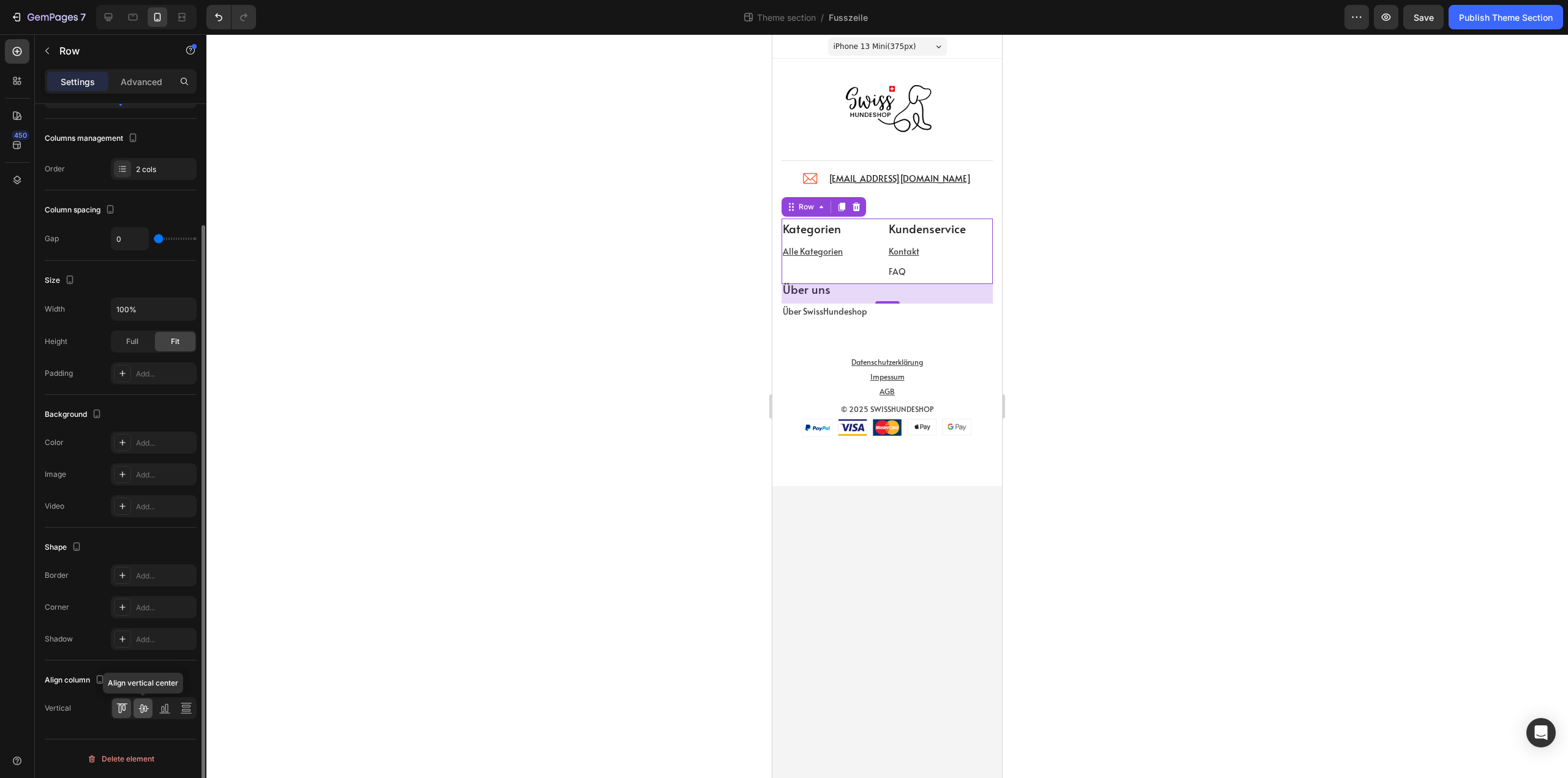
click at [145, 707] on icon at bounding box center [144, 709] width 12 height 12
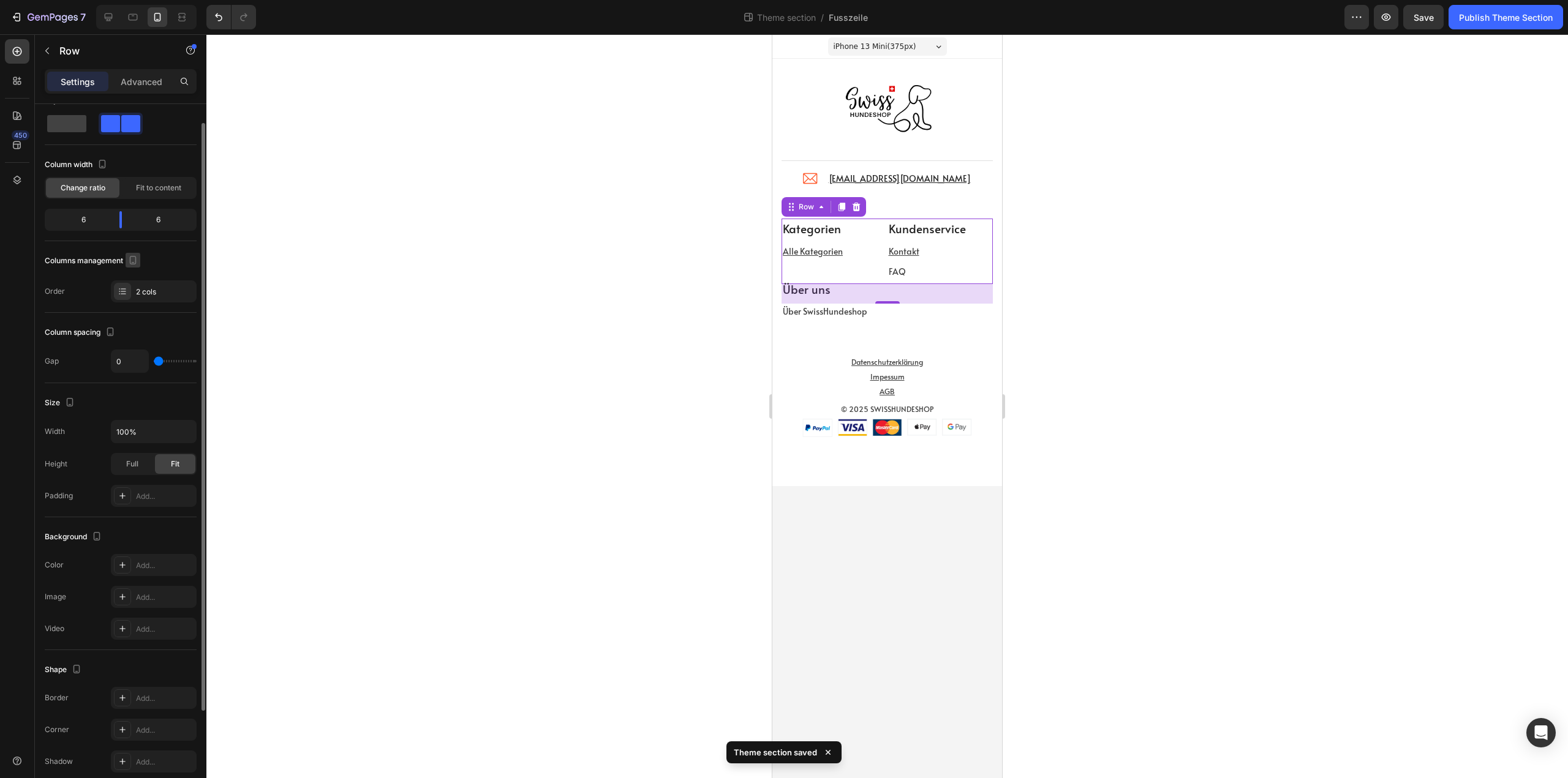
scroll to position [0, 0]
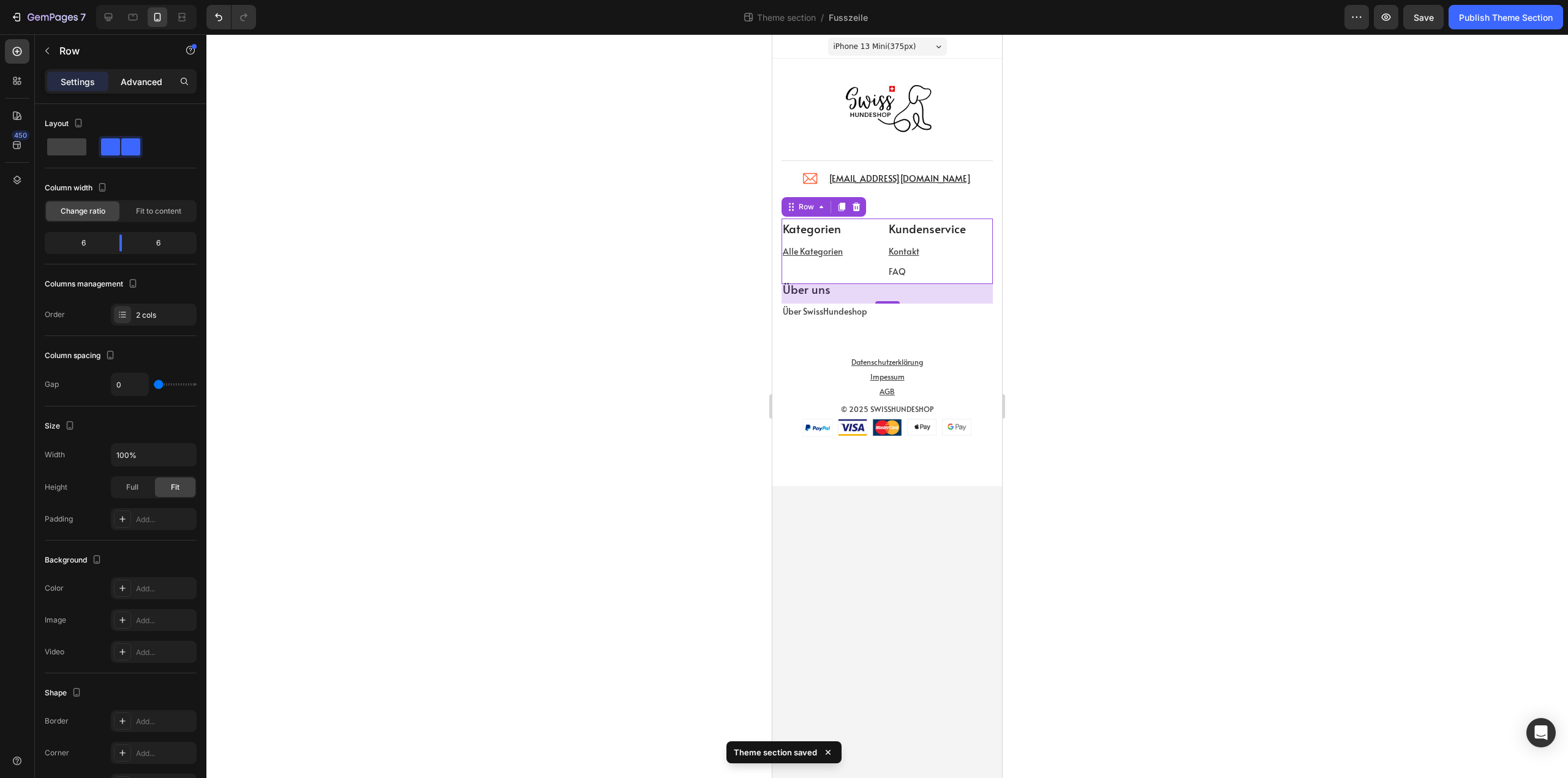
click at [145, 78] on p "Advanced" at bounding box center [141, 82] width 42 height 13
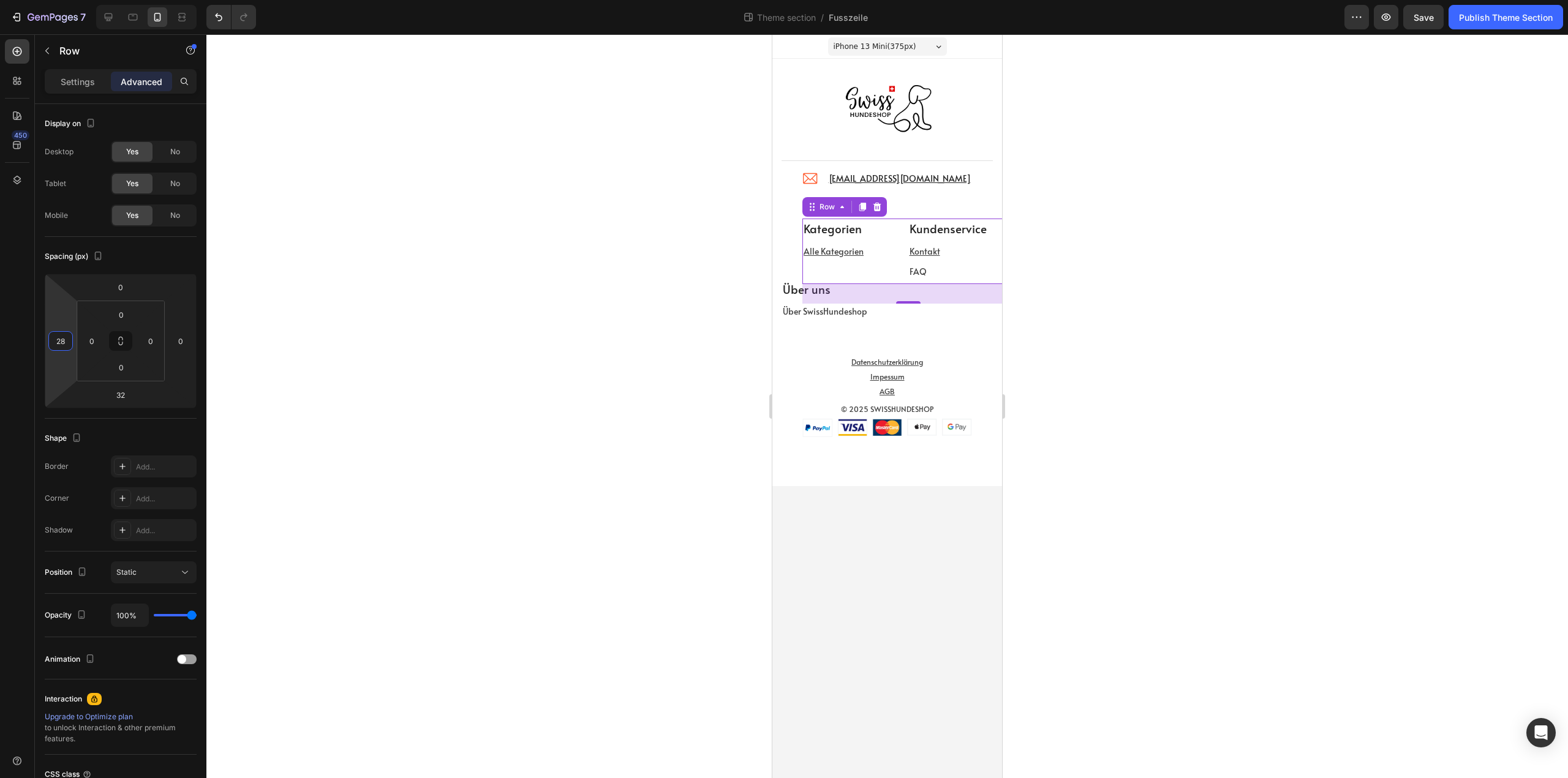
type input "24"
drag, startPoint x: 66, startPoint y: 322, endPoint x: 69, endPoint y: 315, distance: 7.6
click at [69, 0] on html "7 Theme section / Fusszeile Preview Save Publish Theme Section 450 Sections(18)…" at bounding box center [784, 0] width 1568 height 0
click at [1207, 337] on div at bounding box center [887, 406] width 1362 height 744
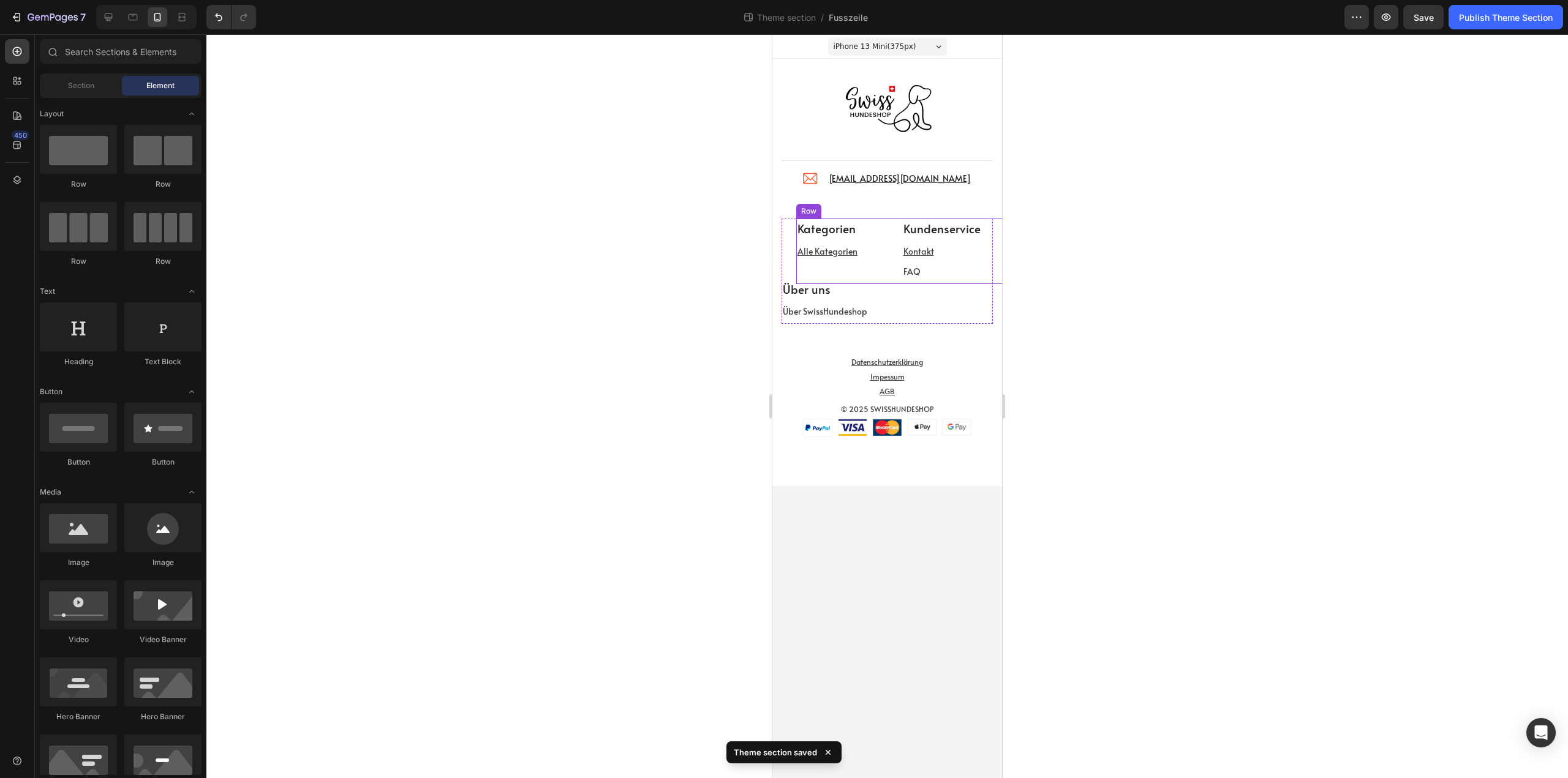
click at [886, 275] on div "Kategorien Text block Alle Kategorien Text block" at bounding box center [850, 251] width 106 height 66
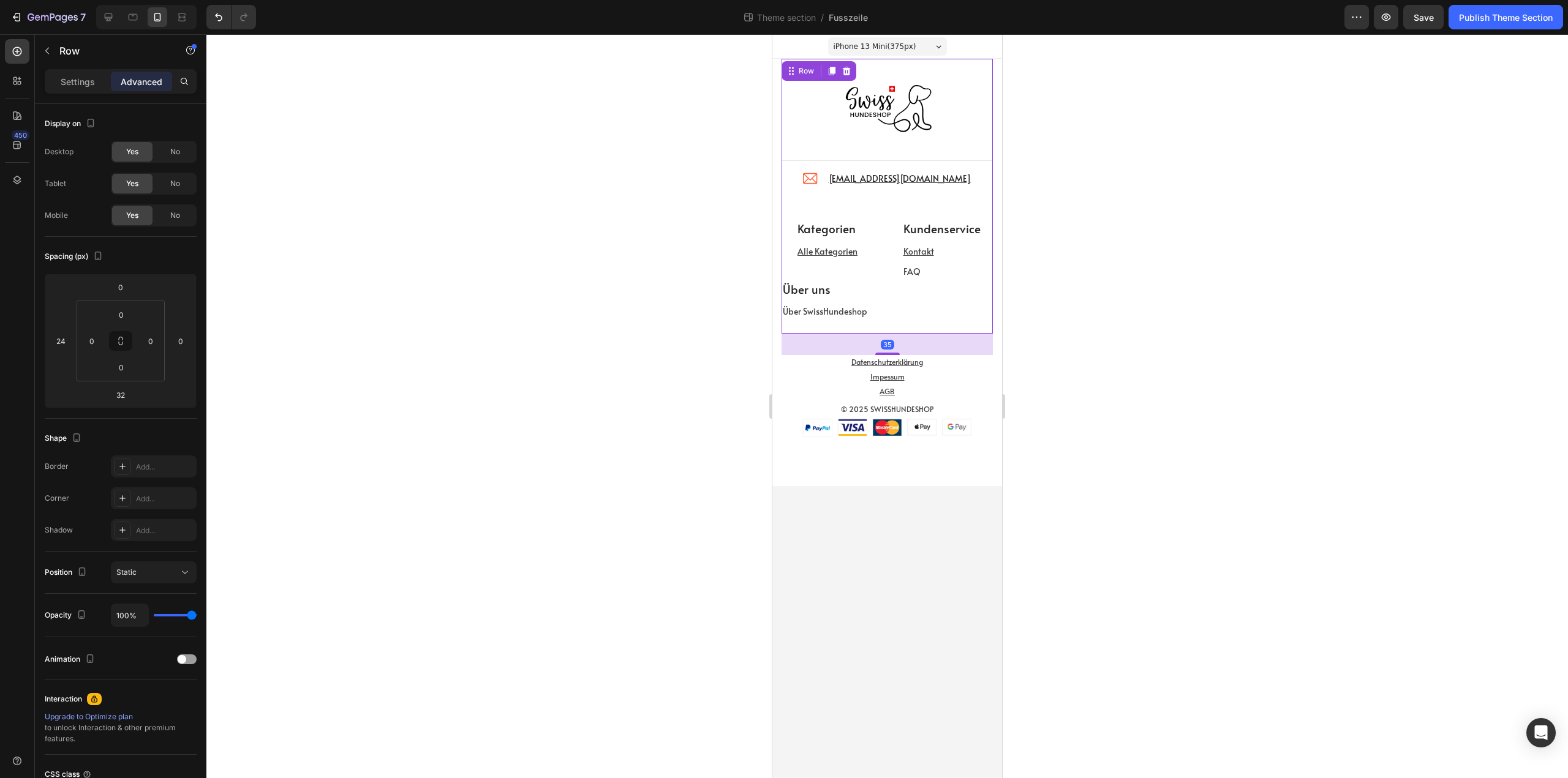
click at [956, 325] on div "Kategorien Text block Alle Kategorien Text block Kundenservice Text block Konta…" at bounding box center [887, 276] width 211 height 115
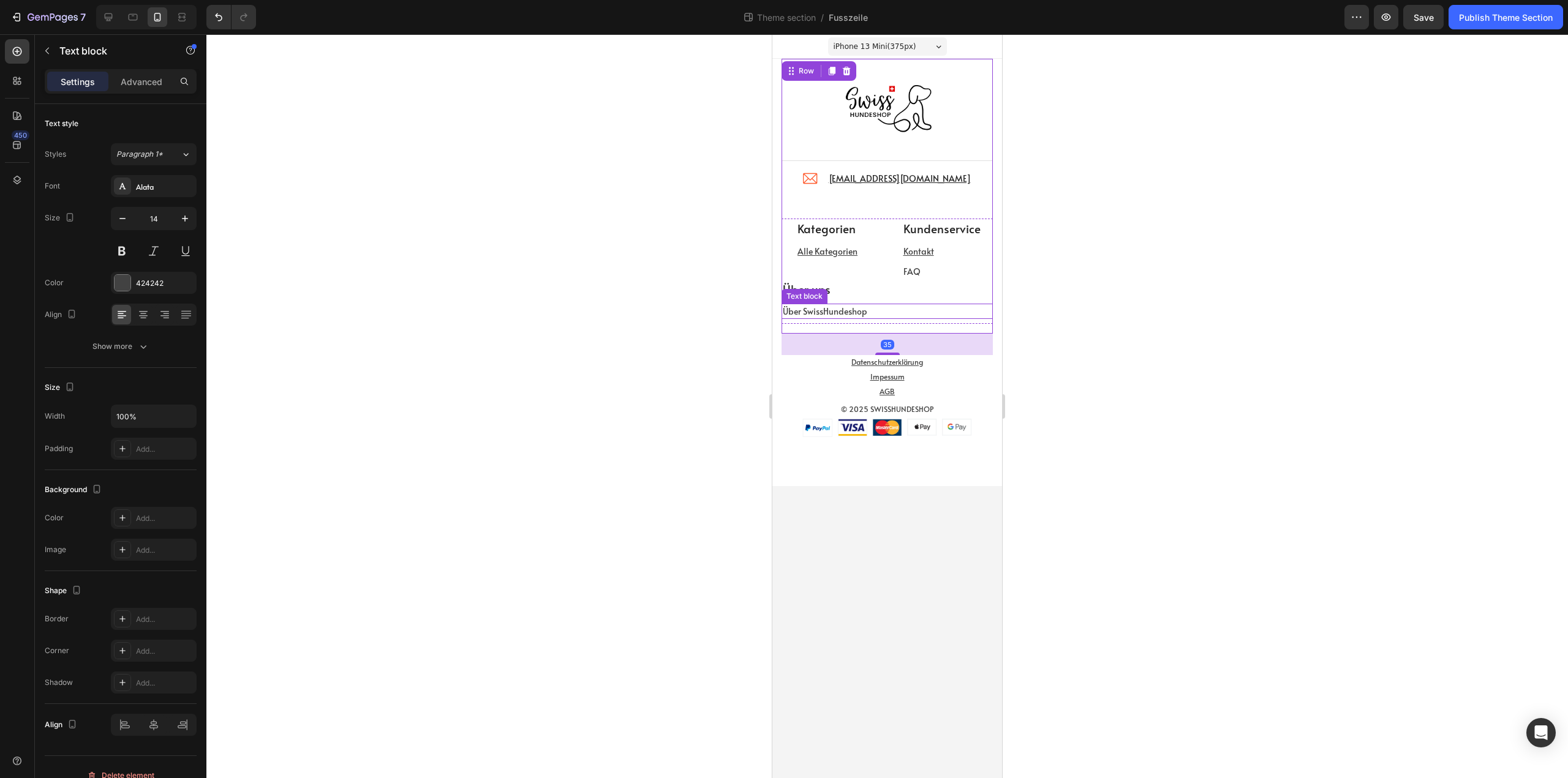
click at [925, 305] on p "Über SwissHundeshop" at bounding box center [887, 311] width 209 height 13
click at [943, 294] on p "Über uns" at bounding box center [887, 289] width 209 height 17
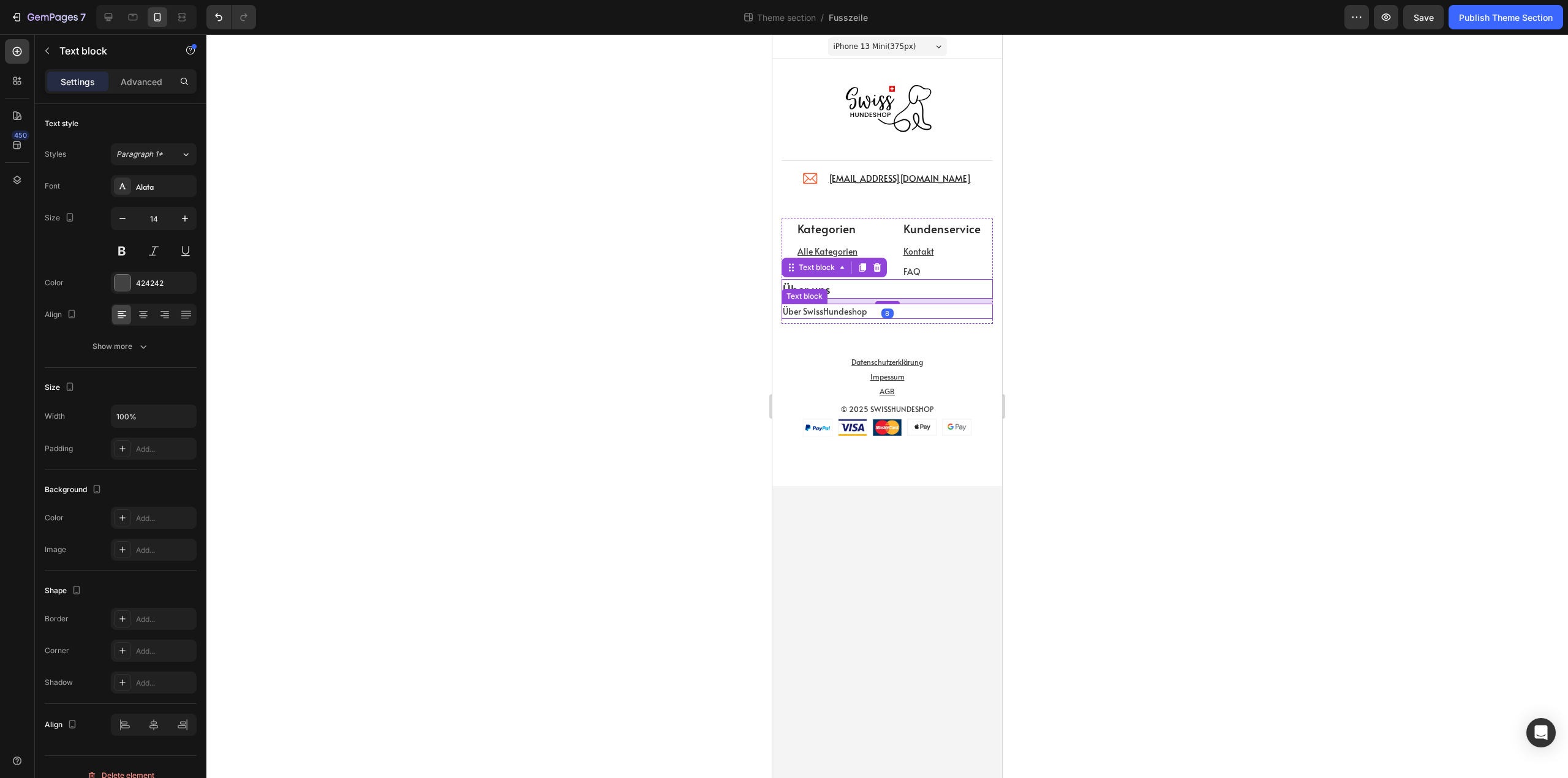
click at [941, 312] on p "Über SwissHundeshop" at bounding box center [887, 311] width 209 height 13
click at [940, 293] on p "Über uns" at bounding box center [887, 289] width 209 height 17
click at [140, 76] on p "Advanced" at bounding box center [141, 82] width 42 height 13
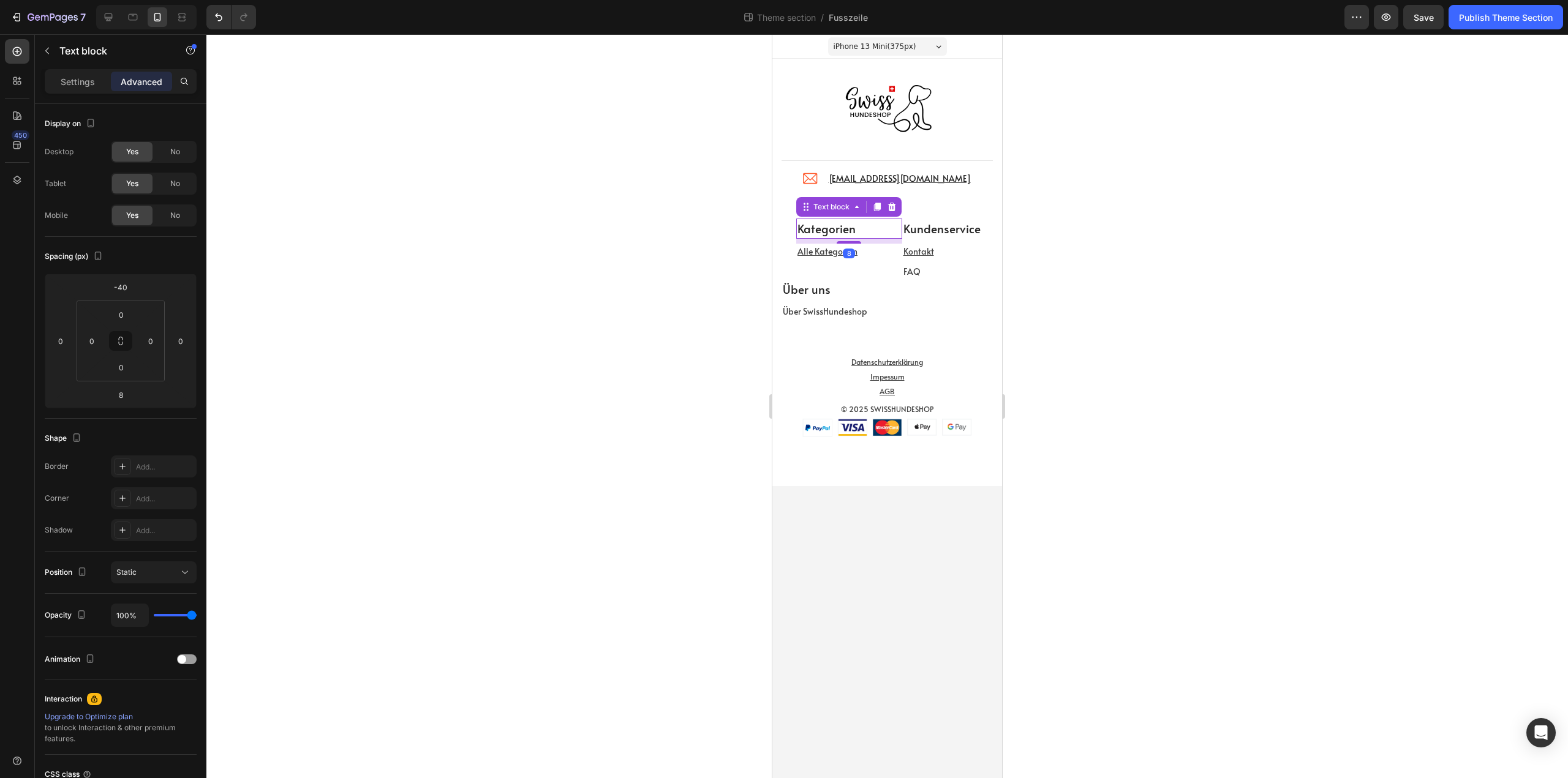
click at [900, 220] on p "Kategorien" at bounding box center [850, 229] width 104 height 17
click at [892, 276] on div "Kategorien Text block Alle Kategorien Text block" at bounding box center [850, 251] width 106 height 66
click at [946, 284] on div "32" at bounding box center [902, 293] width 211 height 19
click at [787, 292] on p "Über uns" at bounding box center [887, 289] width 209 height 17
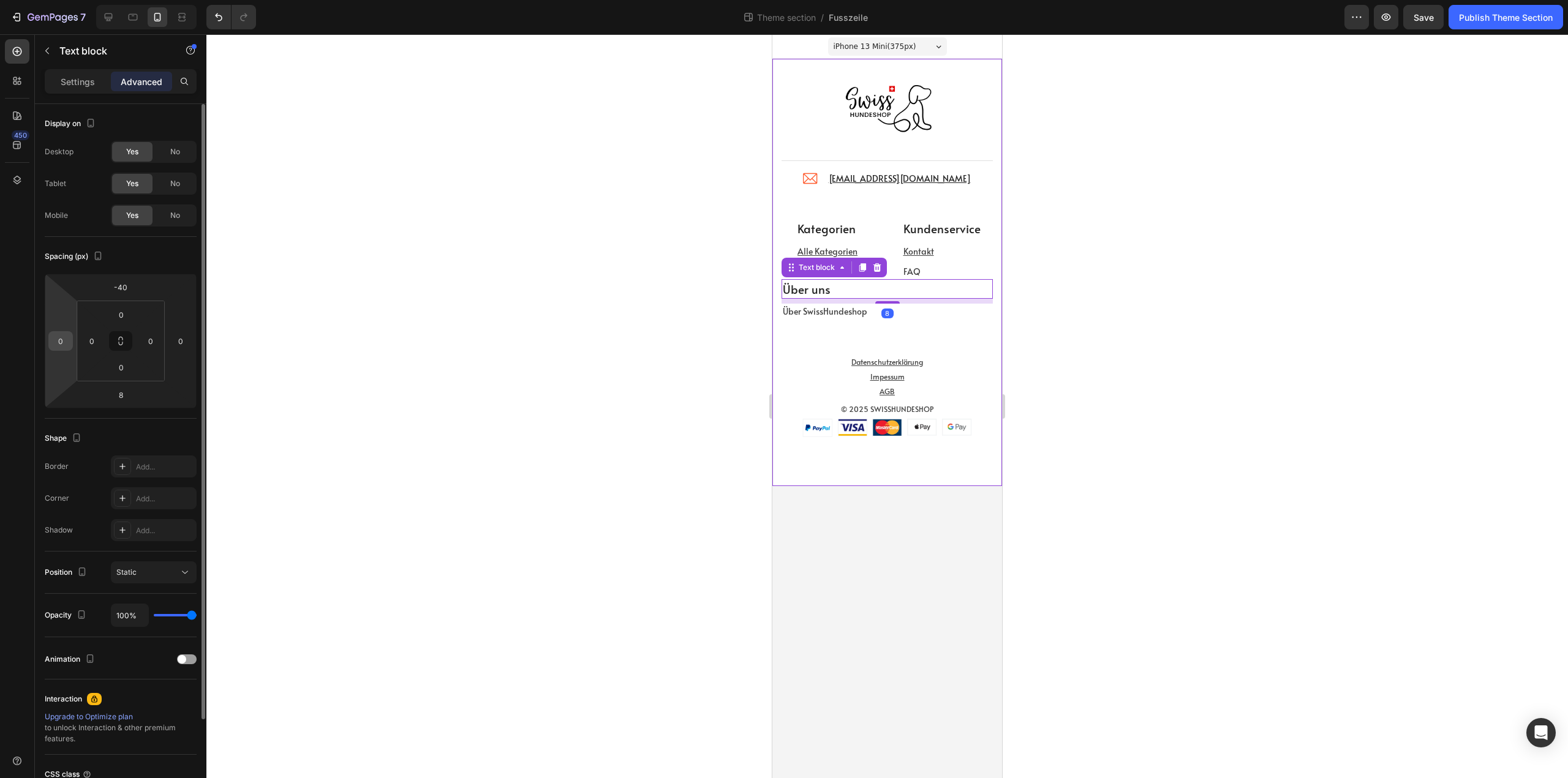
click at [59, 344] on input "0" at bounding box center [60, 340] width 18 height 18
type input "24"
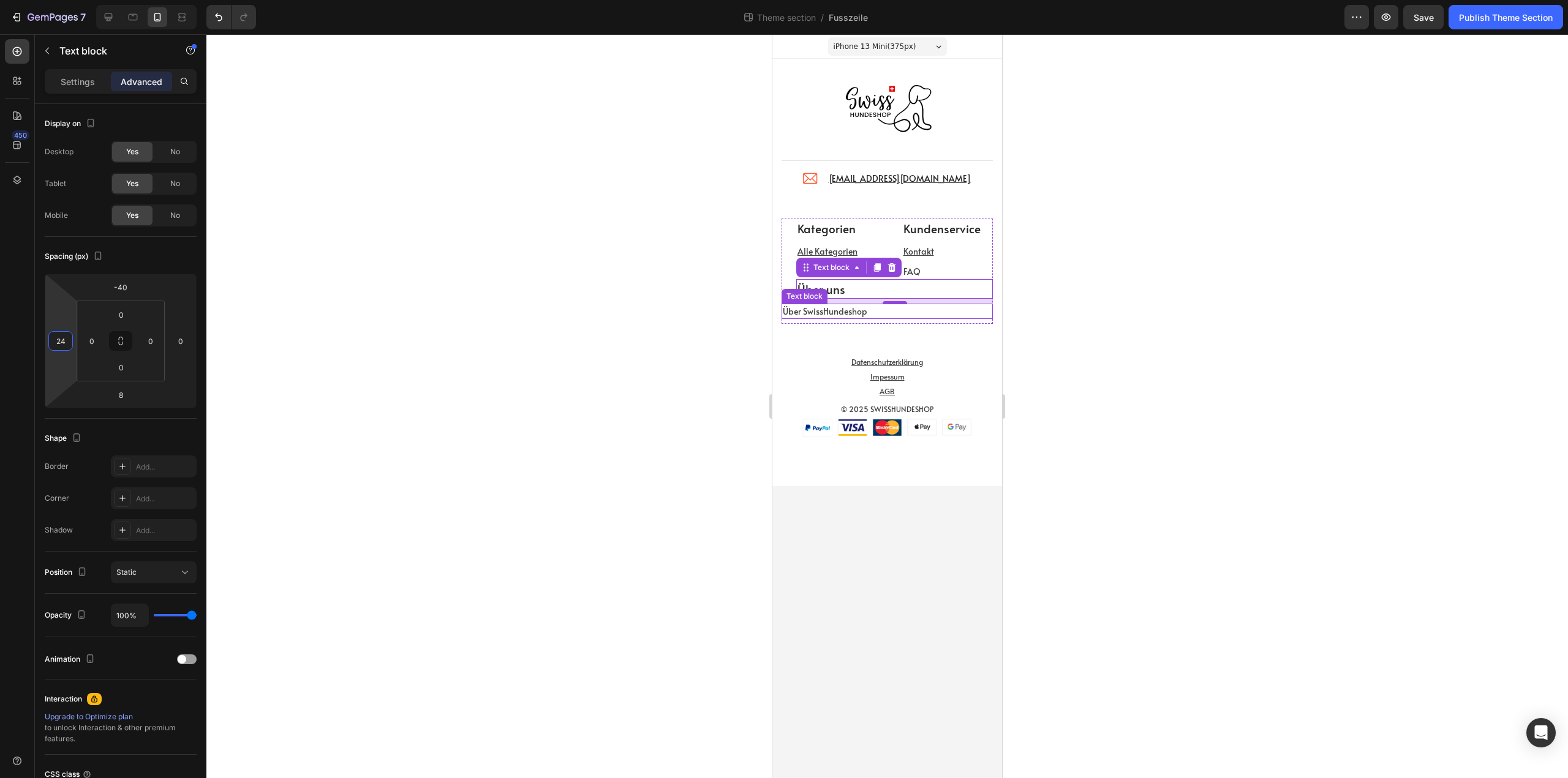
click at [833, 312] on p "Über SwissHundeshop" at bounding box center [887, 311] width 209 height 13
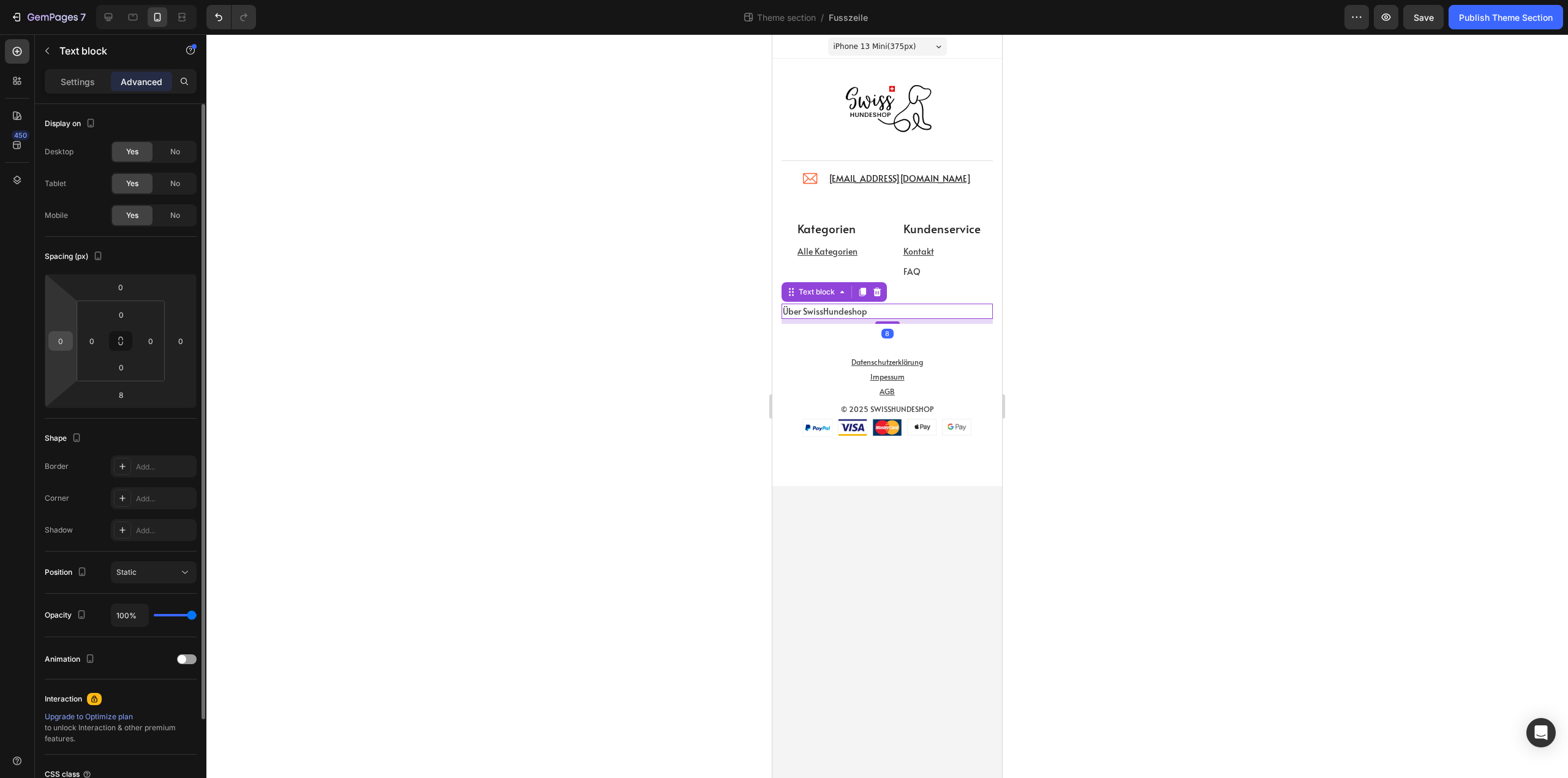
click at [61, 337] on input "0" at bounding box center [60, 340] width 18 height 18
type input "24"
click at [494, 539] on div at bounding box center [887, 406] width 1362 height 744
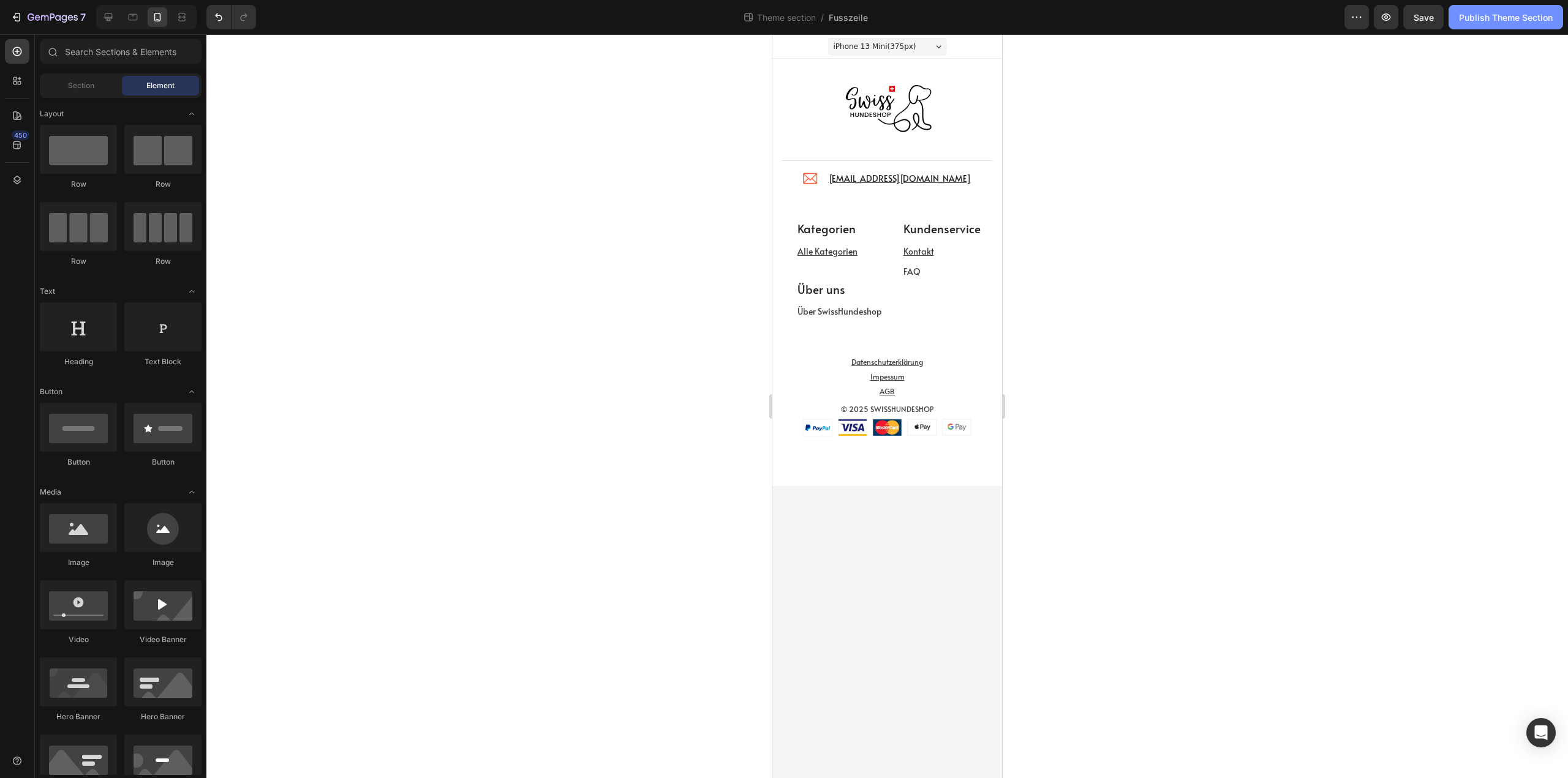
click at [1483, 19] on div "Publish Theme Section" at bounding box center [1506, 17] width 94 height 13
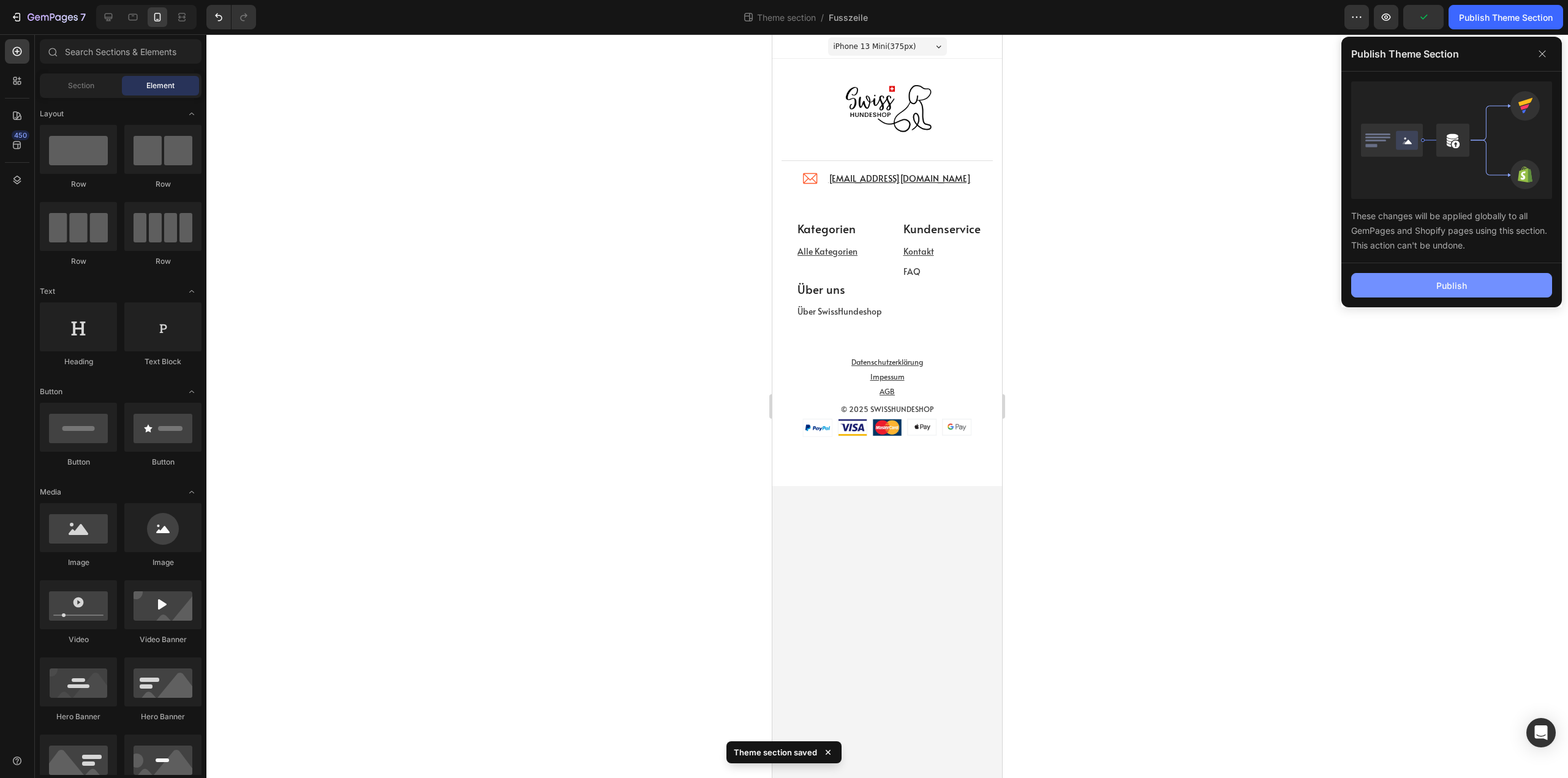
click at [1473, 291] on button "Publish" at bounding box center [1452, 285] width 201 height 24
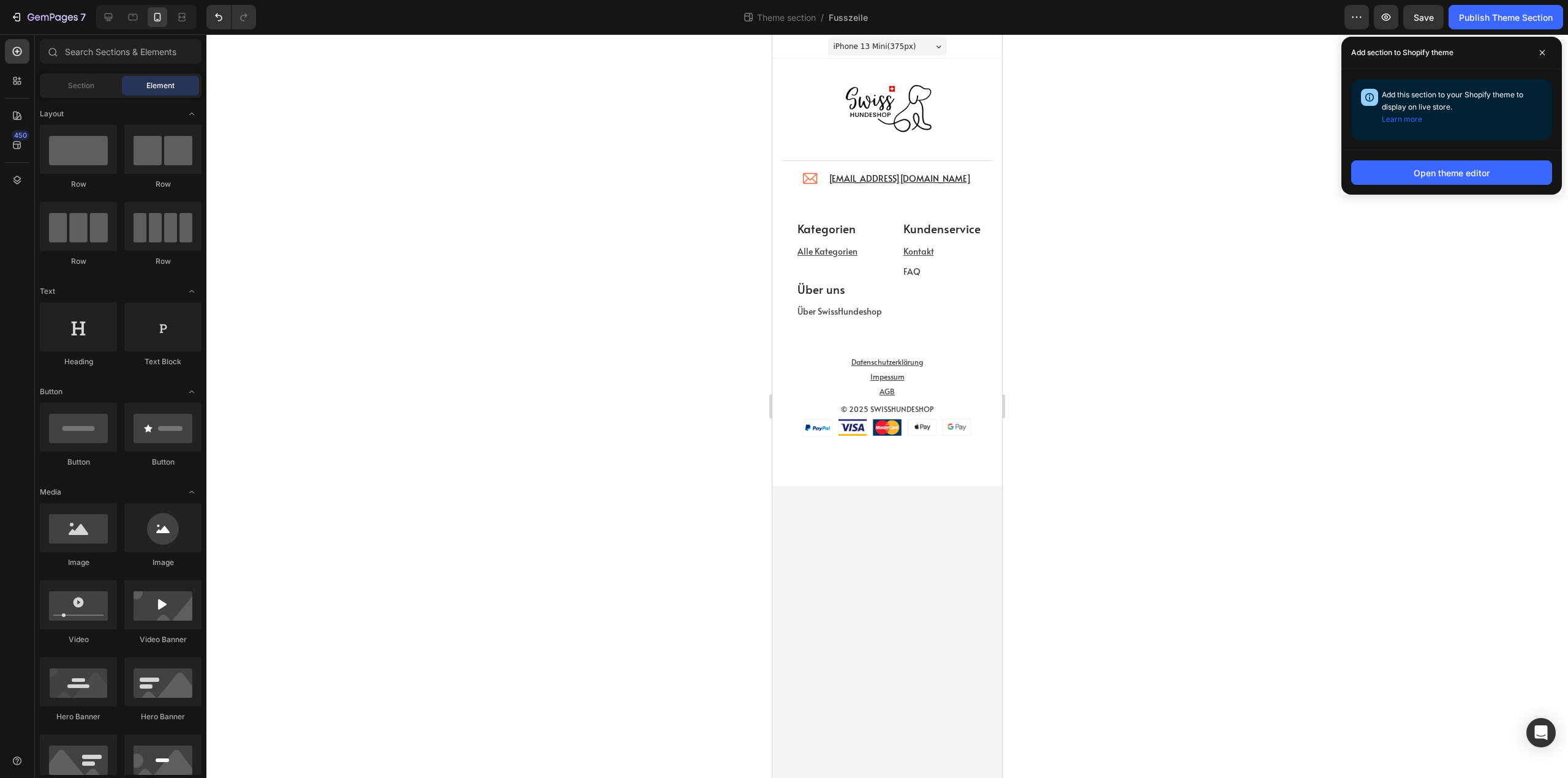
click at [1157, 341] on div at bounding box center [887, 406] width 1362 height 744
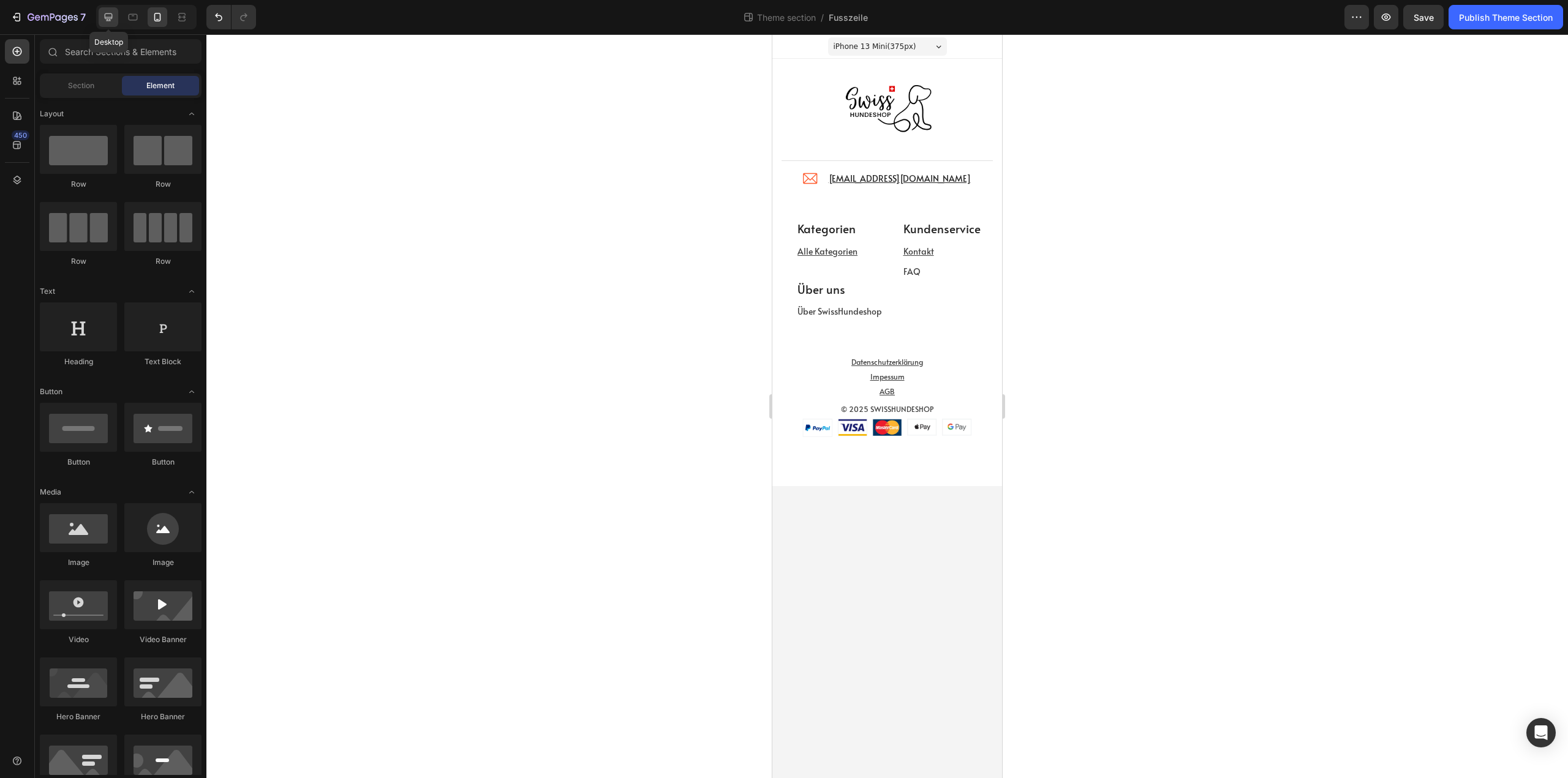
click at [104, 25] on div at bounding box center [108, 17] width 19 height 19
